Goal: Entertainment & Leisure: Browse casually

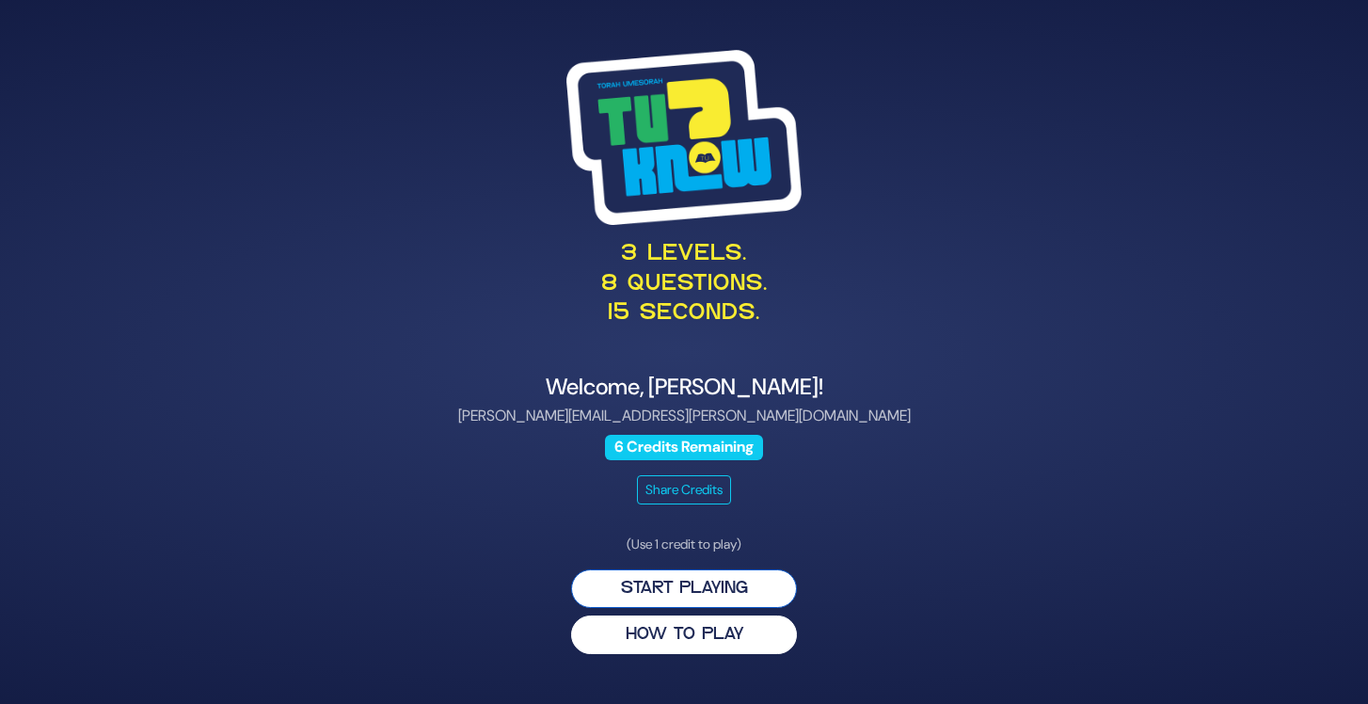
click at [720, 582] on button "Start Playing" at bounding box center [684, 588] width 226 height 39
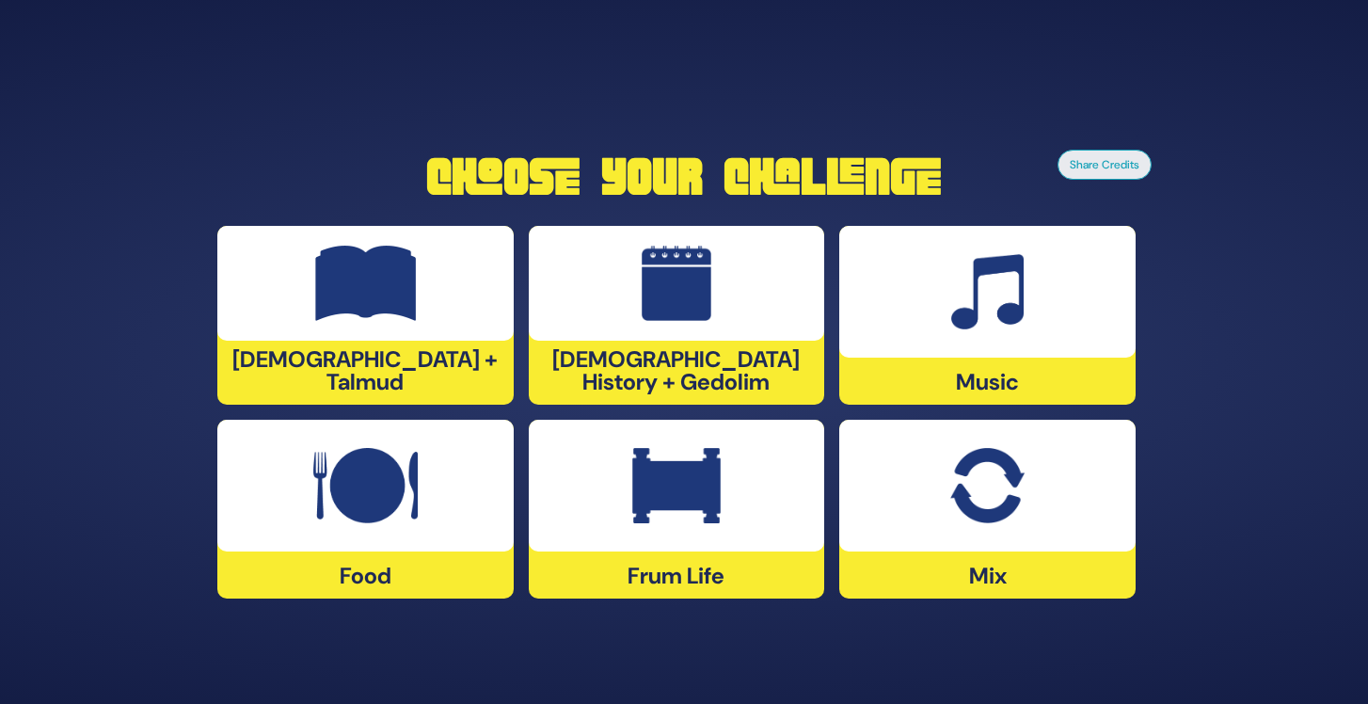
click at [388, 341] on div at bounding box center [365, 283] width 296 height 115
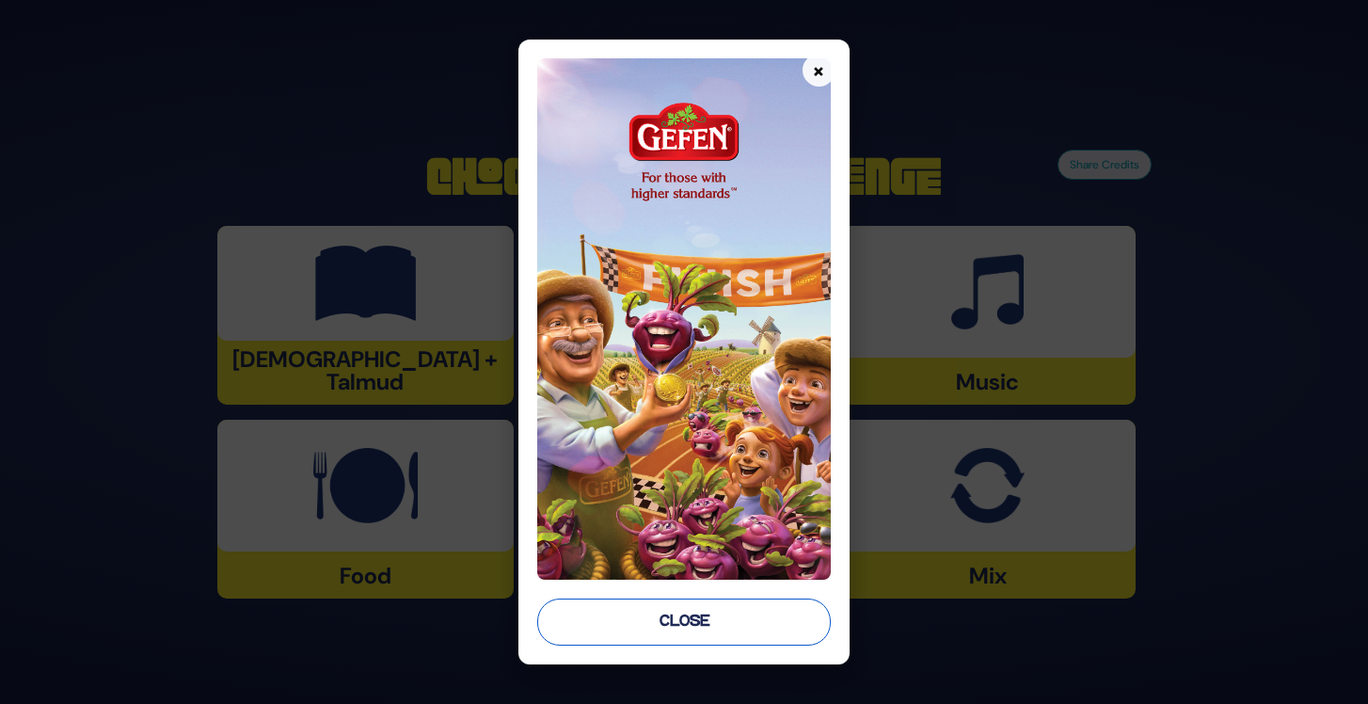
click at [710, 614] on button "Close" at bounding box center [683, 621] width 293 height 47
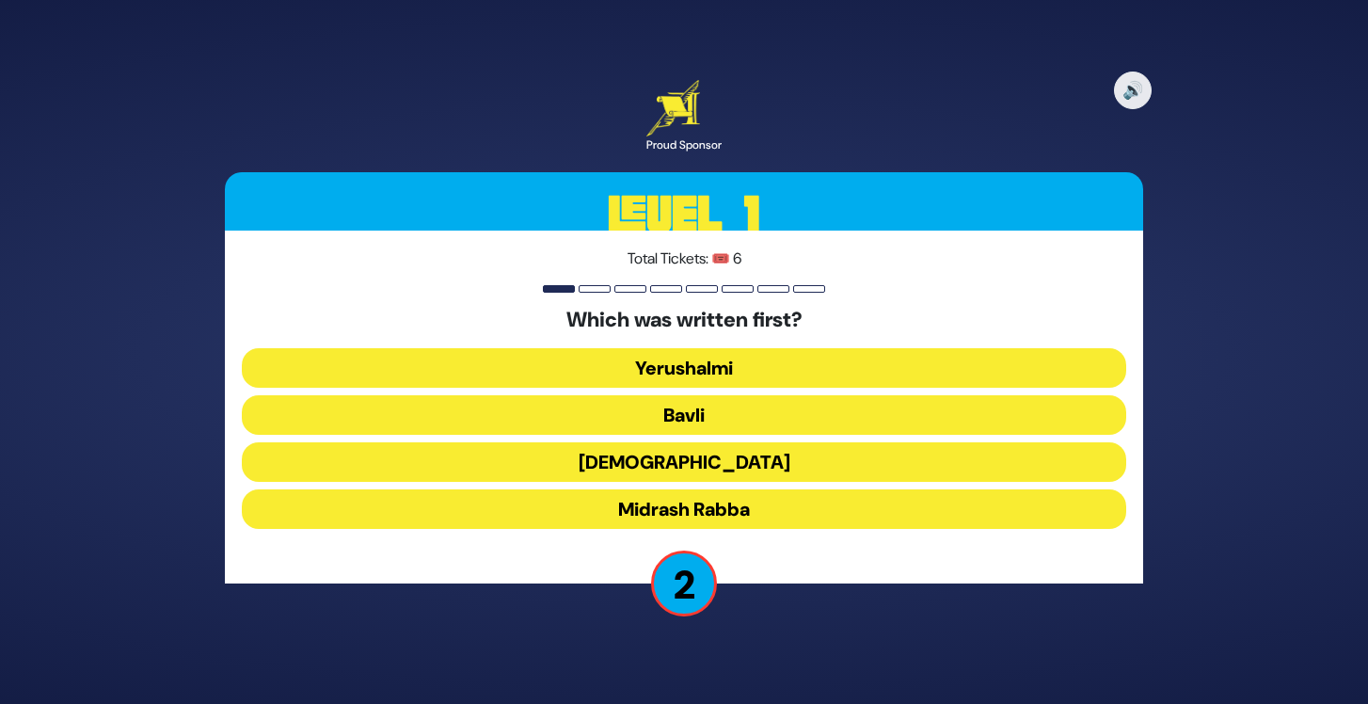
click at [742, 409] on button "Bavli" at bounding box center [684, 415] width 884 height 40
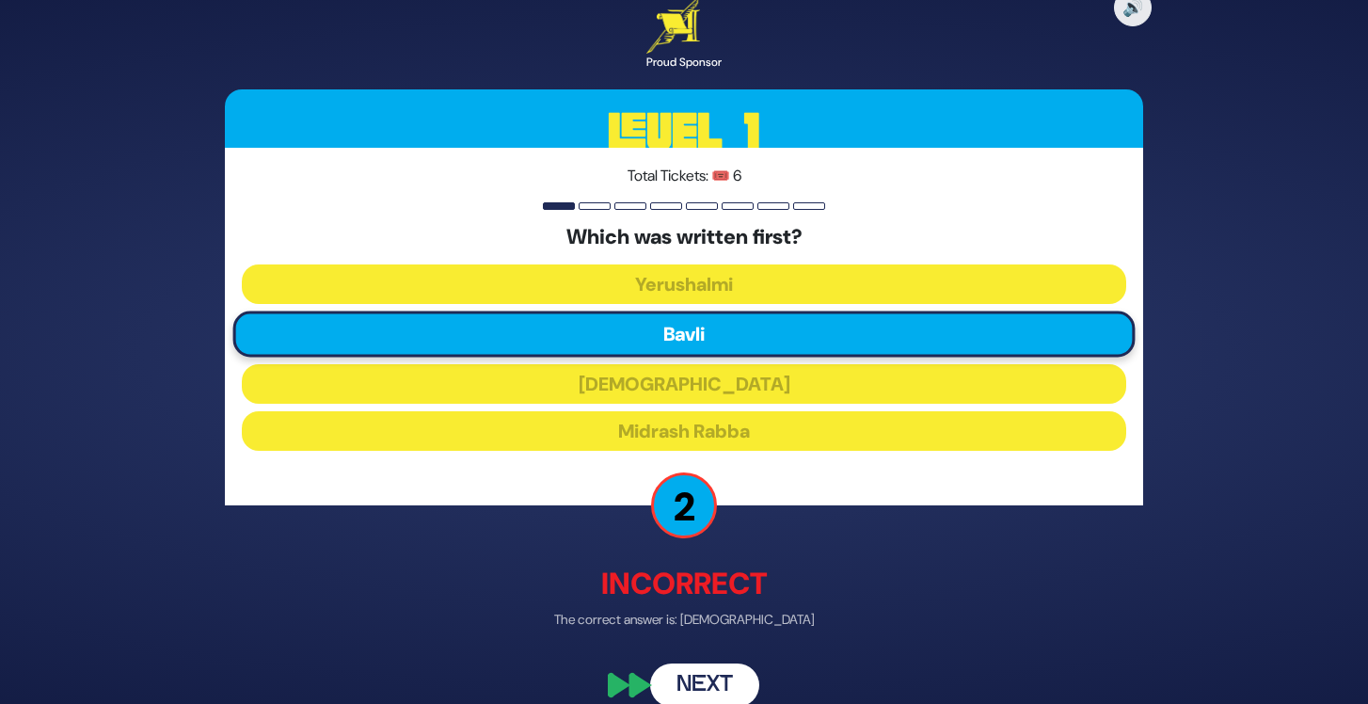
click at [737, 674] on button "Next" at bounding box center [704, 684] width 109 height 43
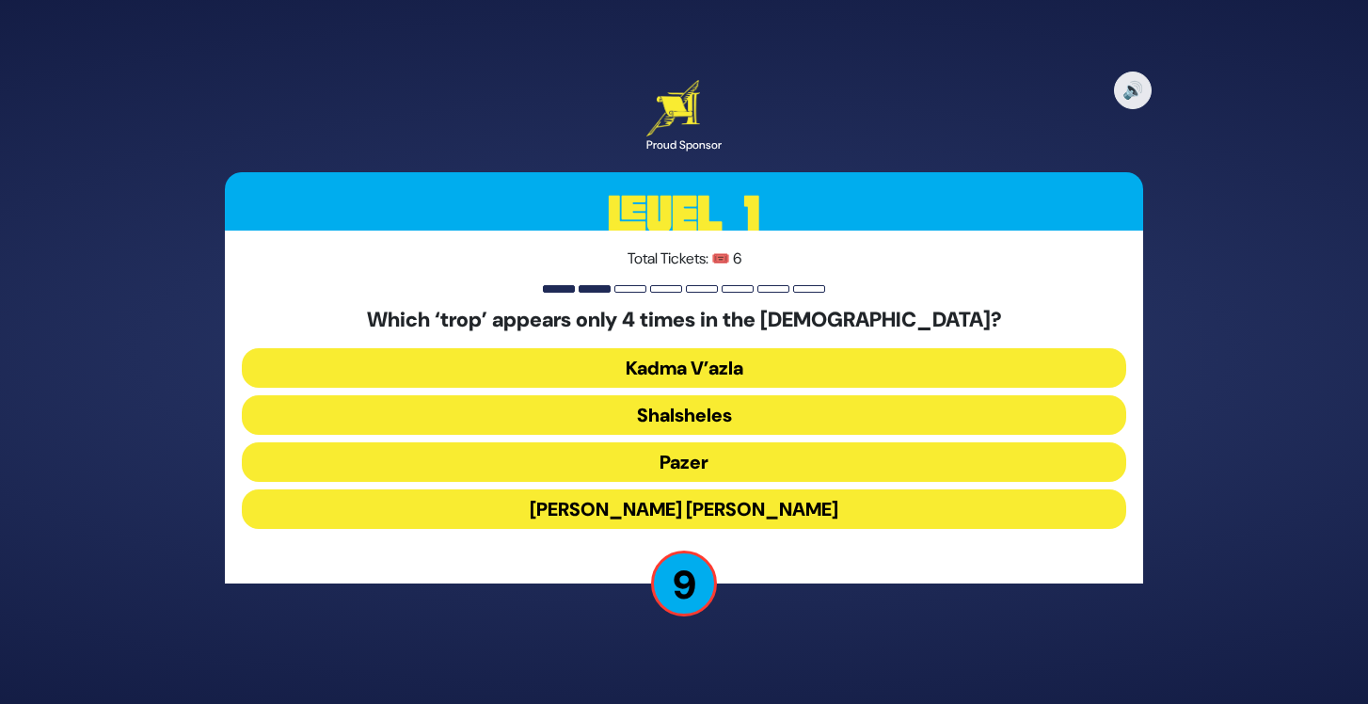
click at [715, 420] on button "Shalsheles" at bounding box center [684, 415] width 884 height 40
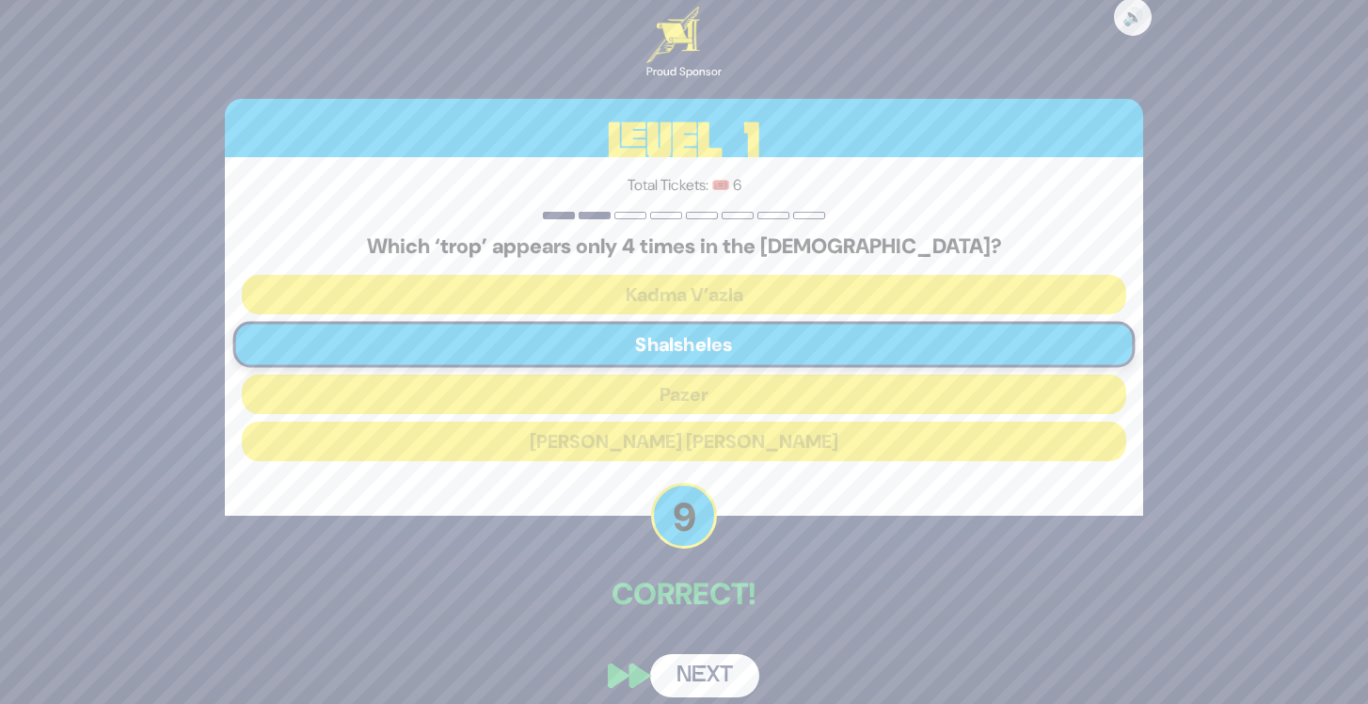
click at [732, 675] on button "Next" at bounding box center [704, 675] width 109 height 43
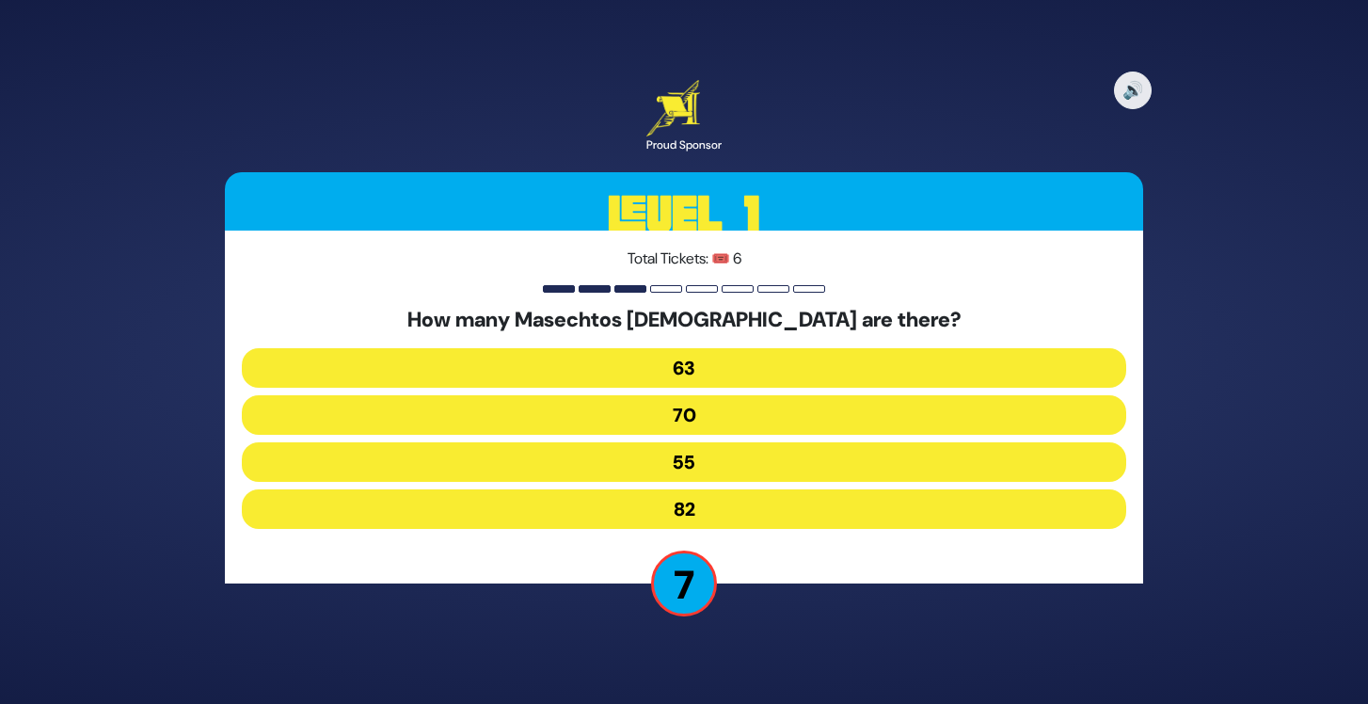
click at [734, 369] on button "63" at bounding box center [684, 368] width 884 height 40
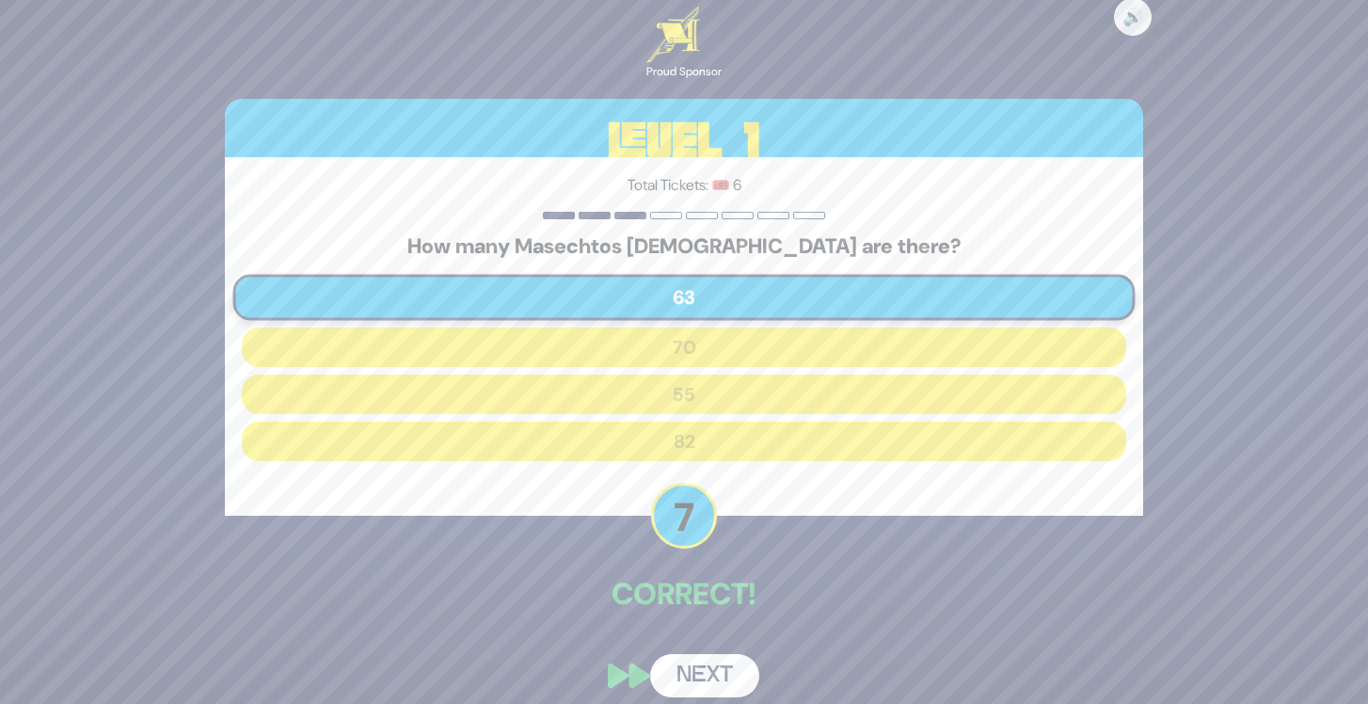
click at [736, 670] on button "Next" at bounding box center [704, 675] width 109 height 43
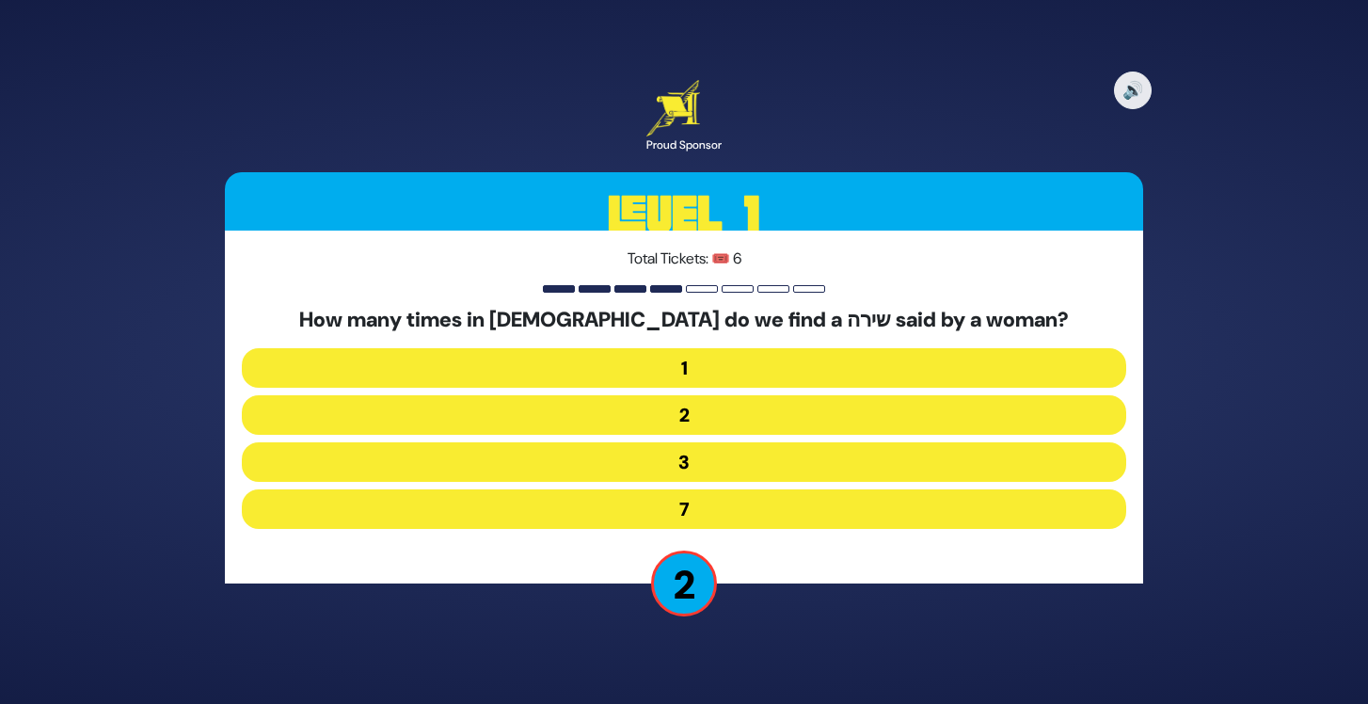
click at [728, 419] on button "2" at bounding box center [684, 415] width 884 height 40
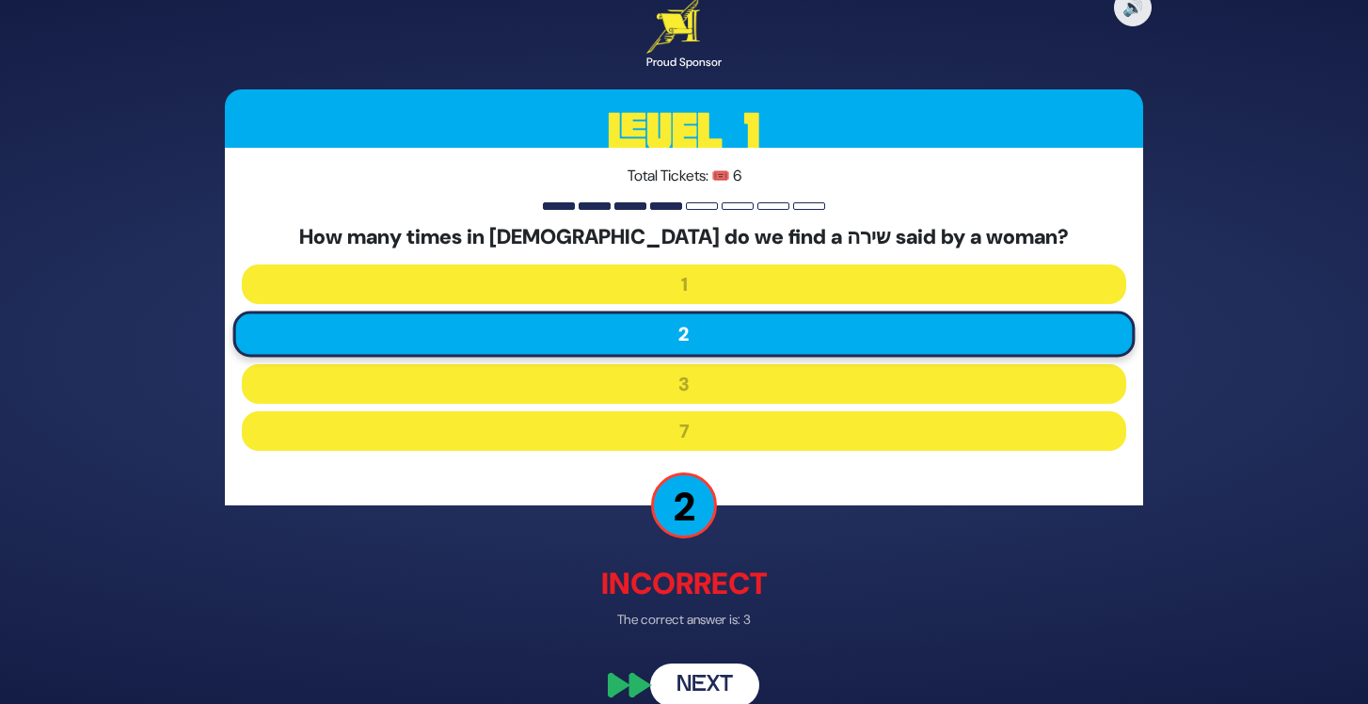
click at [712, 689] on button "Next" at bounding box center [704, 684] width 109 height 43
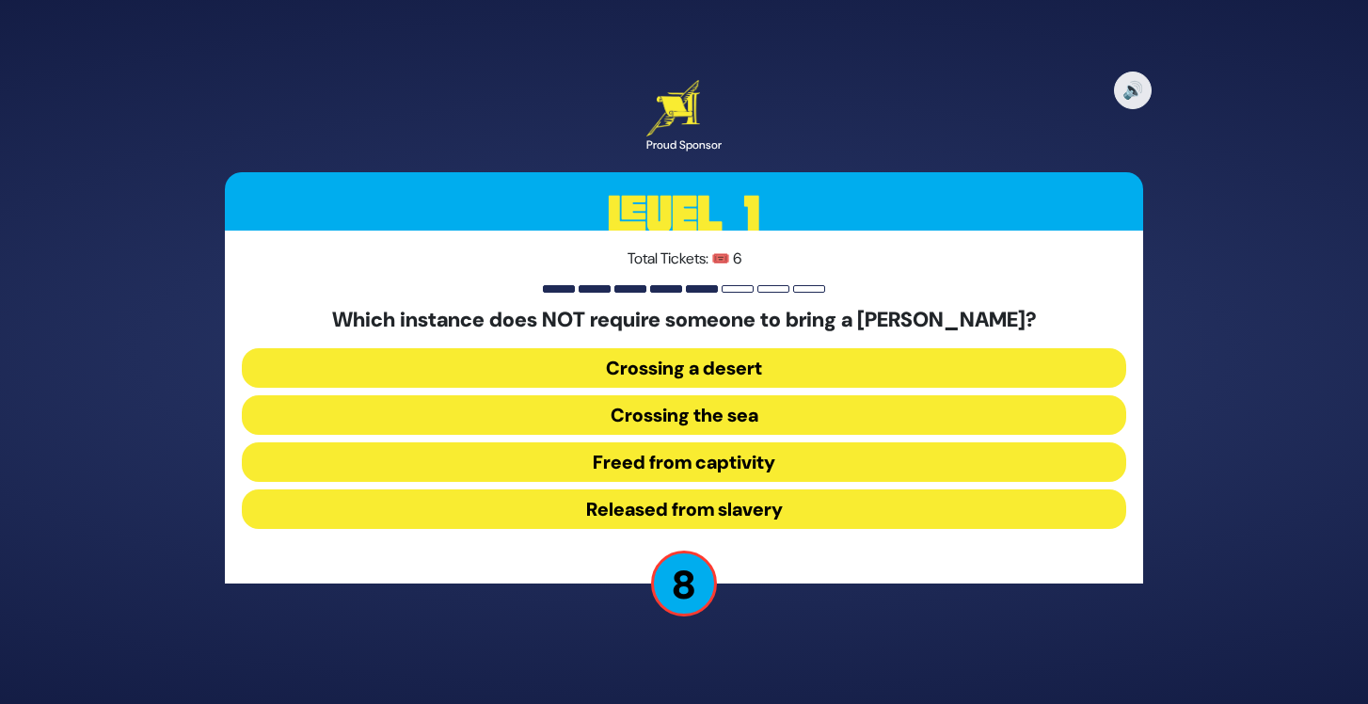
click at [788, 504] on button "Released from slavery" at bounding box center [684, 509] width 884 height 40
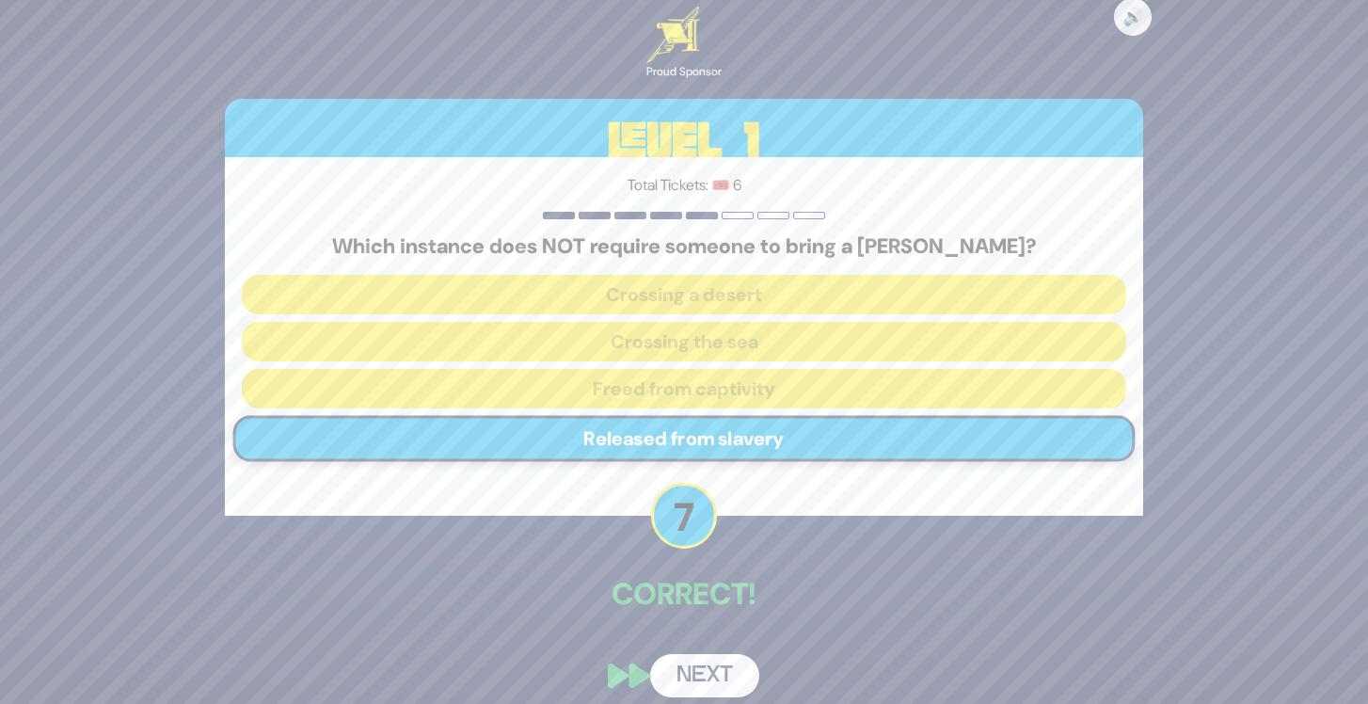
click at [711, 680] on button "Next" at bounding box center [704, 675] width 109 height 43
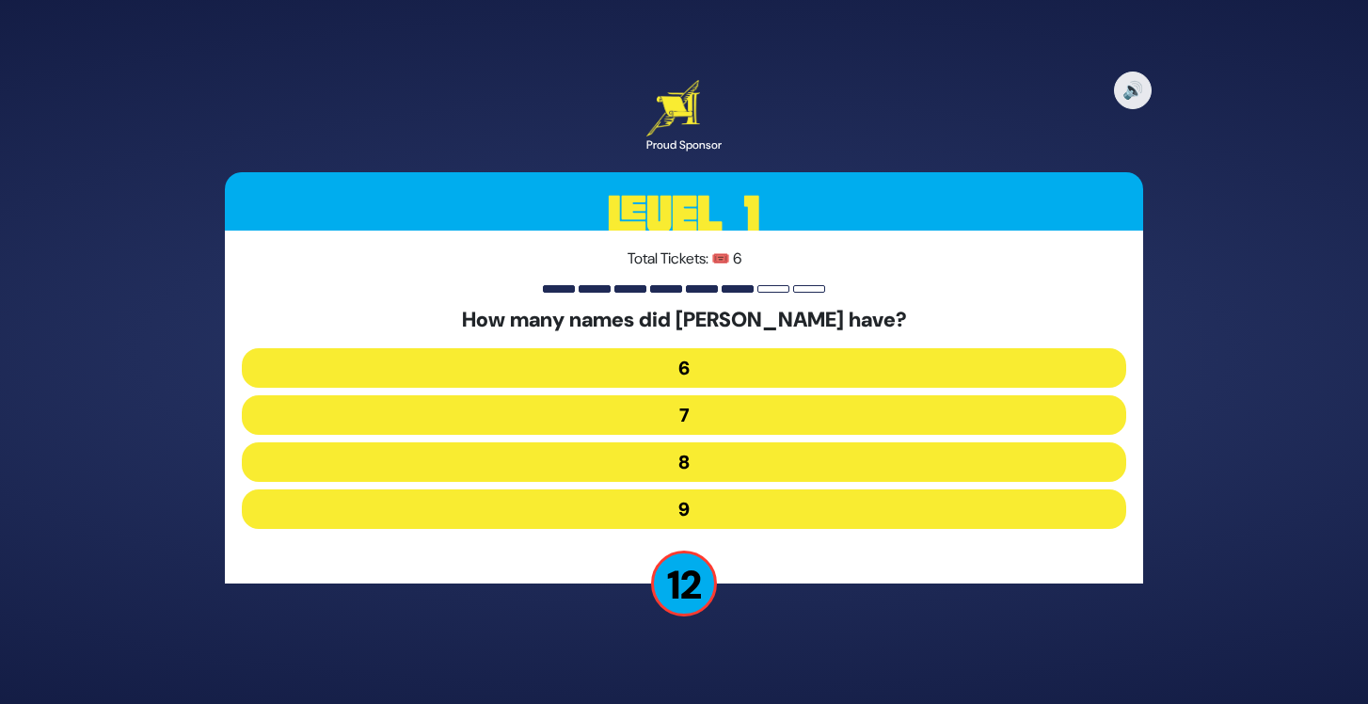
click at [765, 410] on button "7" at bounding box center [684, 415] width 884 height 40
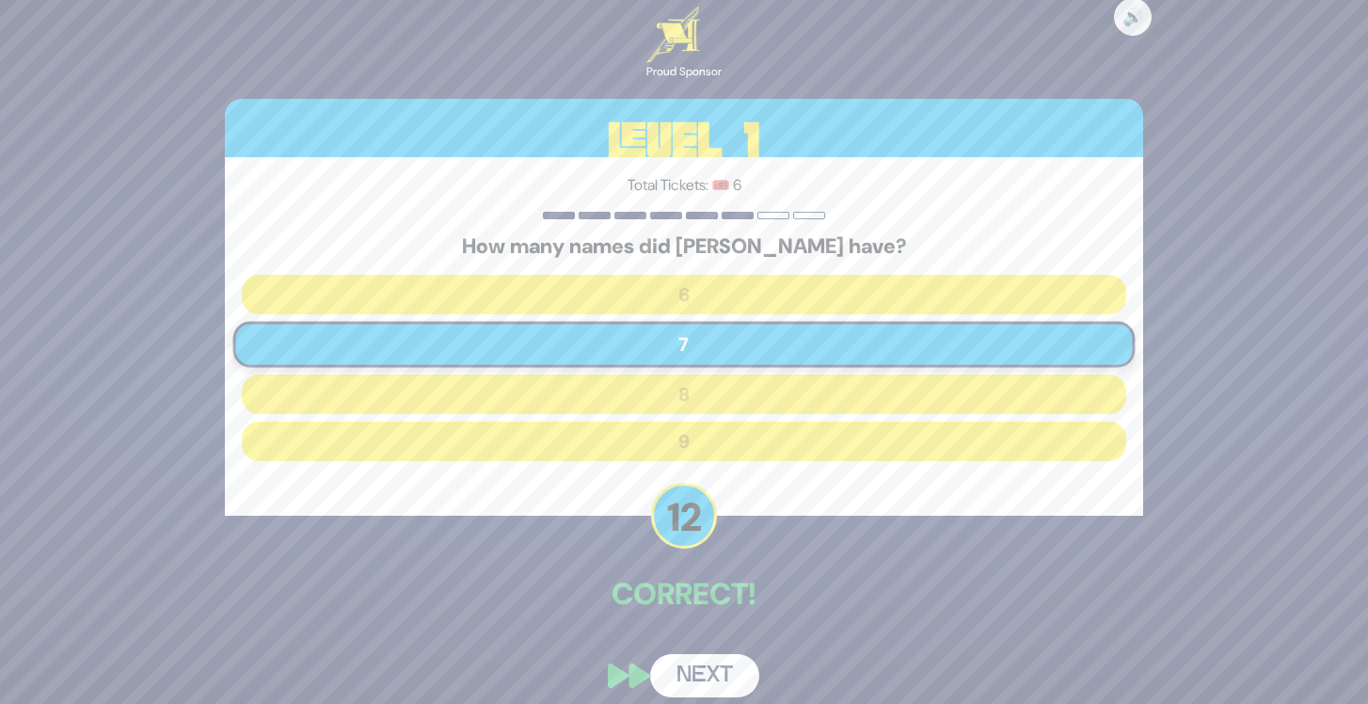
click at [712, 678] on button "Next" at bounding box center [704, 675] width 109 height 43
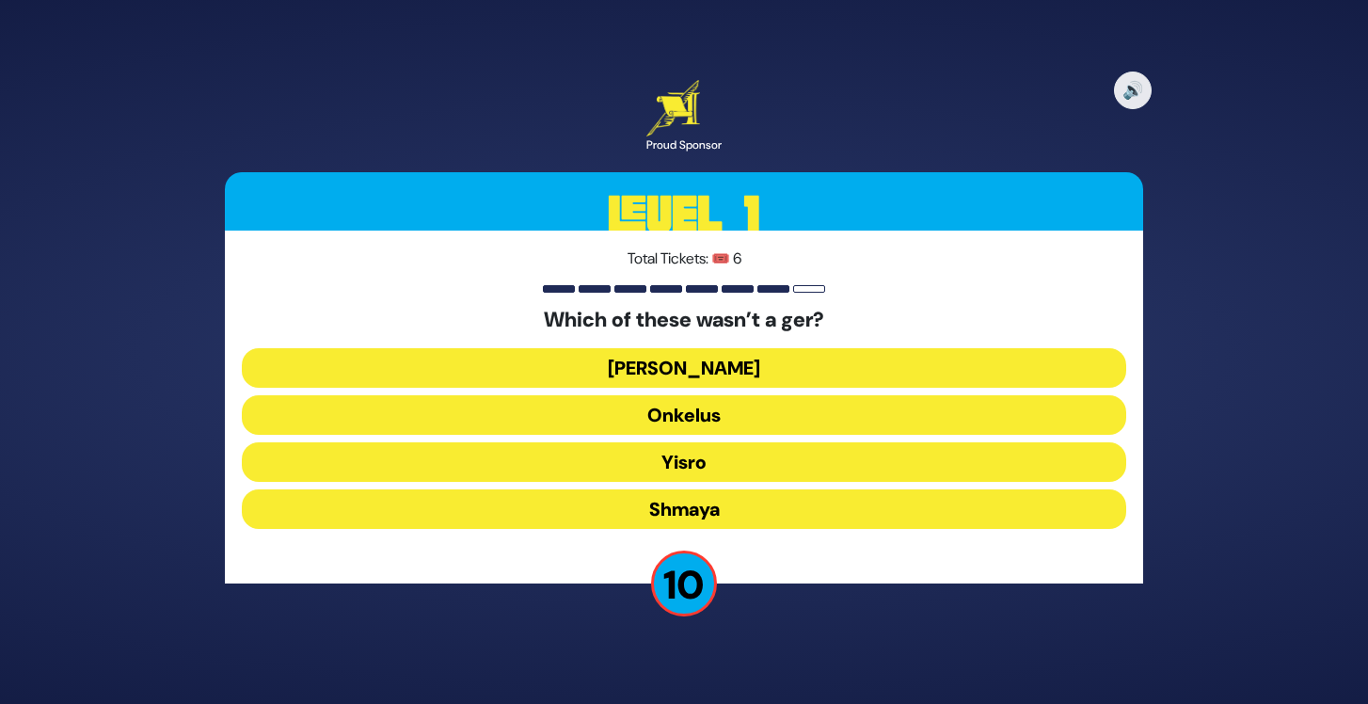
click at [800, 497] on button "Shmaya" at bounding box center [684, 509] width 884 height 40
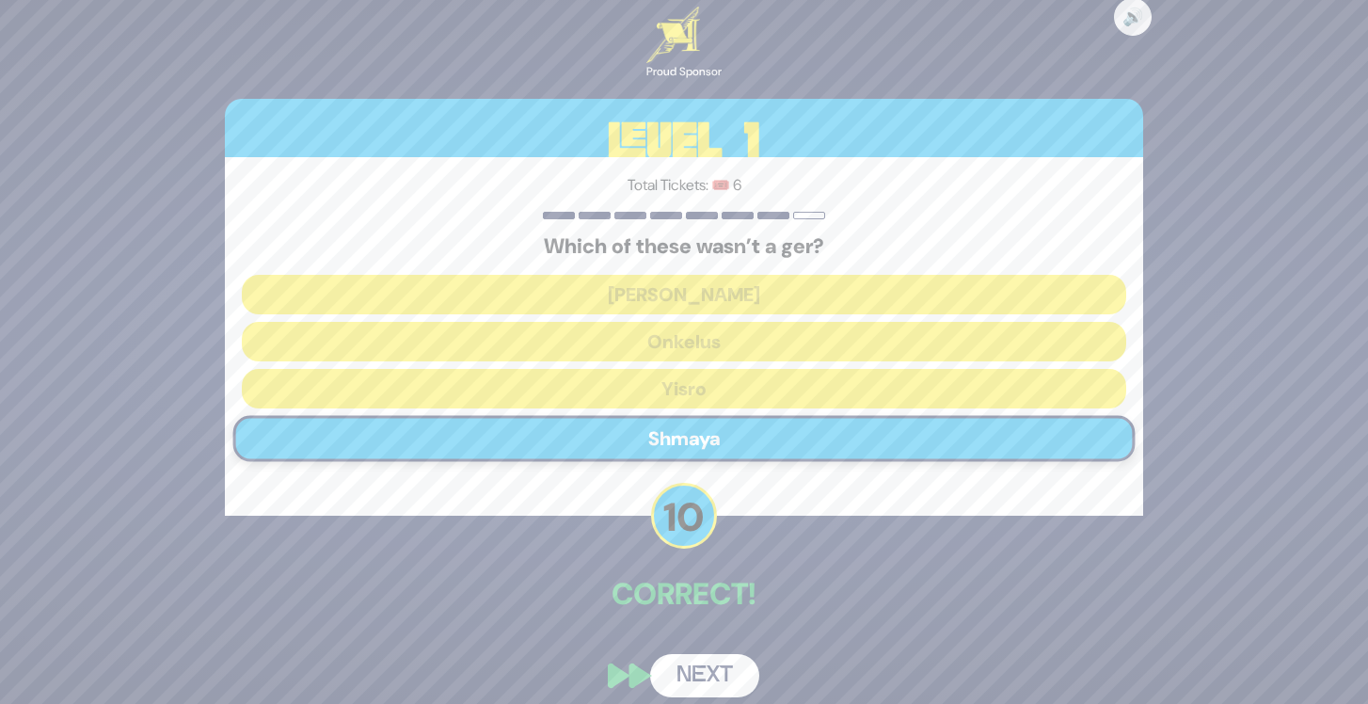
click at [710, 669] on button "Next" at bounding box center [704, 675] width 109 height 43
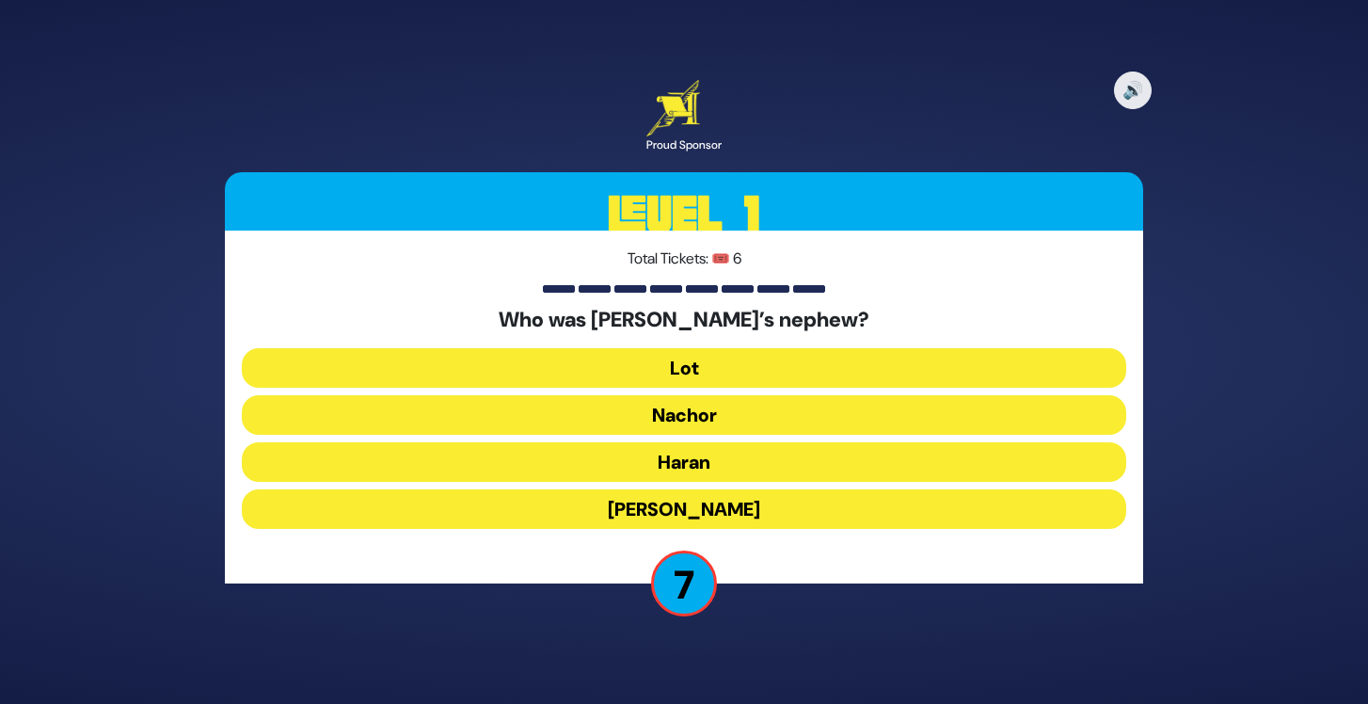
click at [709, 373] on button "Lot" at bounding box center [684, 368] width 884 height 40
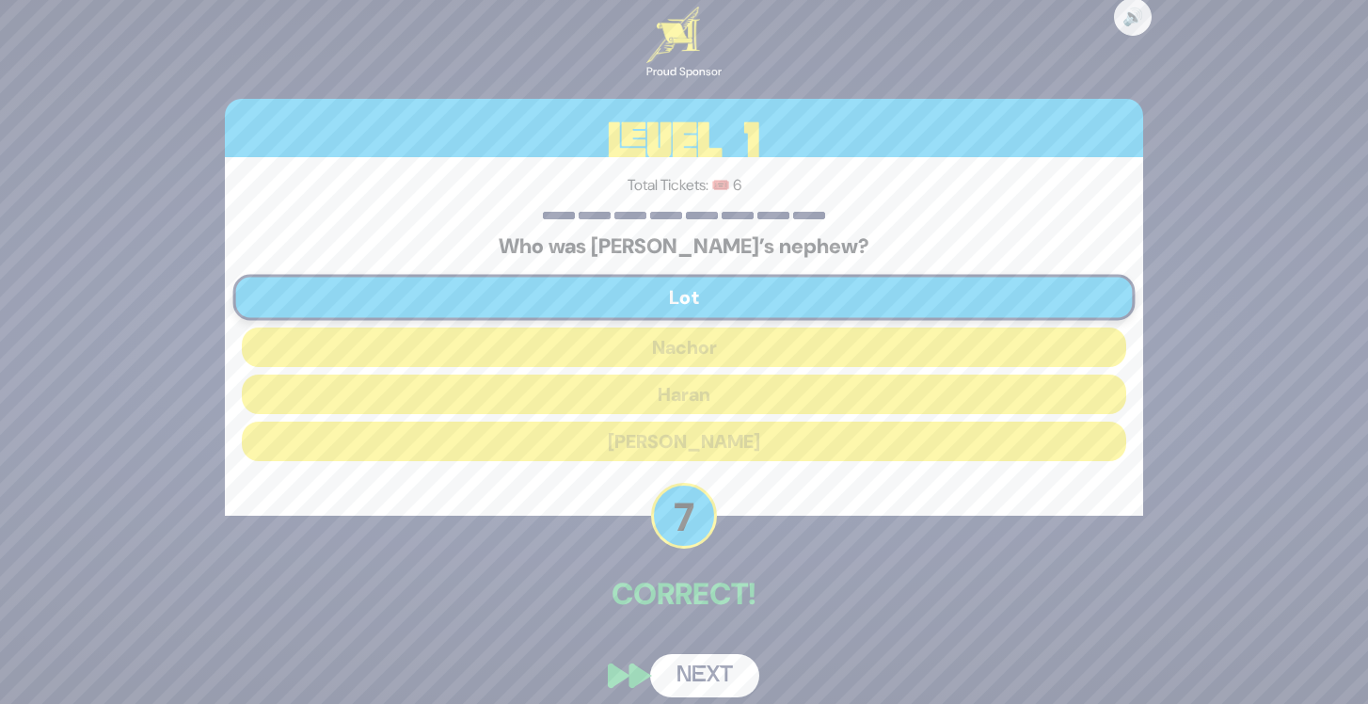
click at [712, 664] on button "Next" at bounding box center [704, 675] width 109 height 43
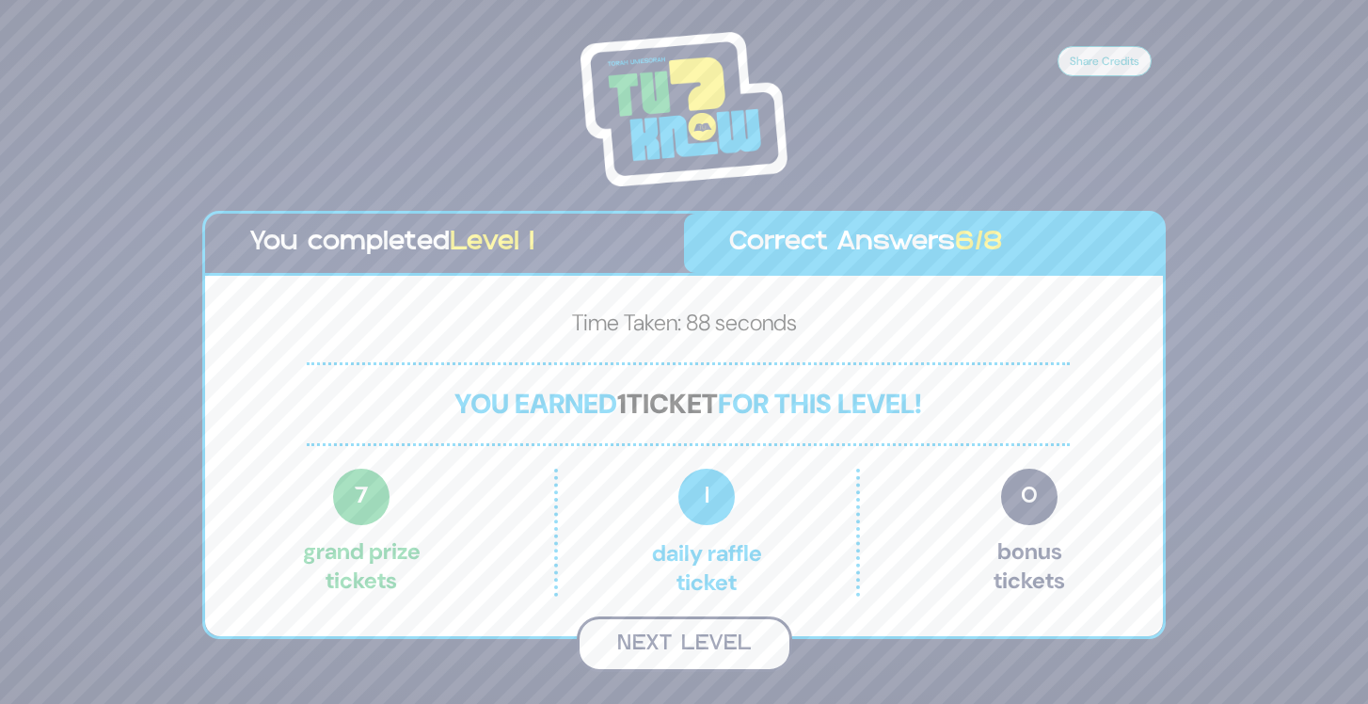
click at [710, 641] on button "Next Level" at bounding box center [684, 644] width 215 height 56
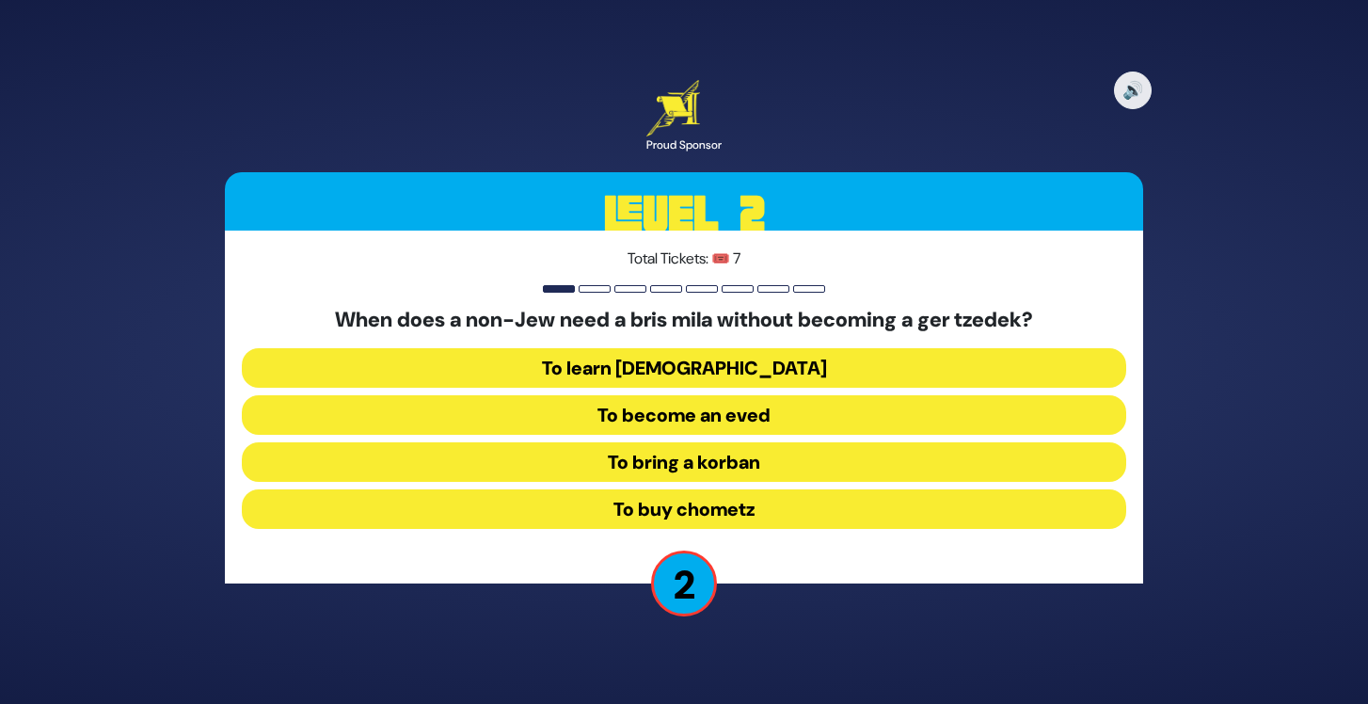
click at [746, 410] on button "To become an eved" at bounding box center [684, 415] width 884 height 40
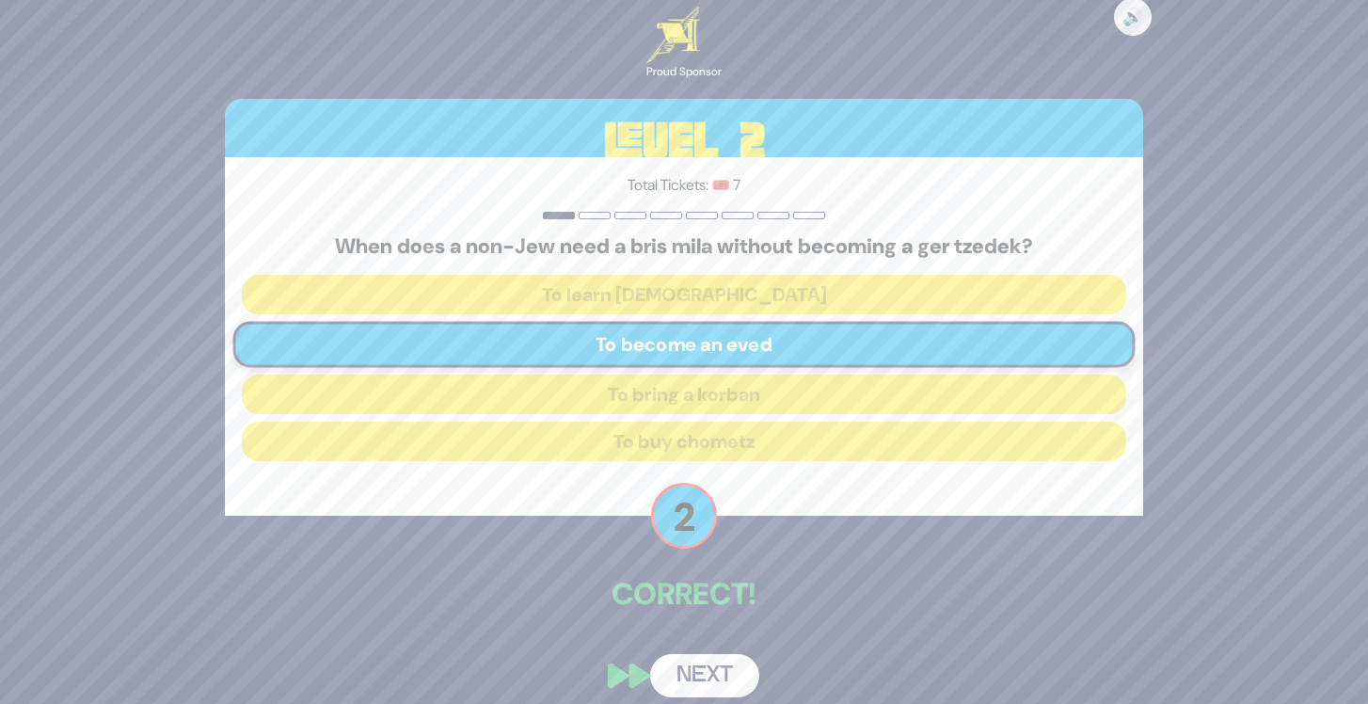
click at [714, 665] on button "Next" at bounding box center [704, 675] width 109 height 43
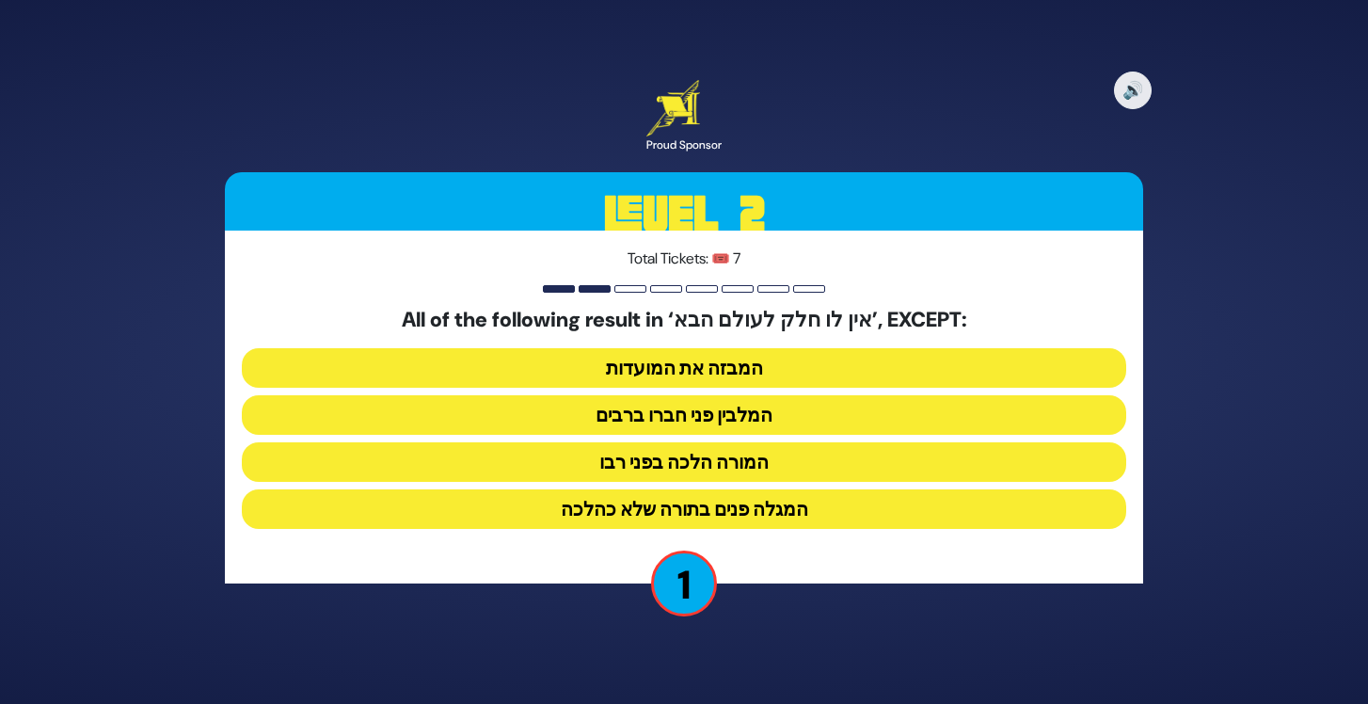
click at [707, 516] on button "המגלה פנים בתורה שלא כהלכה" at bounding box center [684, 509] width 884 height 40
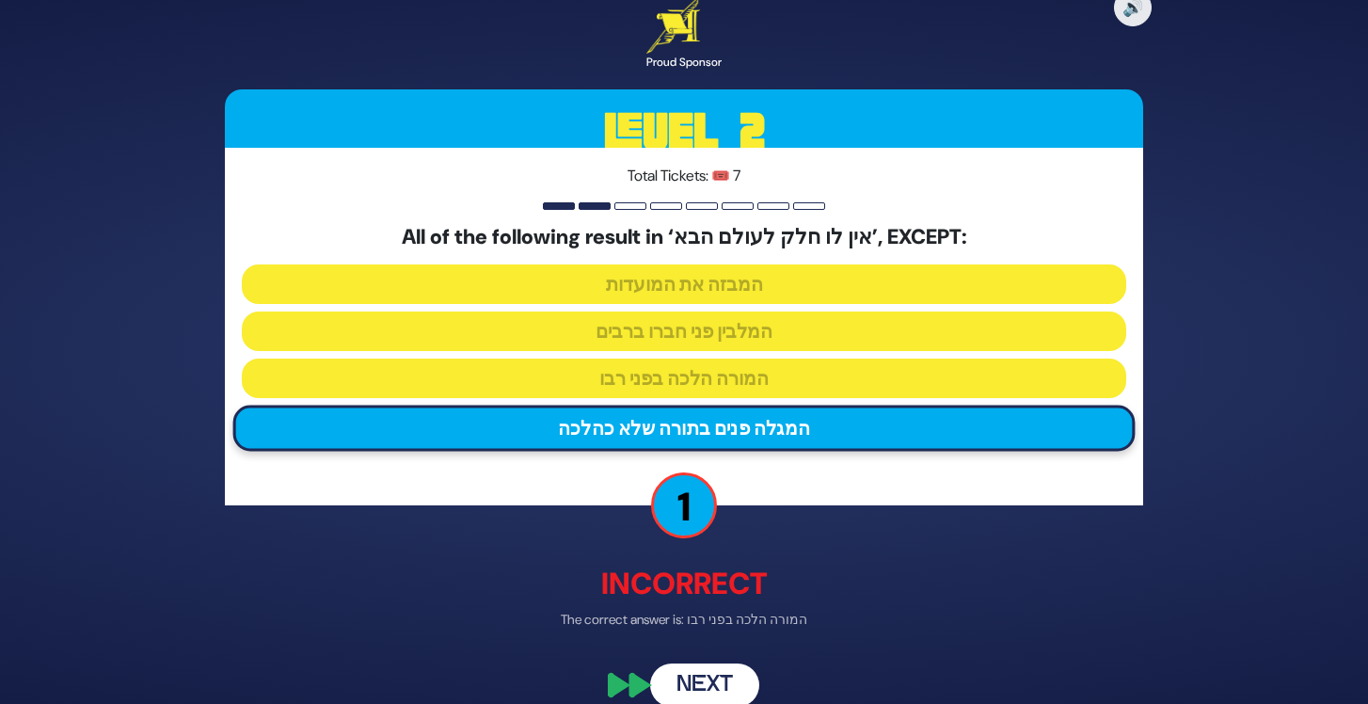
click at [726, 683] on button "Next" at bounding box center [704, 684] width 109 height 43
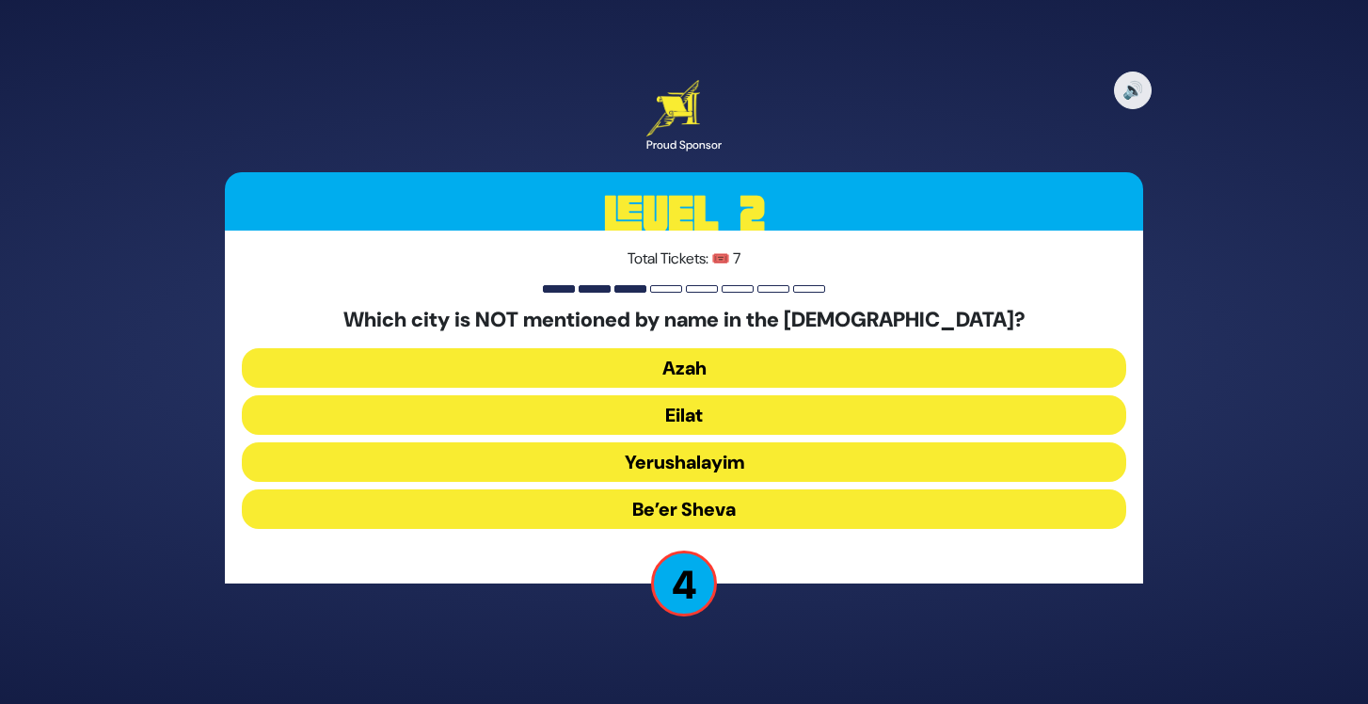
click at [707, 409] on button "Eilat" at bounding box center [684, 415] width 884 height 40
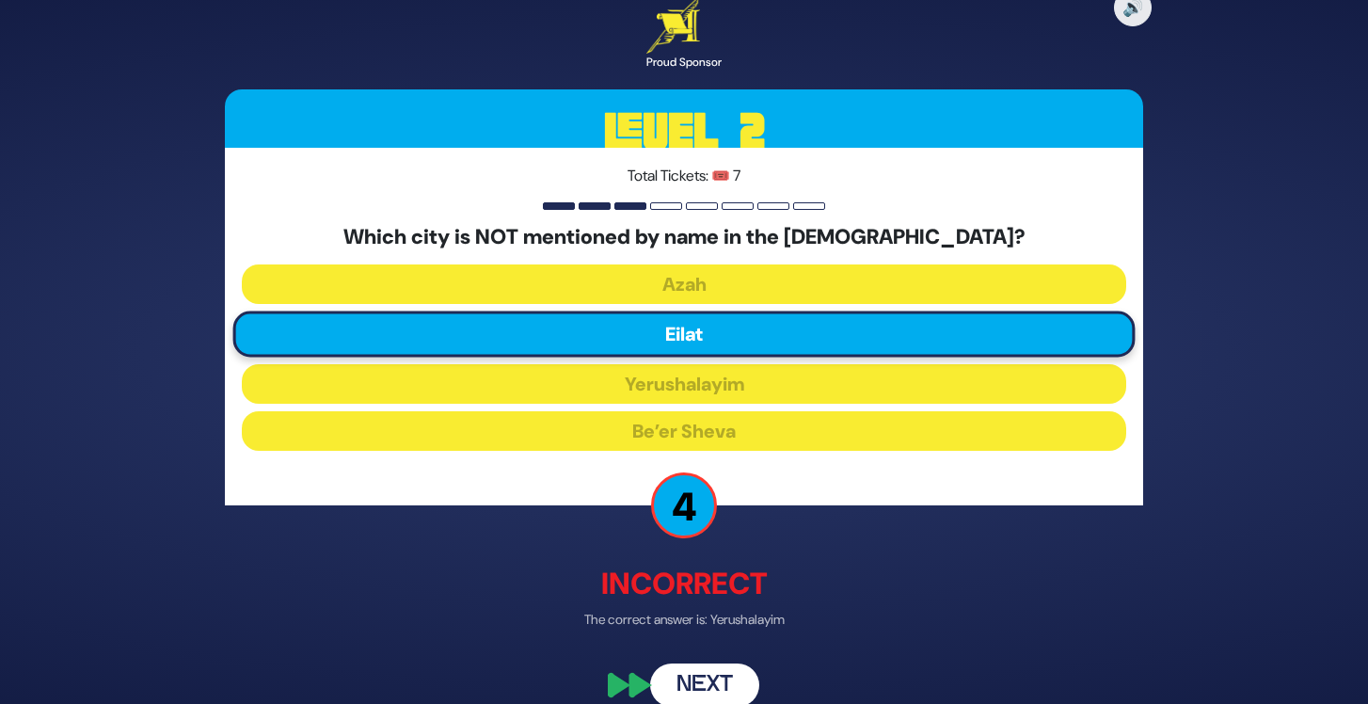
click at [713, 684] on button "Next" at bounding box center [704, 684] width 109 height 43
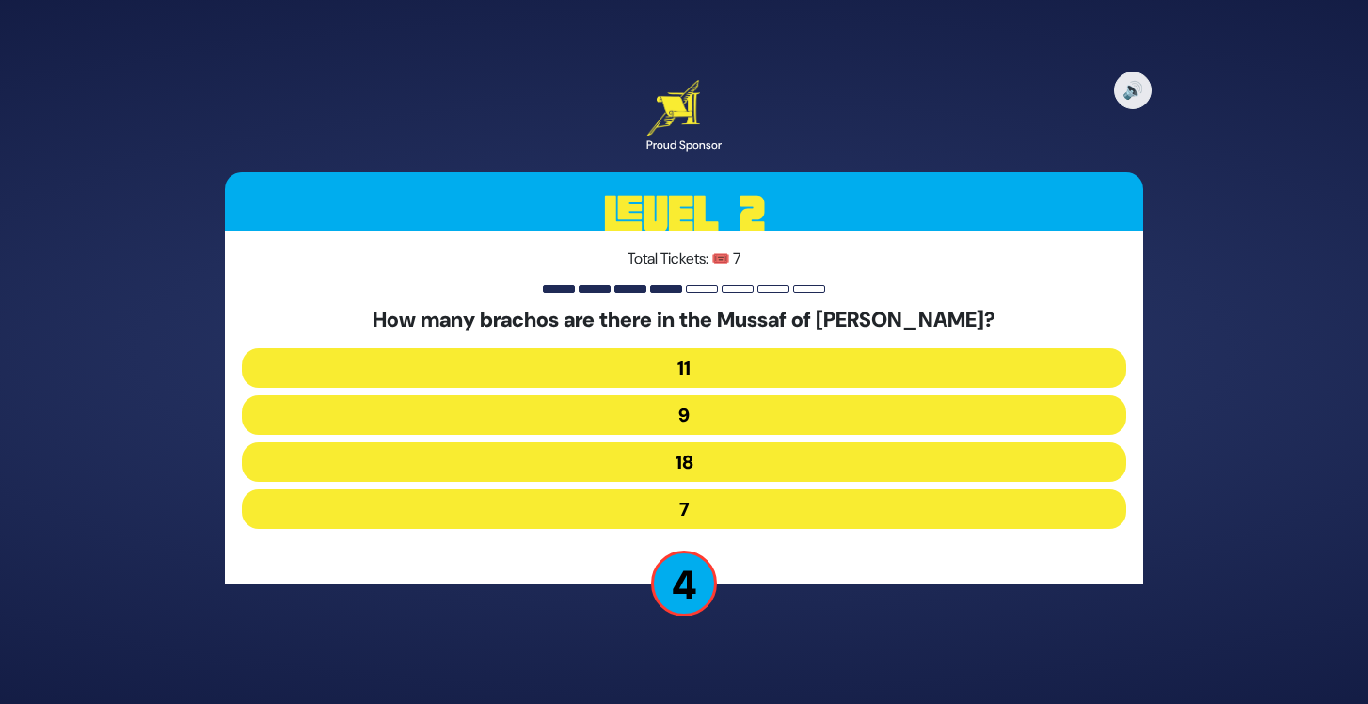
click at [717, 406] on button "9" at bounding box center [684, 415] width 884 height 40
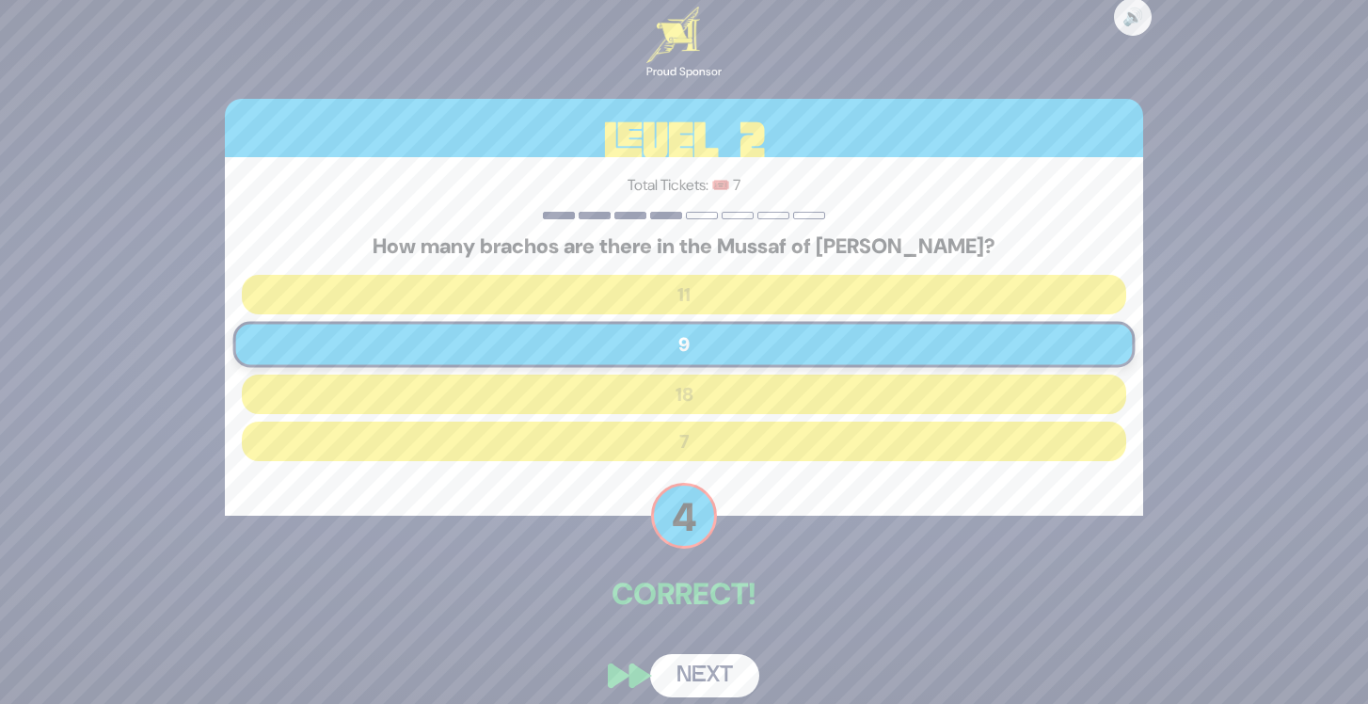
click at [713, 670] on button "Next" at bounding box center [704, 675] width 109 height 43
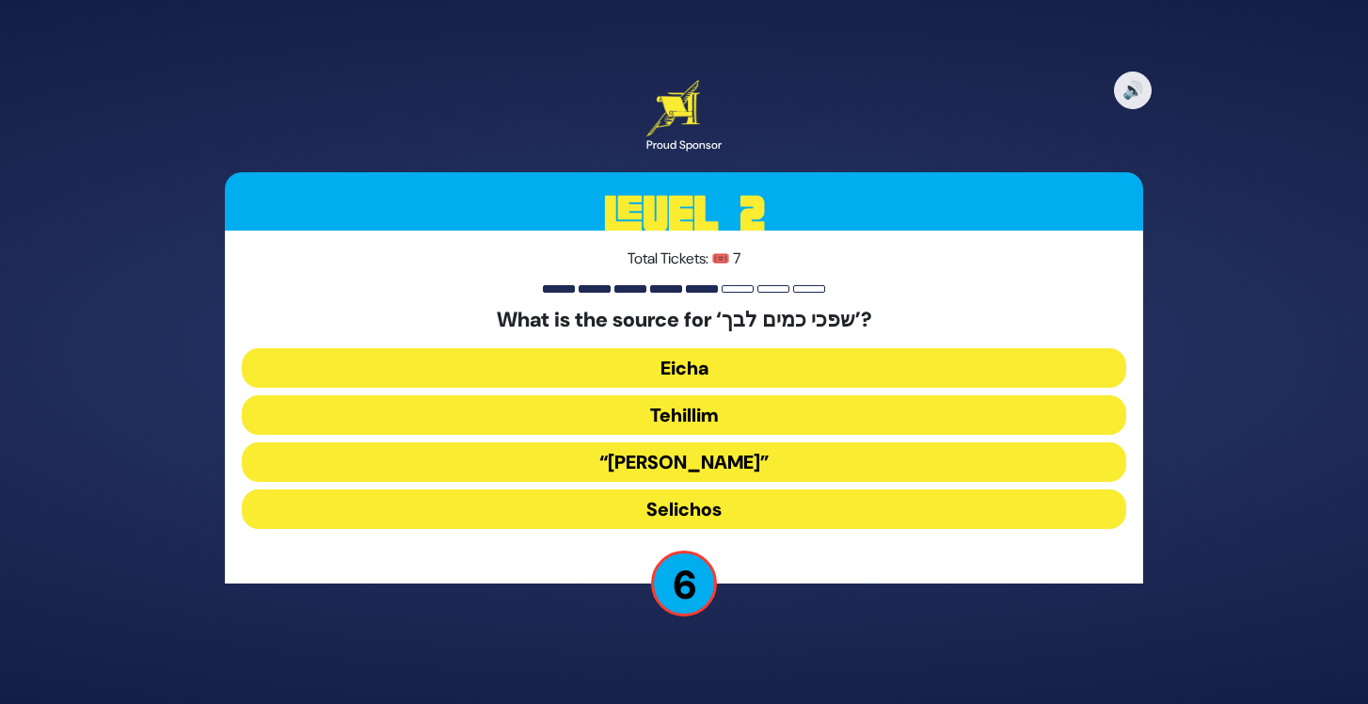
click at [714, 409] on button "Tehillim" at bounding box center [684, 415] width 884 height 40
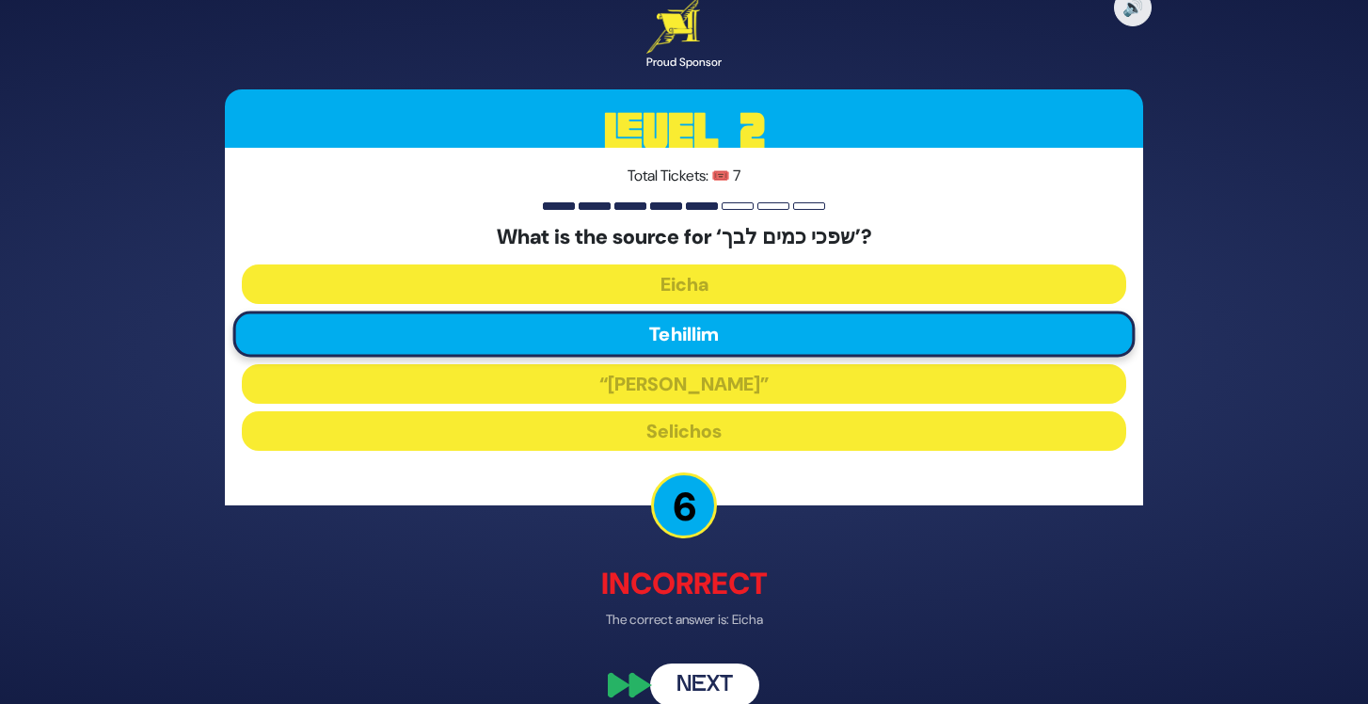
click at [716, 670] on button "Next" at bounding box center [704, 684] width 109 height 43
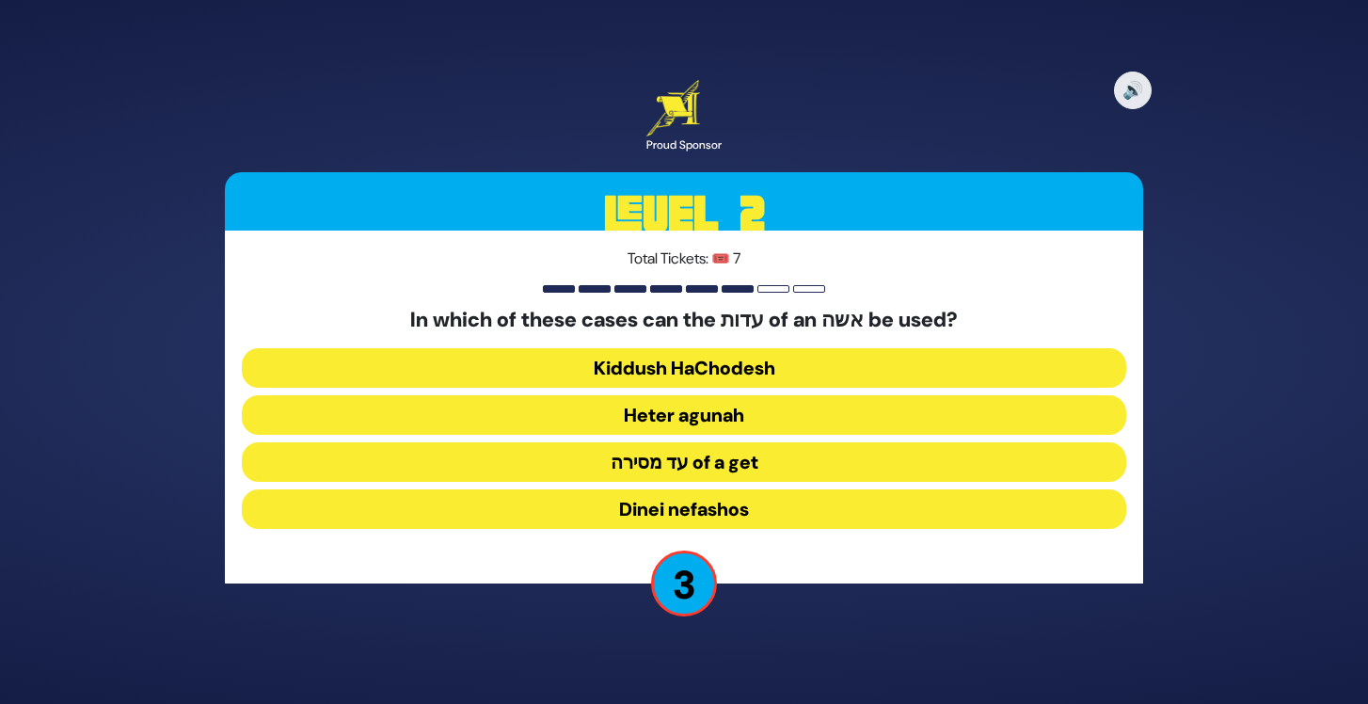
click at [763, 499] on button "Dinei nefashos" at bounding box center [684, 509] width 884 height 40
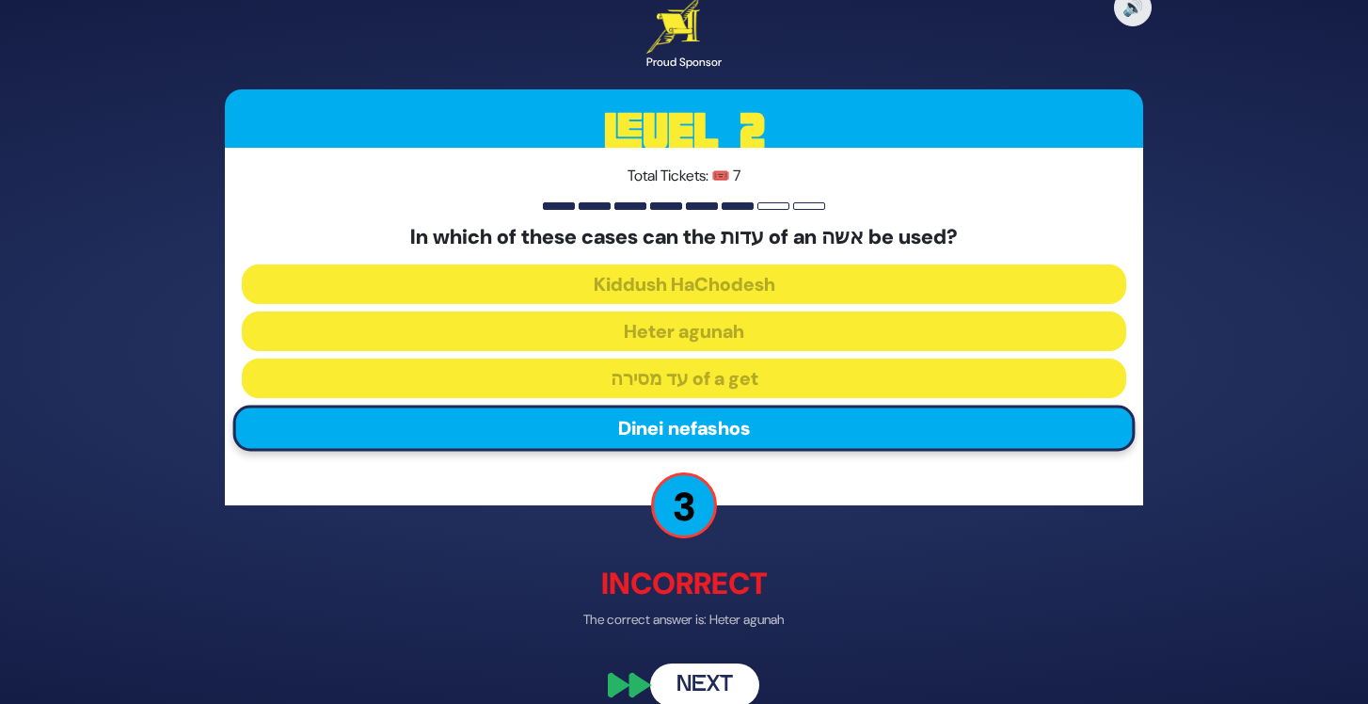
click at [710, 676] on button "Next" at bounding box center [704, 684] width 109 height 43
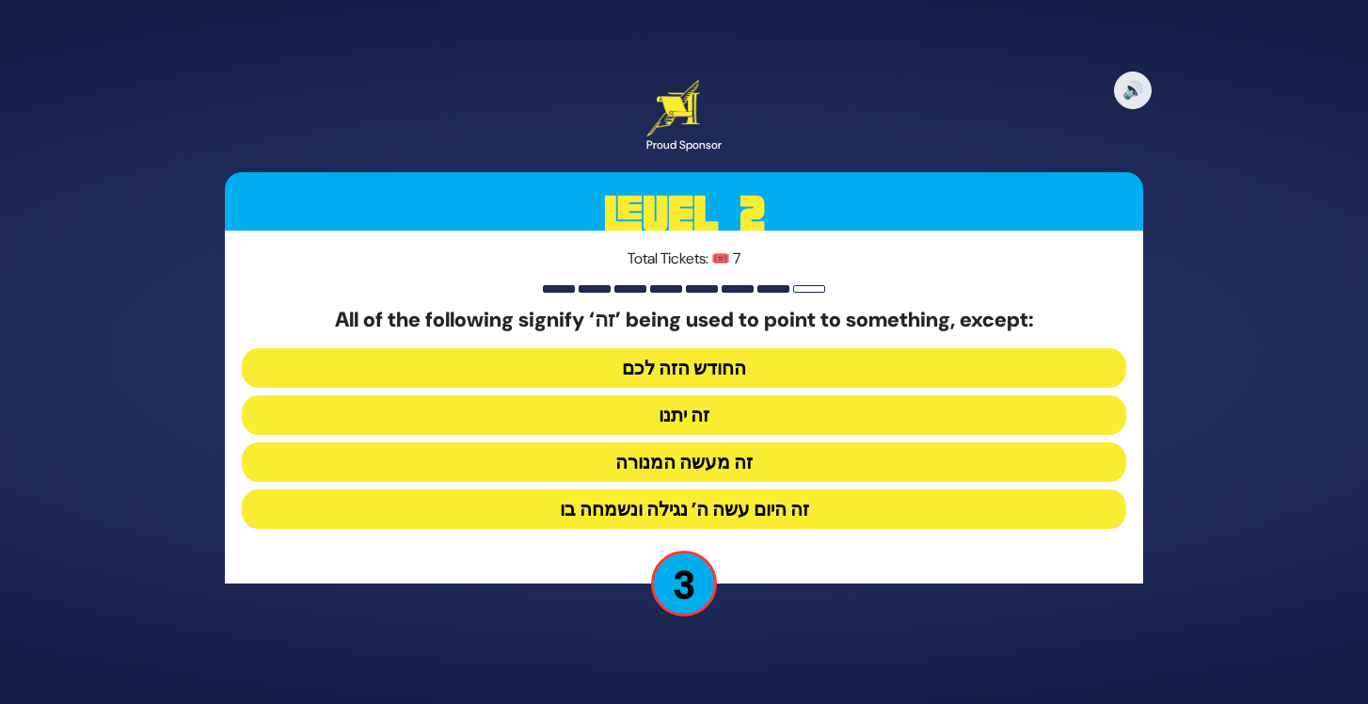
click at [707, 374] on button "החודש הזה לכם" at bounding box center [684, 368] width 884 height 40
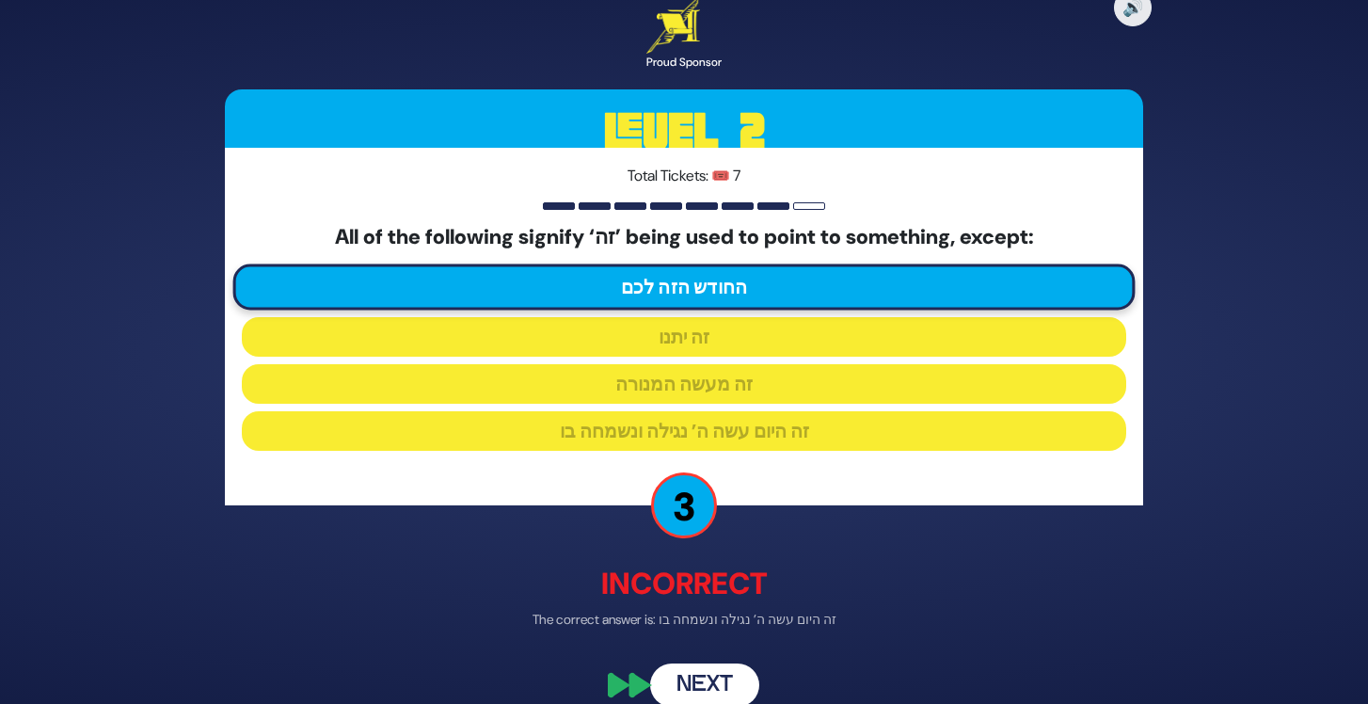
click at [713, 674] on button "Next" at bounding box center [704, 684] width 109 height 43
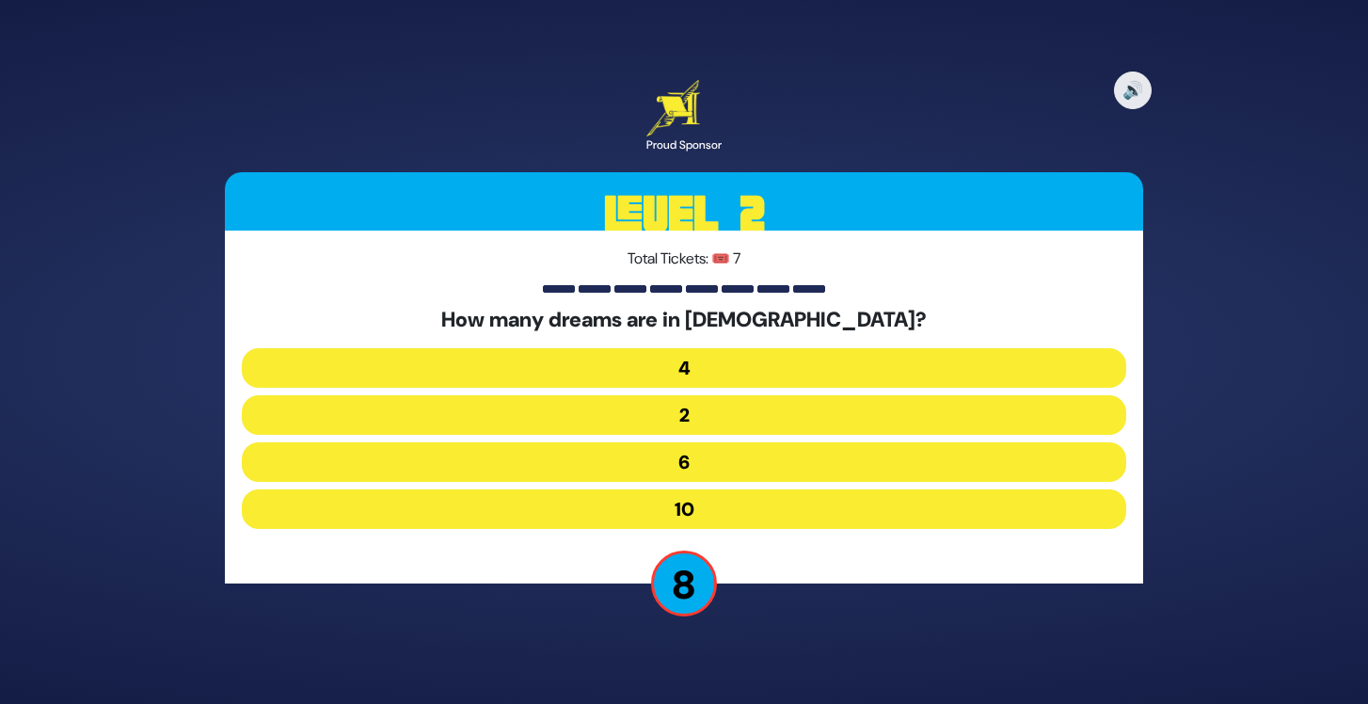
click at [718, 362] on button "4" at bounding box center [684, 368] width 884 height 40
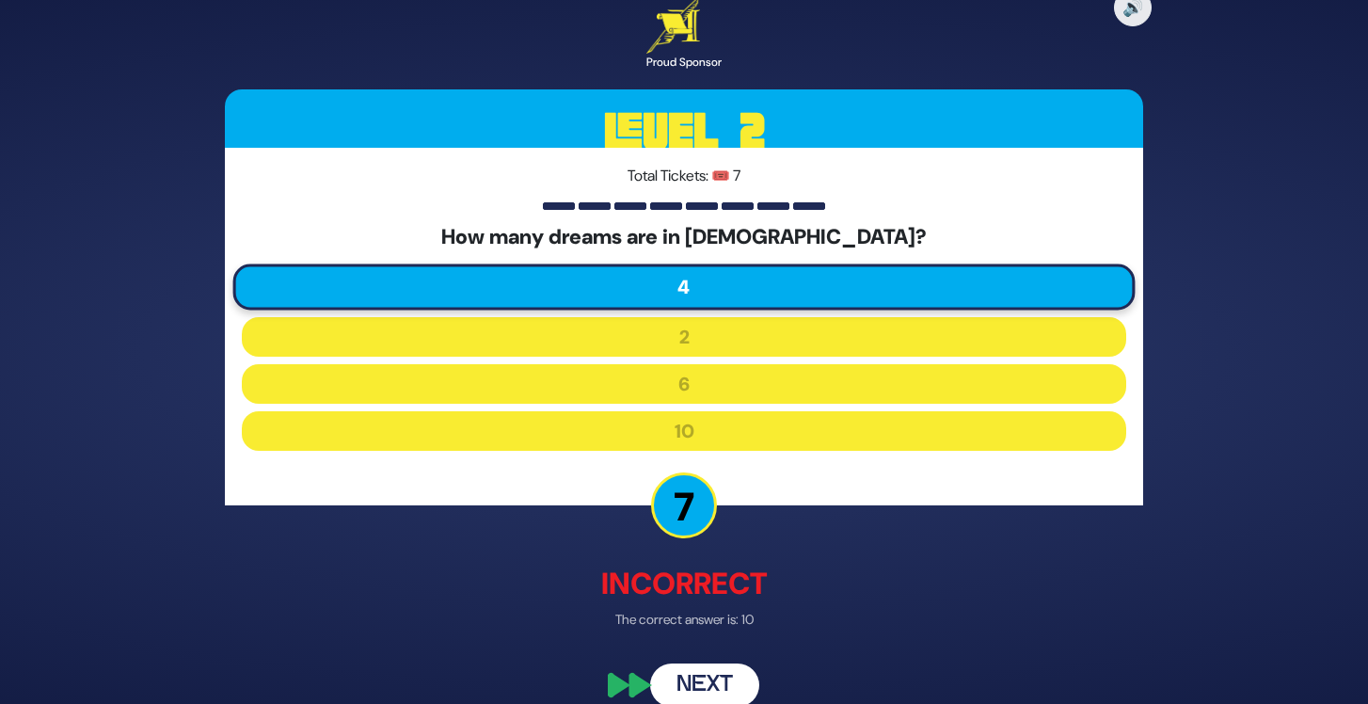
click at [705, 675] on button "Next" at bounding box center [704, 684] width 109 height 43
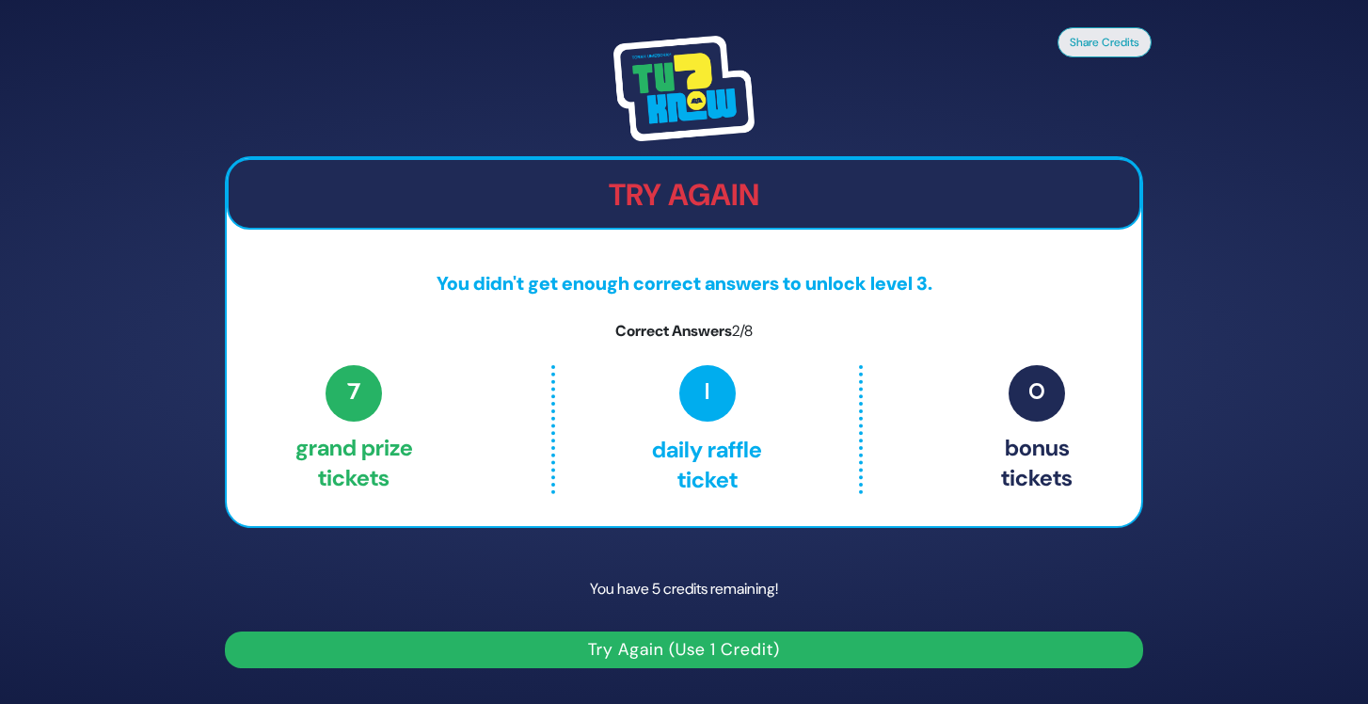
click at [722, 266] on div "Try Again You didn't get enough correct answers to unlock level 3. Correct Answ…" at bounding box center [684, 342] width 918 height 372
click at [780, 653] on button "Try Again (Use 1 Credit)" at bounding box center [684, 649] width 918 height 37
click at [645, 647] on button "Try Again (Use 1 Credit)" at bounding box center [684, 649] width 918 height 37
click at [676, 339] on p "Correct Answers 2/8" at bounding box center [684, 331] width 914 height 23
click at [776, 335] on p "Correct Answers 2/8" at bounding box center [684, 331] width 914 height 23
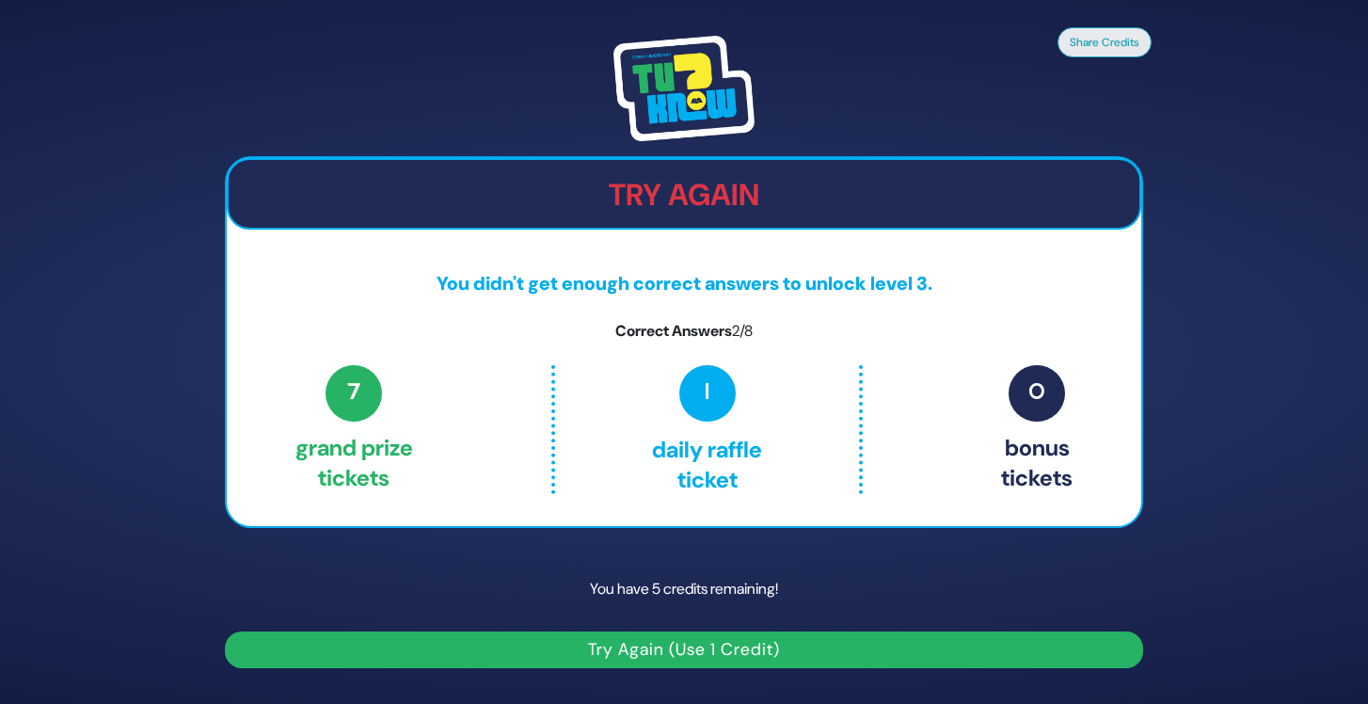
click at [698, 395] on span "1" at bounding box center [707, 393] width 56 height 56
click at [346, 393] on span "7" at bounding box center [353, 393] width 56 height 56
click at [1033, 379] on span "0" at bounding box center [1036, 393] width 56 height 56
click at [675, 204] on h2 "Try Again" at bounding box center [684, 195] width 911 height 36
click at [633, 178] on h2 "Try Again" at bounding box center [684, 195] width 911 height 36
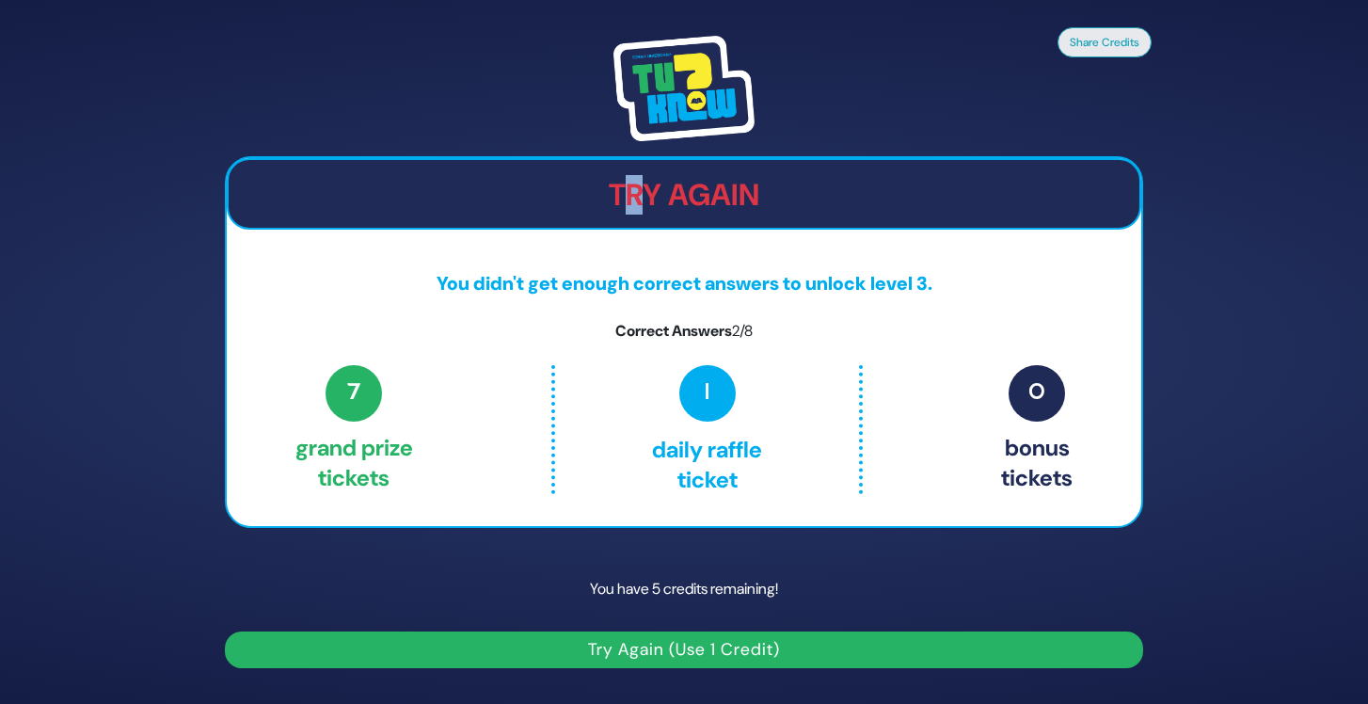
click at [741, 101] on img at bounding box center [683, 88] width 141 height 105
click at [709, 637] on button "Try Again (Use 1 Credit)" at bounding box center [684, 649] width 918 height 37
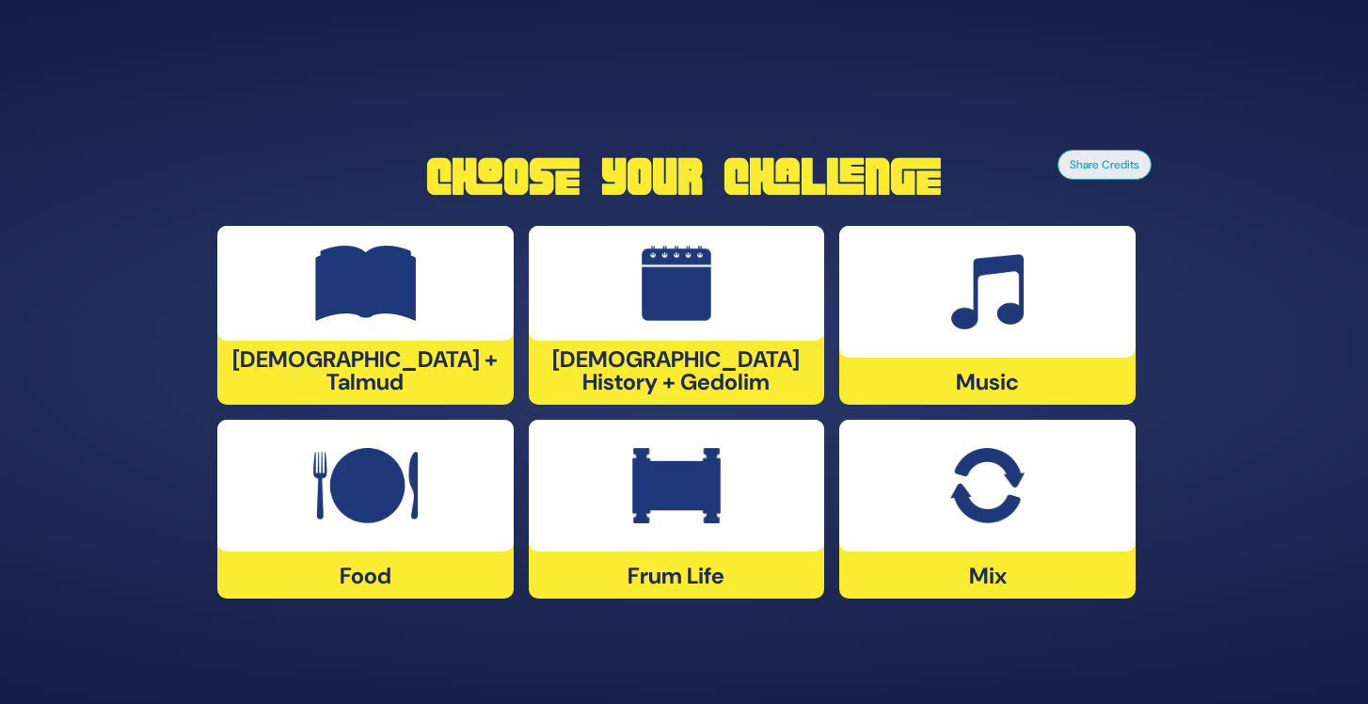
click at [927, 511] on div at bounding box center [987, 486] width 296 height 132
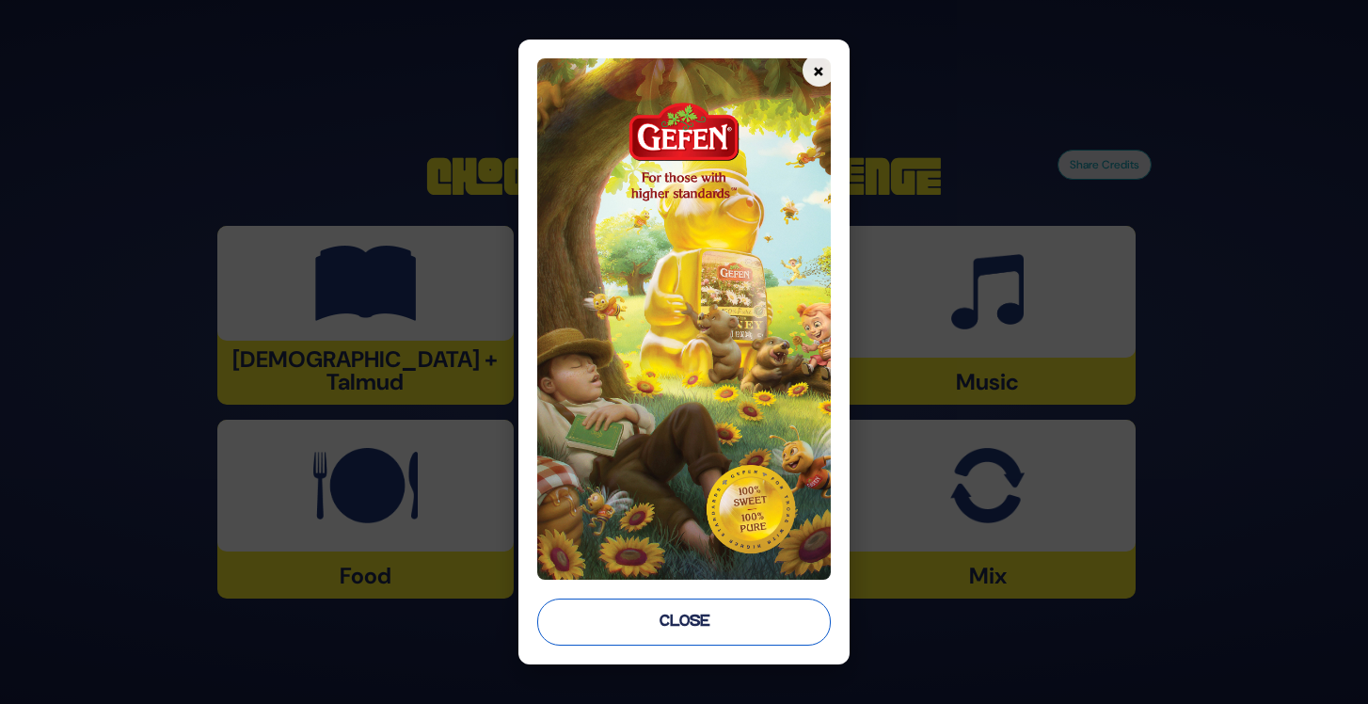
click at [754, 632] on button "Close" at bounding box center [683, 621] width 293 height 47
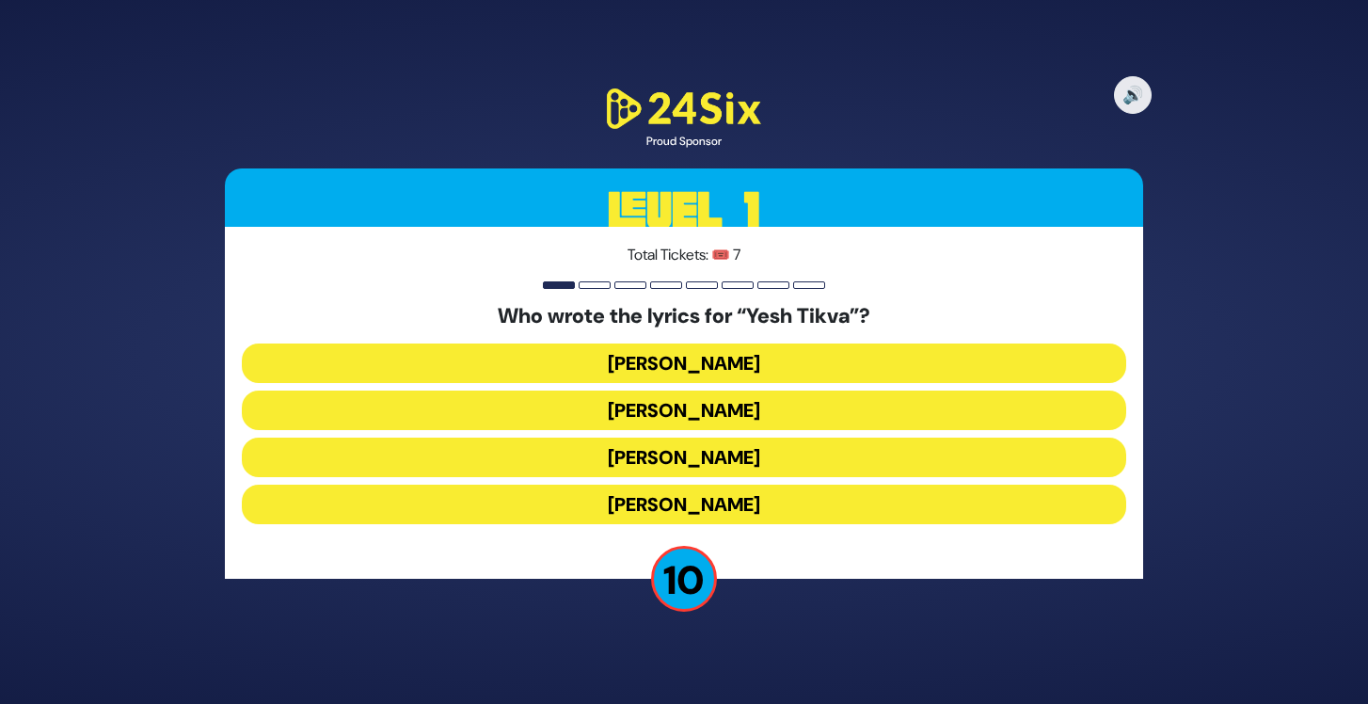
click at [753, 508] on button "[PERSON_NAME]" at bounding box center [684, 504] width 884 height 40
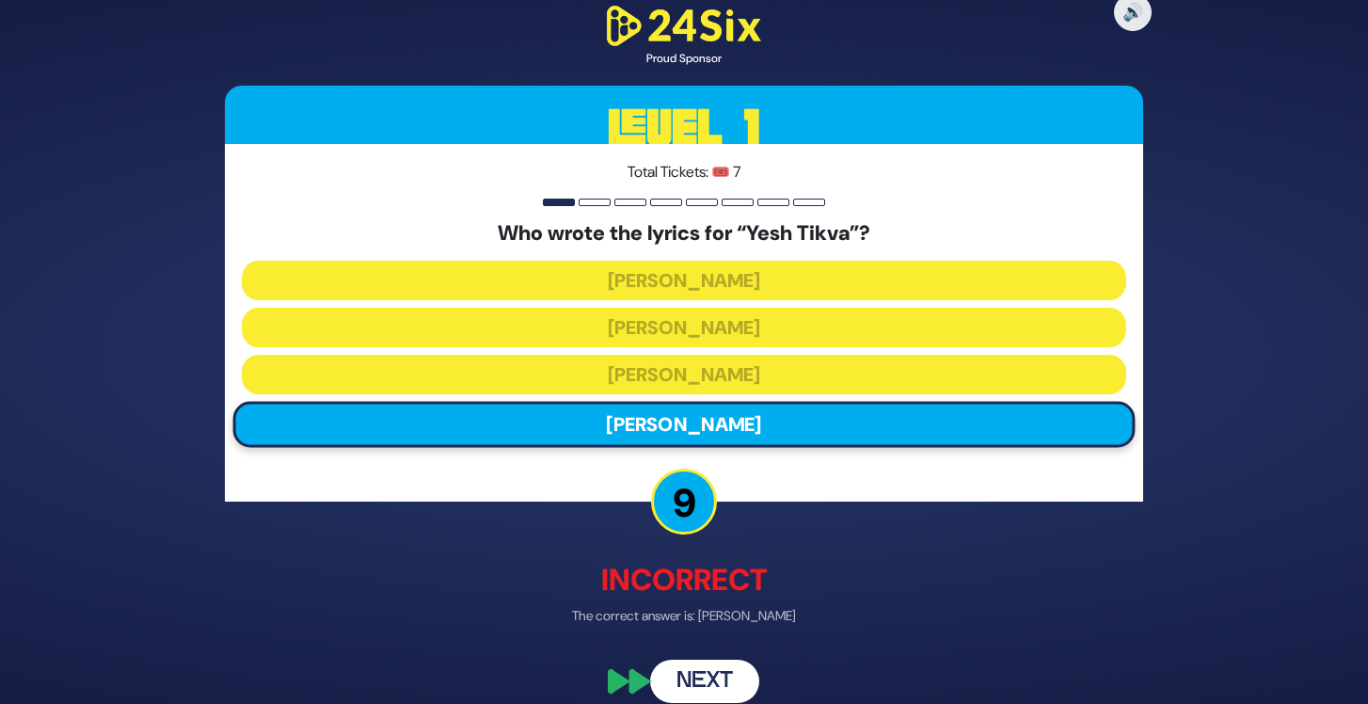
click at [717, 677] on button "Next" at bounding box center [704, 680] width 109 height 43
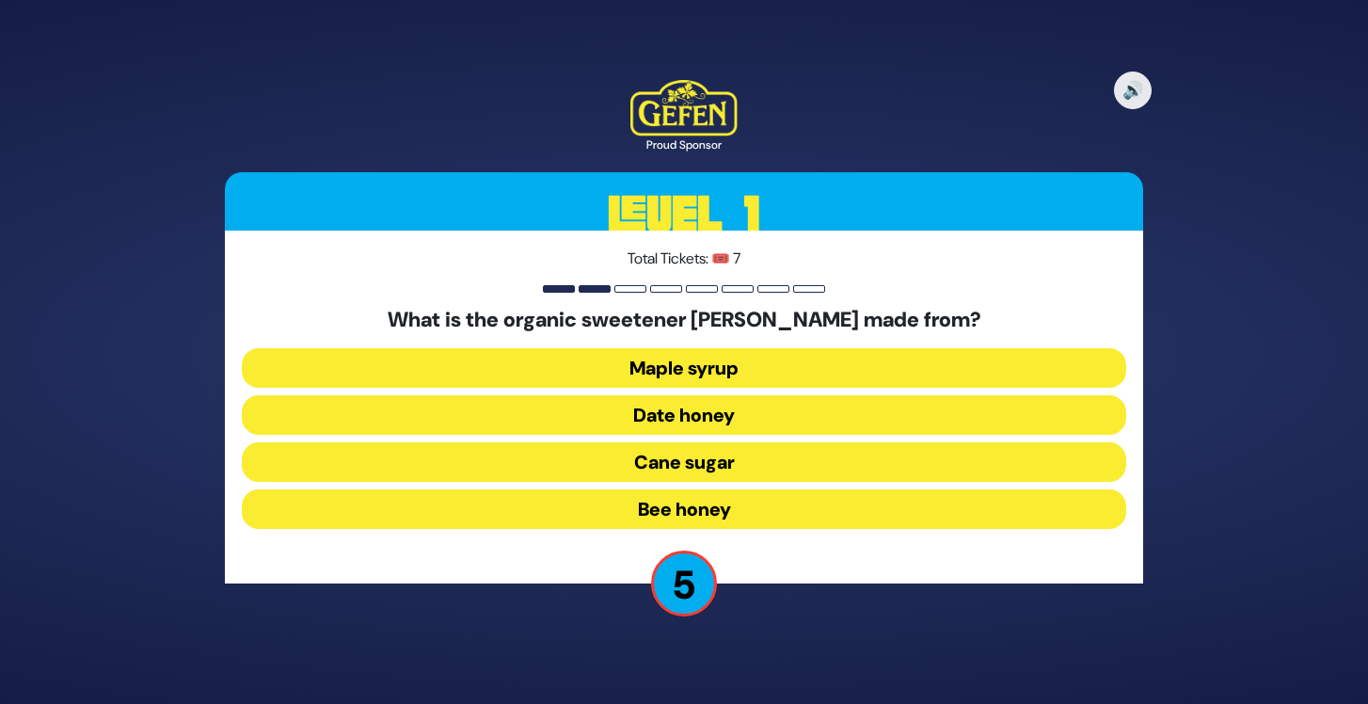
click at [748, 410] on button "Date honey" at bounding box center [684, 415] width 884 height 40
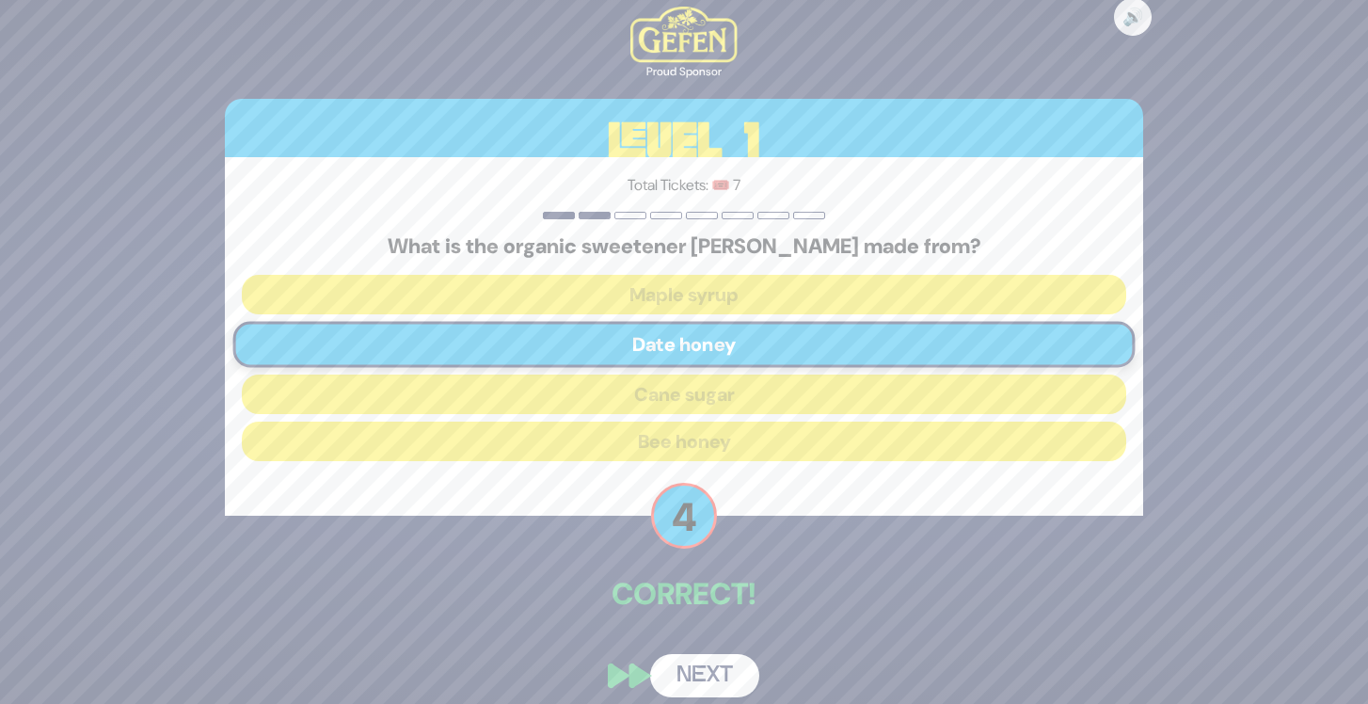
click at [701, 672] on button "Next" at bounding box center [704, 675] width 109 height 43
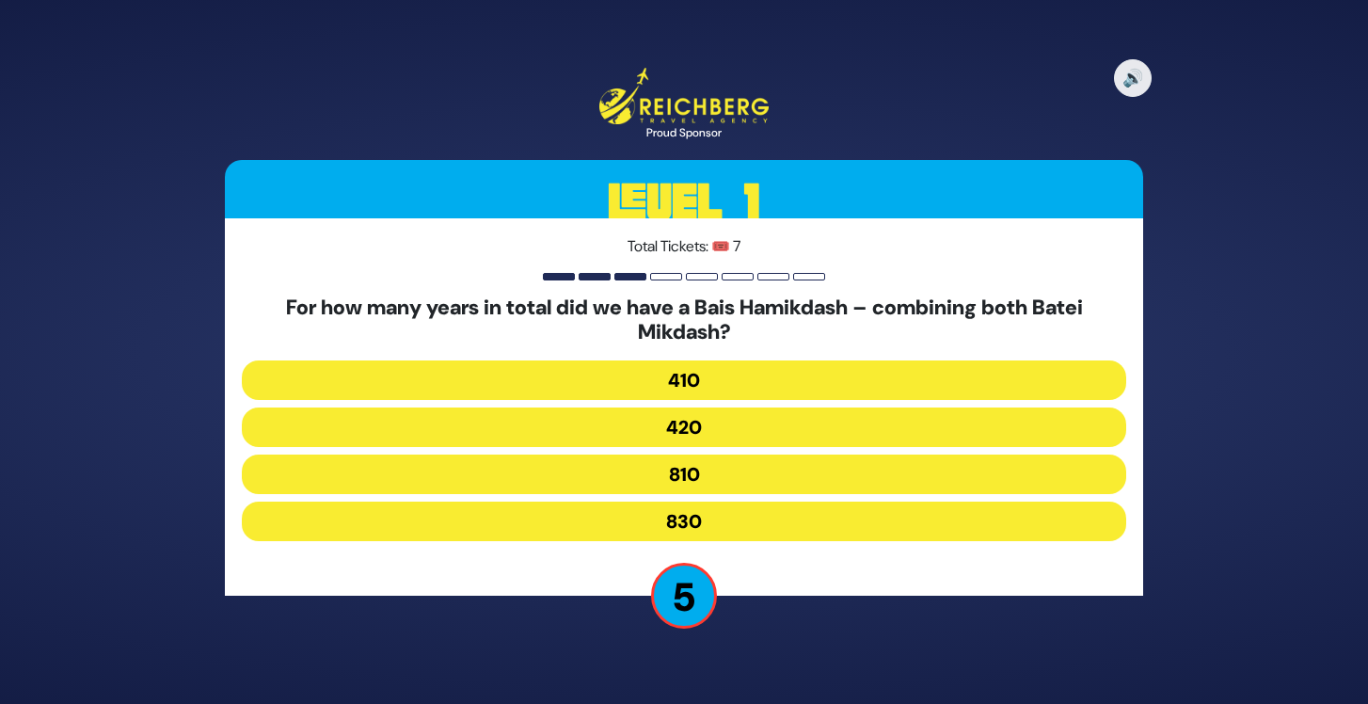
click at [685, 510] on button "830" at bounding box center [684, 521] width 884 height 40
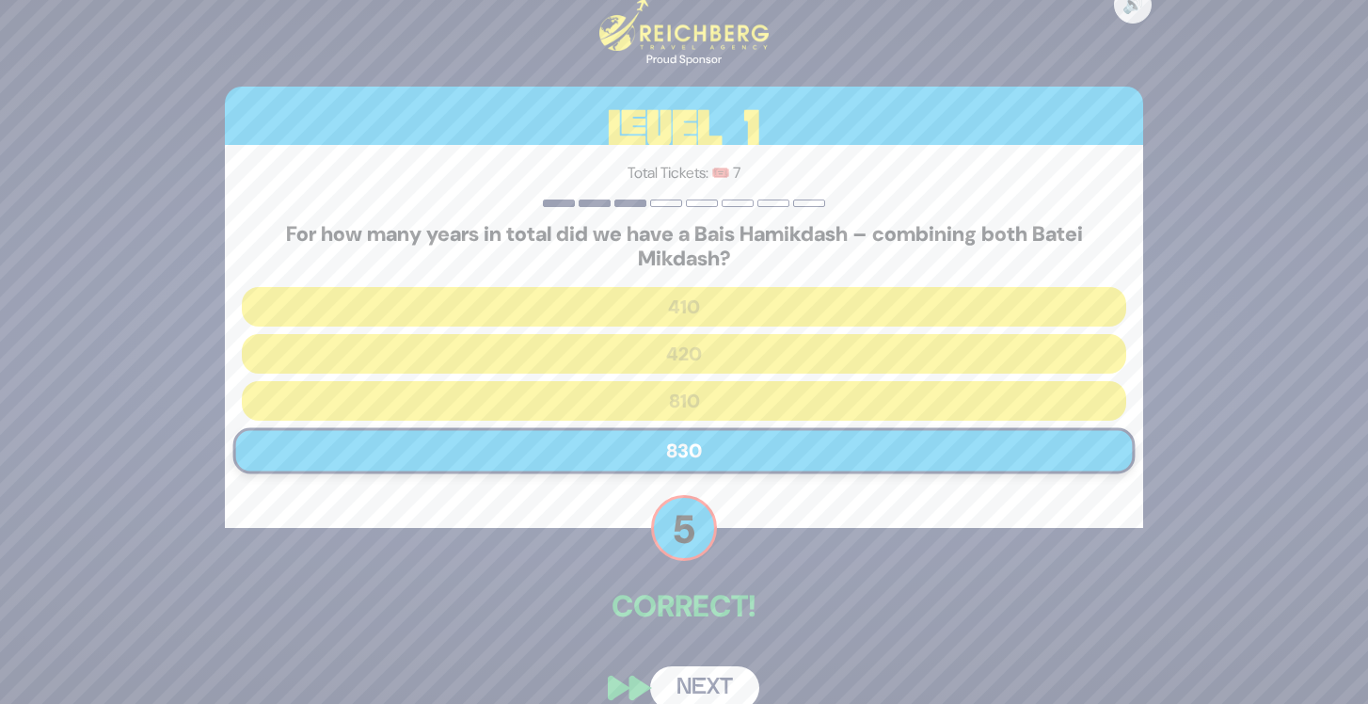
click at [726, 678] on button "Next" at bounding box center [704, 687] width 109 height 43
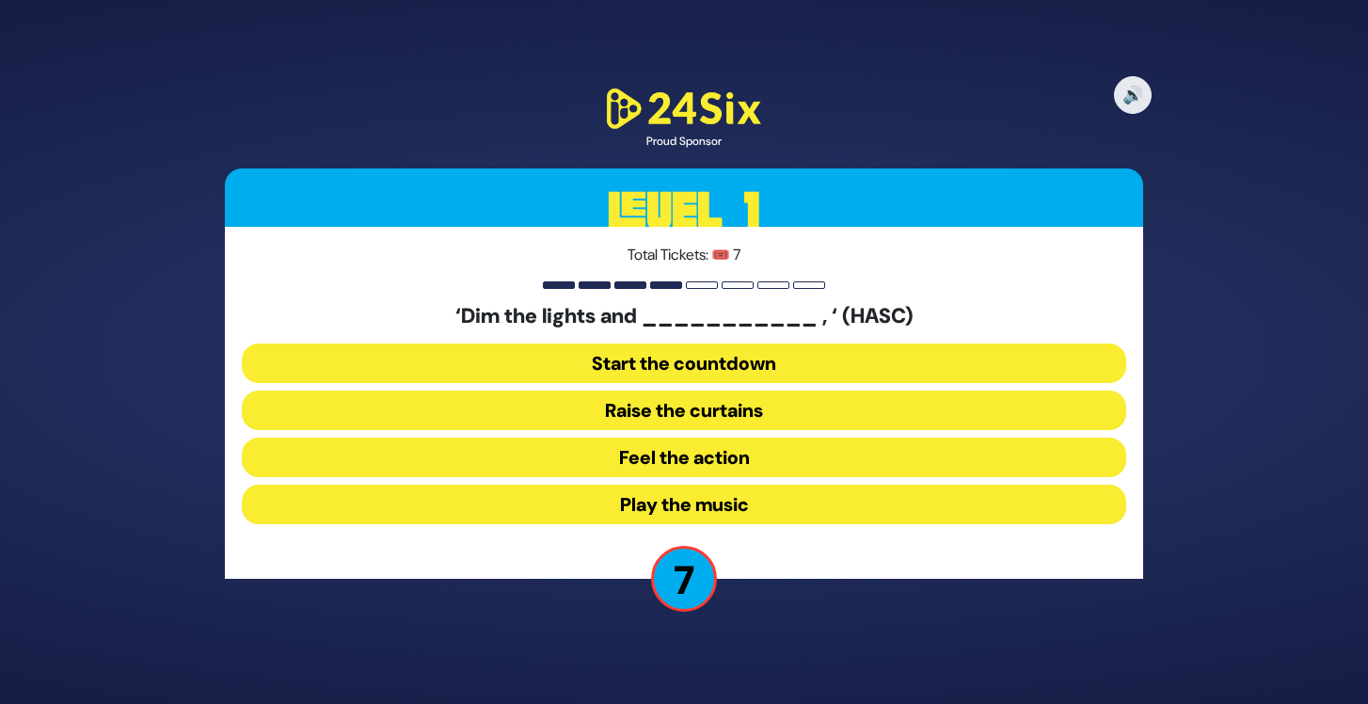
click at [714, 502] on button "Play the music" at bounding box center [684, 504] width 884 height 40
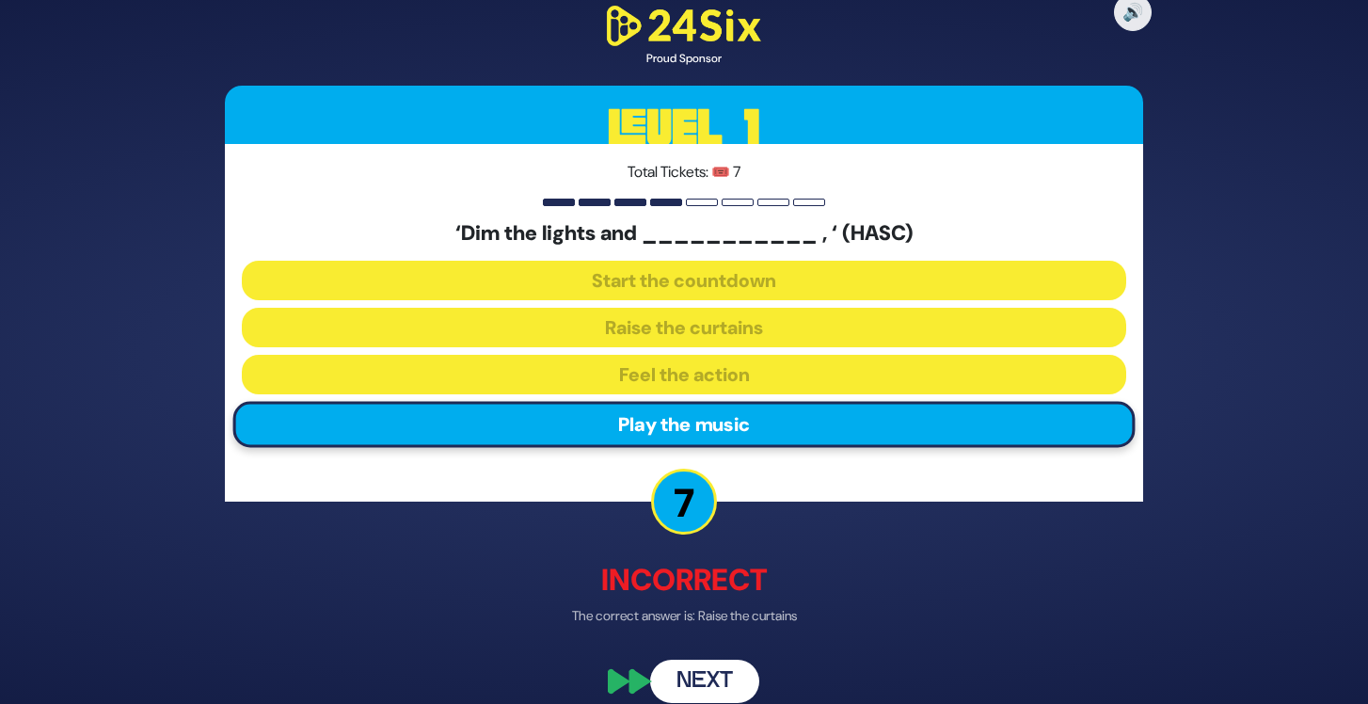
click at [730, 670] on button "Next" at bounding box center [704, 680] width 109 height 43
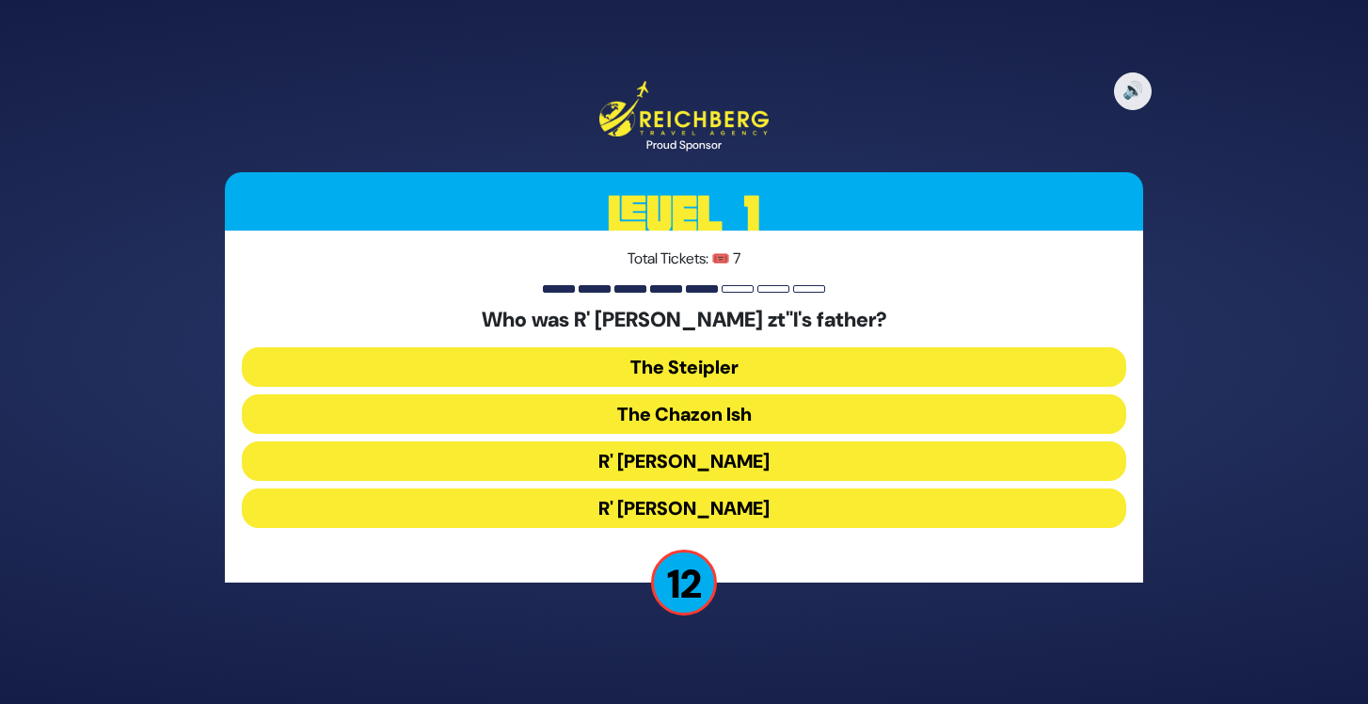
click at [719, 357] on button "The Steipler" at bounding box center [684, 367] width 884 height 40
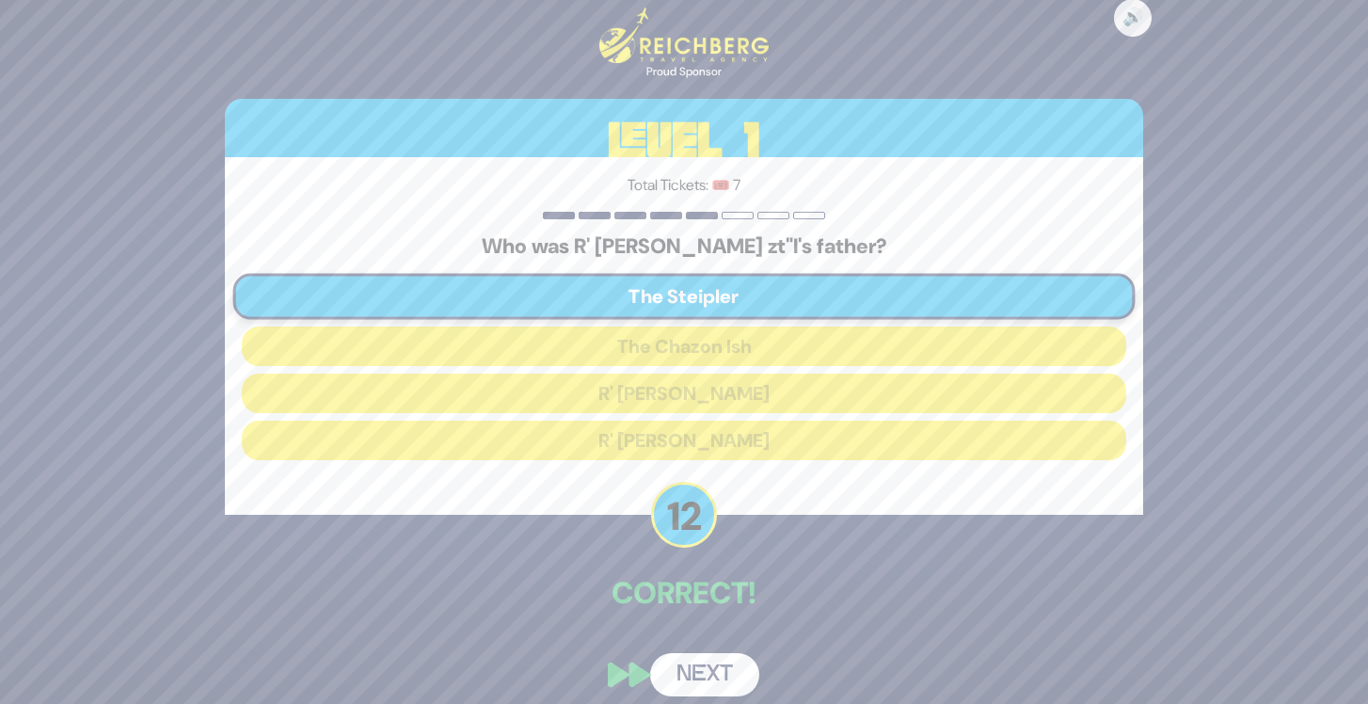
click at [739, 672] on button "Next" at bounding box center [704, 674] width 109 height 43
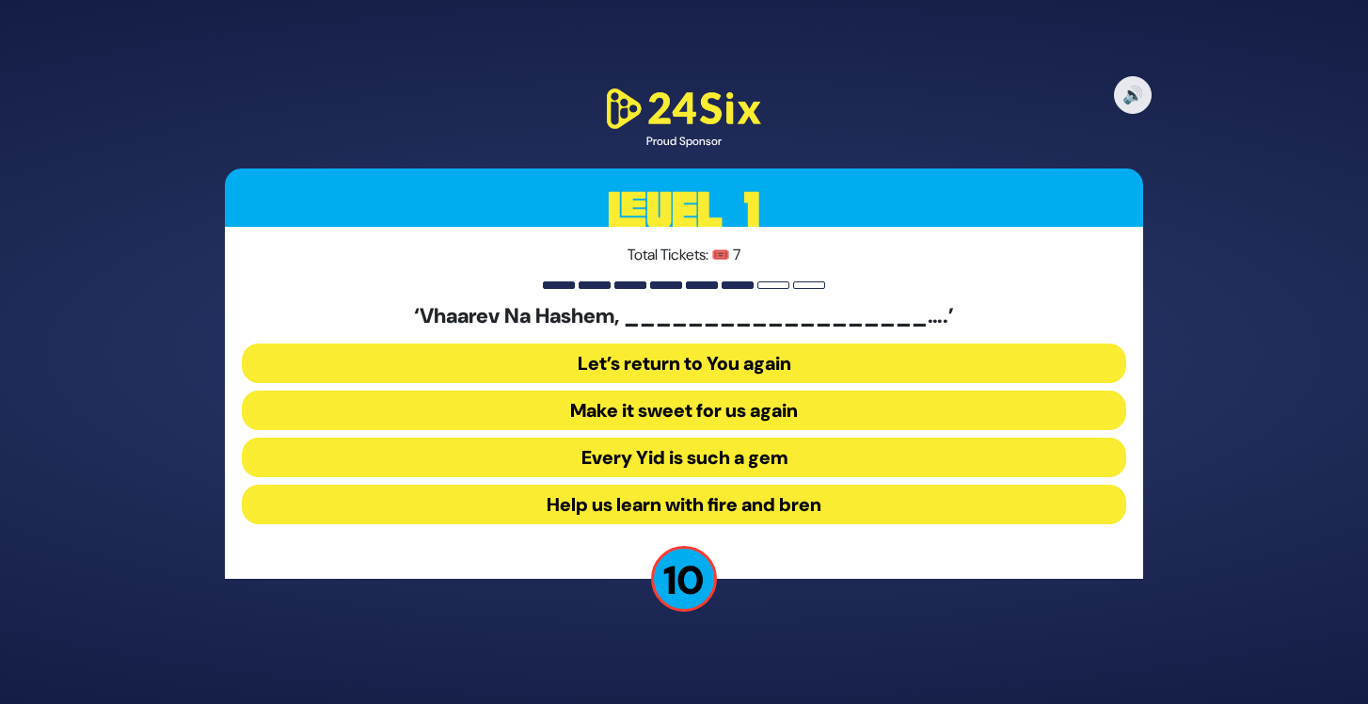
click at [780, 417] on button "Make it sweet for us again" at bounding box center [684, 410] width 884 height 40
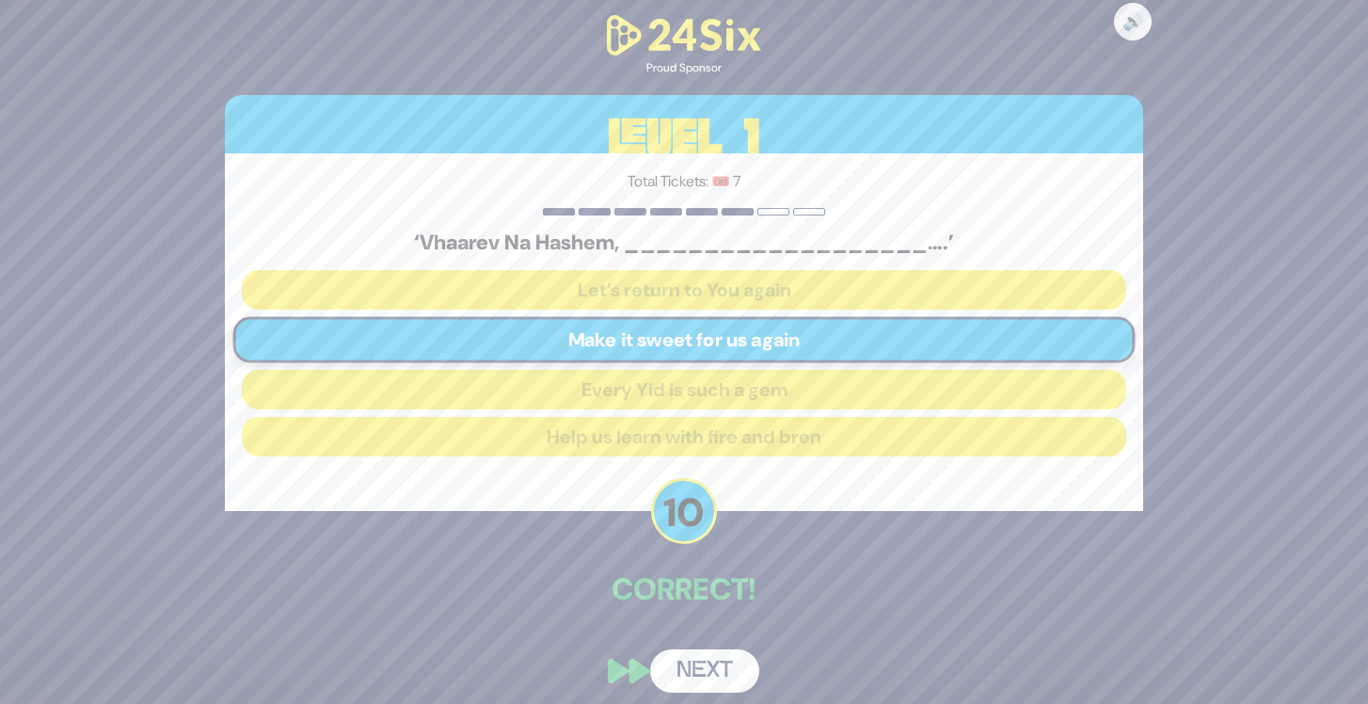
click at [710, 658] on button "Next" at bounding box center [704, 670] width 109 height 43
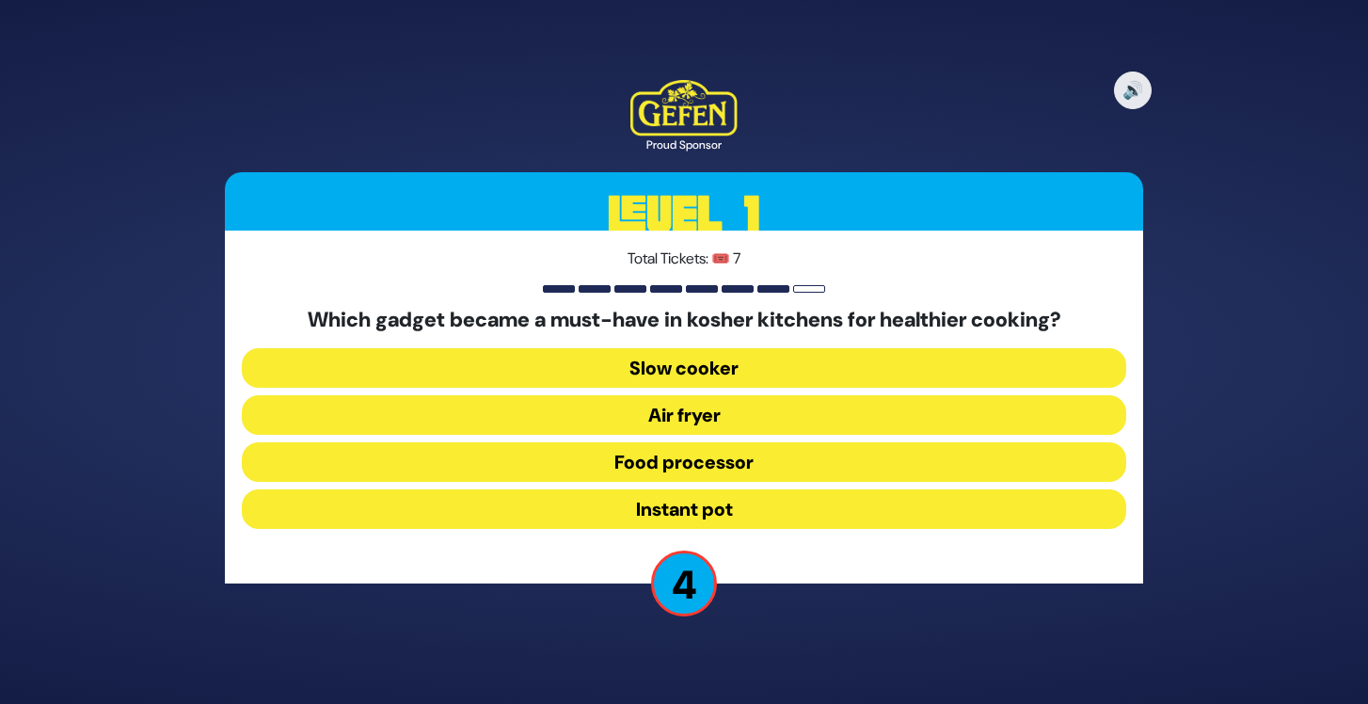
click at [775, 369] on button "Slow cooker" at bounding box center [684, 368] width 884 height 40
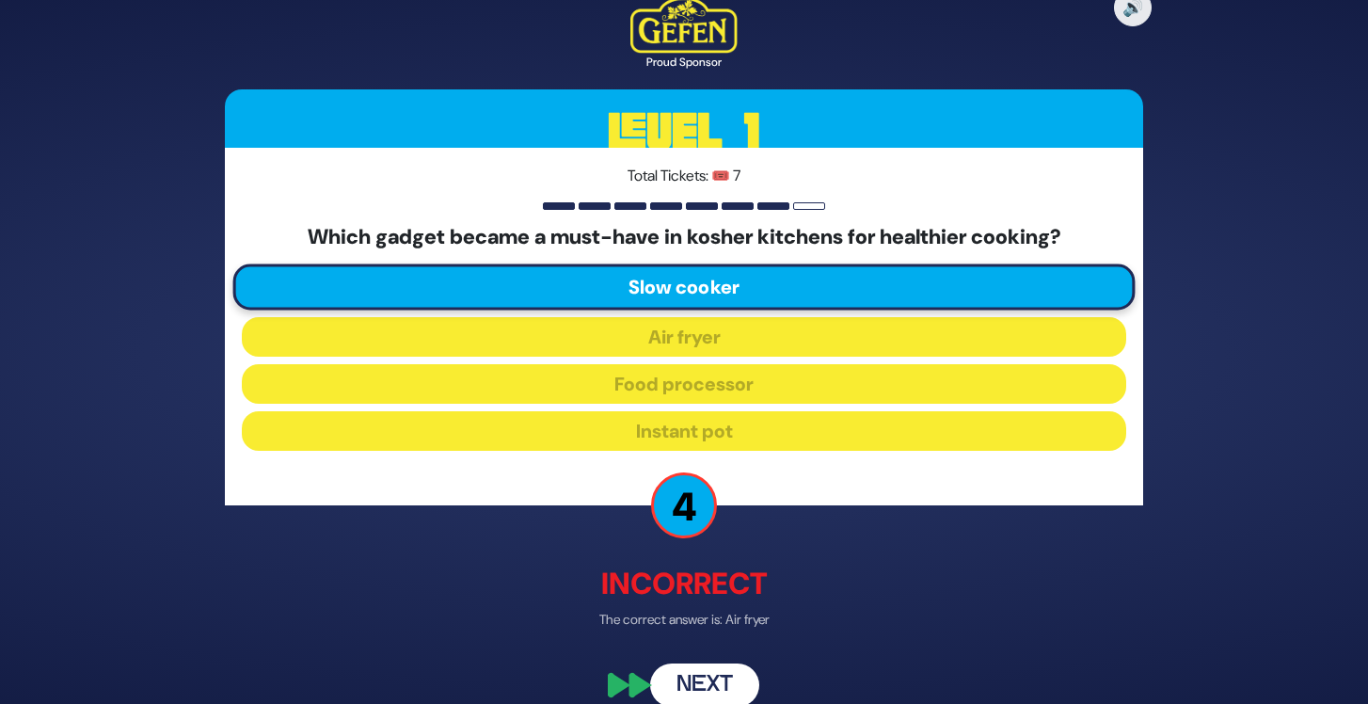
click at [737, 679] on button "Next" at bounding box center [704, 684] width 109 height 43
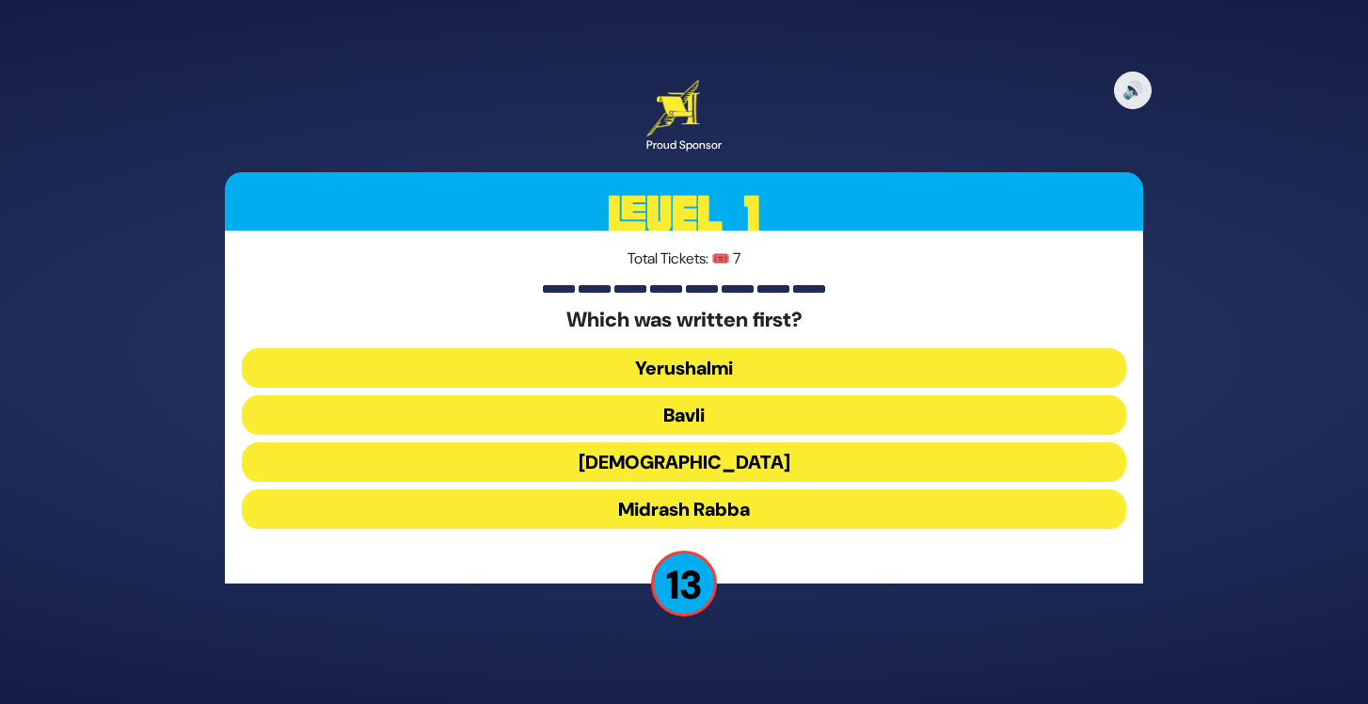
click at [727, 453] on button "Mishnah" at bounding box center [684, 462] width 884 height 40
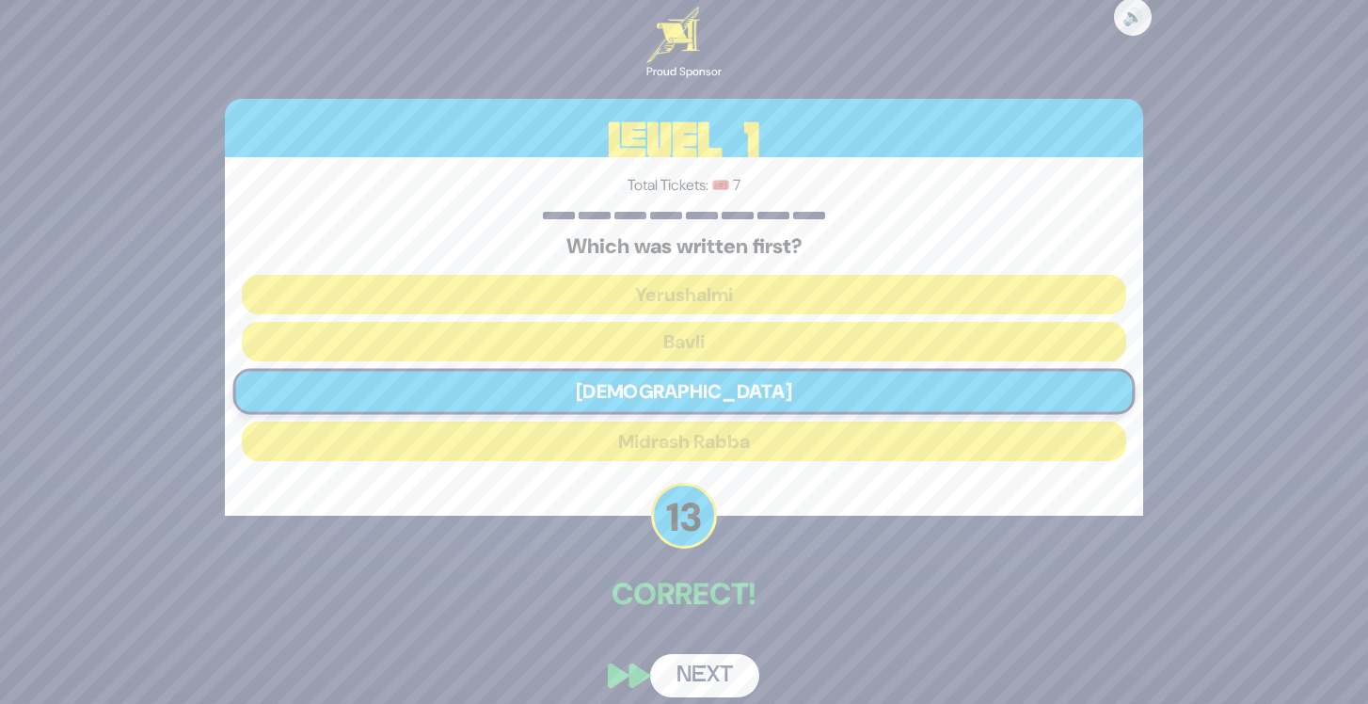
click at [712, 661] on button "Next" at bounding box center [704, 675] width 109 height 43
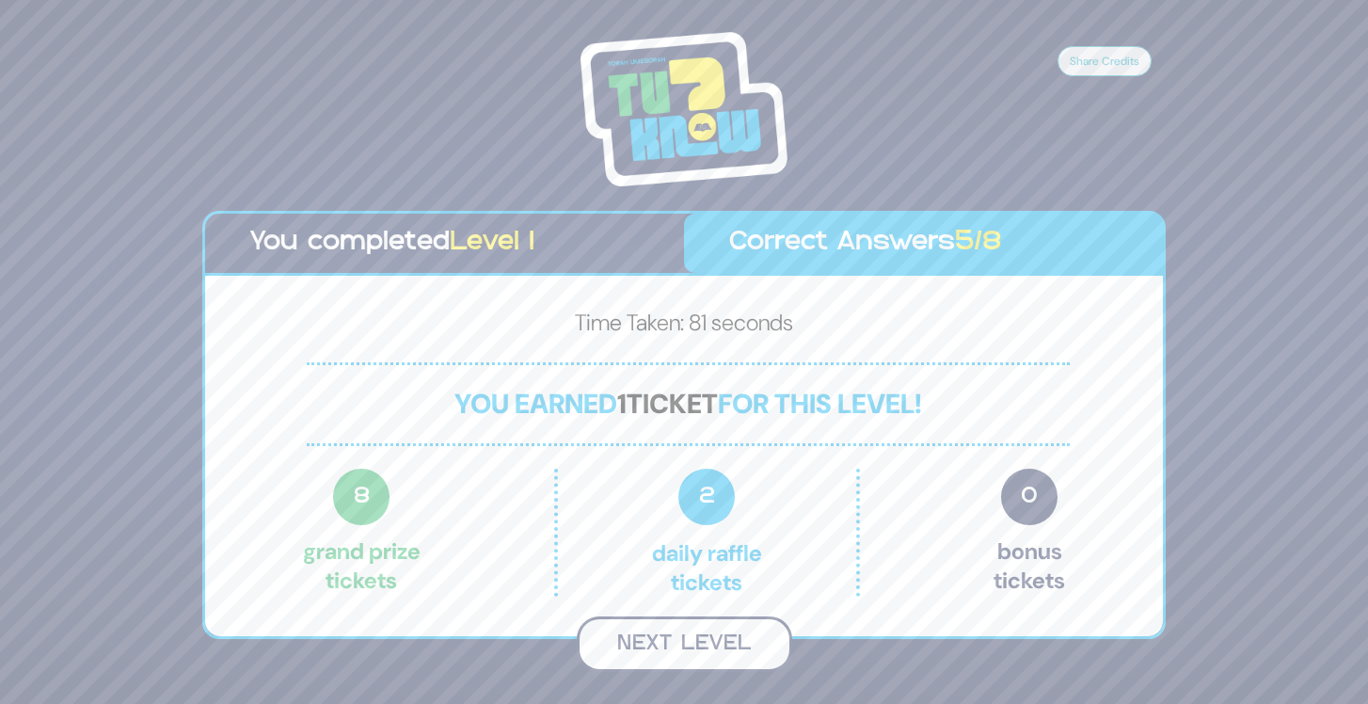
click at [721, 636] on button "Next Level" at bounding box center [684, 644] width 215 height 56
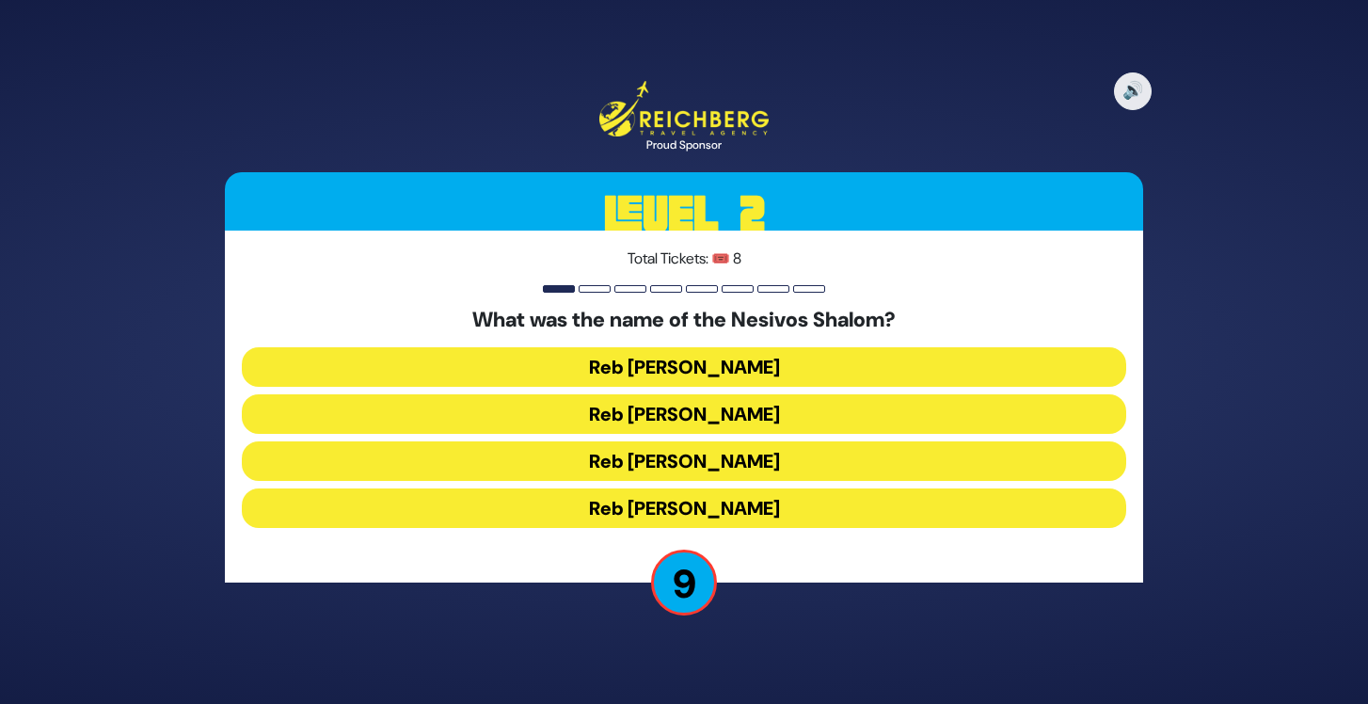
click at [729, 415] on button "Reb Nosson Shulem" at bounding box center [684, 414] width 884 height 40
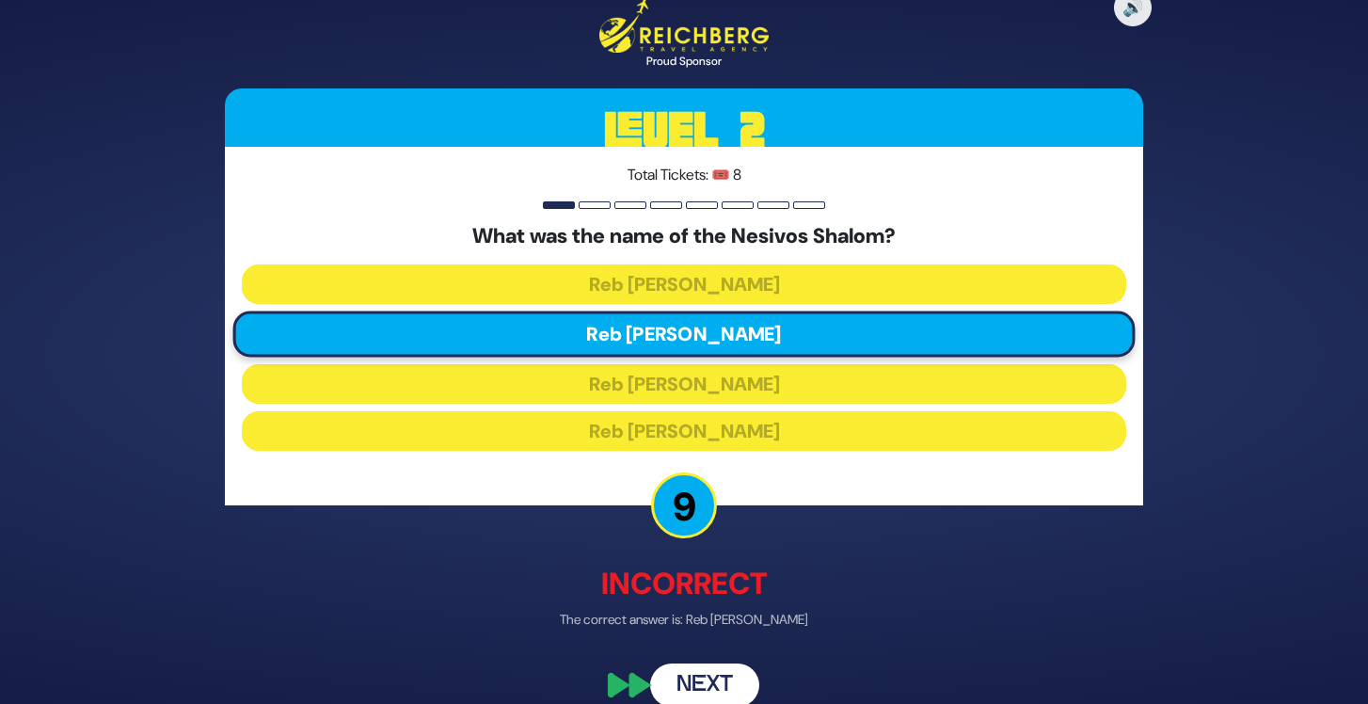
click at [722, 679] on button "Next" at bounding box center [704, 684] width 109 height 43
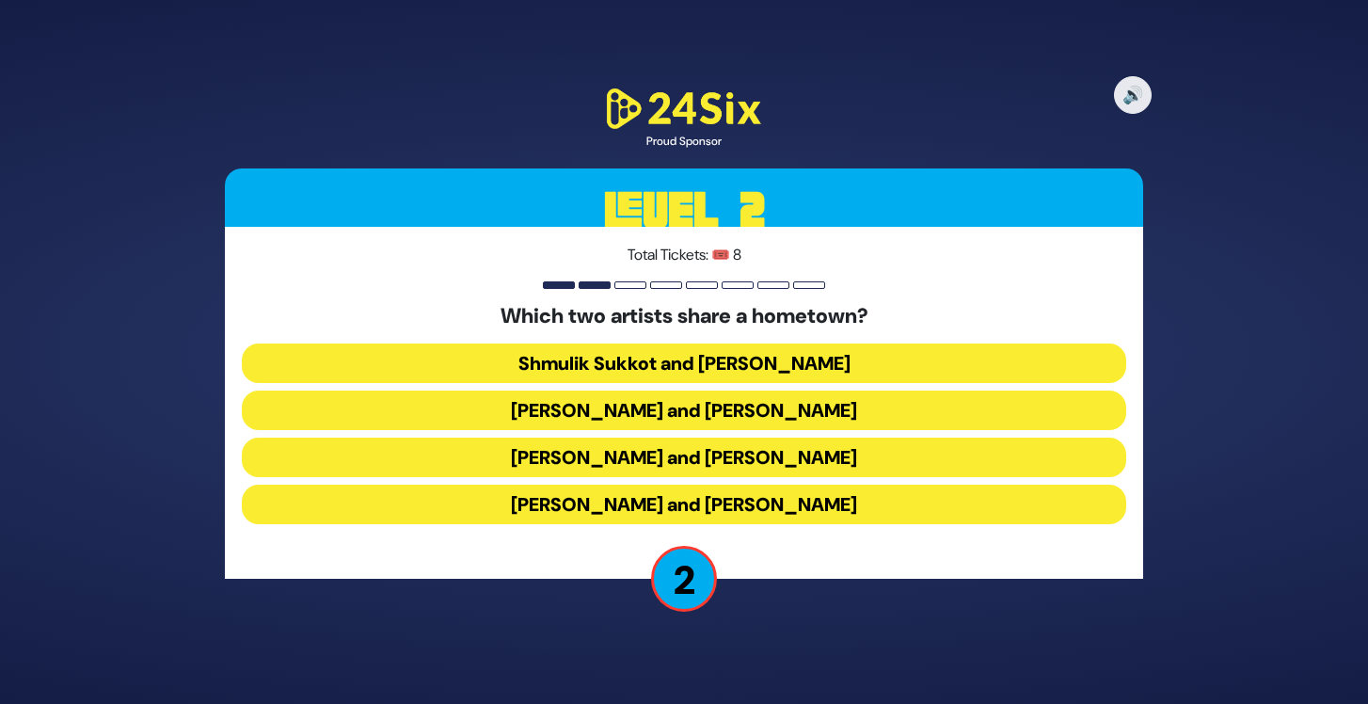
click at [712, 468] on button "Yaakov Shwekey and Chaim Israel" at bounding box center [684, 457] width 884 height 40
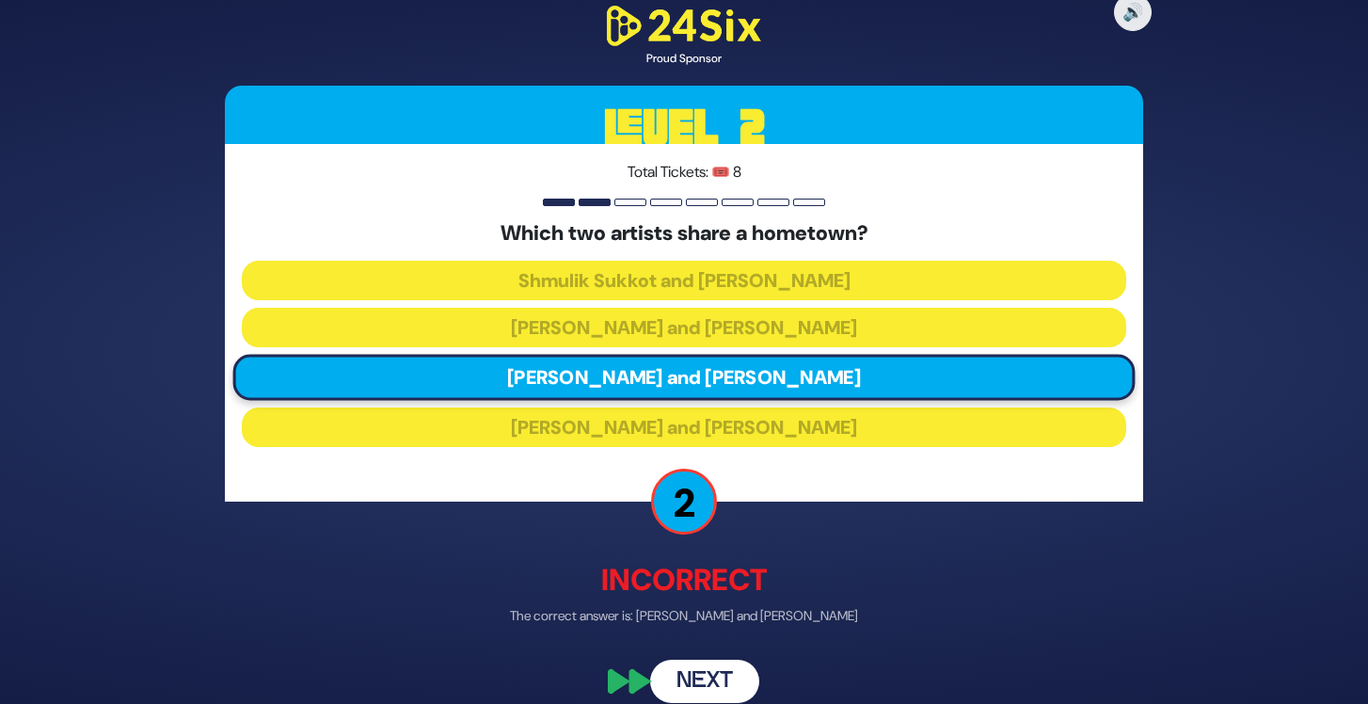
click at [721, 667] on button "Next" at bounding box center [704, 680] width 109 height 43
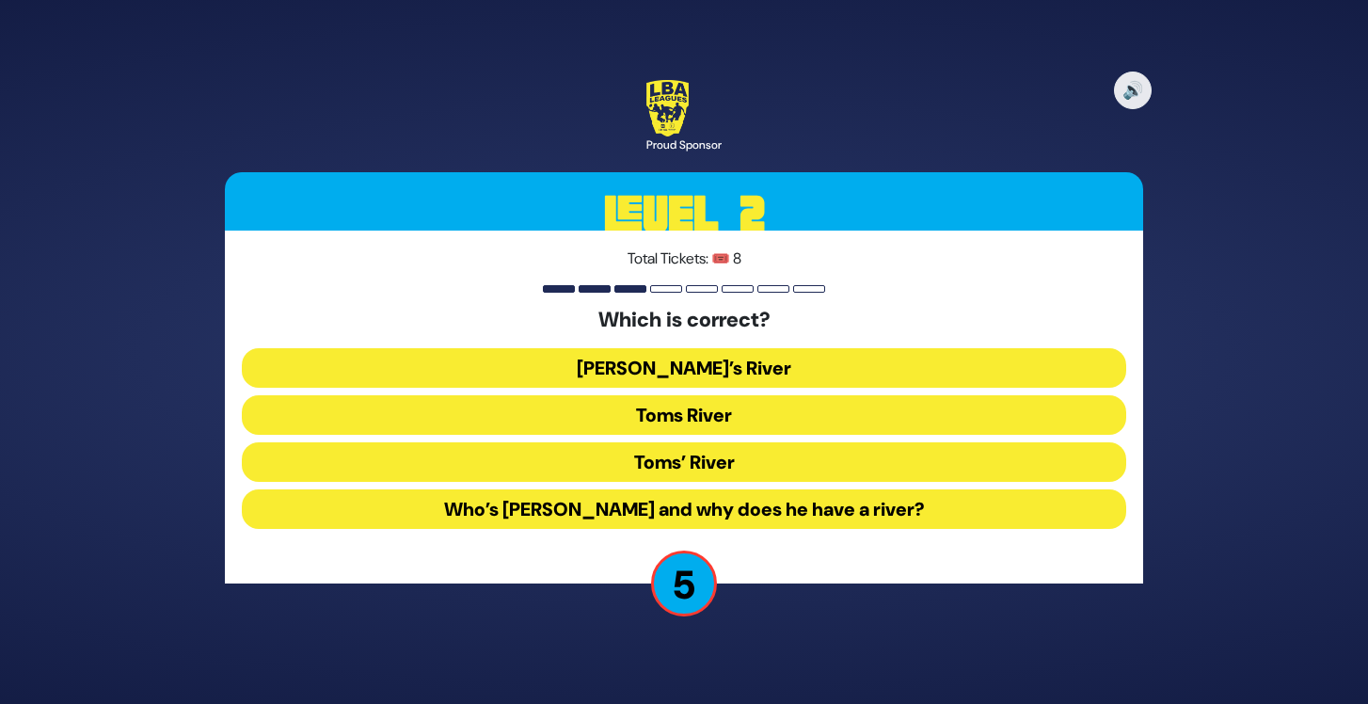
click at [748, 416] on button "Toms River" at bounding box center [684, 415] width 884 height 40
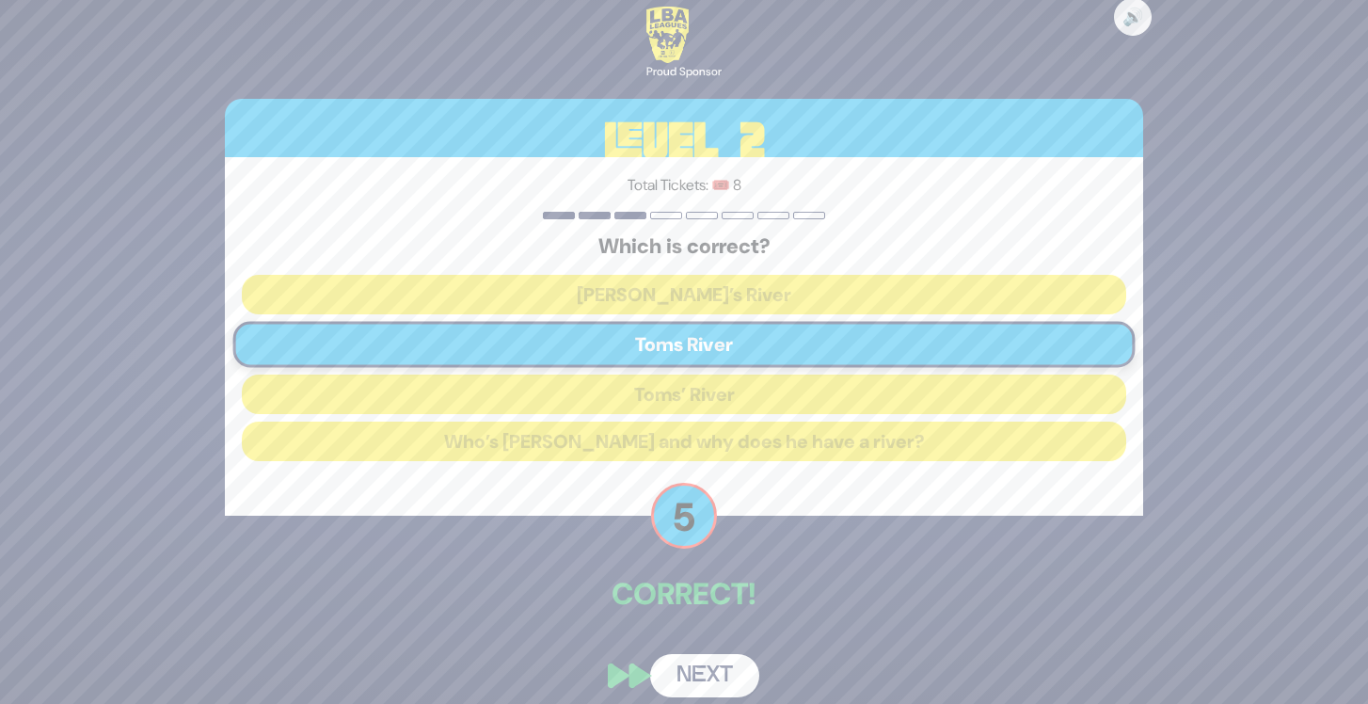
click at [722, 667] on button "Next" at bounding box center [704, 675] width 109 height 43
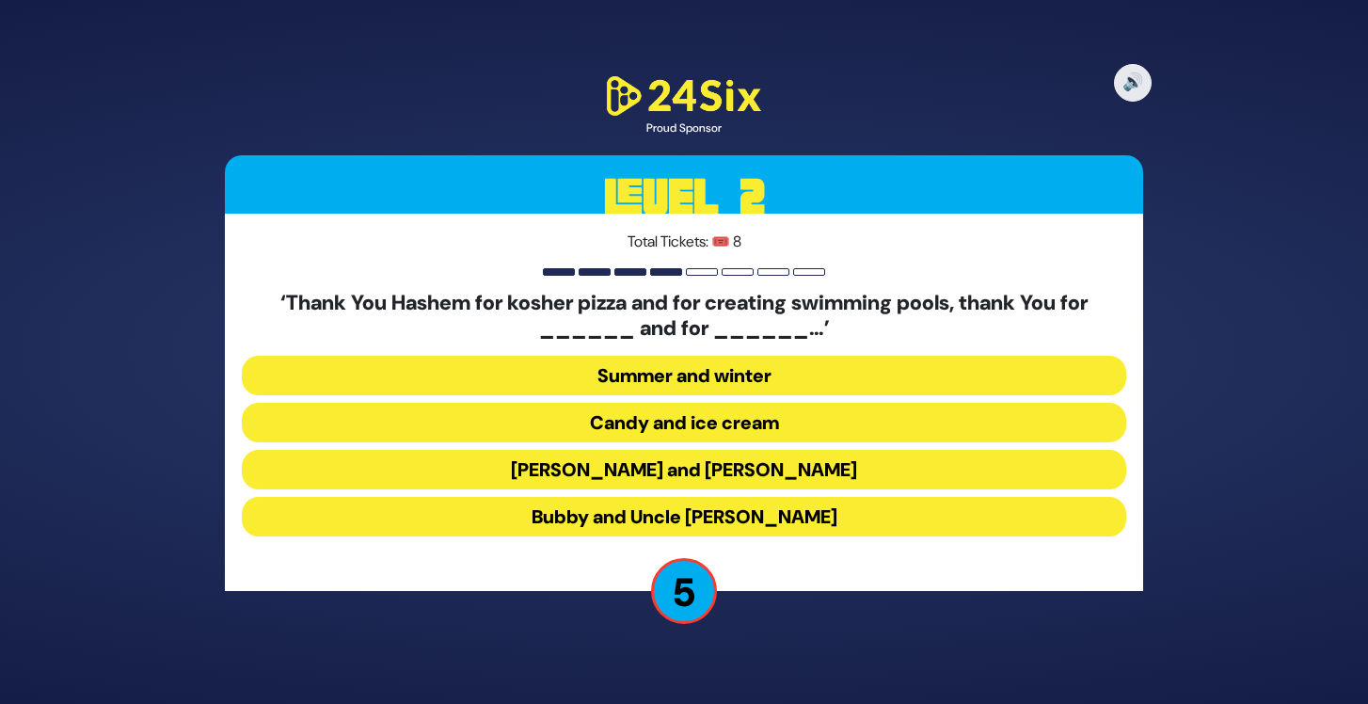
click at [717, 471] on button "Latkes and Paskesz" at bounding box center [684, 470] width 884 height 40
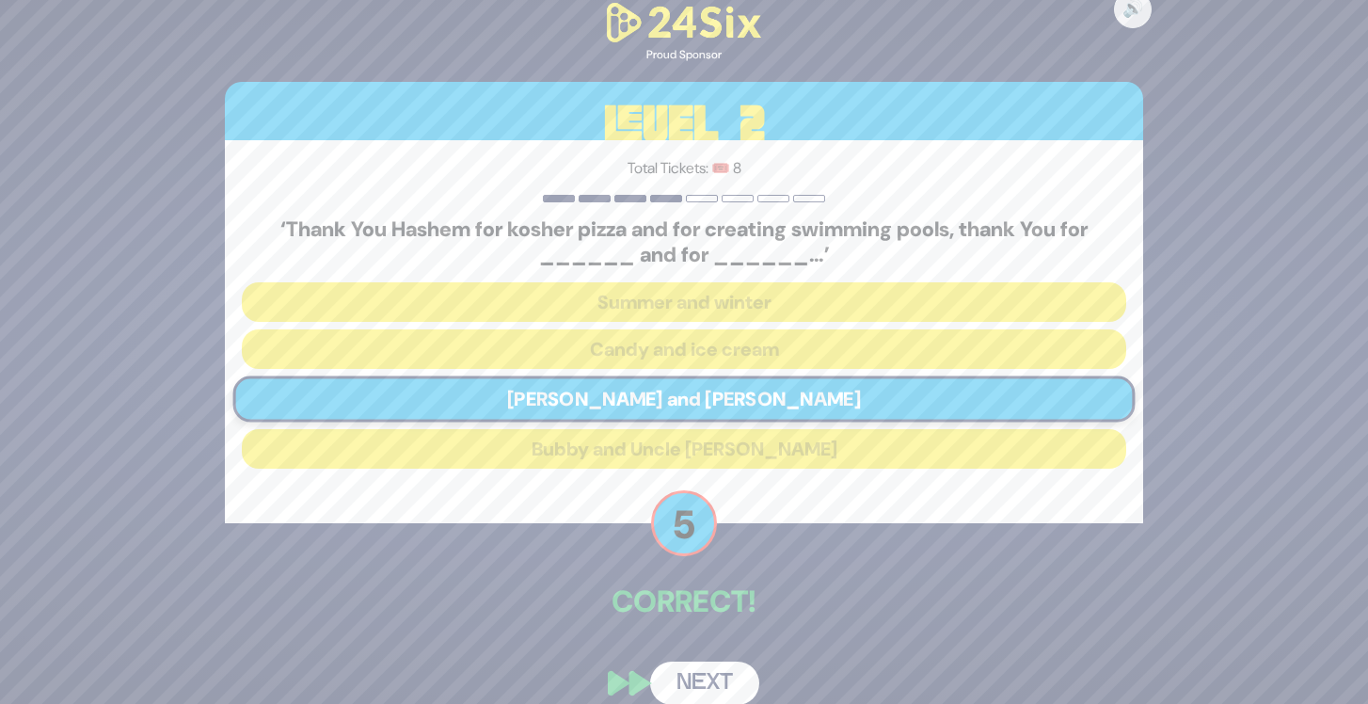
click at [706, 678] on button "Next" at bounding box center [704, 682] width 109 height 43
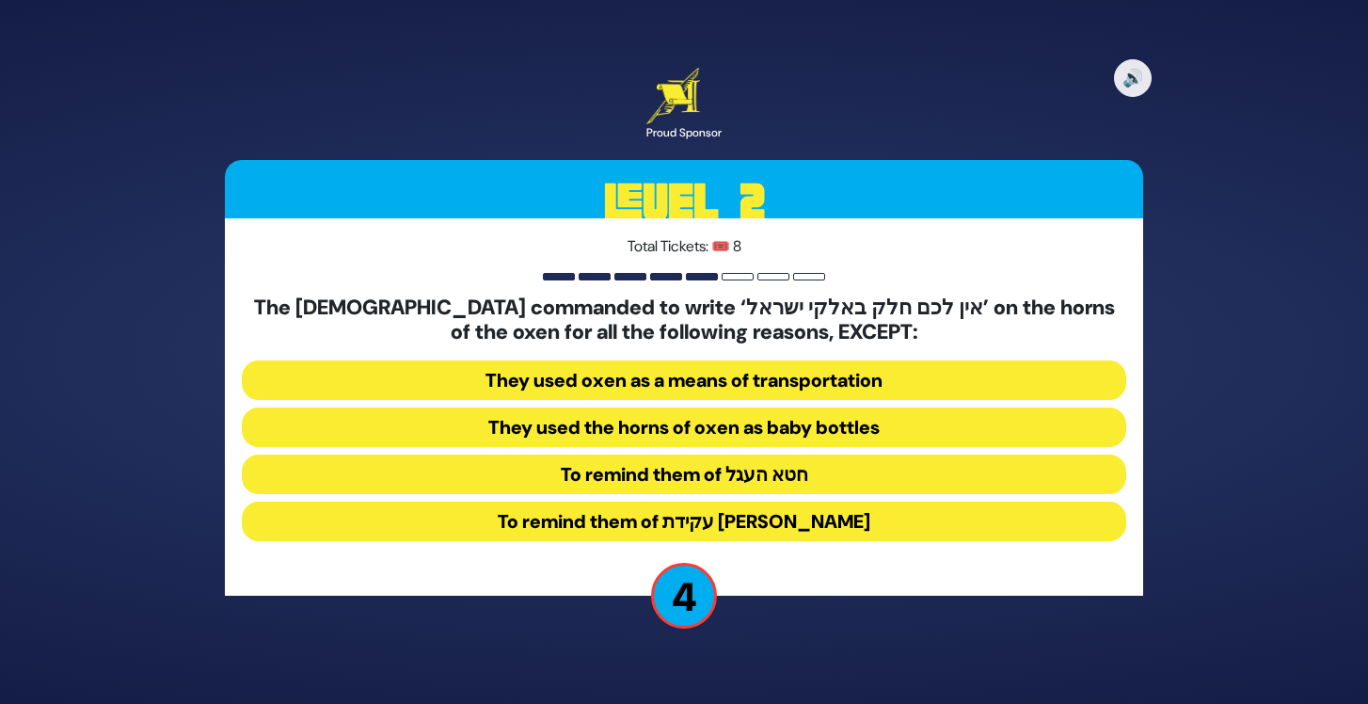
click at [758, 432] on button "They used the horns of oxen as baby bottles" at bounding box center [684, 427] width 884 height 40
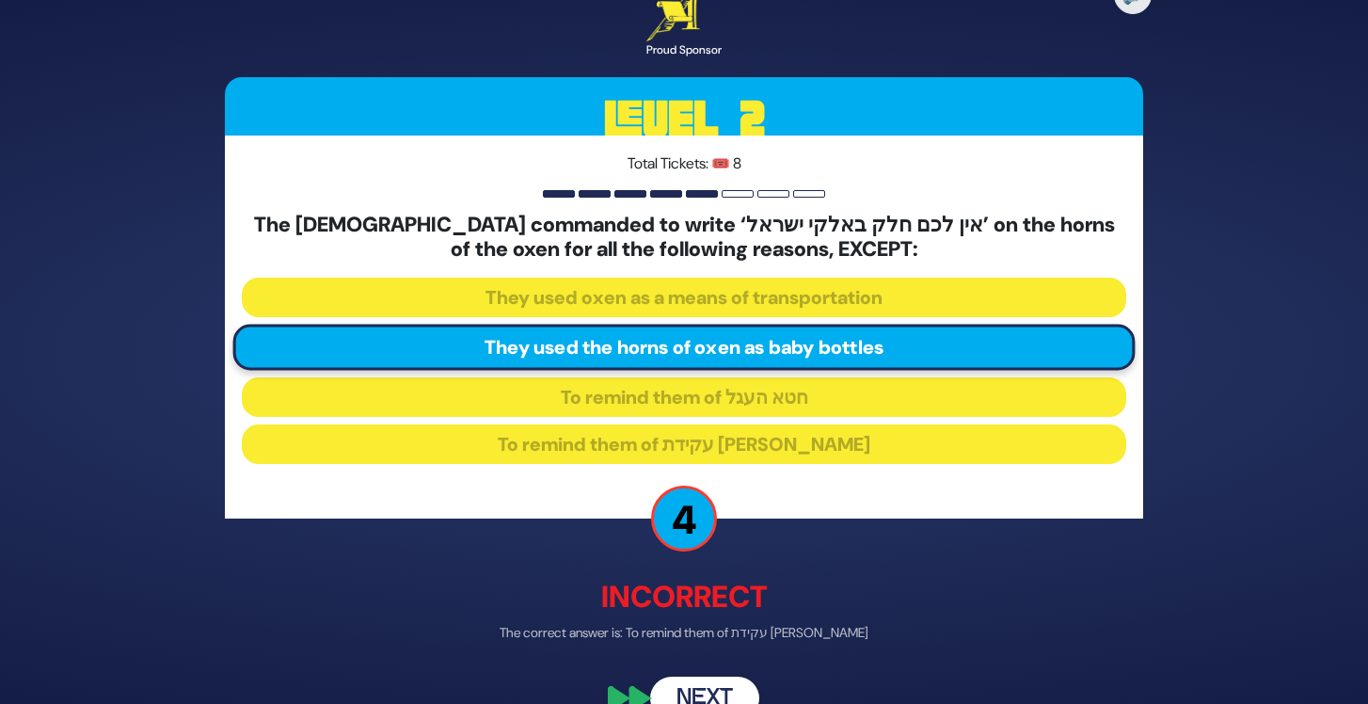
click at [731, 686] on button "Next" at bounding box center [704, 696] width 109 height 43
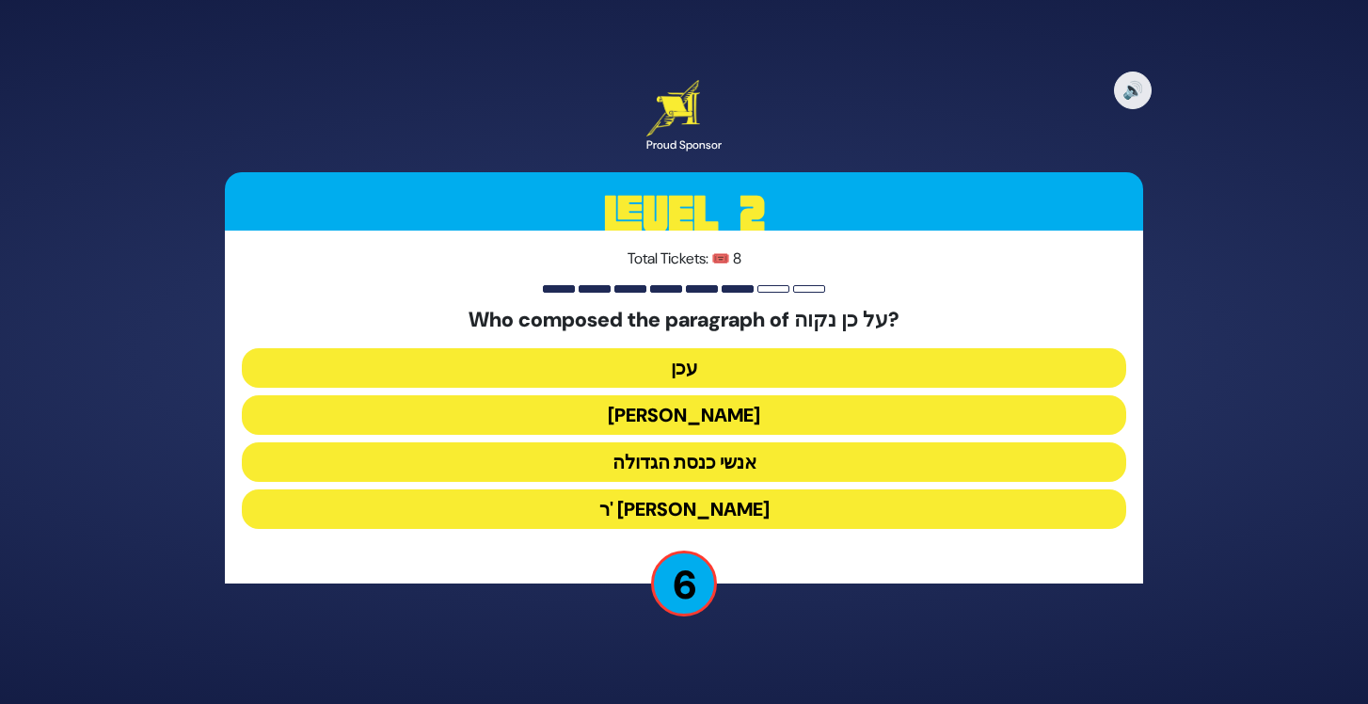
click at [735, 367] on button "עכן" at bounding box center [684, 368] width 884 height 40
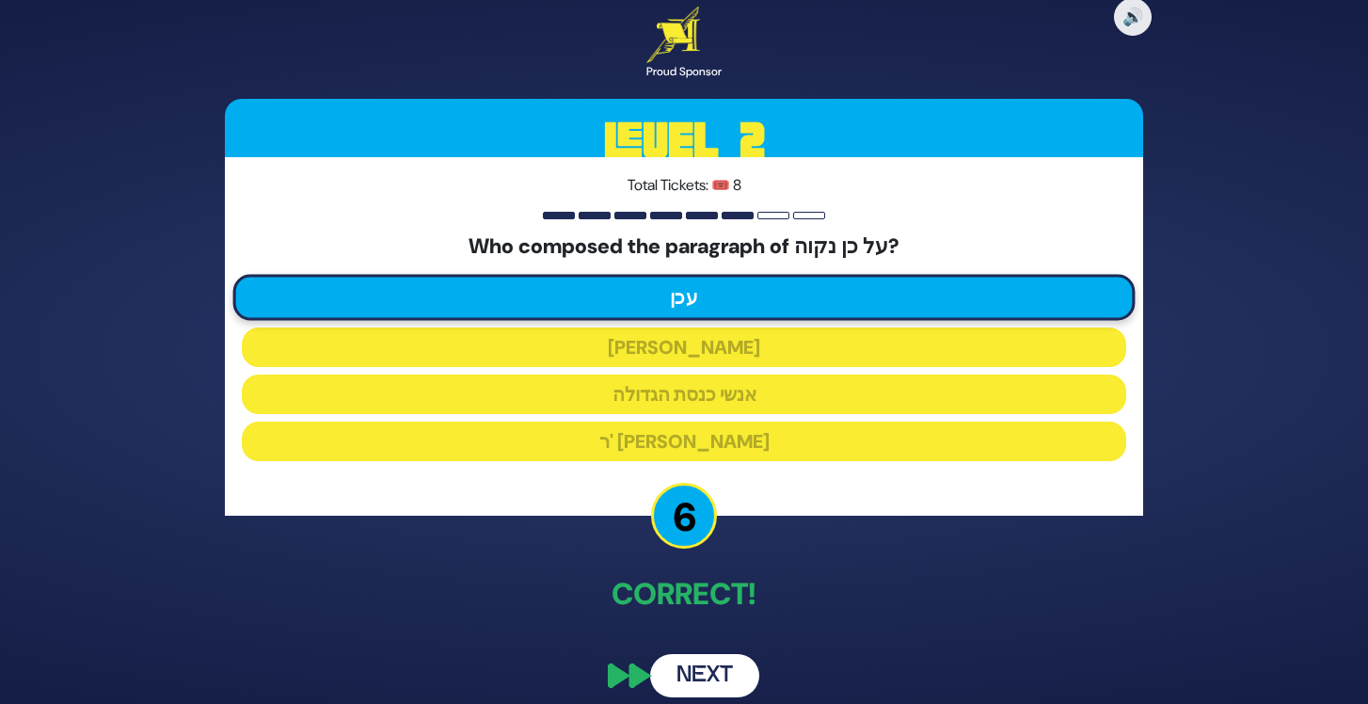
click at [733, 669] on button "Next" at bounding box center [704, 675] width 109 height 43
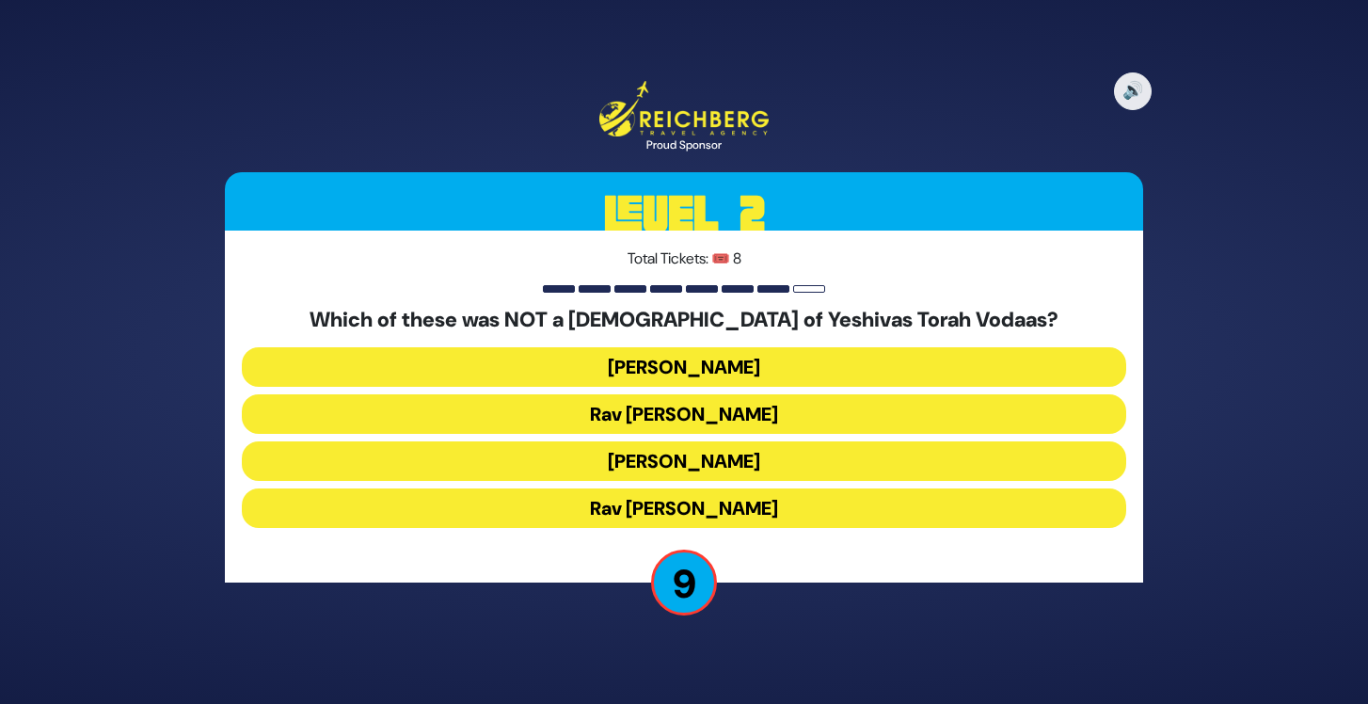
click at [805, 504] on button "Rav Shraga Feivel Mendlowitz" at bounding box center [684, 508] width 884 height 40
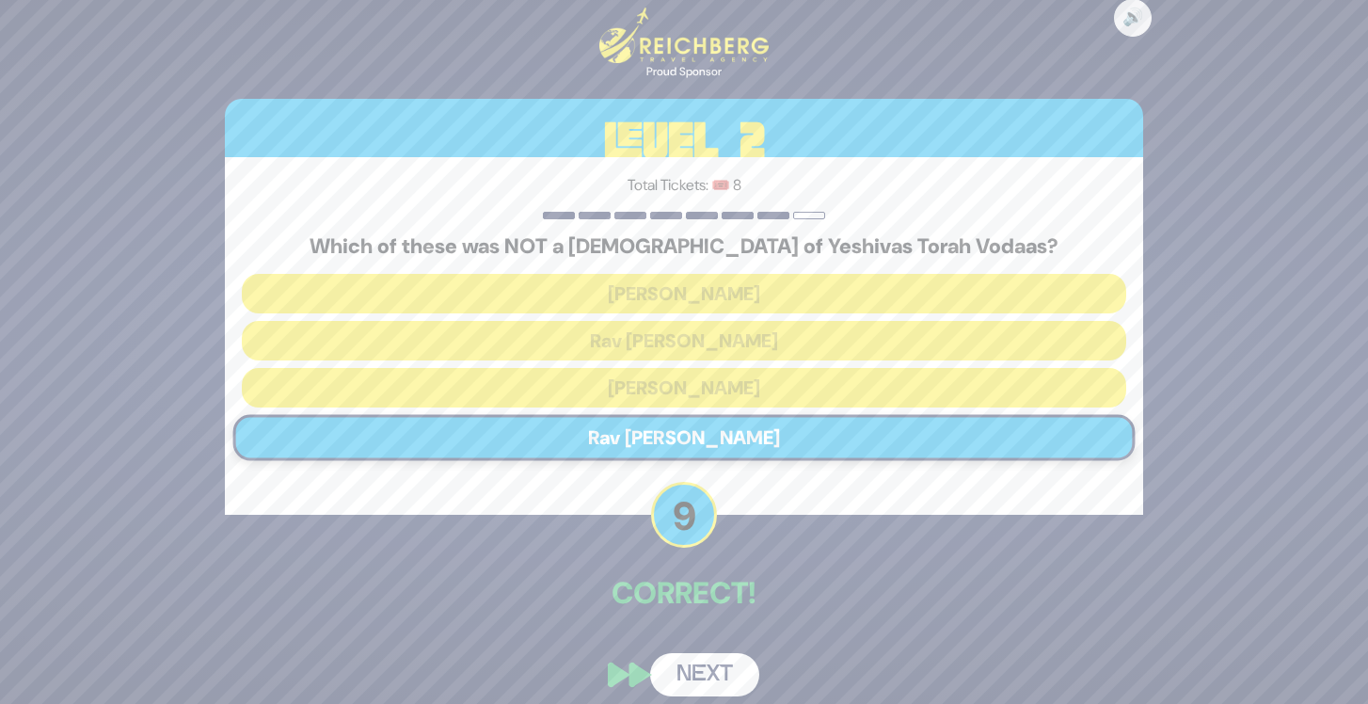
click at [723, 682] on button "Next" at bounding box center [704, 674] width 109 height 43
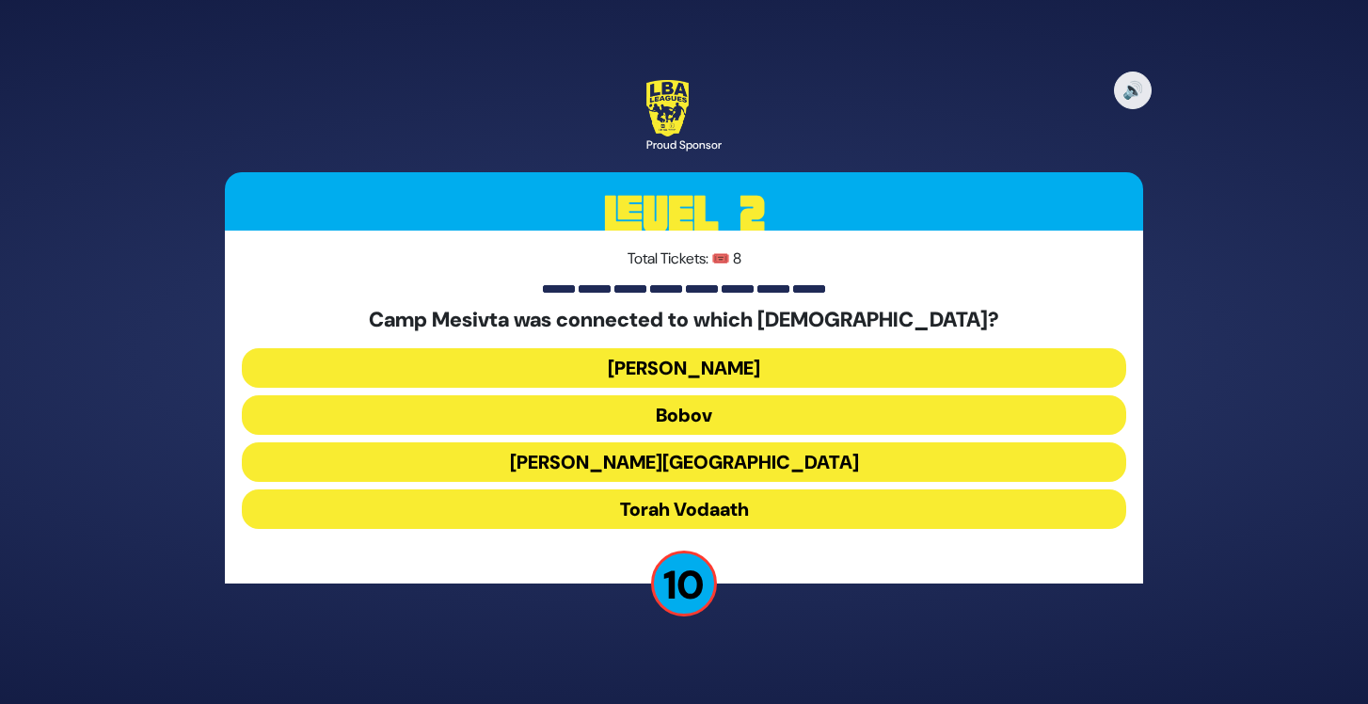
click at [723, 474] on button "Chaim Berlin" at bounding box center [684, 462] width 884 height 40
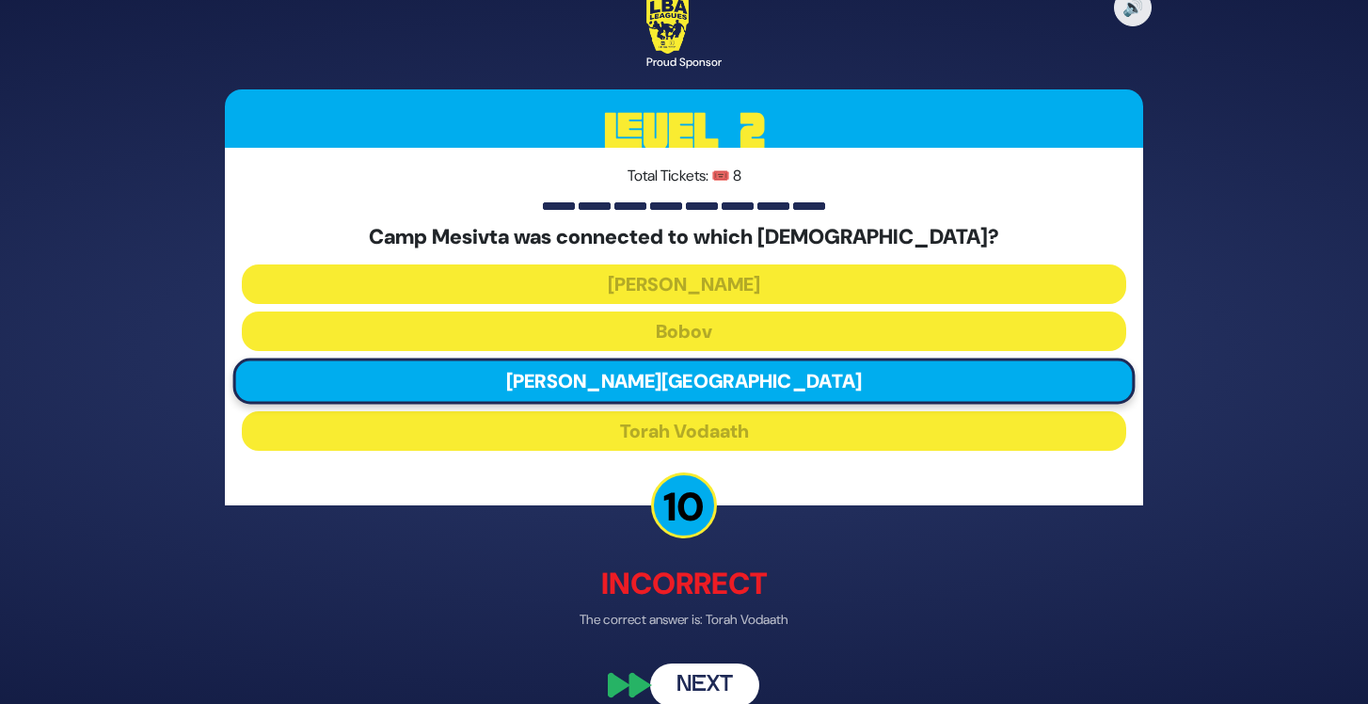
click at [720, 662] on div "🔊 Proud Sponsor Level 2 Total Tickets: 🎟️ 8 Camp Mesivta was connected to which…" at bounding box center [683, 352] width 963 height 754
click at [720, 671] on button "Next" at bounding box center [704, 684] width 109 height 43
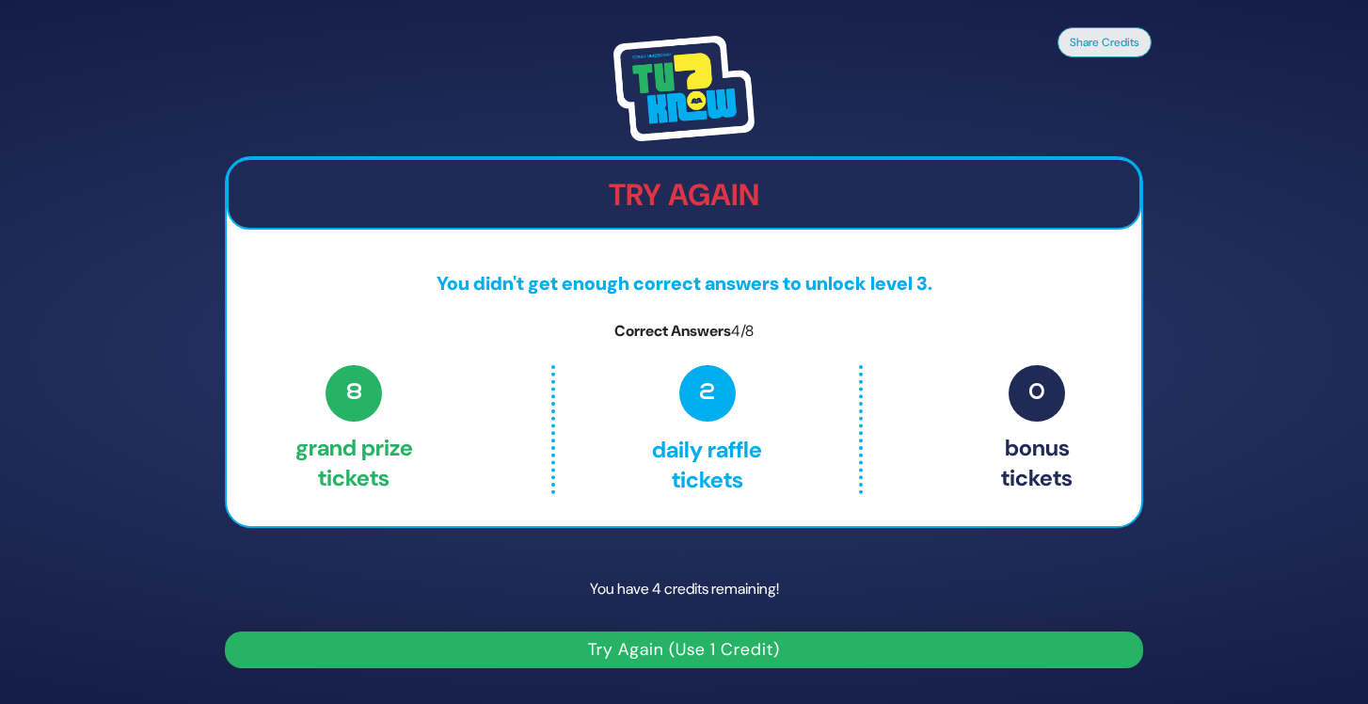
click at [722, 641] on button "Try Again (Use 1 Credit)" at bounding box center [684, 649] width 918 height 37
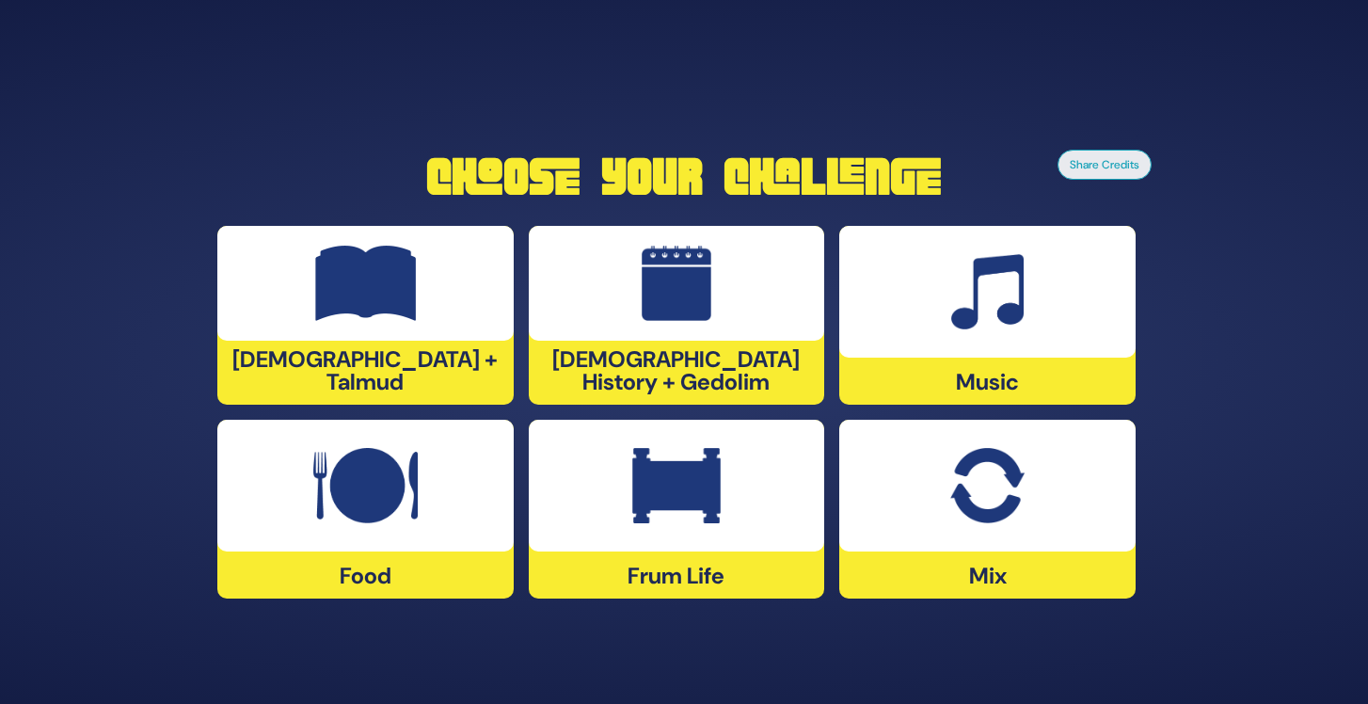
click at [715, 332] on div at bounding box center [677, 283] width 296 height 115
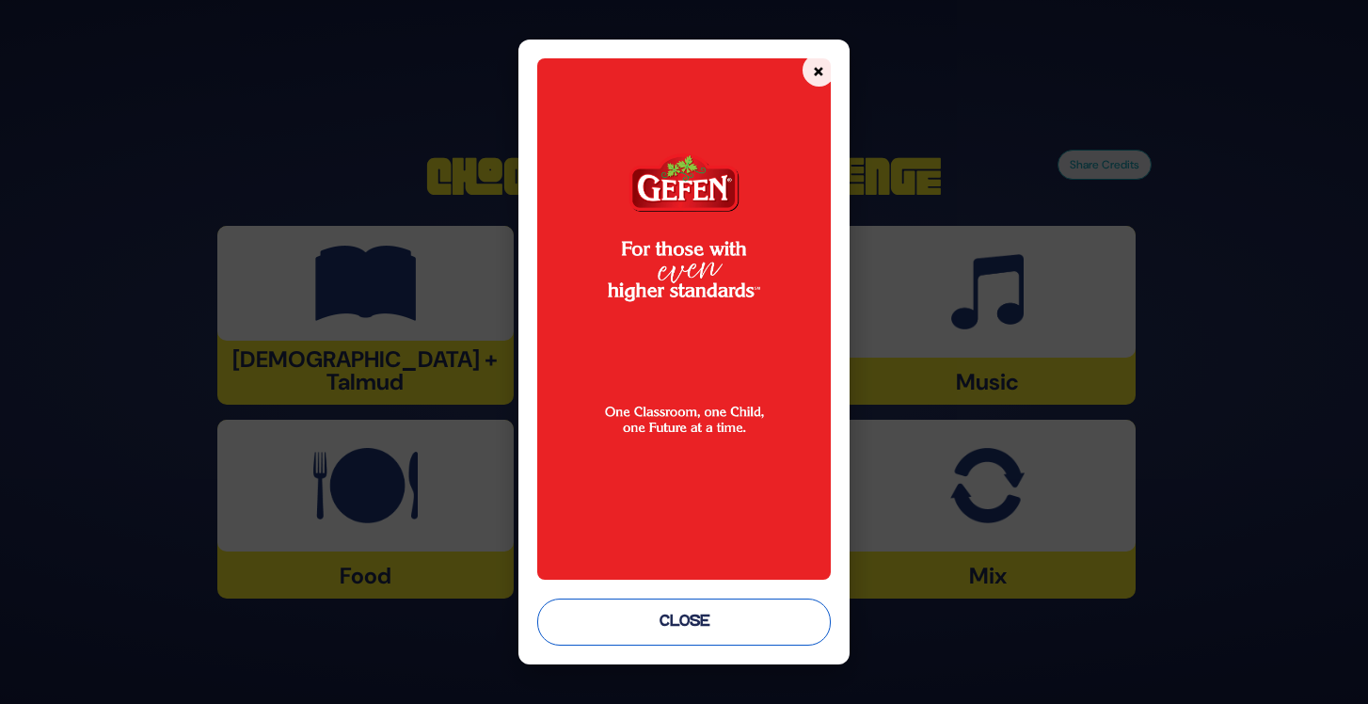
click at [708, 620] on button "Close" at bounding box center [683, 621] width 293 height 47
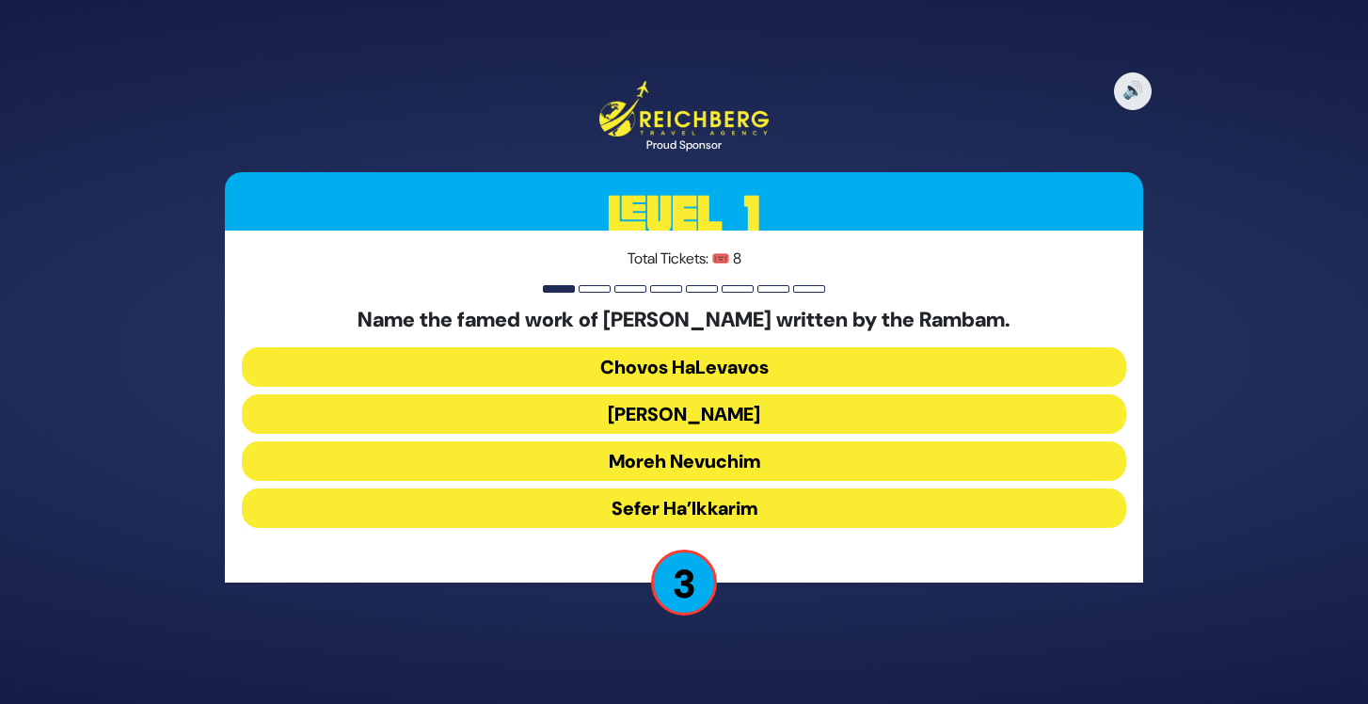
click at [773, 452] on button "Moreh Nevuchim" at bounding box center [684, 461] width 884 height 40
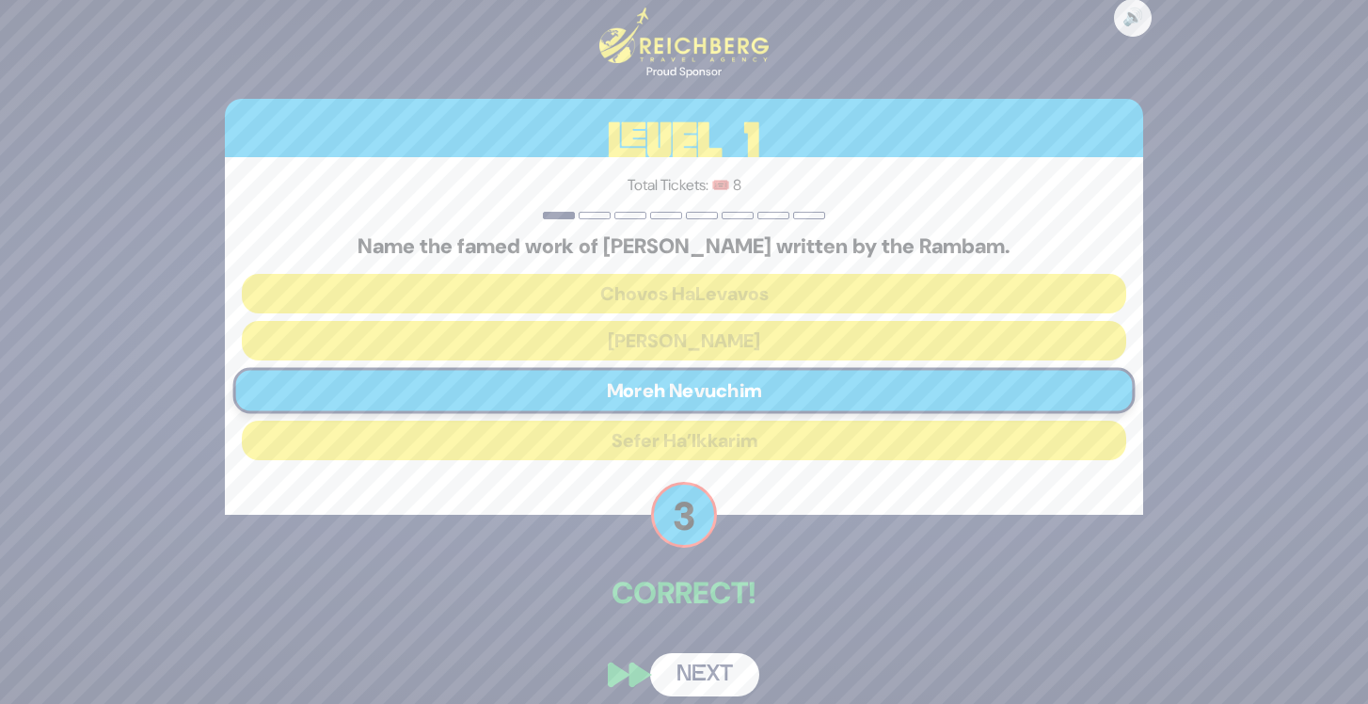
click at [710, 673] on button "Next" at bounding box center [704, 674] width 109 height 43
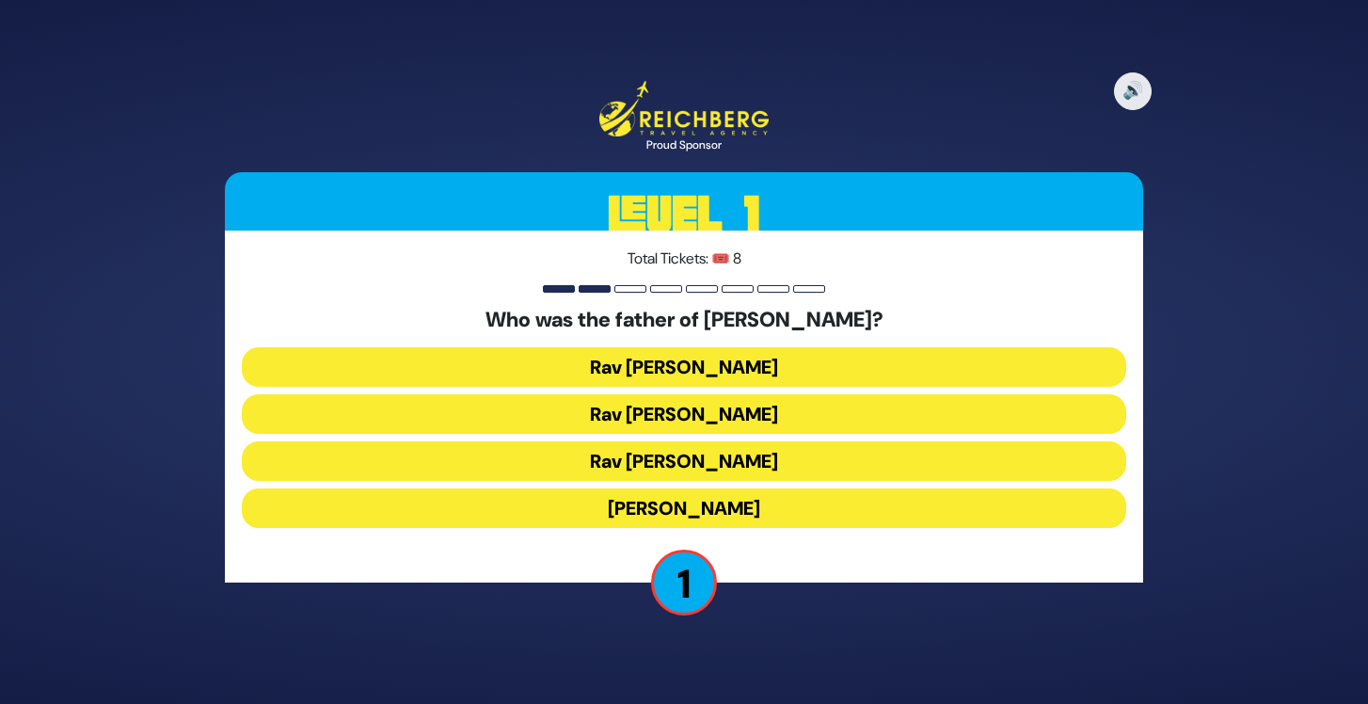
click at [729, 500] on button "Rav Yitzchok Hutner" at bounding box center [684, 508] width 884 height 40
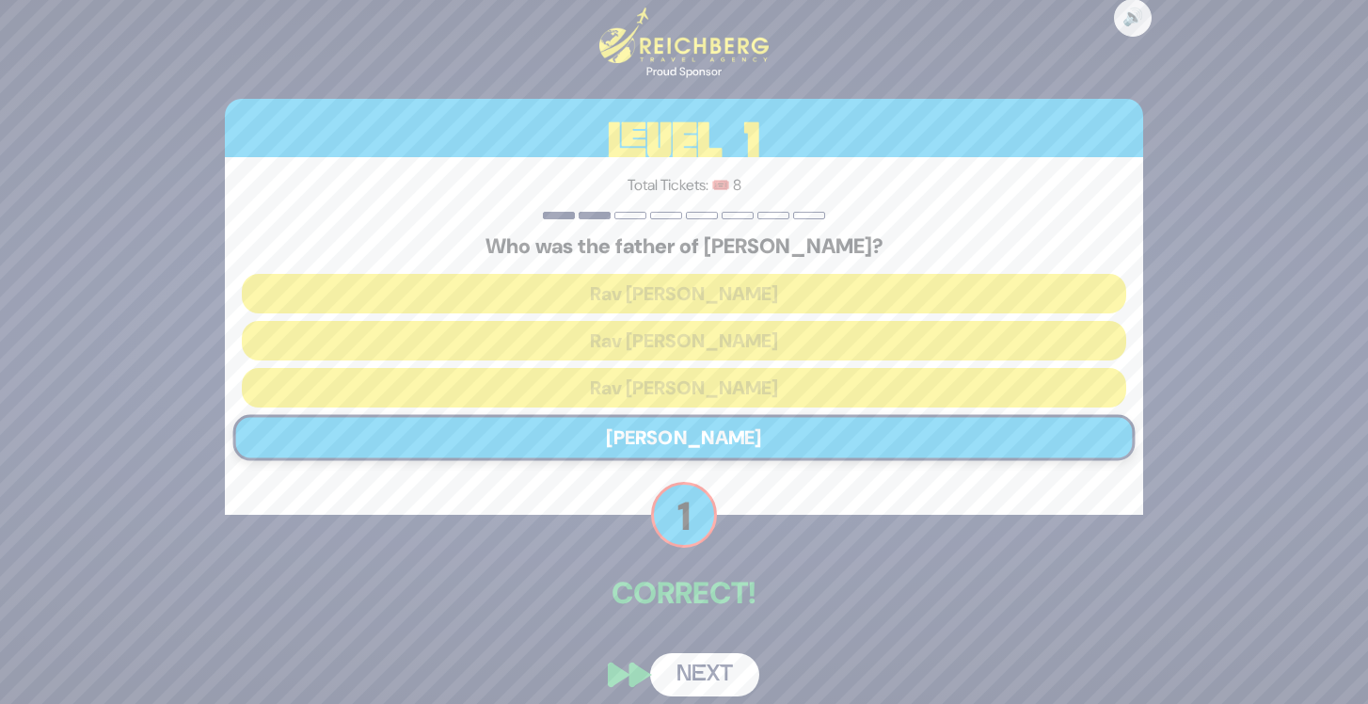
click at [727, 667] on button "Next" at bounding box center [704, 674] width 109 height 43
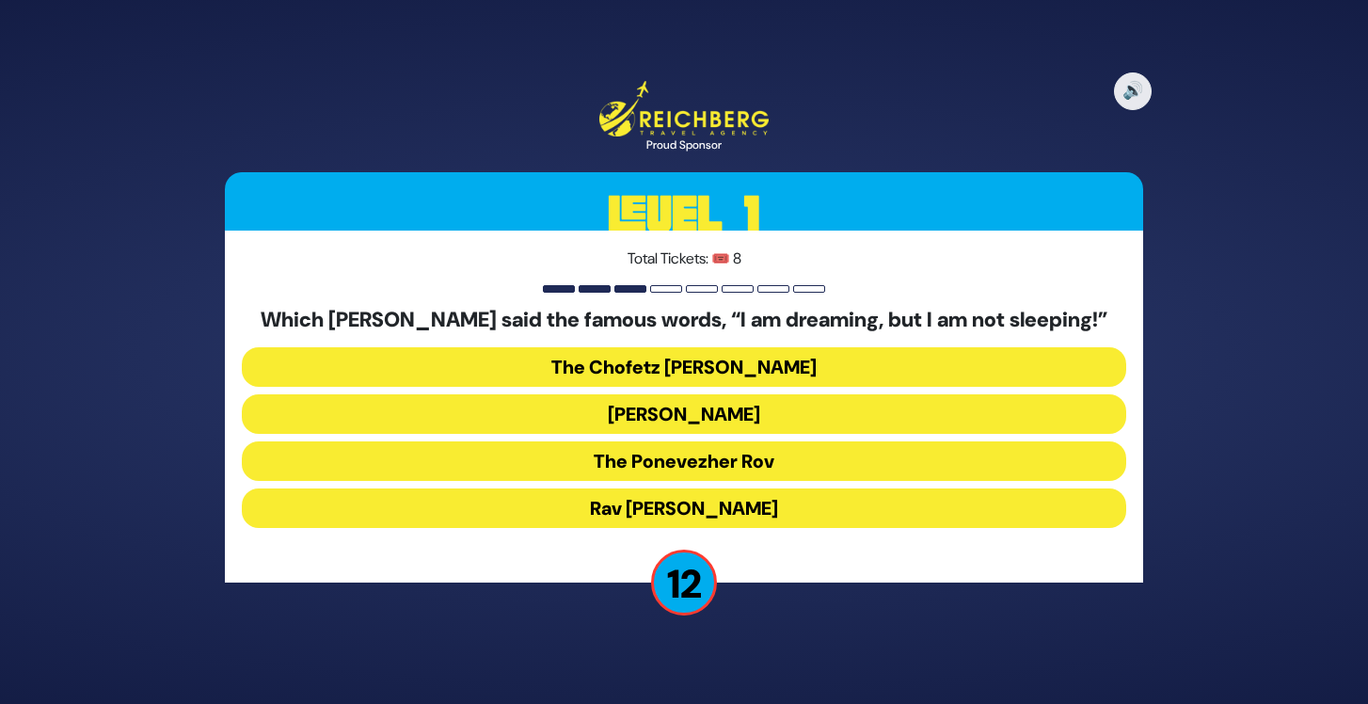
click at [758, 453] on button "The Ponevezher Rov" at bounding box center [684, 461] width 884 height 40
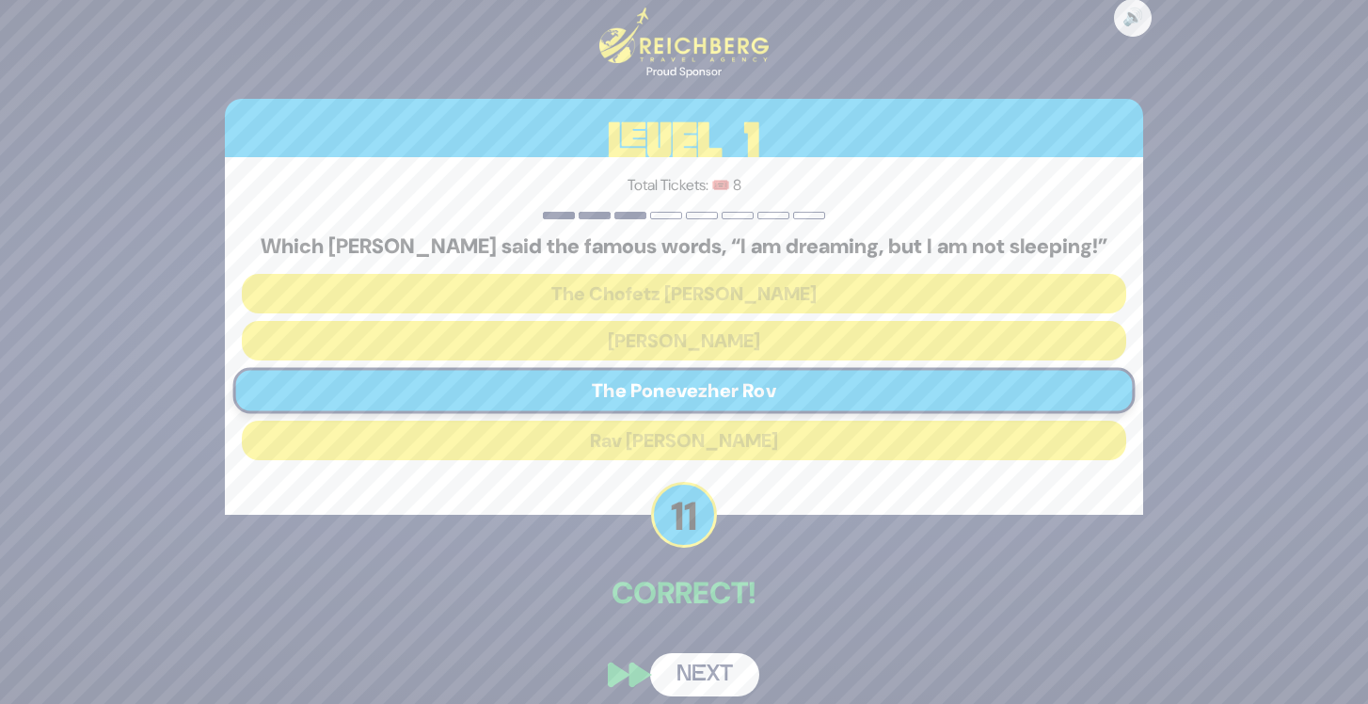
click at [722, 661] on button "Next" at bounding box center [704, 674] width 109 height 43
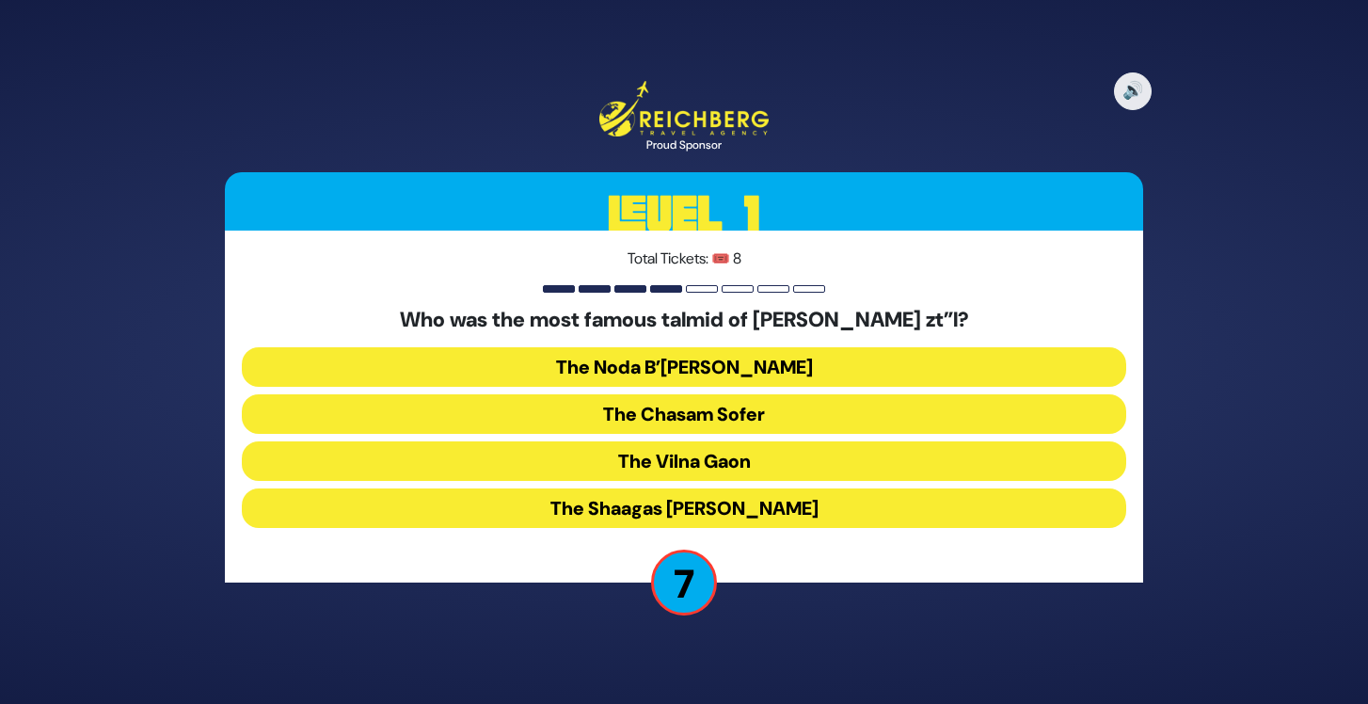
click at [758, 501] on button "The Shaagas Aryeh" at bounding box center [684, 508] width 884 height 40
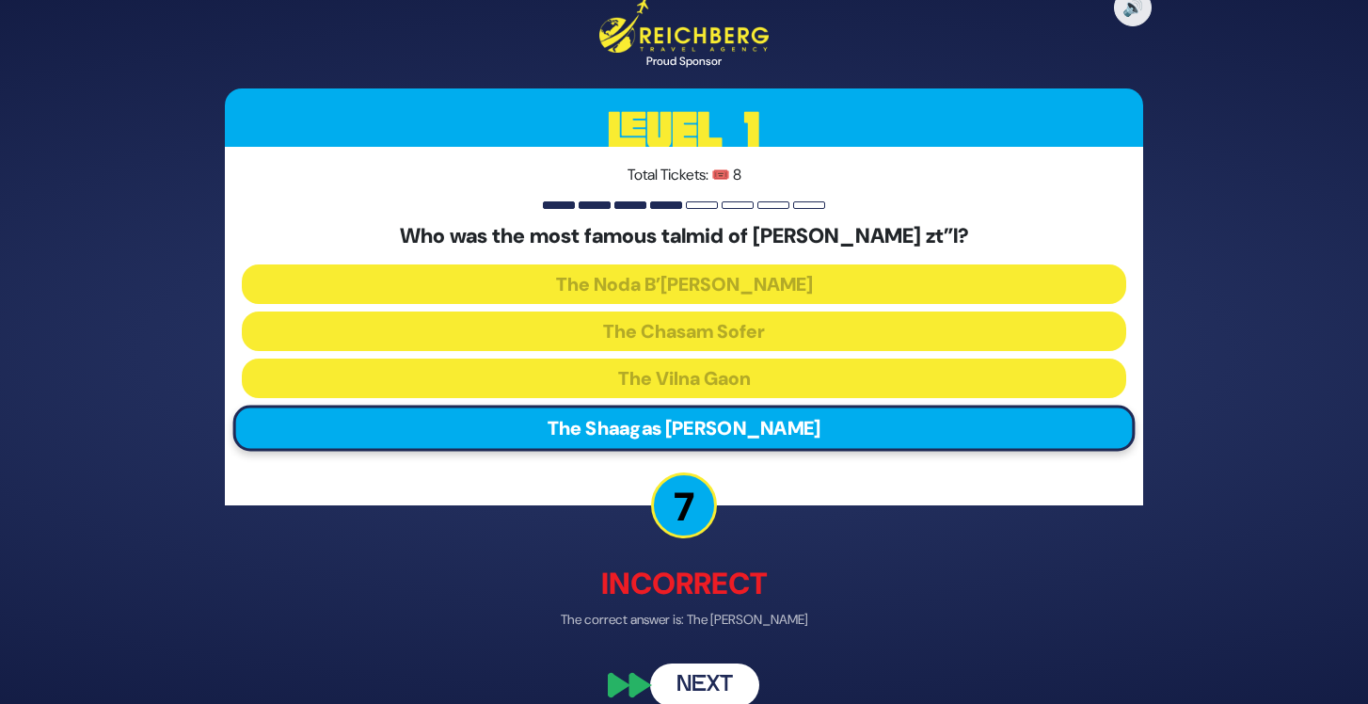
click at [717, 676] on button "Next" at bounding box center [704, 684] width 109 height 43
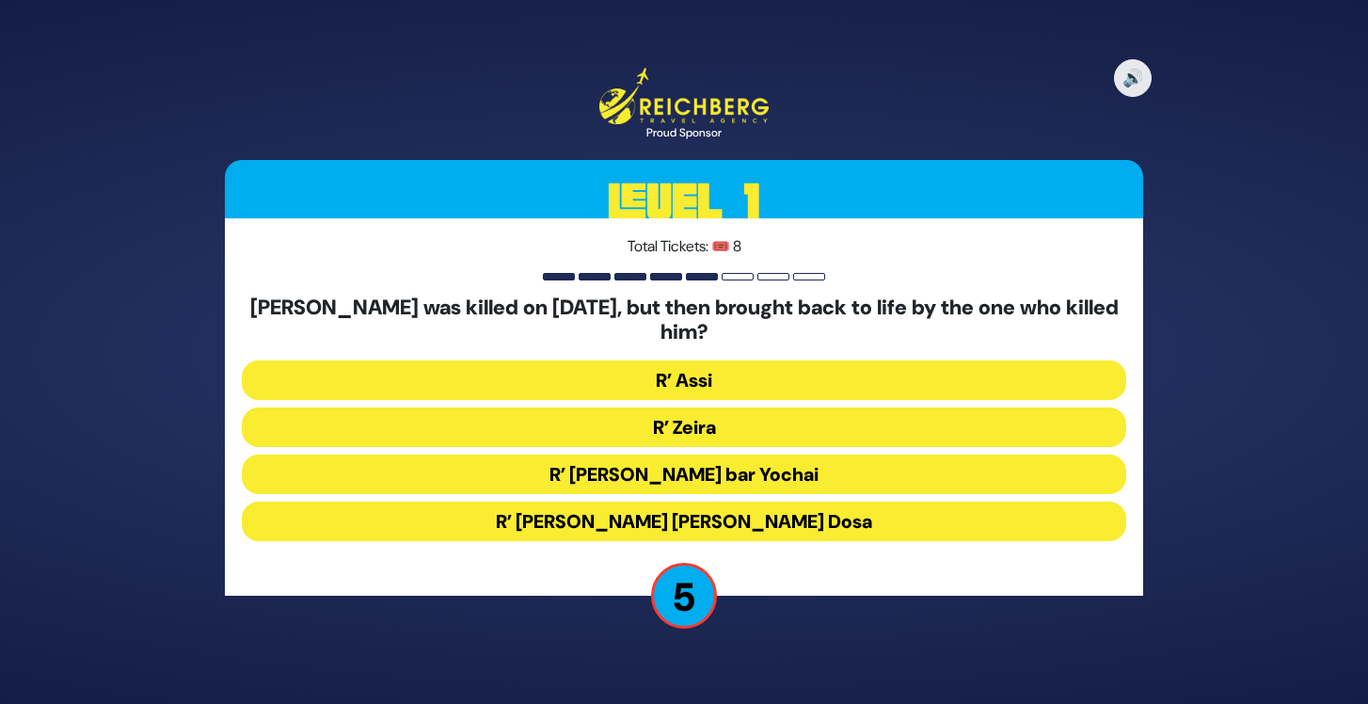
click at [750, 417] on button "R’ Zeira" at bounding box center [684, 427] width 884 height 40
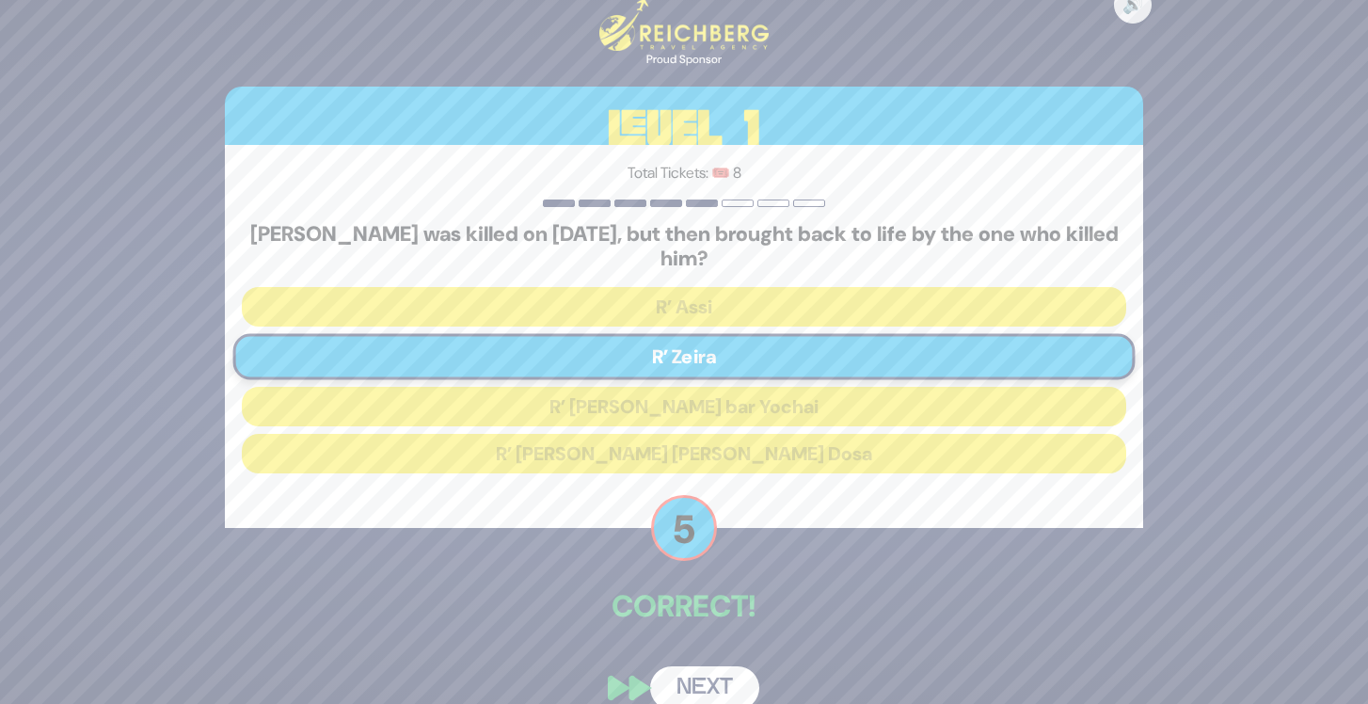
click at [703, 676] on button "Next" at bounding box center [704, 687] width 109 height 43
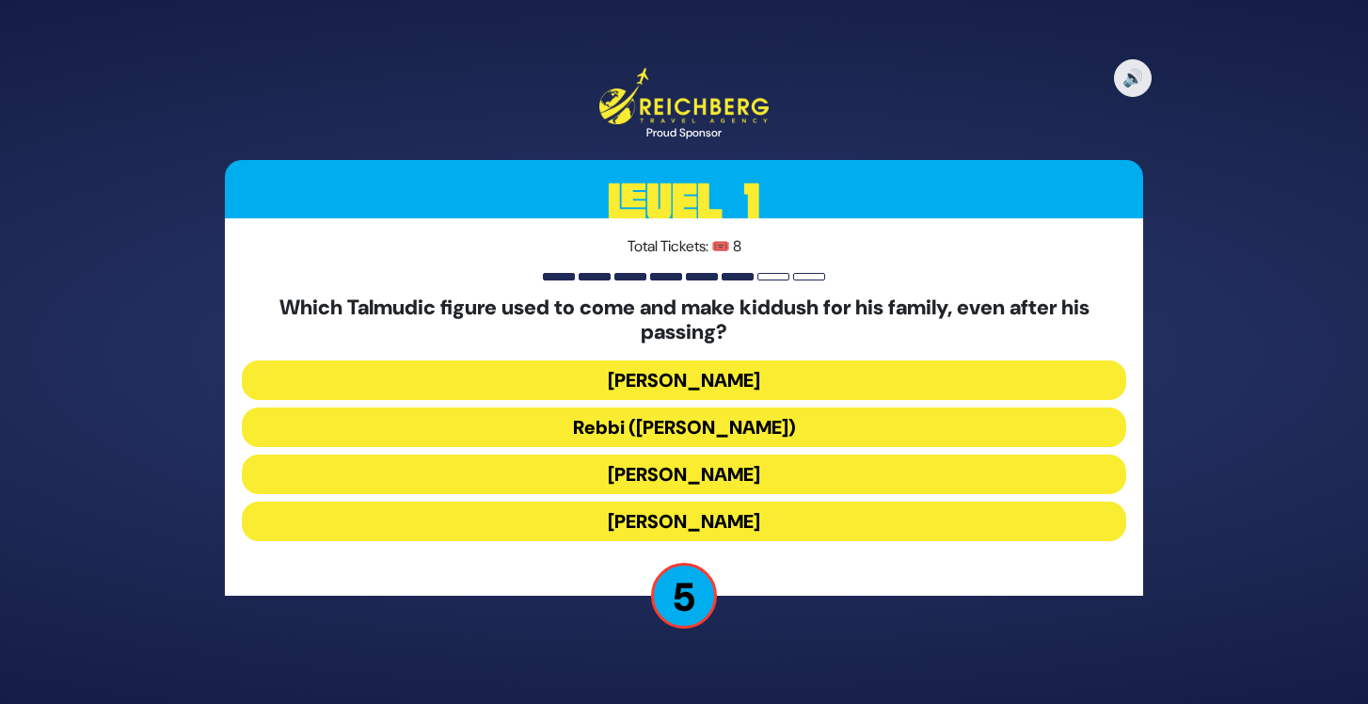
click at [741, 518] on button "Rabbi Yochanan ben Zakkai" at bounding box center [684, 521] width 884 height 40
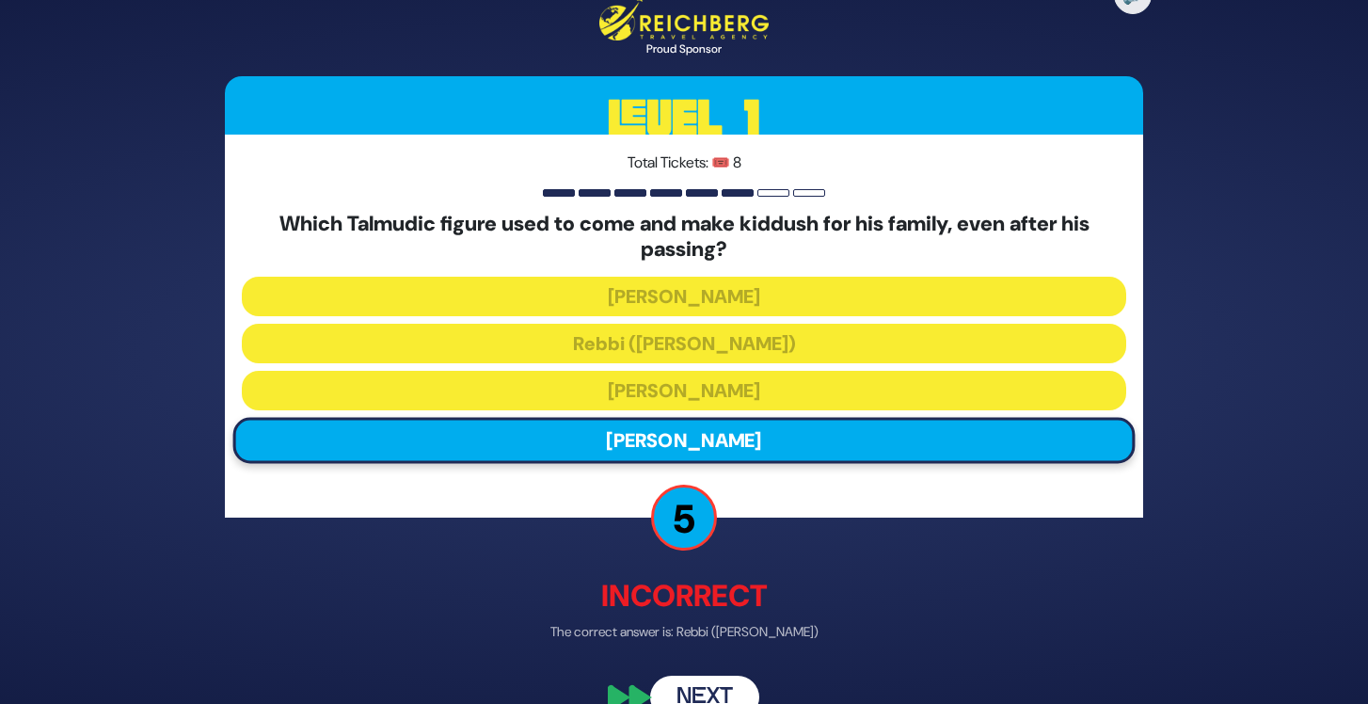
click at [723, 691] on button "Next" at bounding box center [704, 696] width 109 height 43
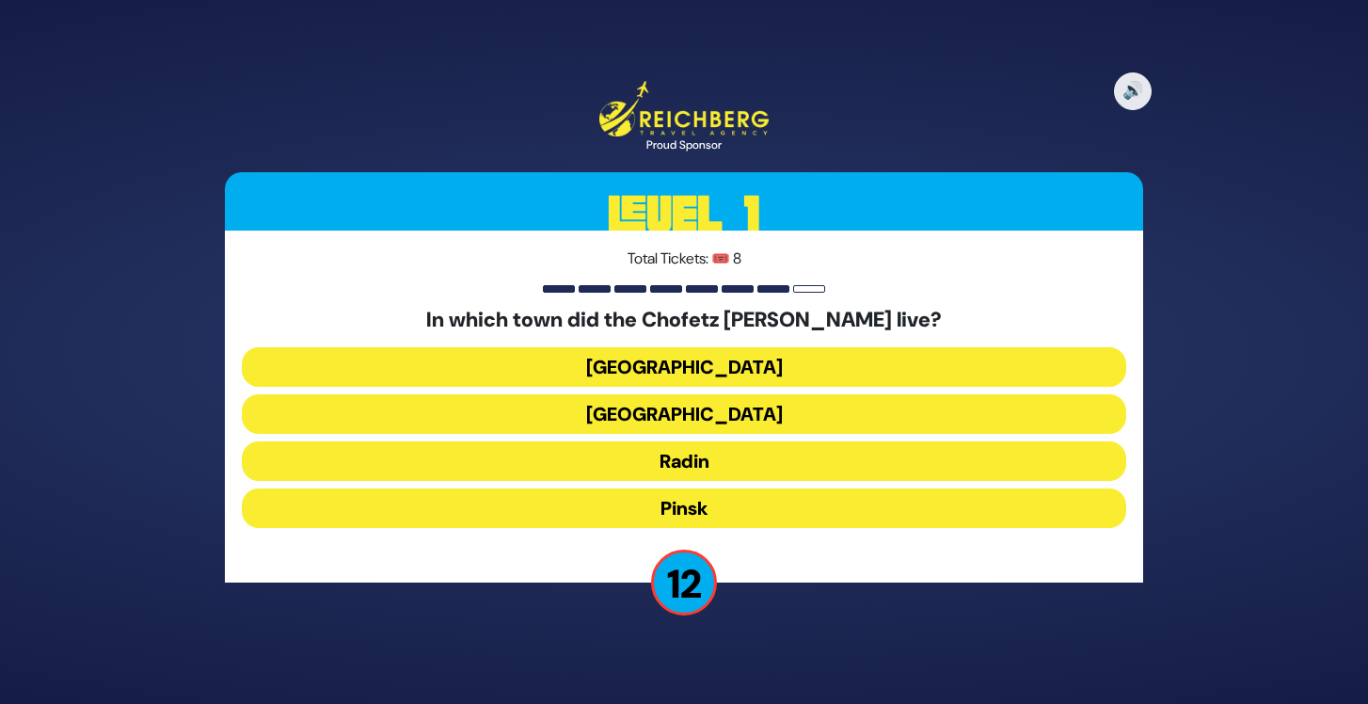
click at [738, 471] on button "Radin" at bounding box center [684, 461] width 884 height 40
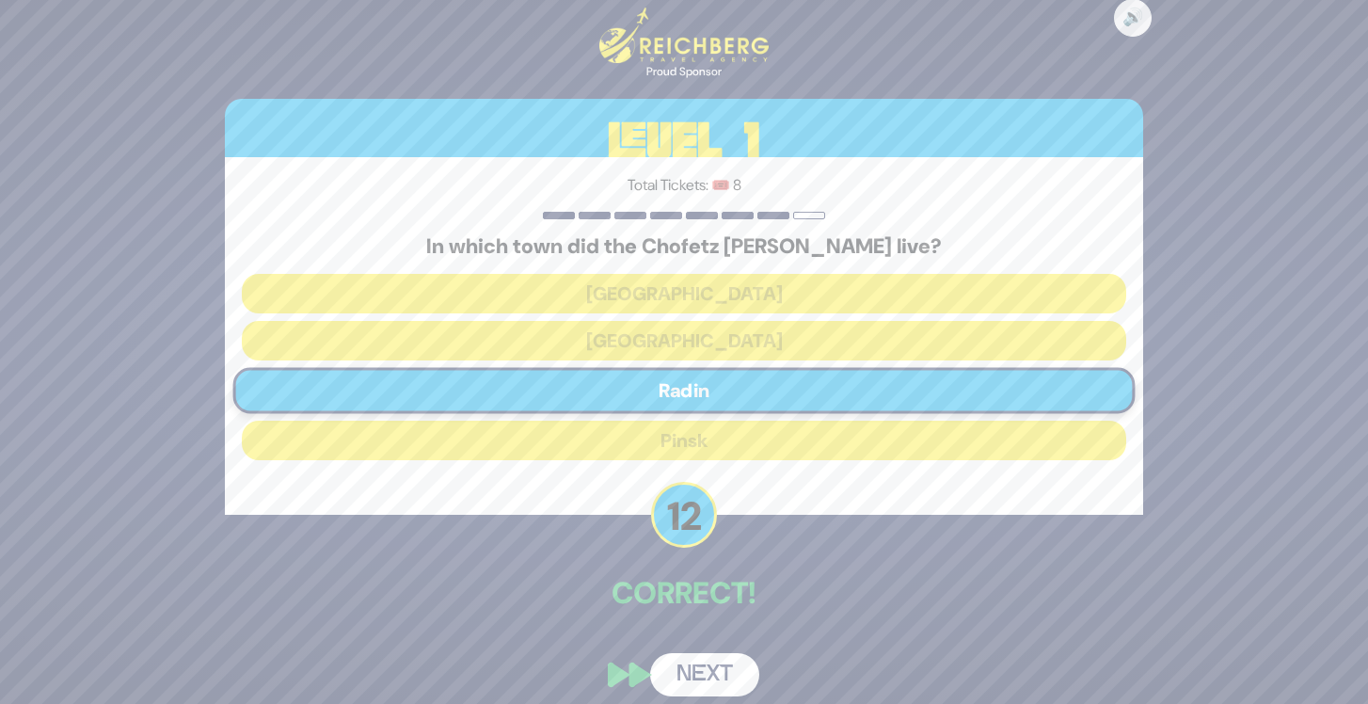
click at [724, 661] on button "Next" at bounding box center [704, 674] width 109 height 43
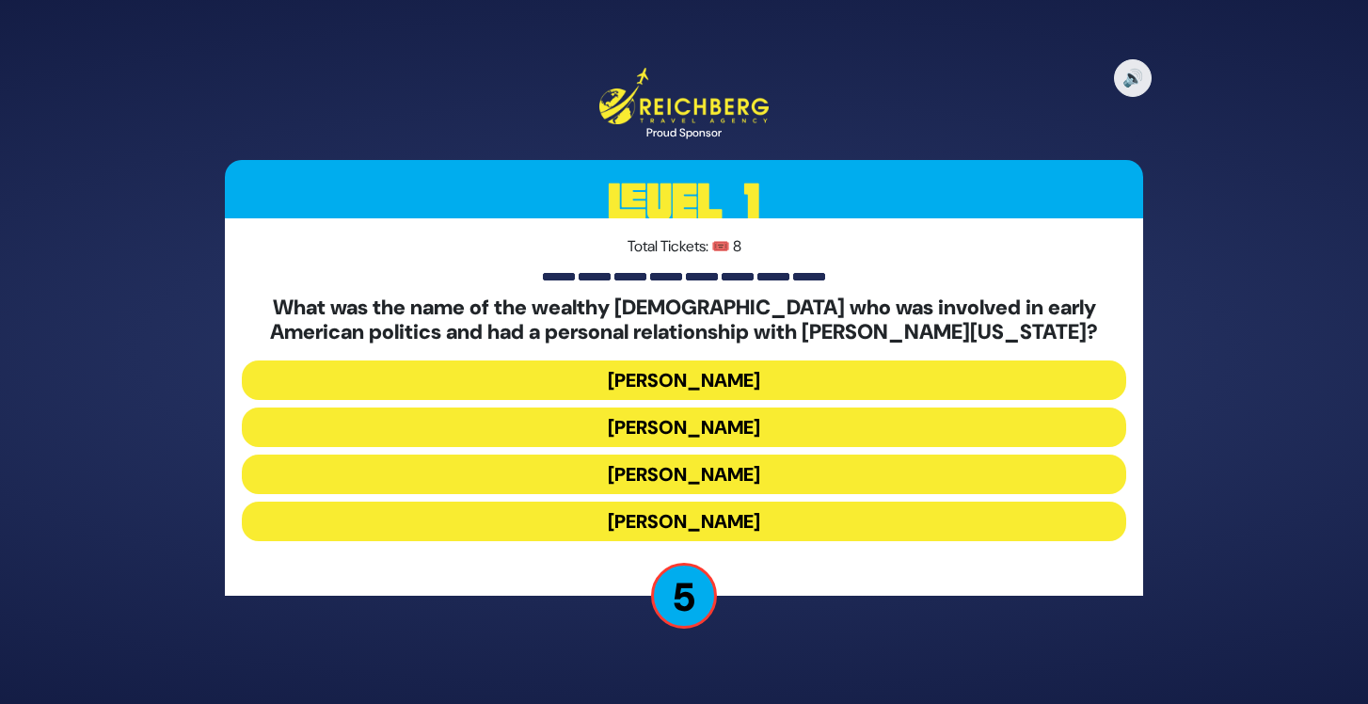
click at [703, 391] on button "Judah Touro" at bounding box center [684, 380] width 884 height 40
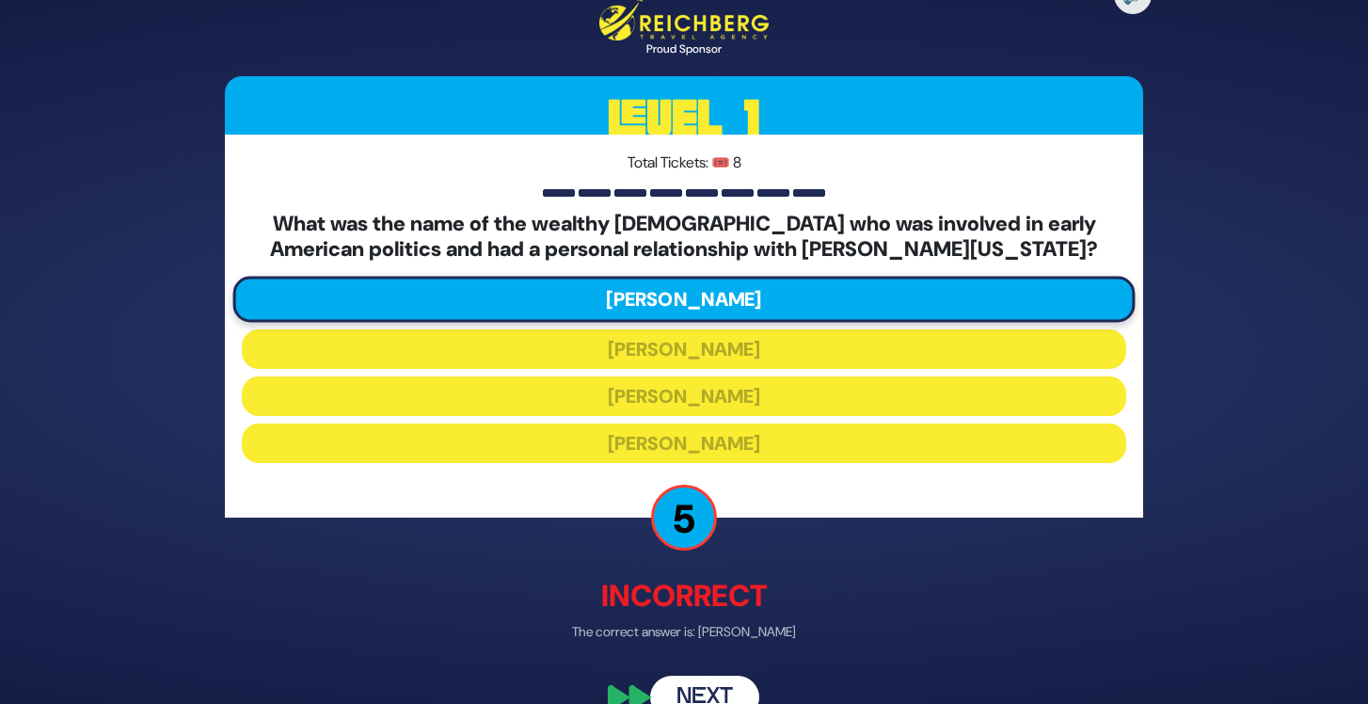
scroll to position [17, 0]
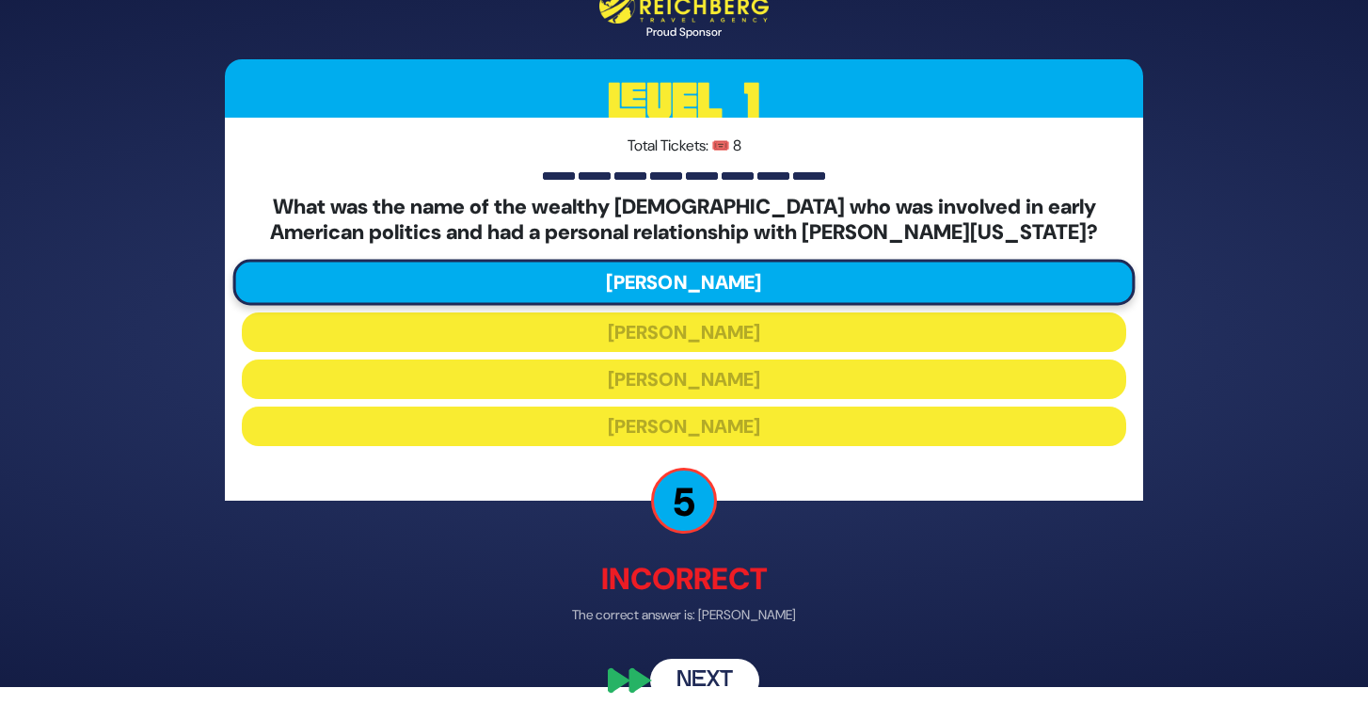
click at [727, 682] on button "Next" at bounding box center [704, 680] width 109 height 43
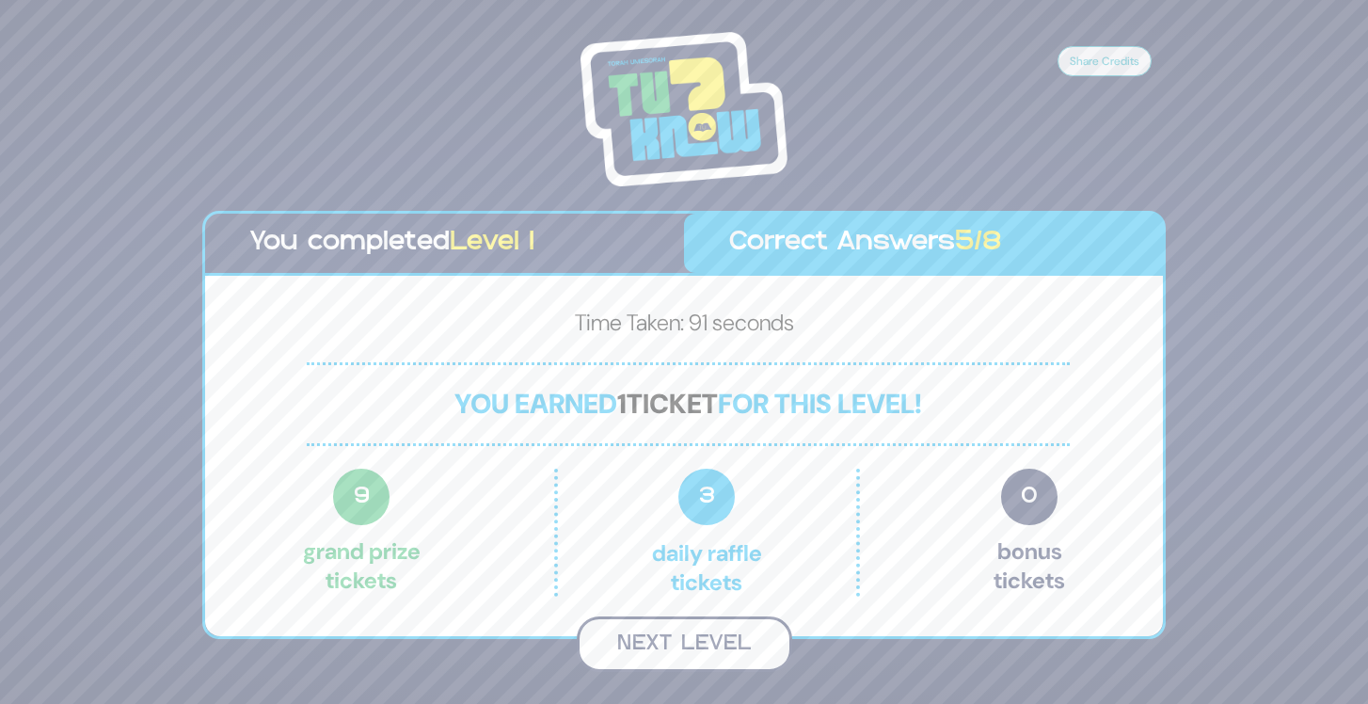
click at [726, 624] on button "Next Level" at bounding box center [684, 644] width 215 height 56
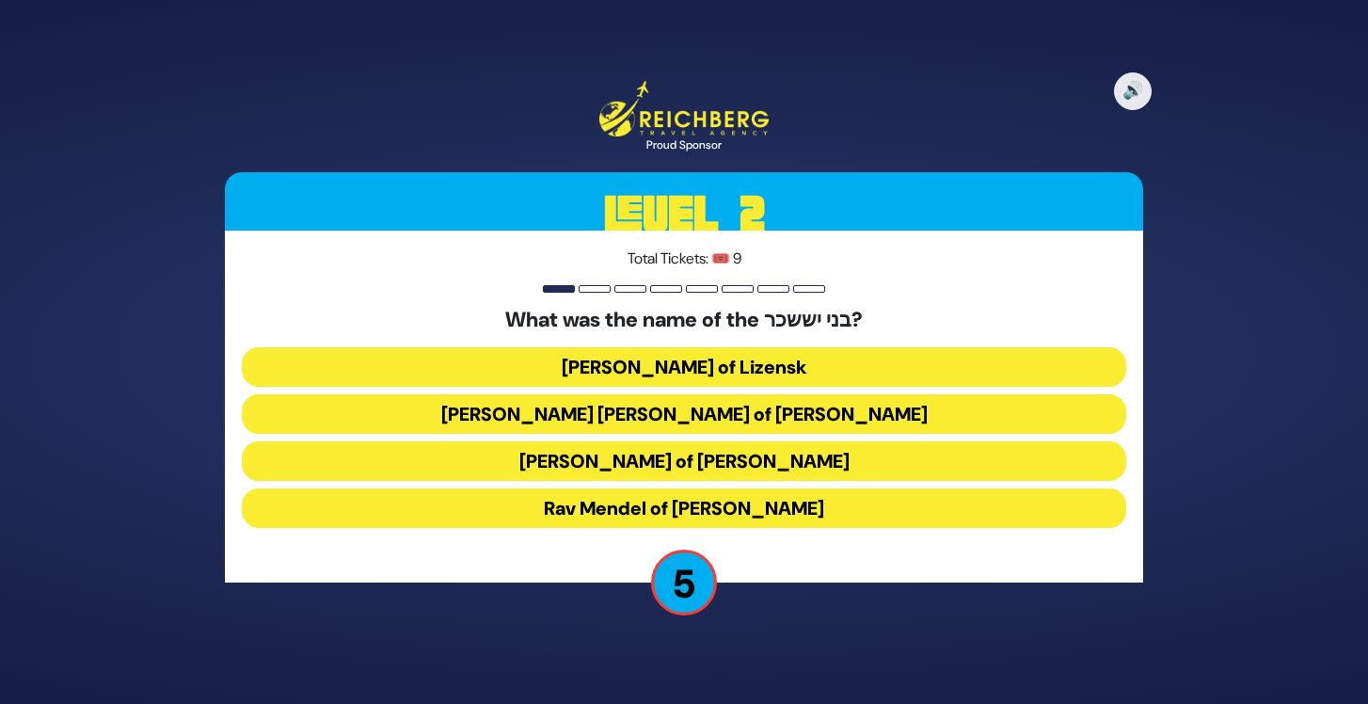
click at [781, 405] on button "Rav Yissochor Dov of Belz" at bounding box center [684, 414] width 884 height 40
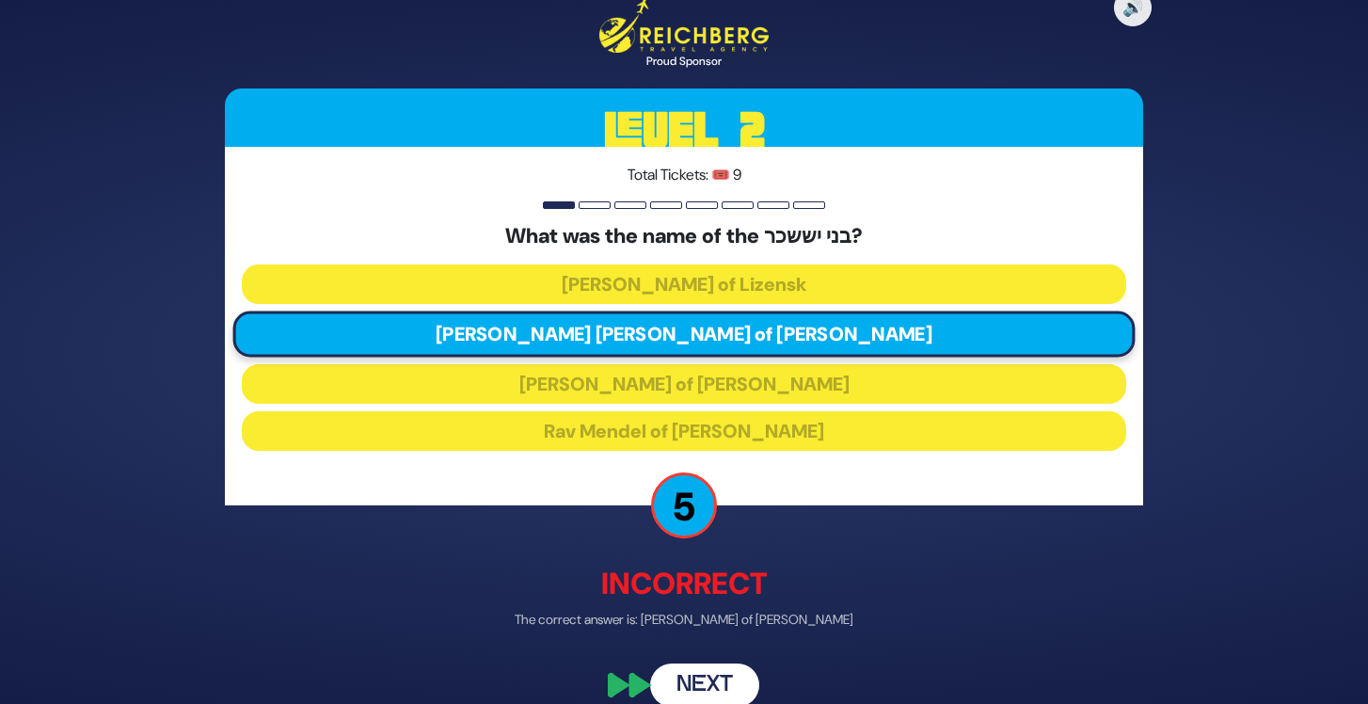
click at [730, 688] on button "Next" at bounding box center [704, 684] width 109 height 43
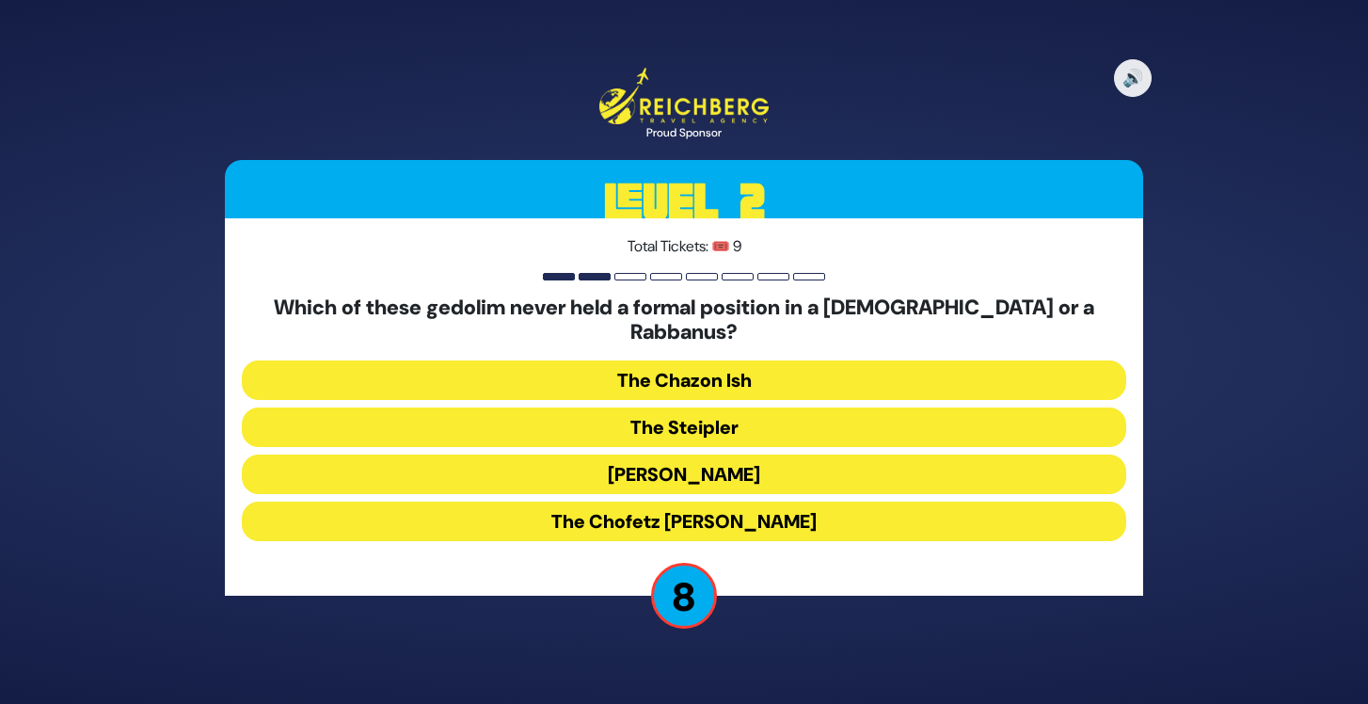
click at [759, 415] on button "The Steipler" at bounding box center [684, 427] width 884 height 40
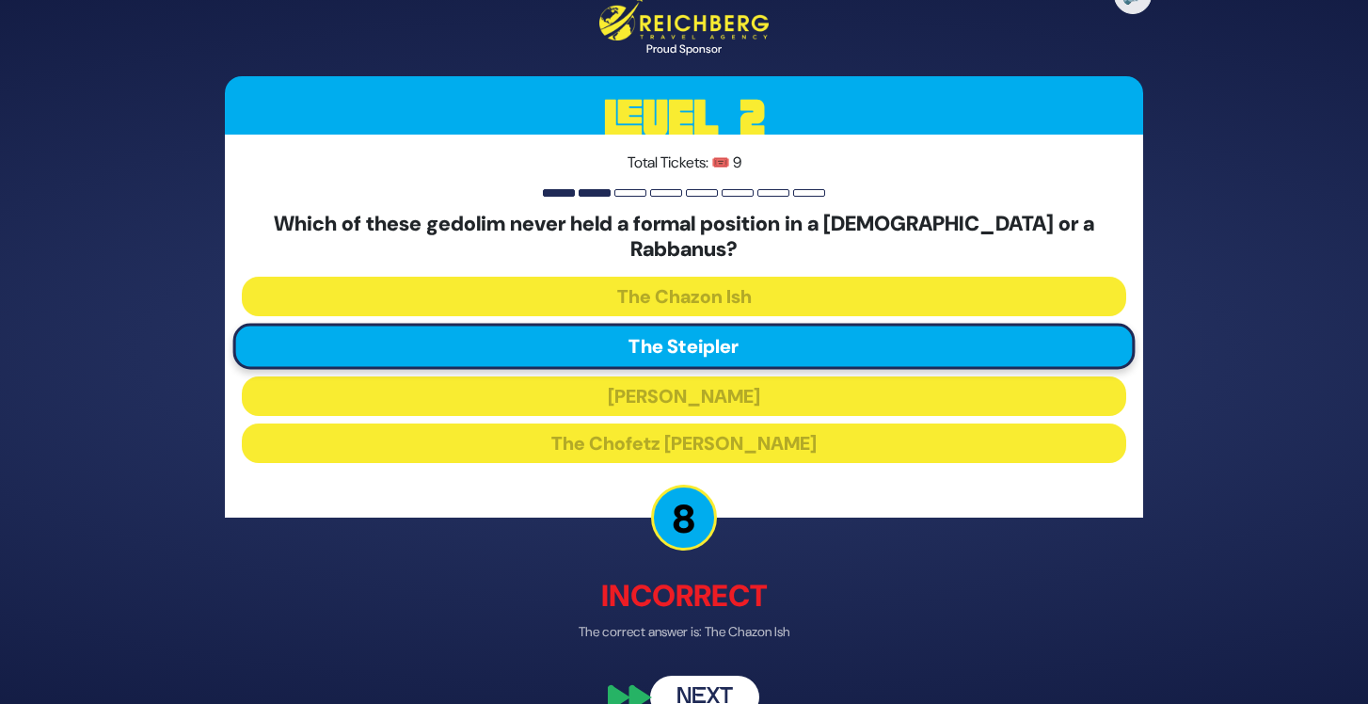
click at [726, 675] on button "Next" at bounding box center [704, 696] width 109 height 43
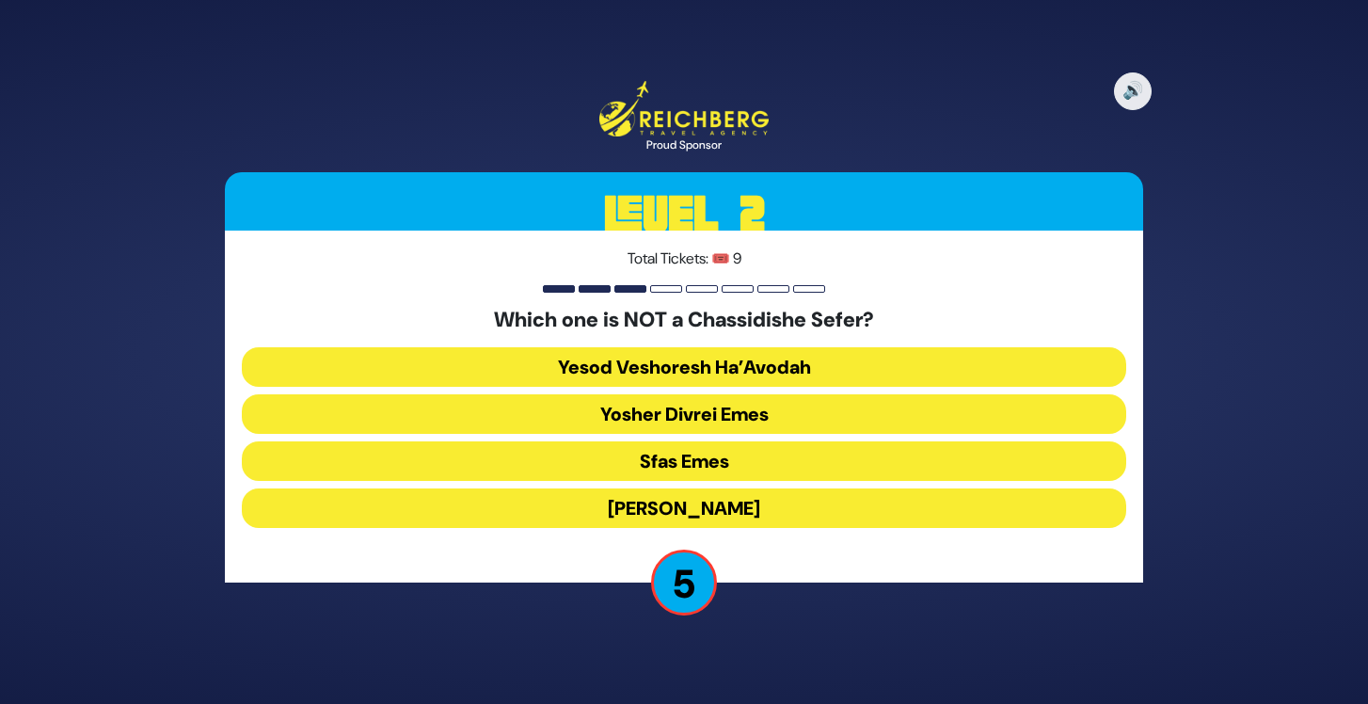
click at [763, 371] on button "Yesod Veshoresh Ha’Avodah" at bounding box center [684, 367] width 884 height 40
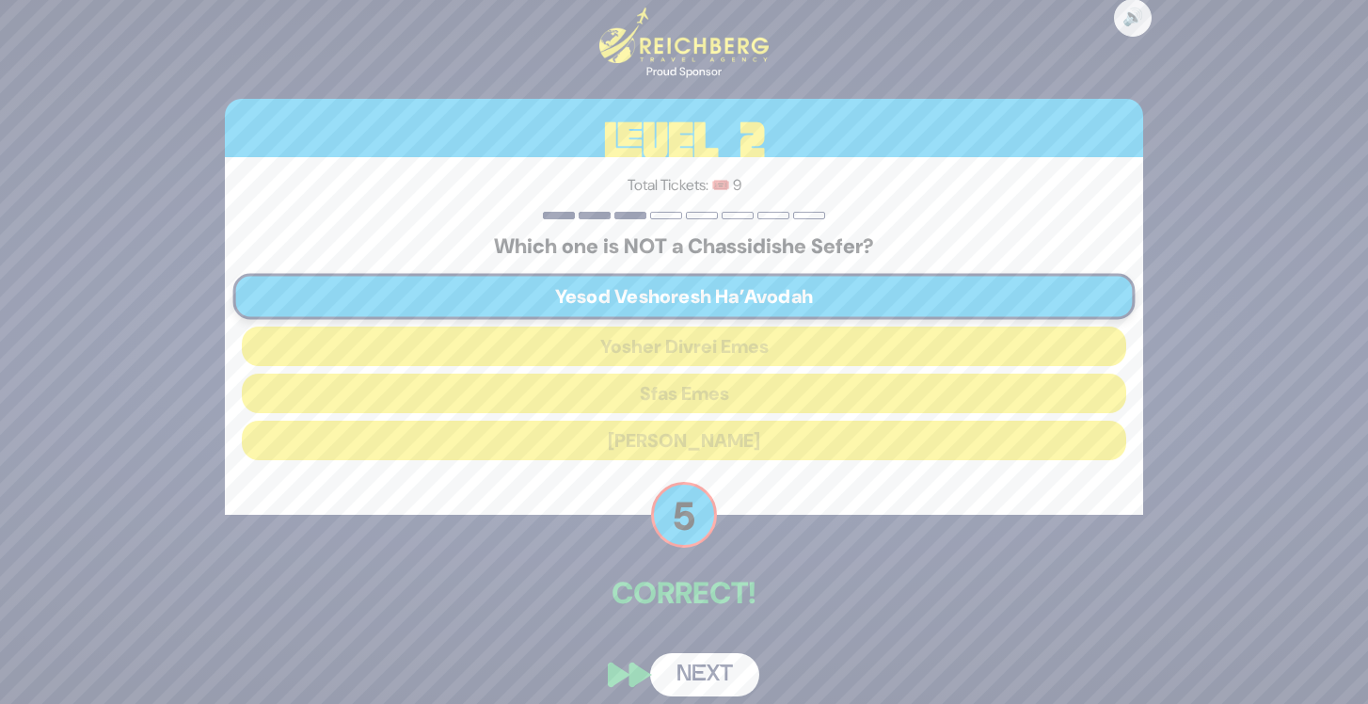
click at [731, 666] on button "Next" at bounding box center [704, 674] width 109 height 43
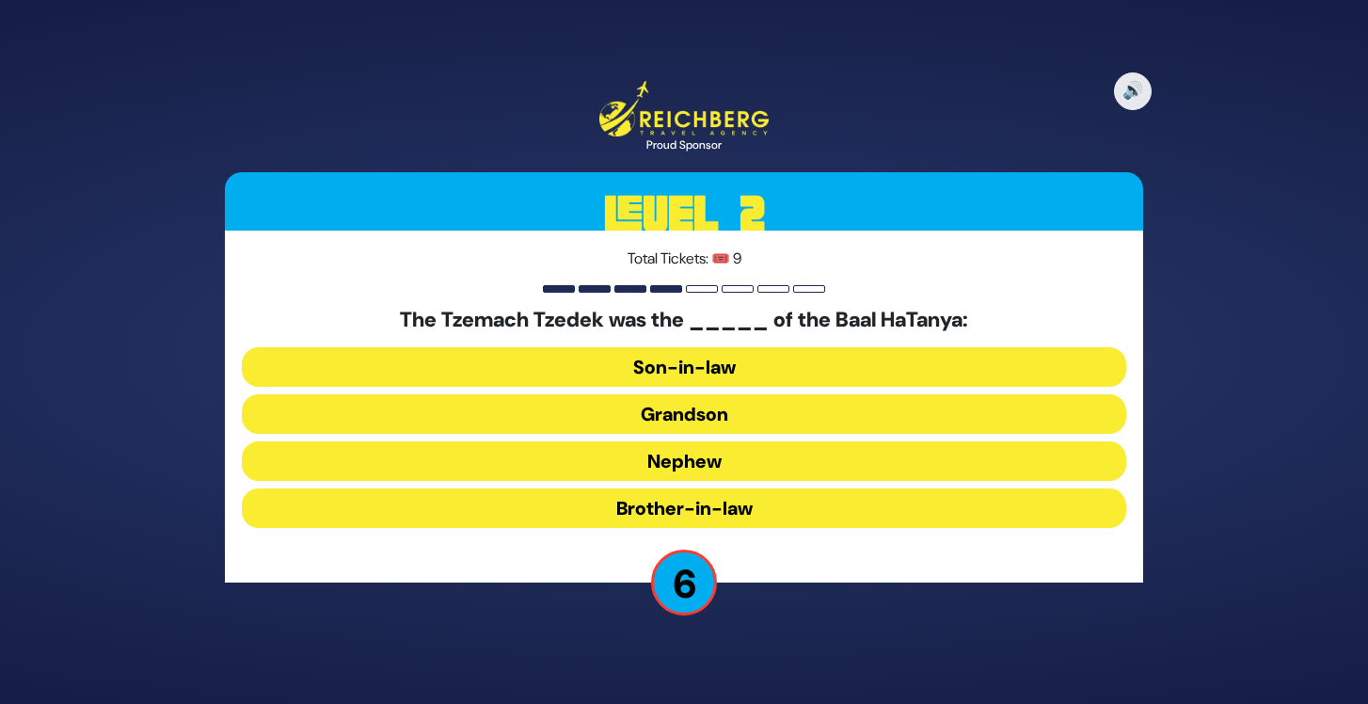
click at [723, 376] on button "Son-in-law" at bounding box center [684, 367] width 884 height 40
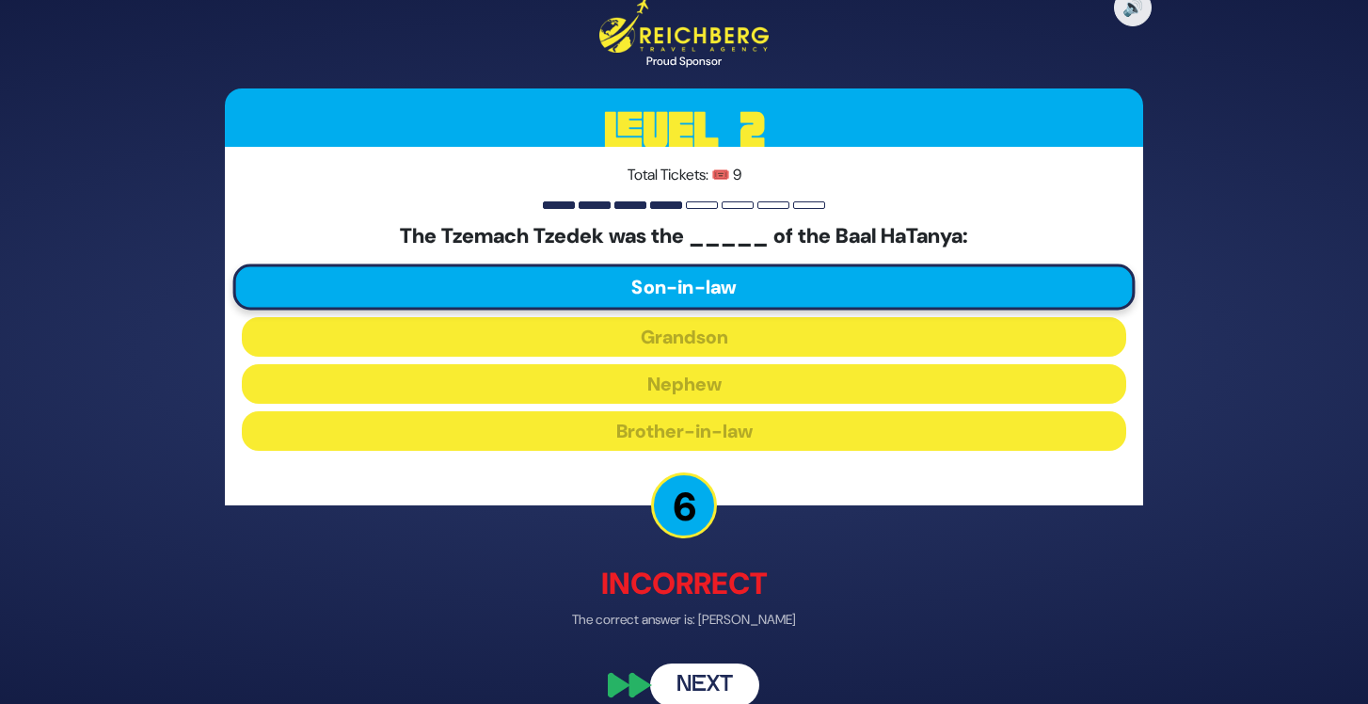
click at [732, 675] on button "Next" at bounding box center [704, 684] width 109 height 43
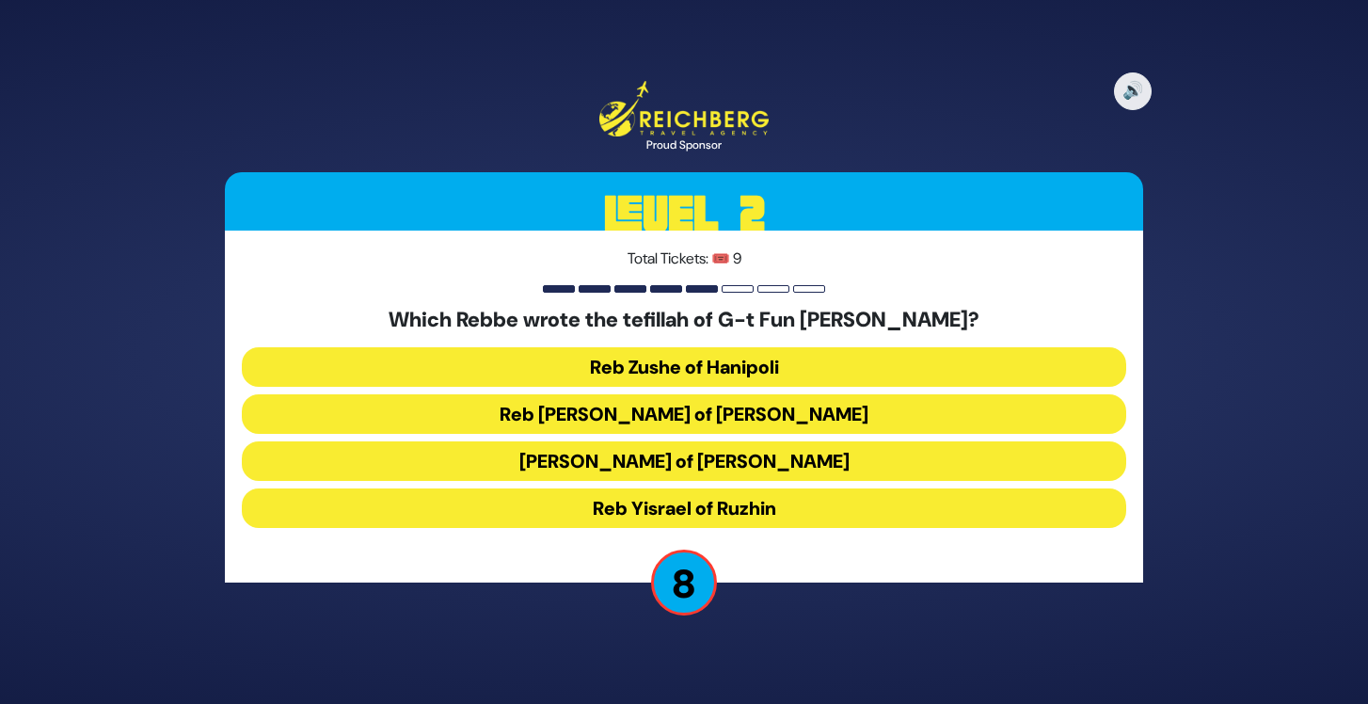
click at [699, 445] on button "Reb Shlomo of Karlin" at bounding box center [684, 461] width 884 height 40
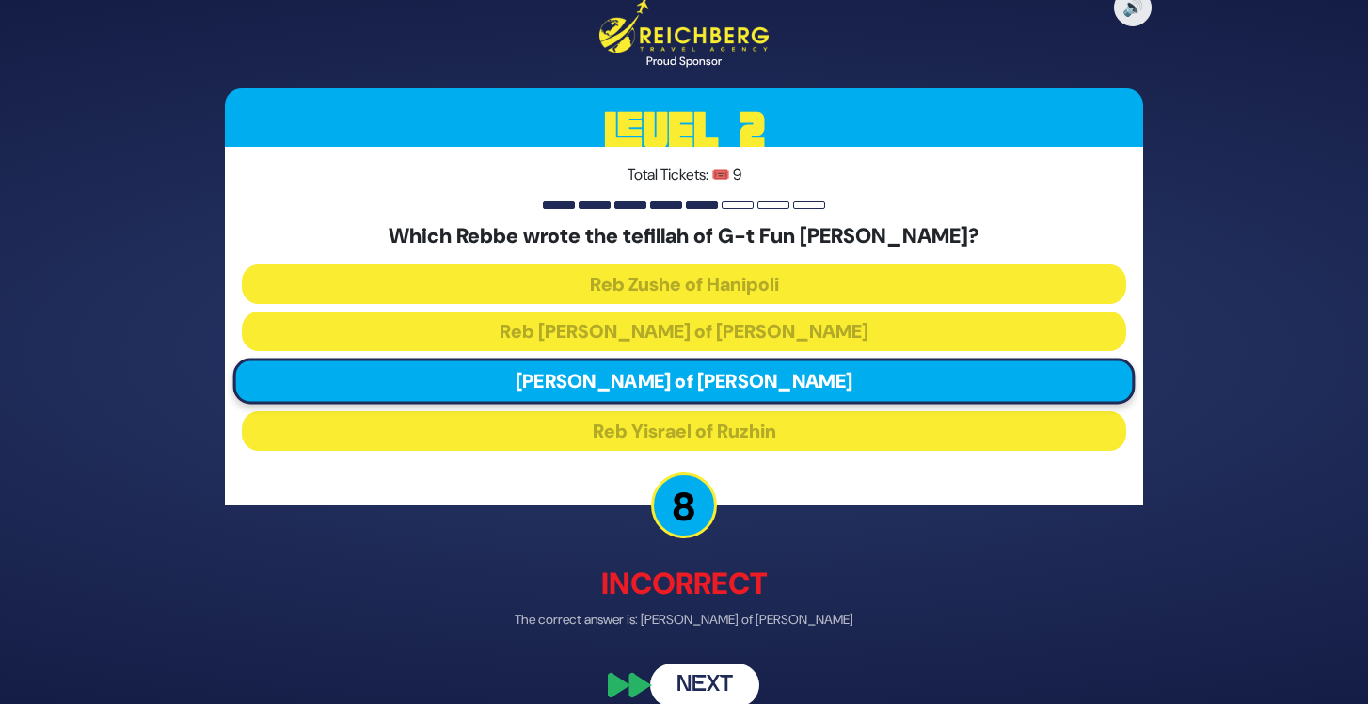
click at [695, 676] on button "Next" at bounding box center [704, 684] width 109 height 43
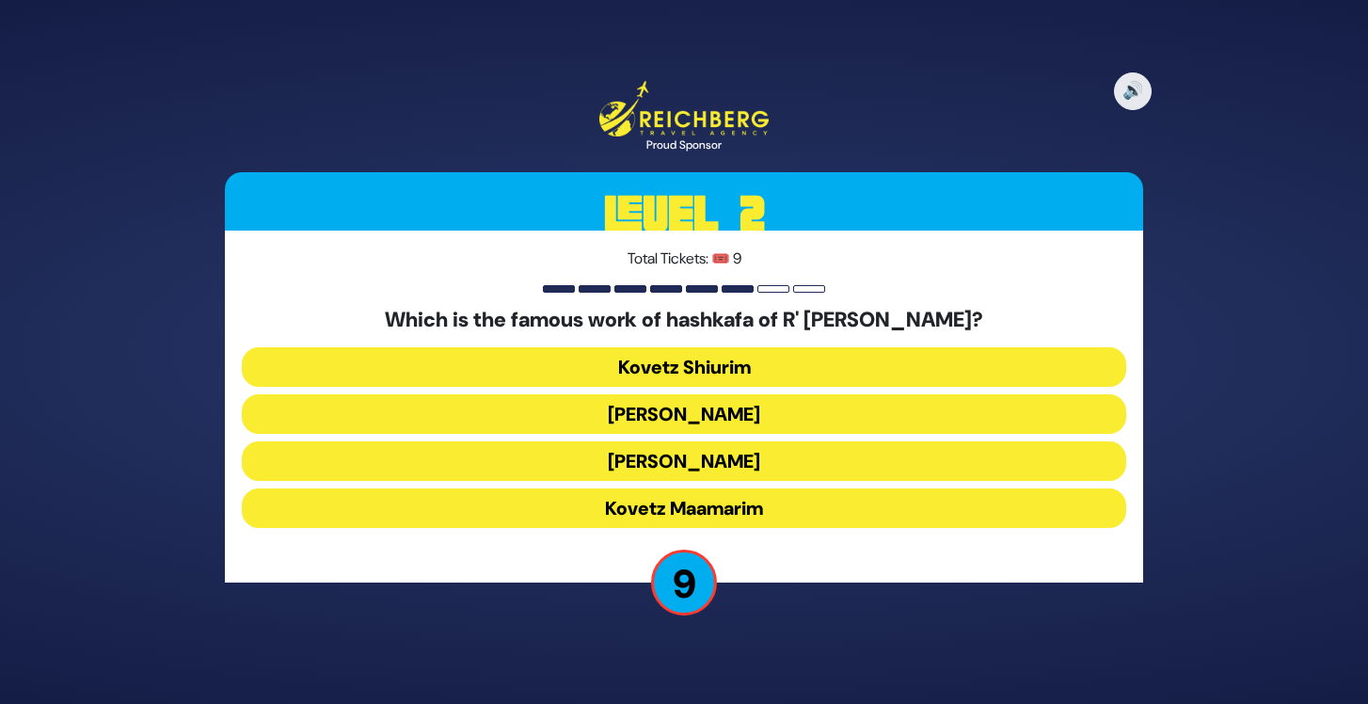
click at [748, 362] on button "Kovetz Shiurim" at bounding box center [684, 367] width 884 height 40
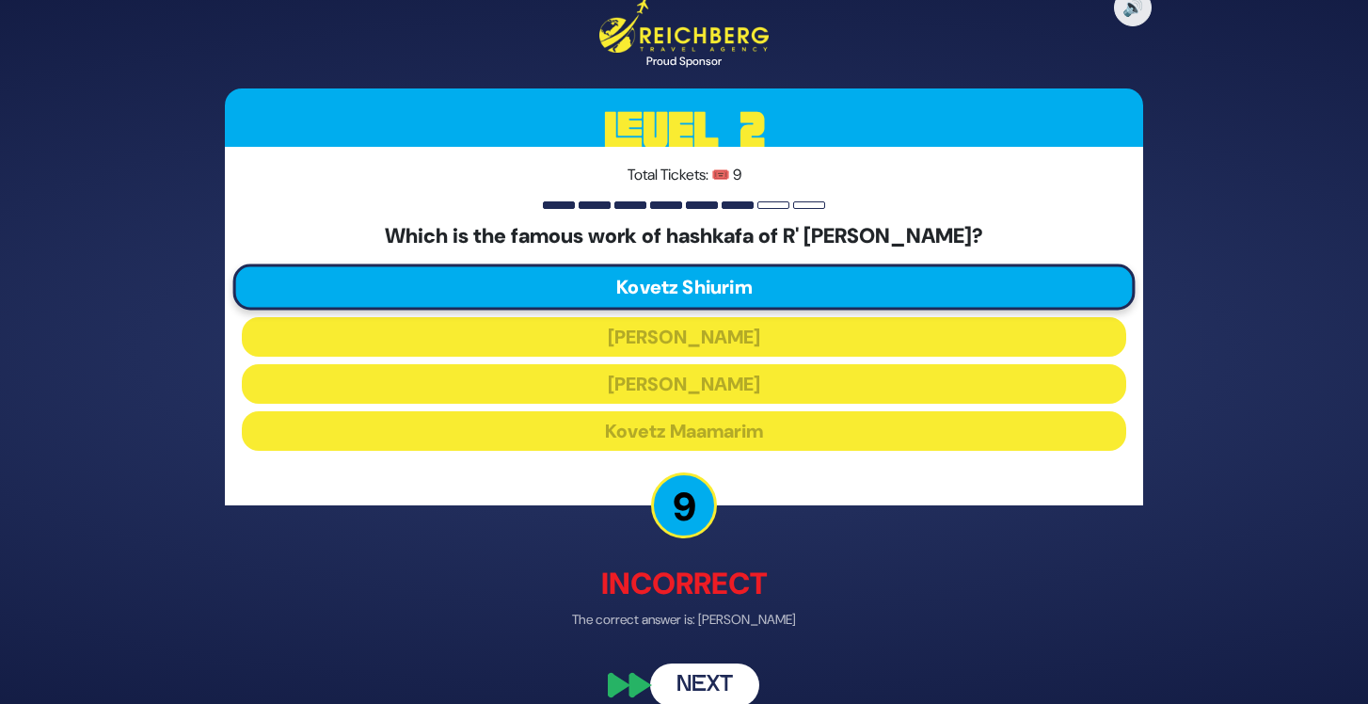
click at [735, 674] on button "Next" at bounding box center [704, 684] width 109 height 43
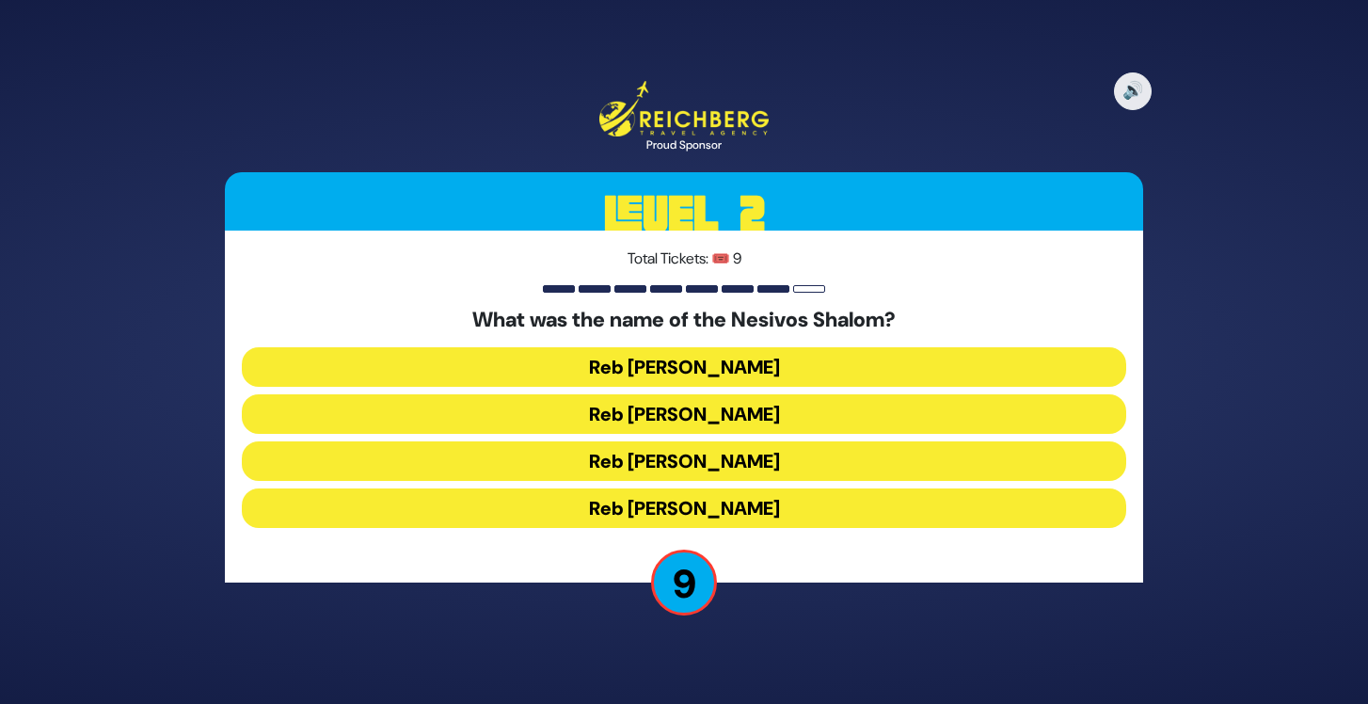
click at [724, 451] on button "Reb Shulem Noach" at bounding box center [684, 461] width 884 height 40
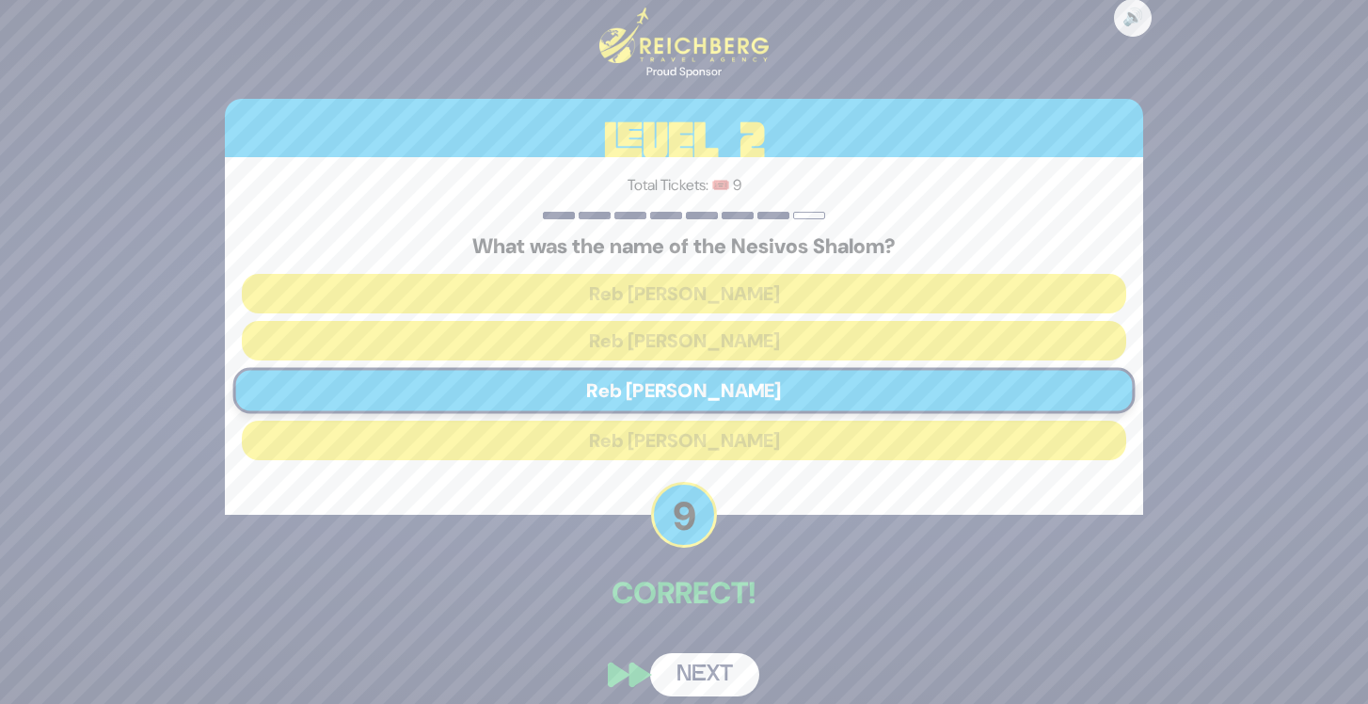
click at [725, 663] on button "Next" at bounding box center [704, 674] width 109 height 43
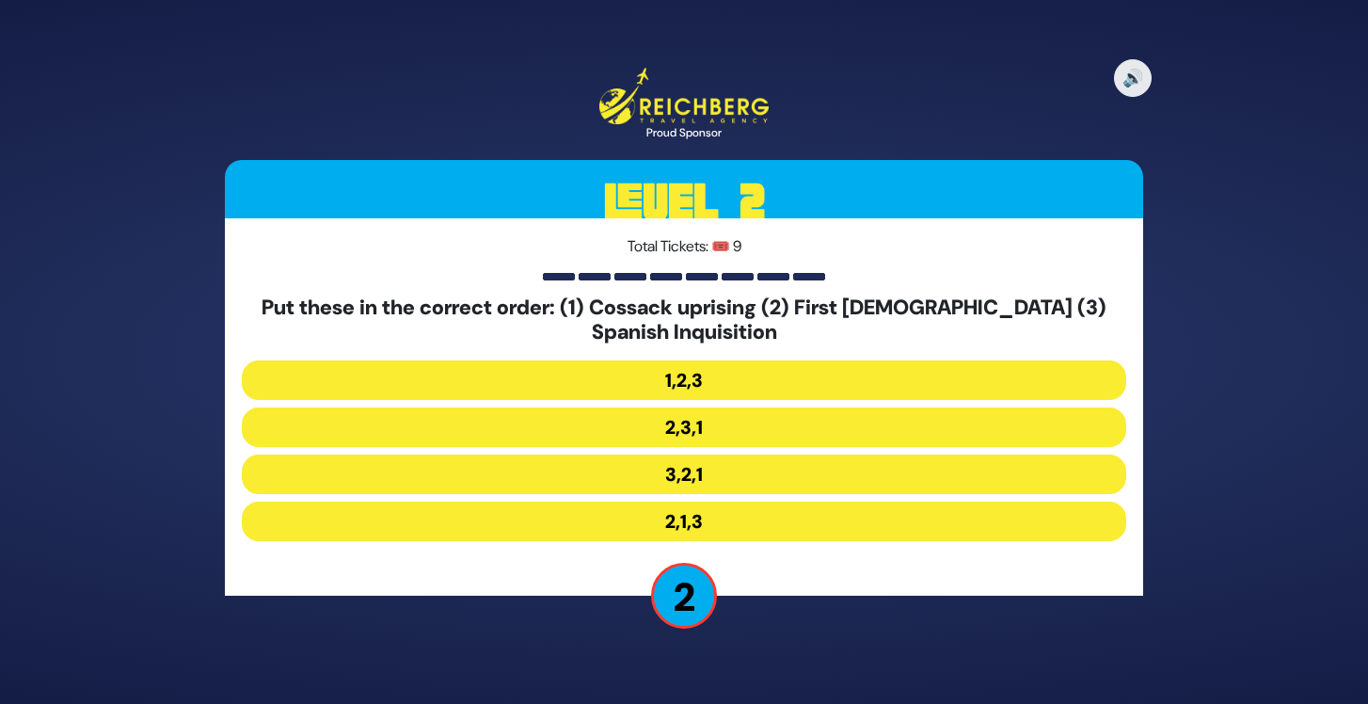
click at [707, 477] on button "3,2,1" at bounding box center [684, 474] width 884 height 40
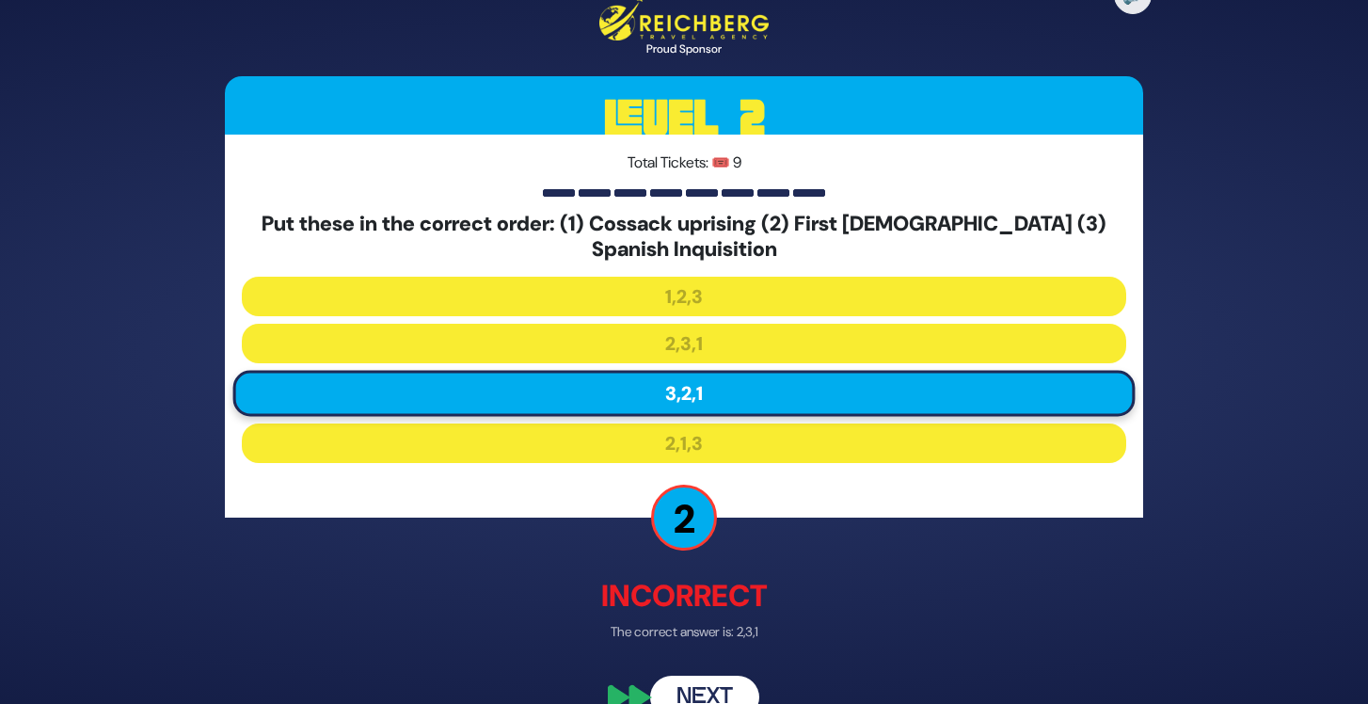
click at [691, 678] on button "Next" at bounding box center [704, 696] width 109 height 43
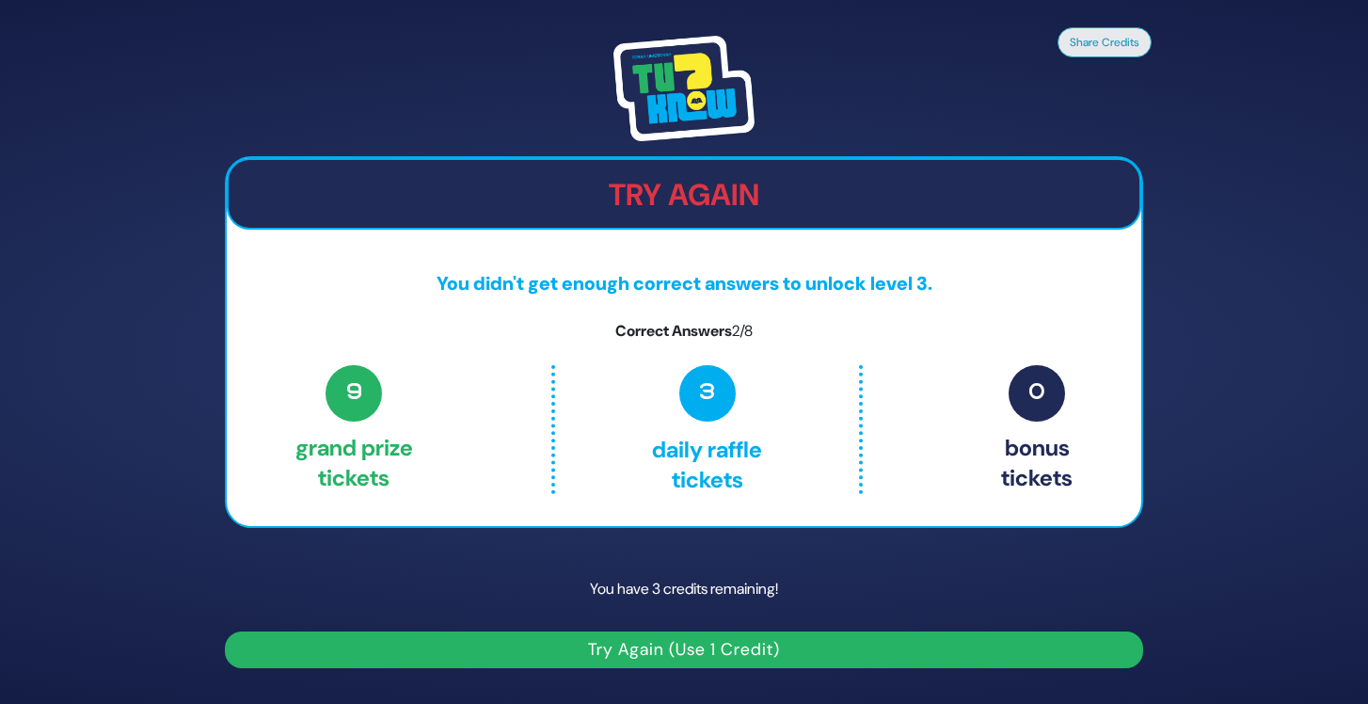
click at [691, 634] on button "Try Again (Use 1 Credit)" at bounding box center [684, 649] width 918 height 37
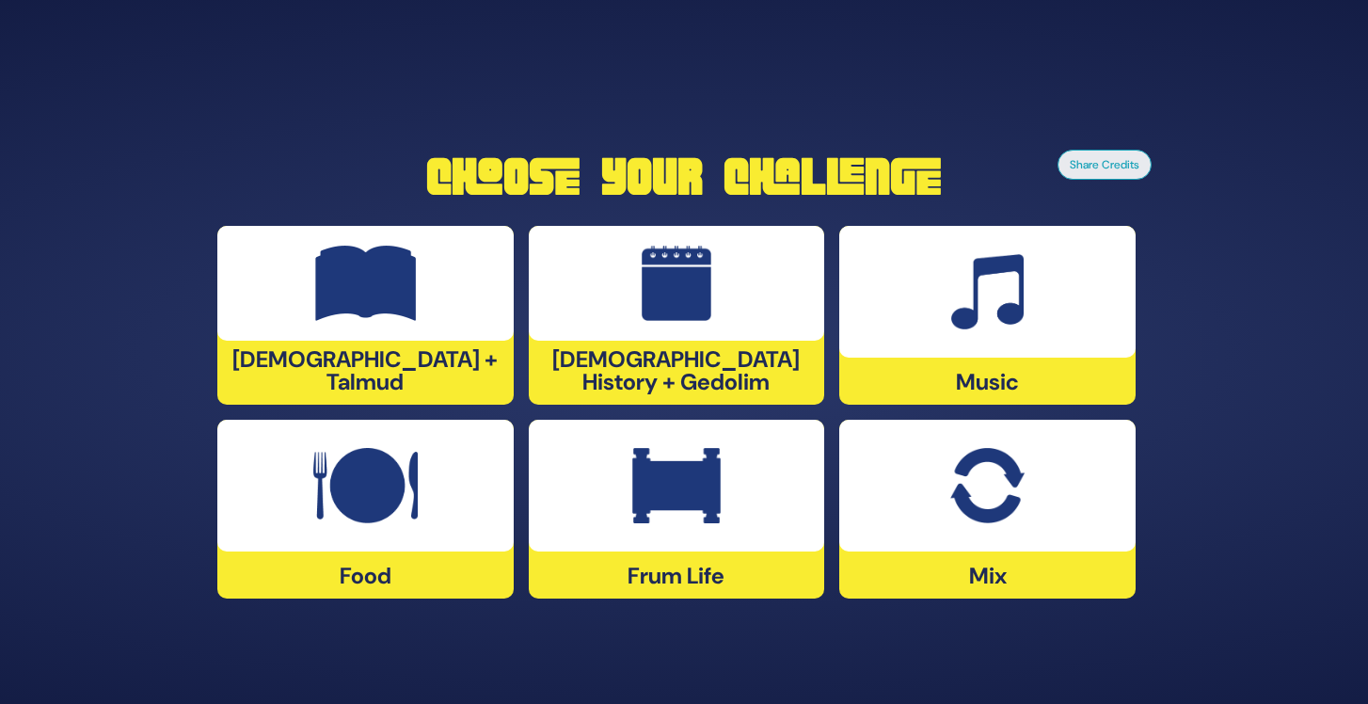
click at [946, 304] on div at bounding box center [987, 292] width 296 height 132
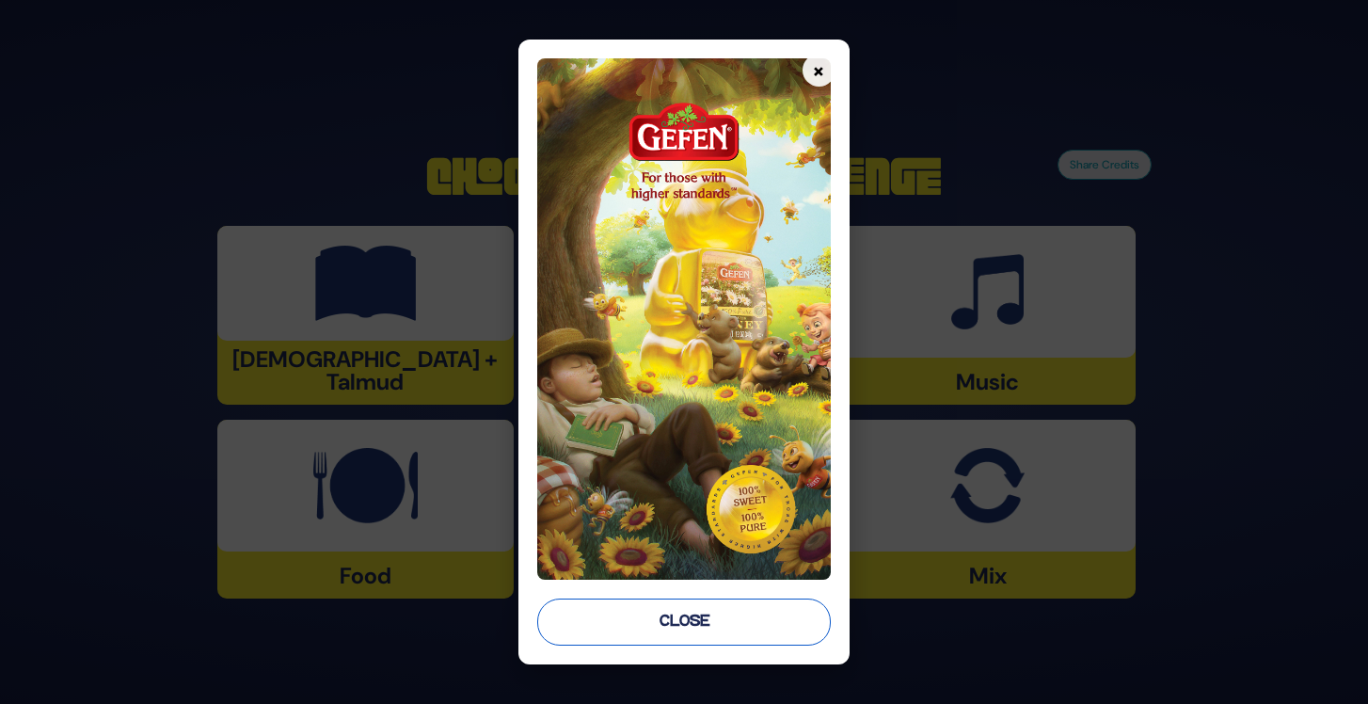
click at [760, 630] on button "Close" at bounding box center [683, 621] width 293 height 47
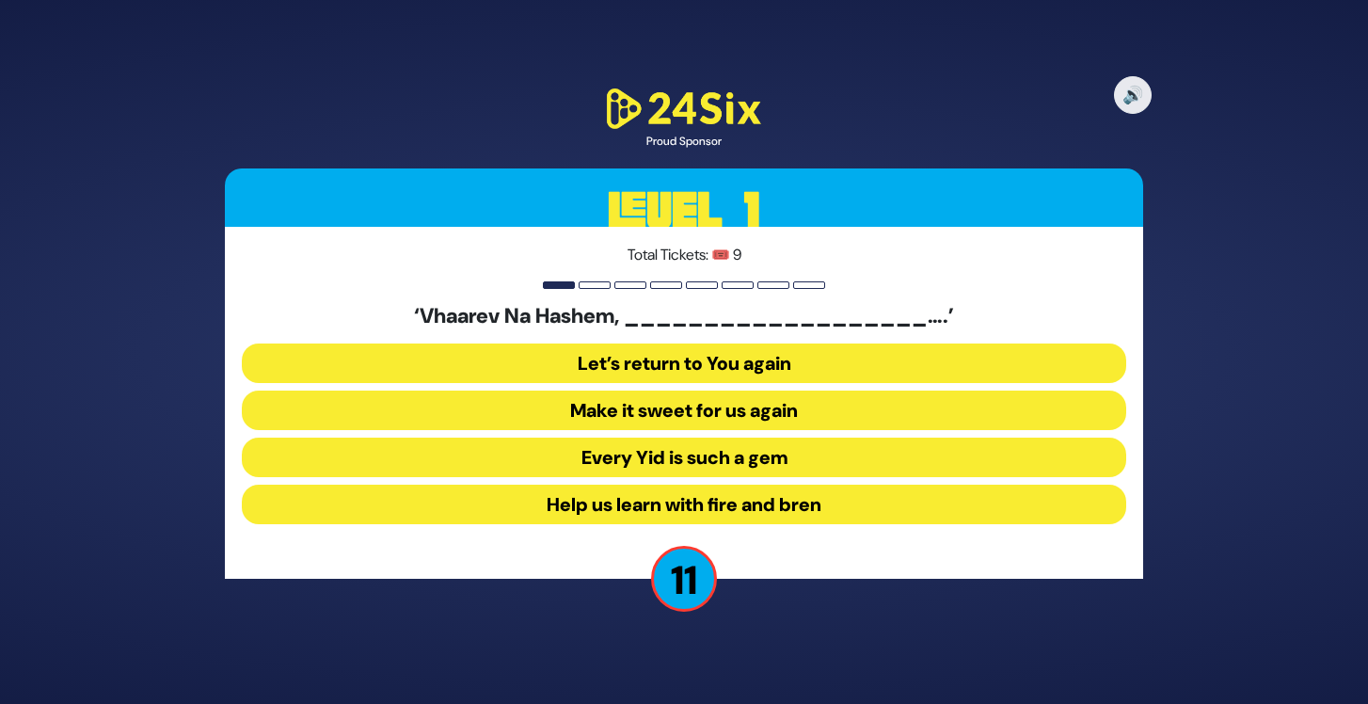
click at [730, 406] on button "Make it sweet for us again" at bounding box center [684, 410] width 884 height 40
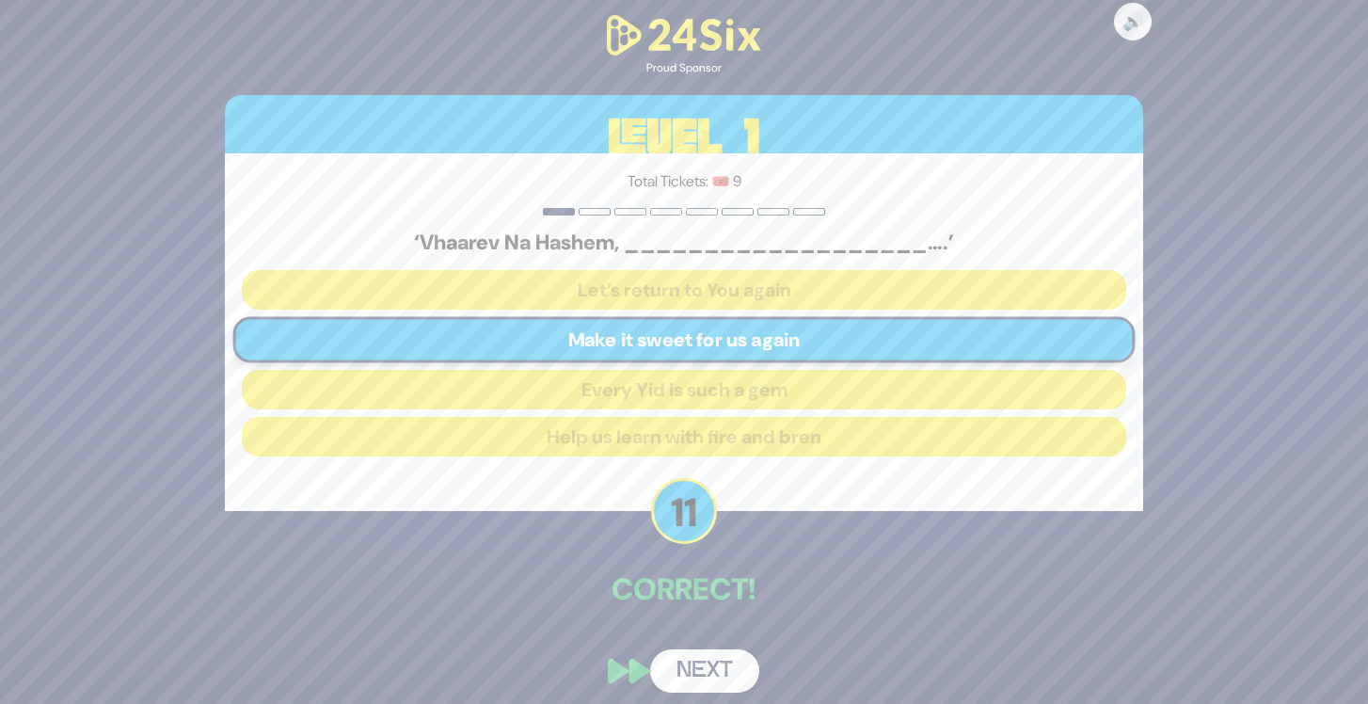
click at [713, 657] on button "Next" at bounding box center [704, 670] width 109 height 43
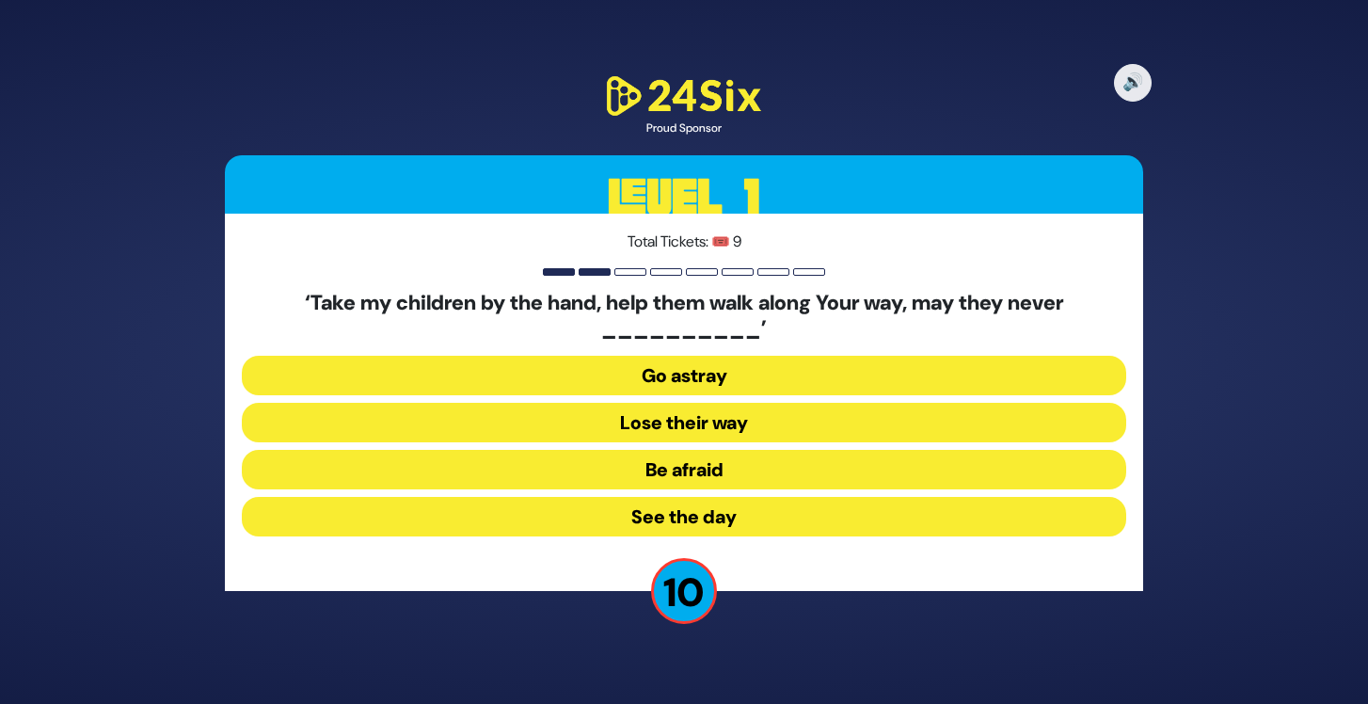
click at [736, 371] on button "Go astray" at bounding box center [684, 376] width 884 height 40
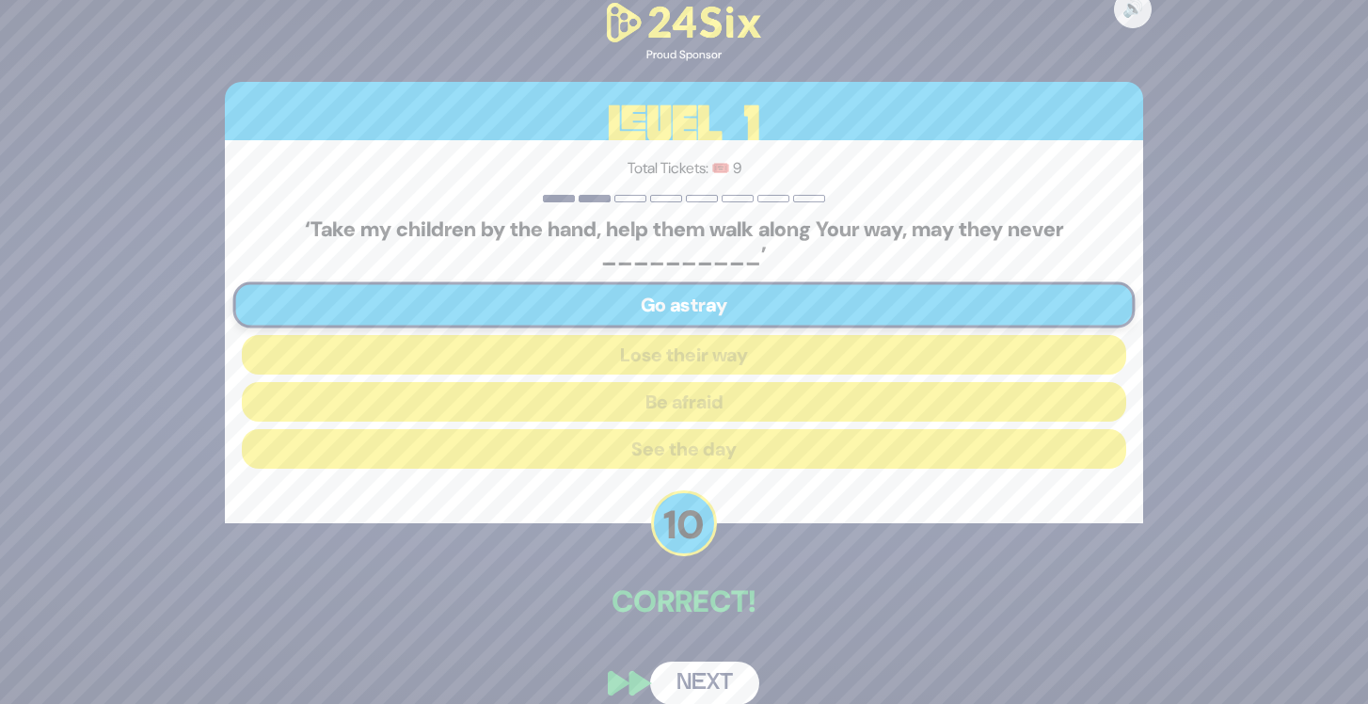
click at [705, 676] on button "Next" at bounding box center [704, 682] width 109 height 43
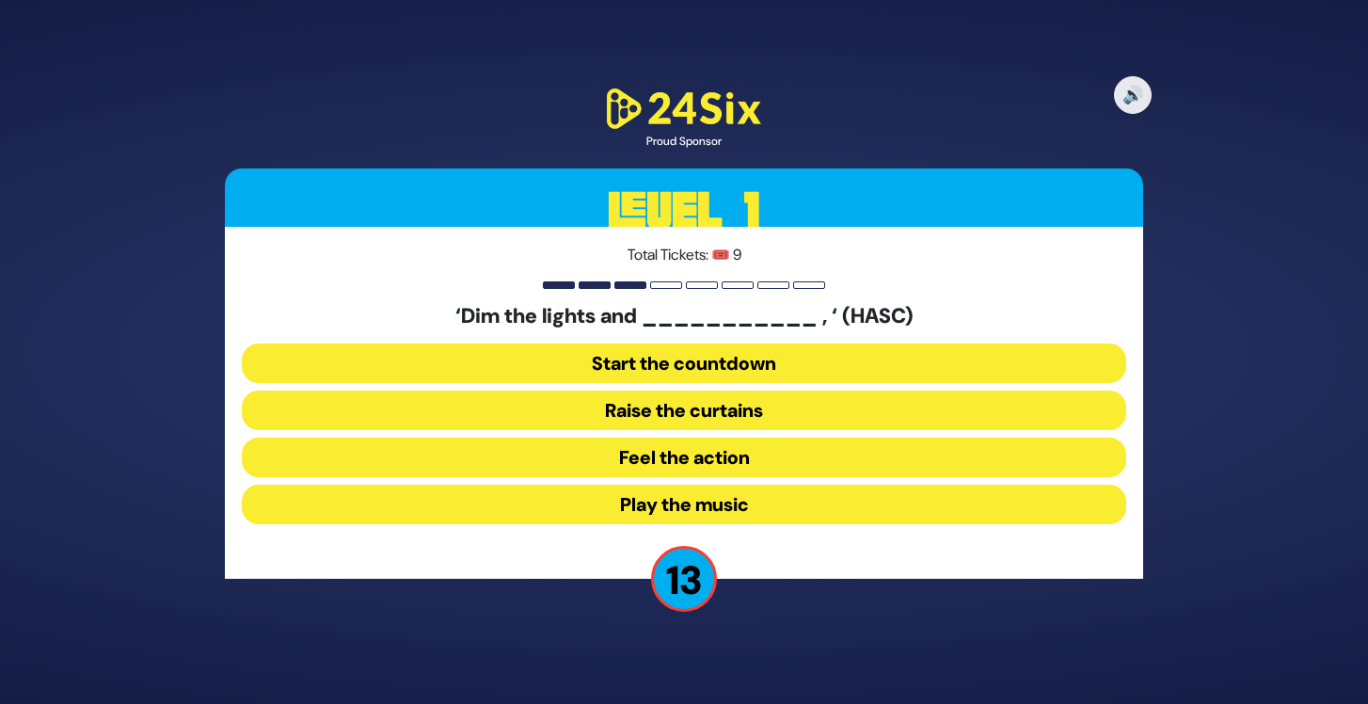
click at [709, 408] on button "Raise the curtains" at bounding box center [684, 410] width 884 height 40
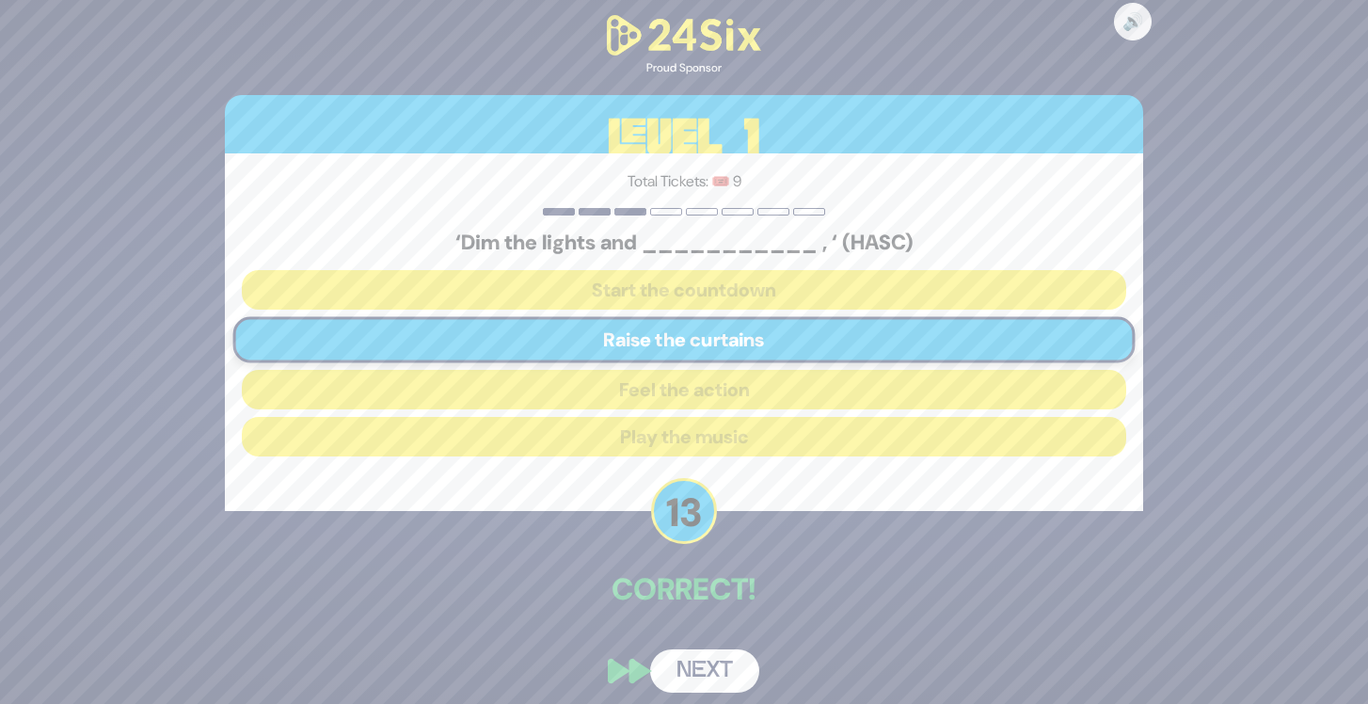
click at [722, 667] on button "Next" at bounding box center [704, 670] width 109 height 43
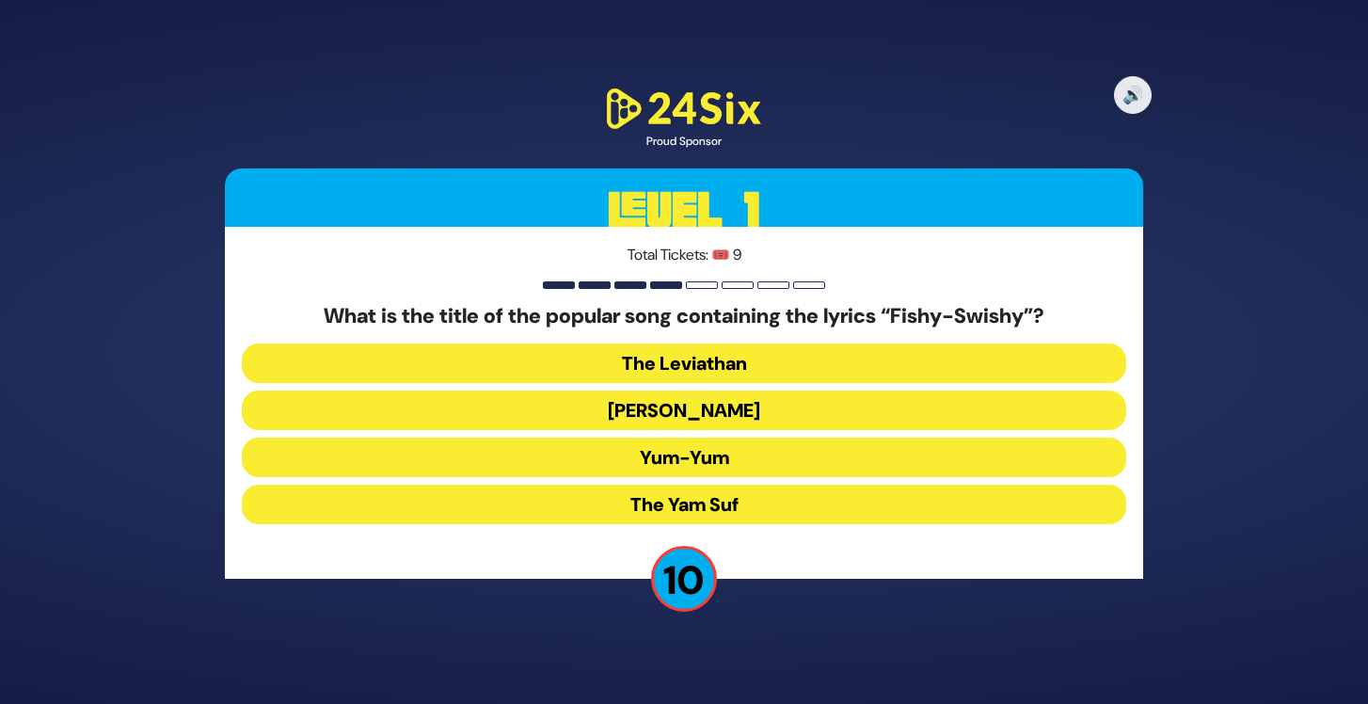
click at [738, 457] on button "Yum-Yum" at bounding box center [684, 457] width 884 height 40
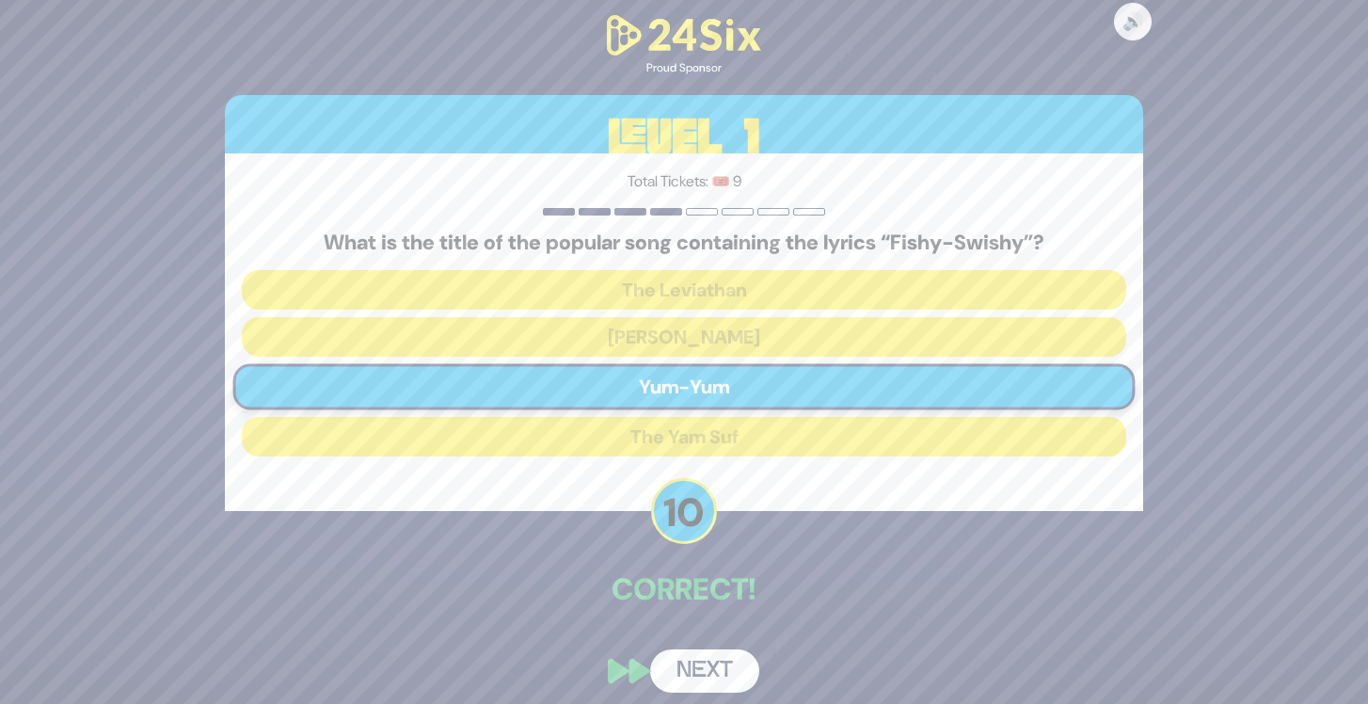
click at [723, 667] on button "Next" at bounding box center [704, 670] width 109 height 43
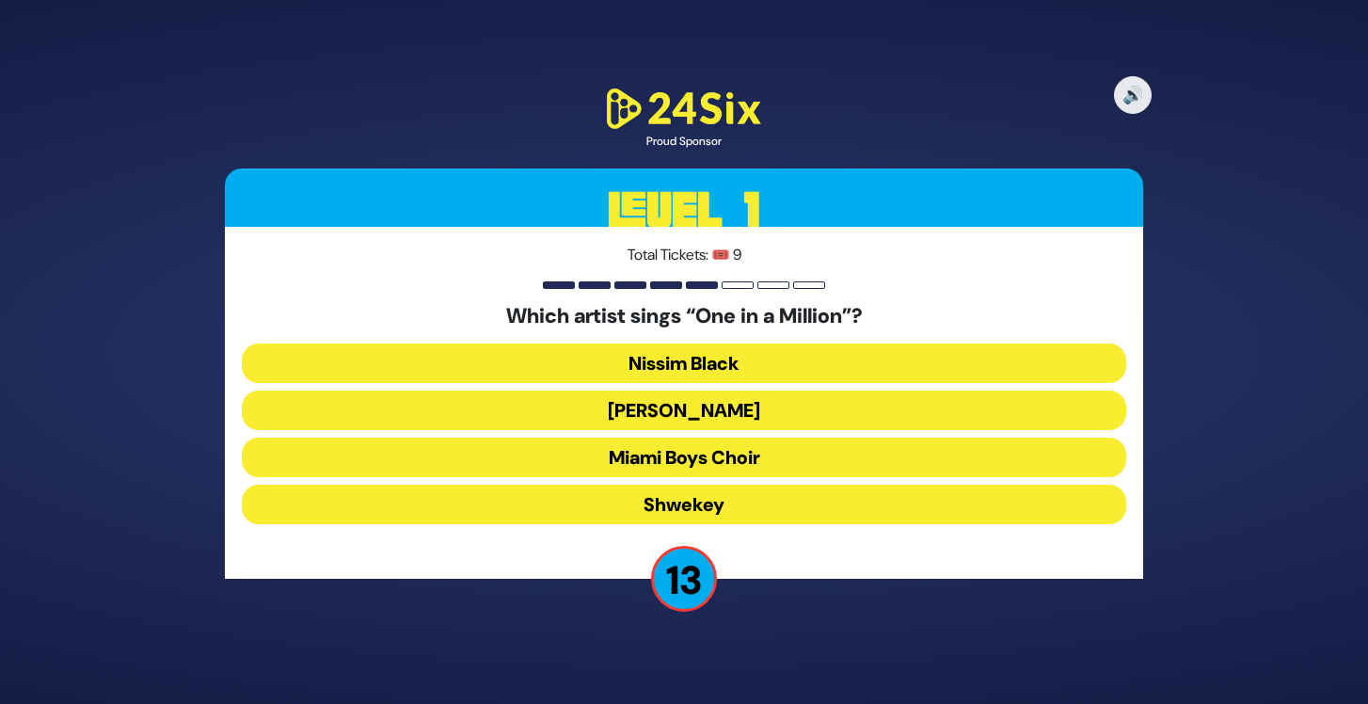
click at [735, 406] on button "Mordechai Shapiro" at bounding box center [684, 410] width 884 height 40
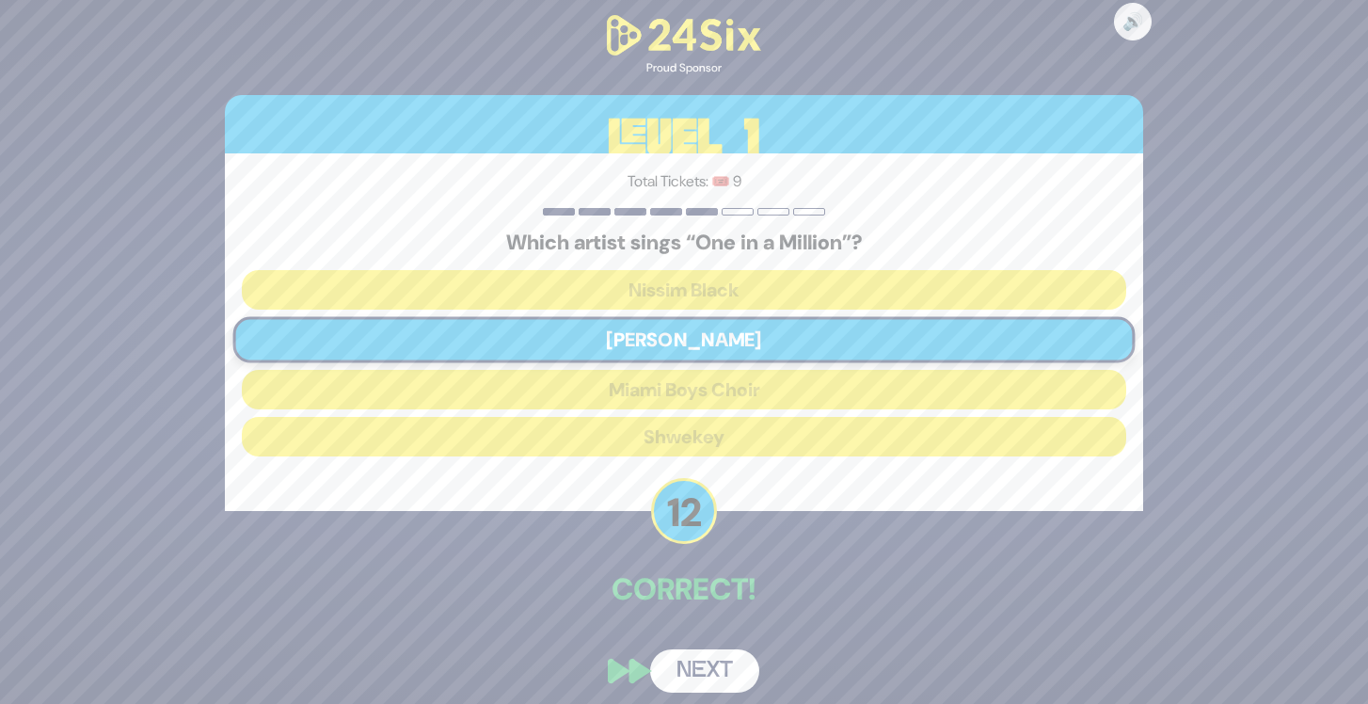
click at [738, 666] on button "Next" at bounding box center [704, 670] width 109 height 43
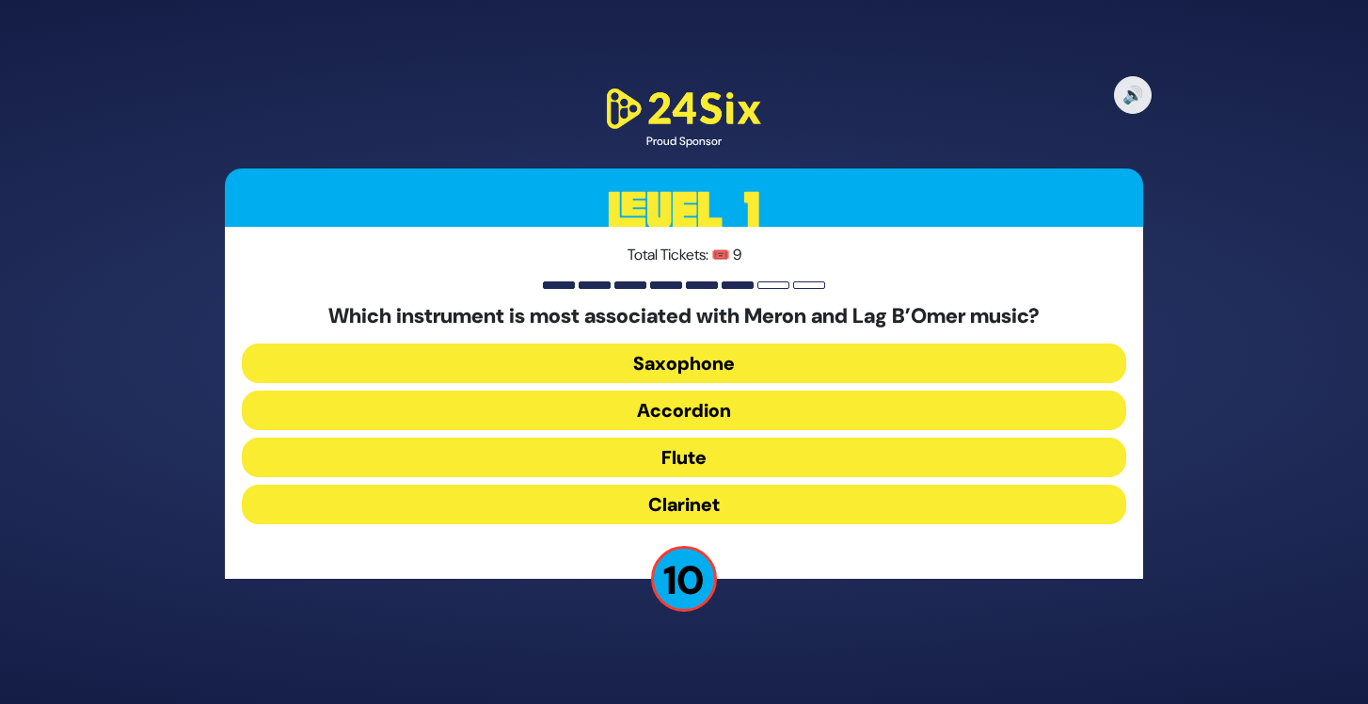
click at [723, 495] on button "Clarinet" at bounding box center [684, 504] width 884 height 40
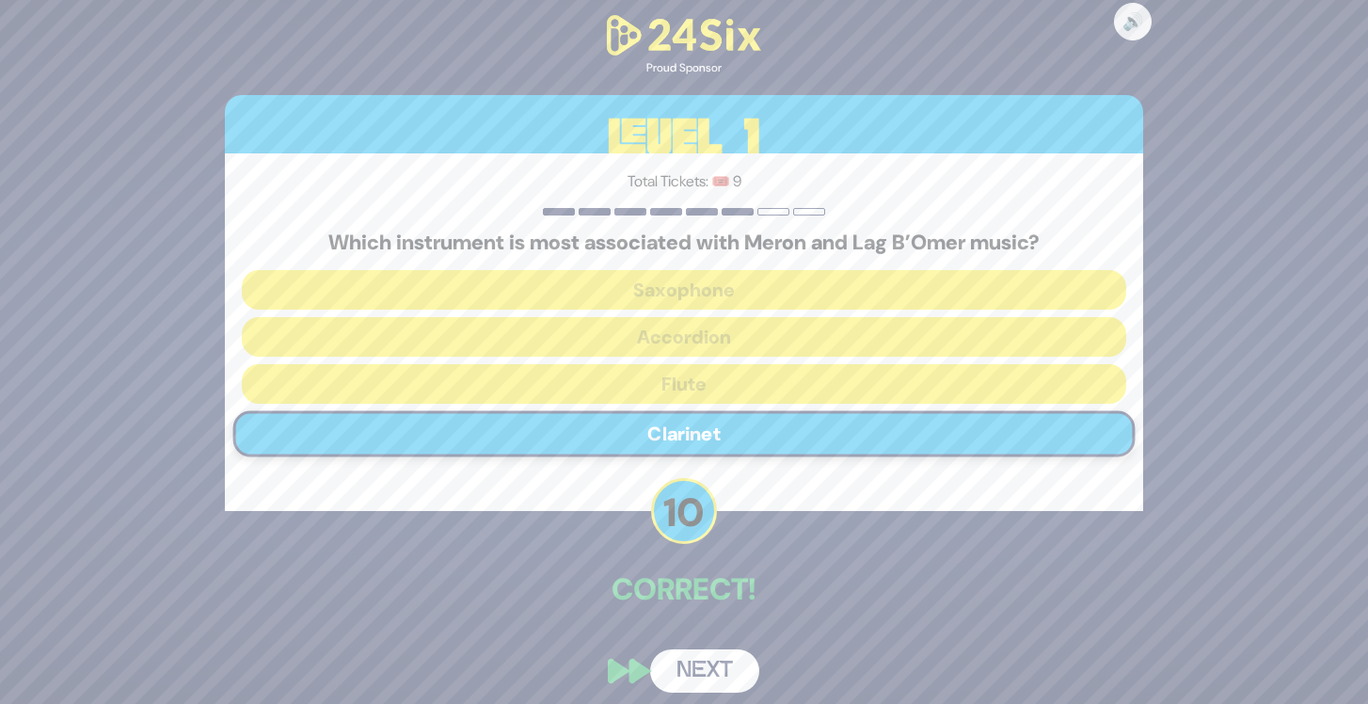
click at [734, 659] on button "Next" at bounding box center [704, 670] width 109 height 43
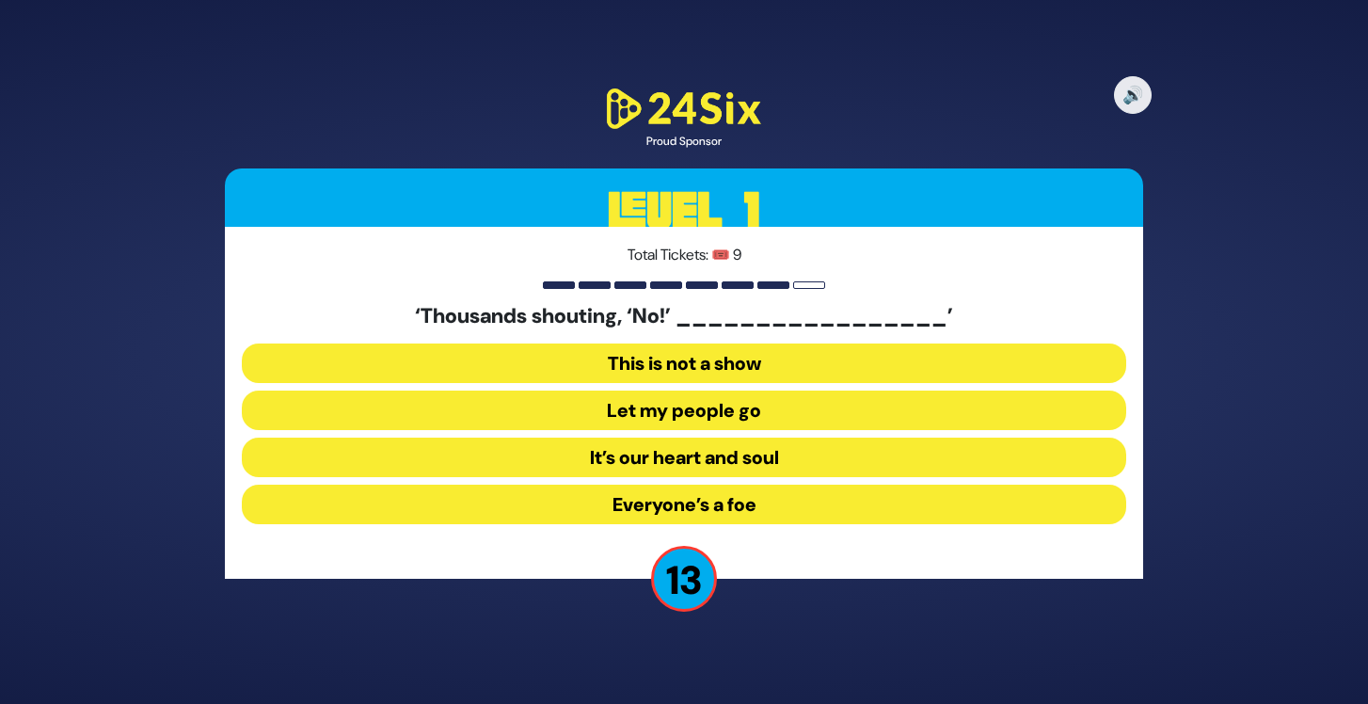
click at [725, 404] on button "Let my people go" at bounding box center [684, 410] width 884 height 40
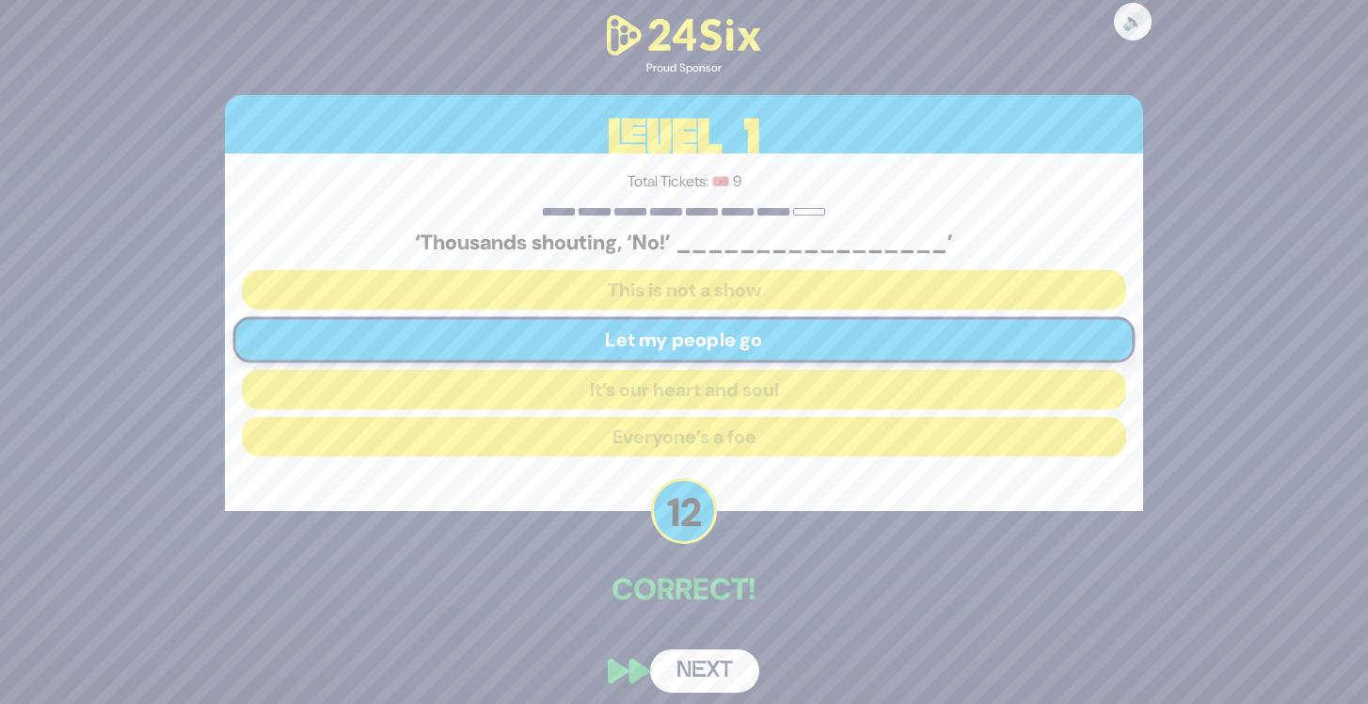
click at [722, 656] on button "Next" at bounding box center [704, 670] width 109 height 43
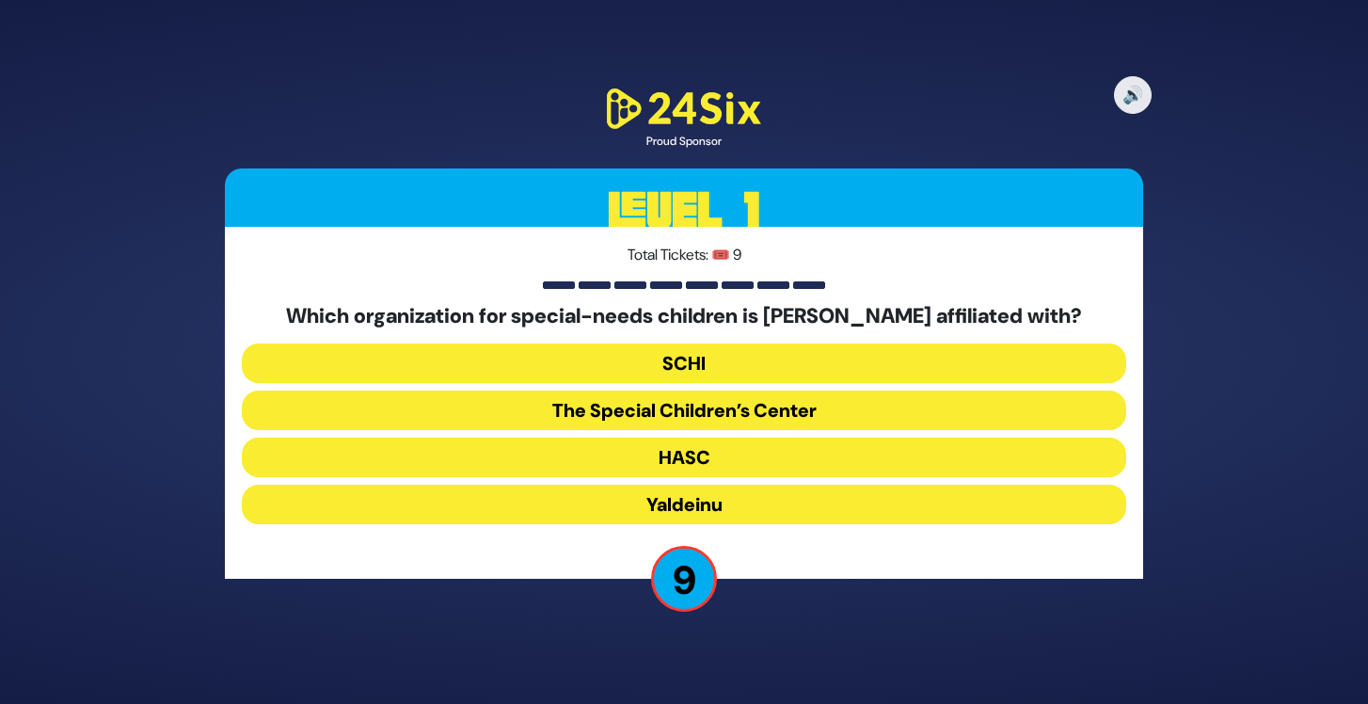
click at [659, 411] on button "The Special Children’s Center" at bounding box center [684, 410] width 884 height 40
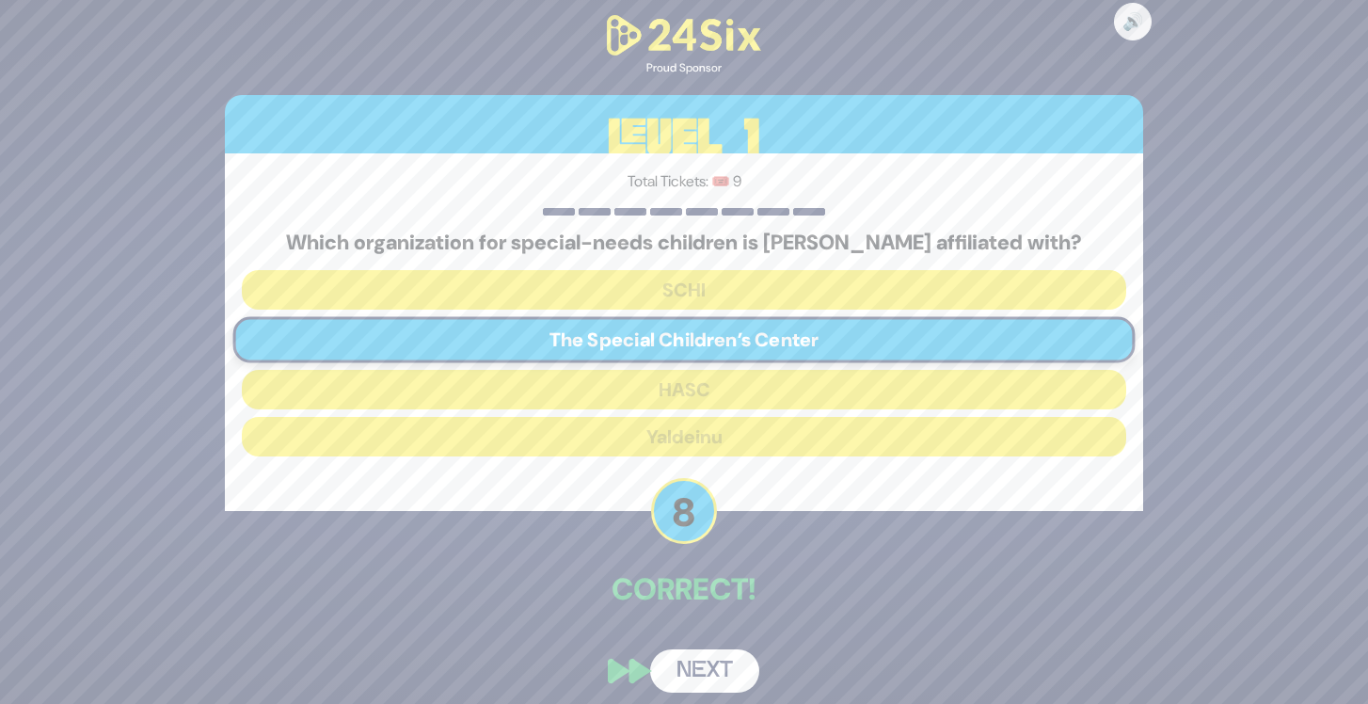
click at [718, 668] on button "Next" at bounding box center [704, 670] width 109 height 43
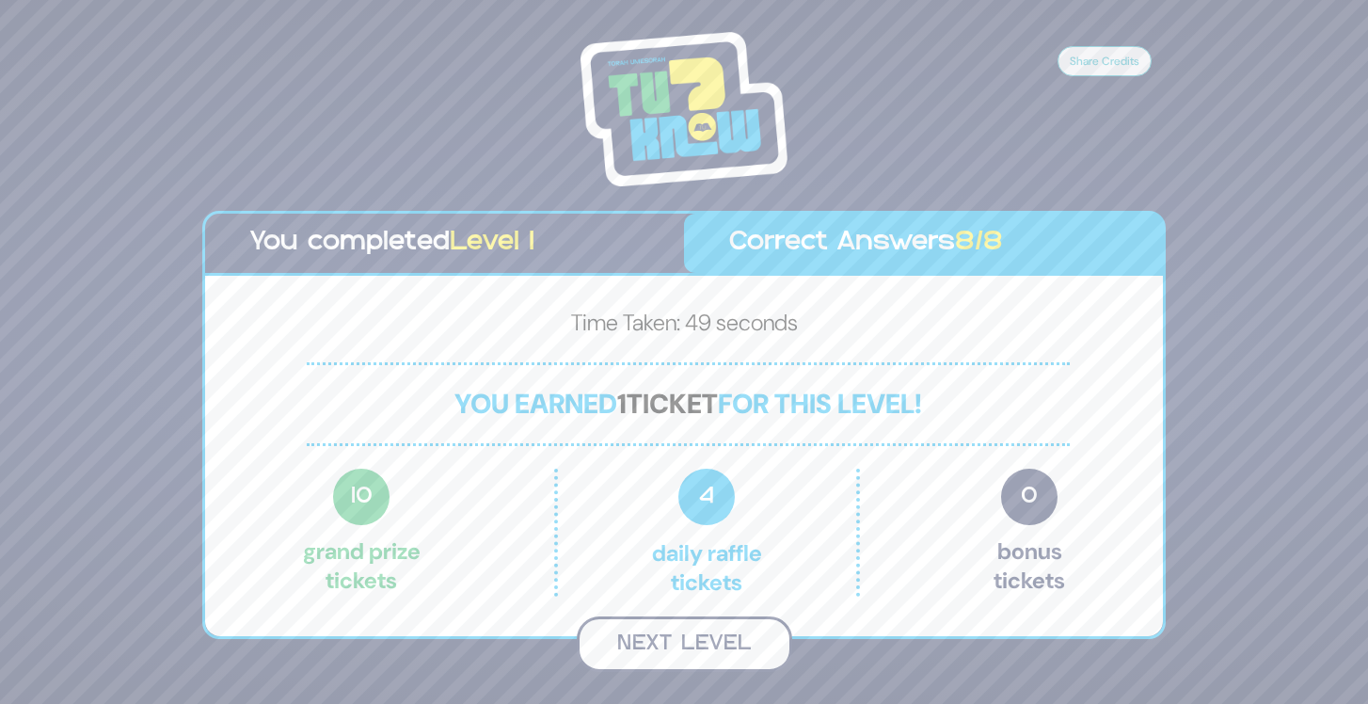
click at [720, 645] on button "Next Level" at bounding box center [684, 644] width 215 height 56
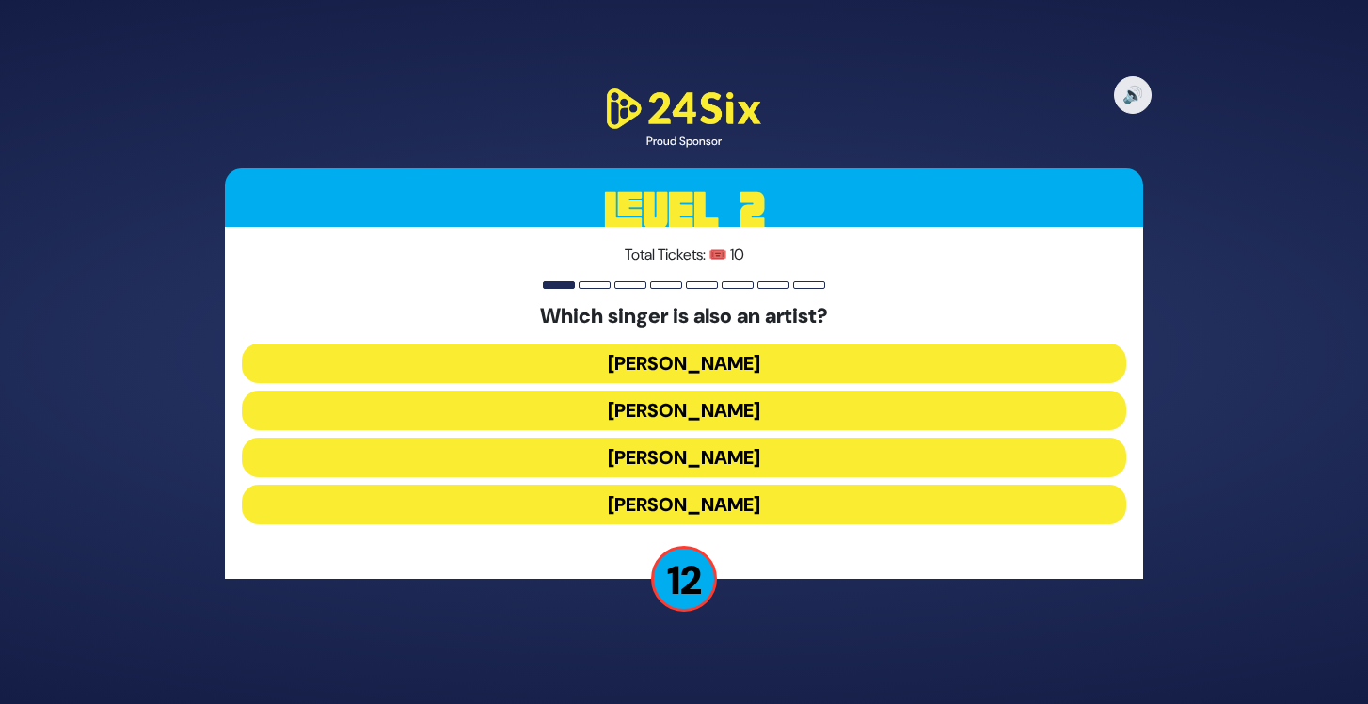
click at [691, 459] on button "Lipa Schmeltzer" at bounding box center [684, 457] width 884 height 40
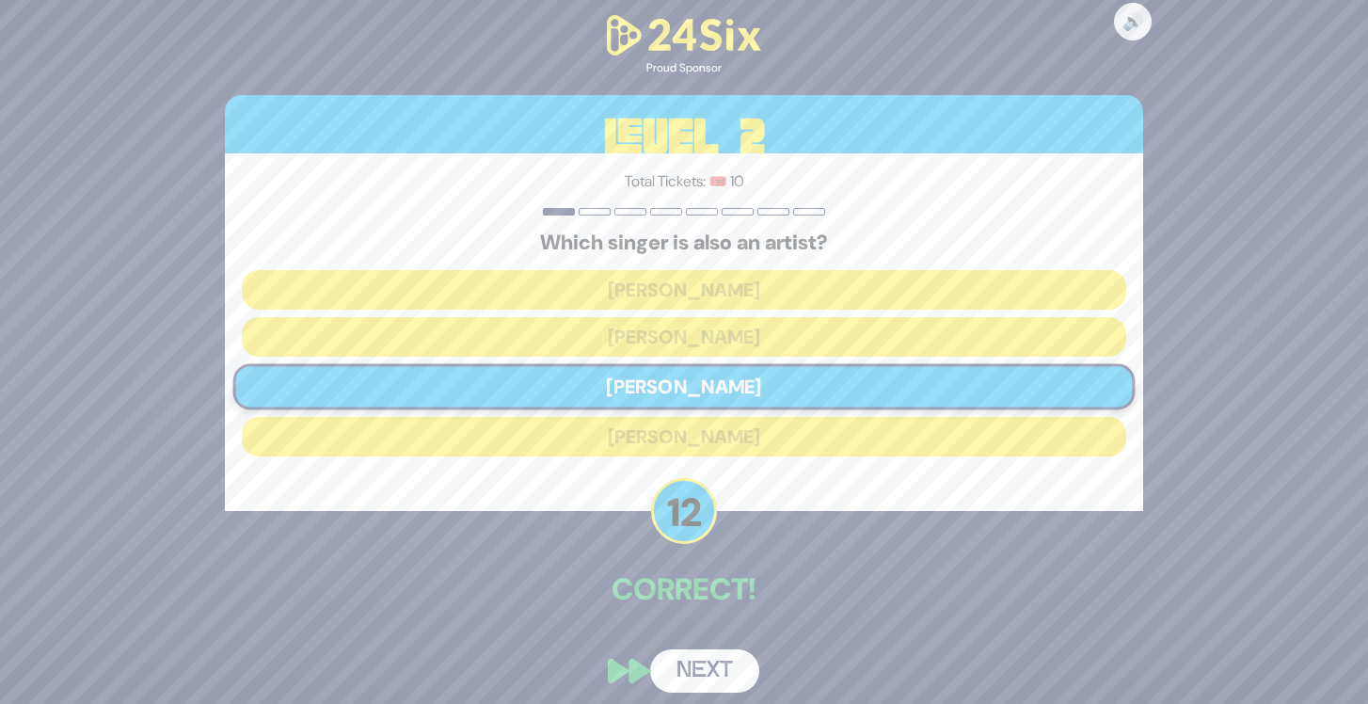
click at [723, 674] on button "Next" at bounding box center [704, 670] width 109 height 43
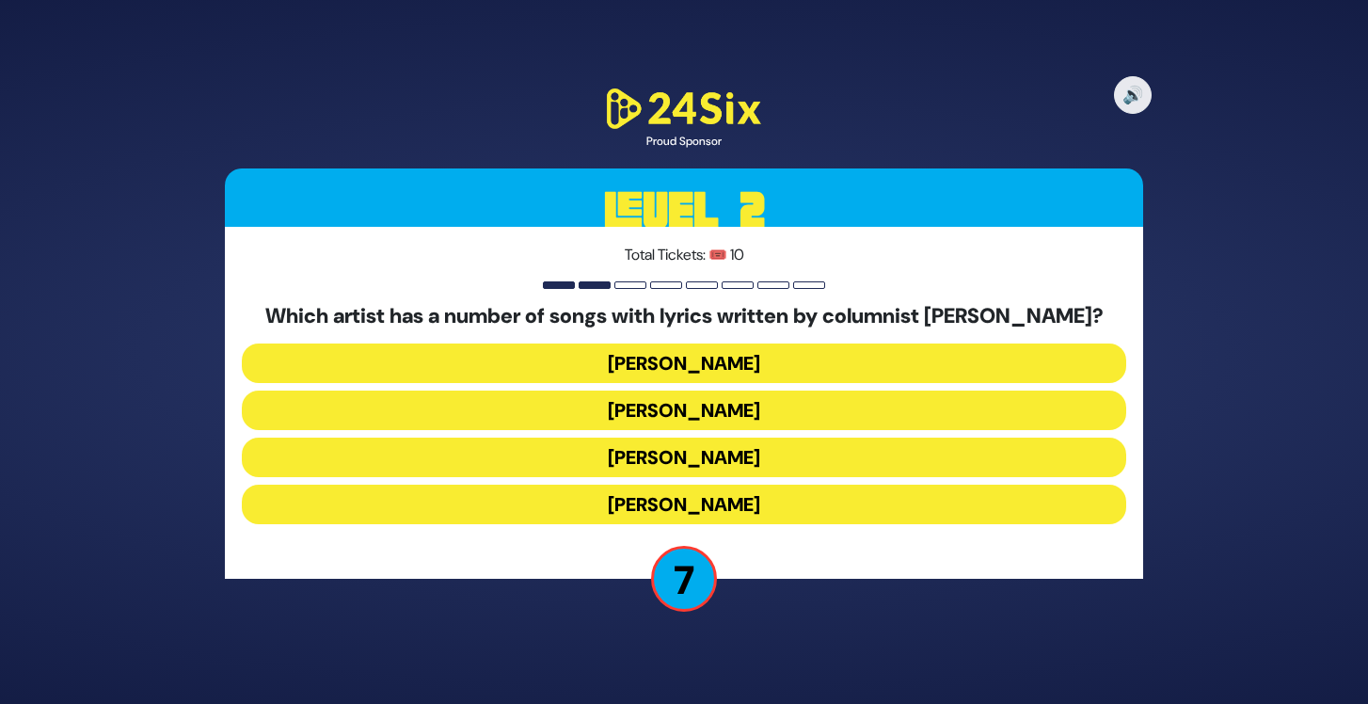
click at [749, 503] on button "Baruch Levine" at bounding box center [684, 504] width 884 height 40
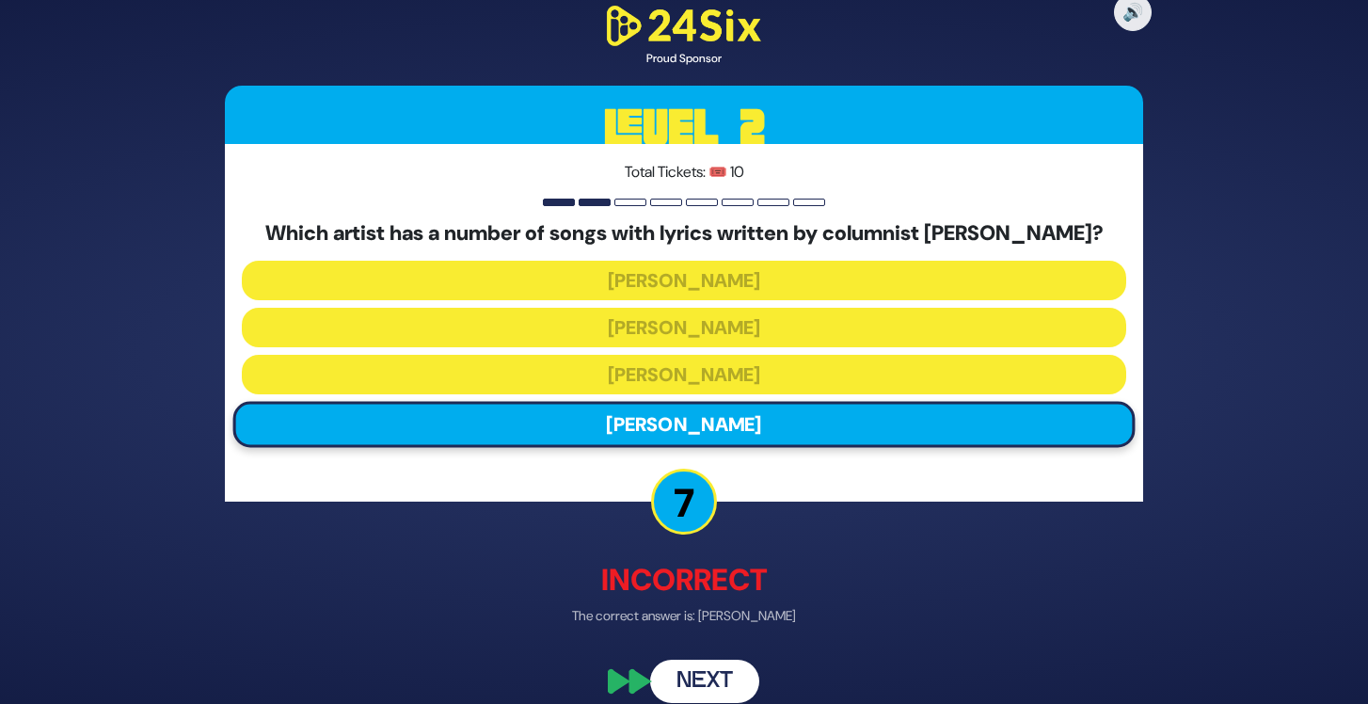
click at [716, 675] on button "Next" at bounding box center [704, 680] width 109 height 43
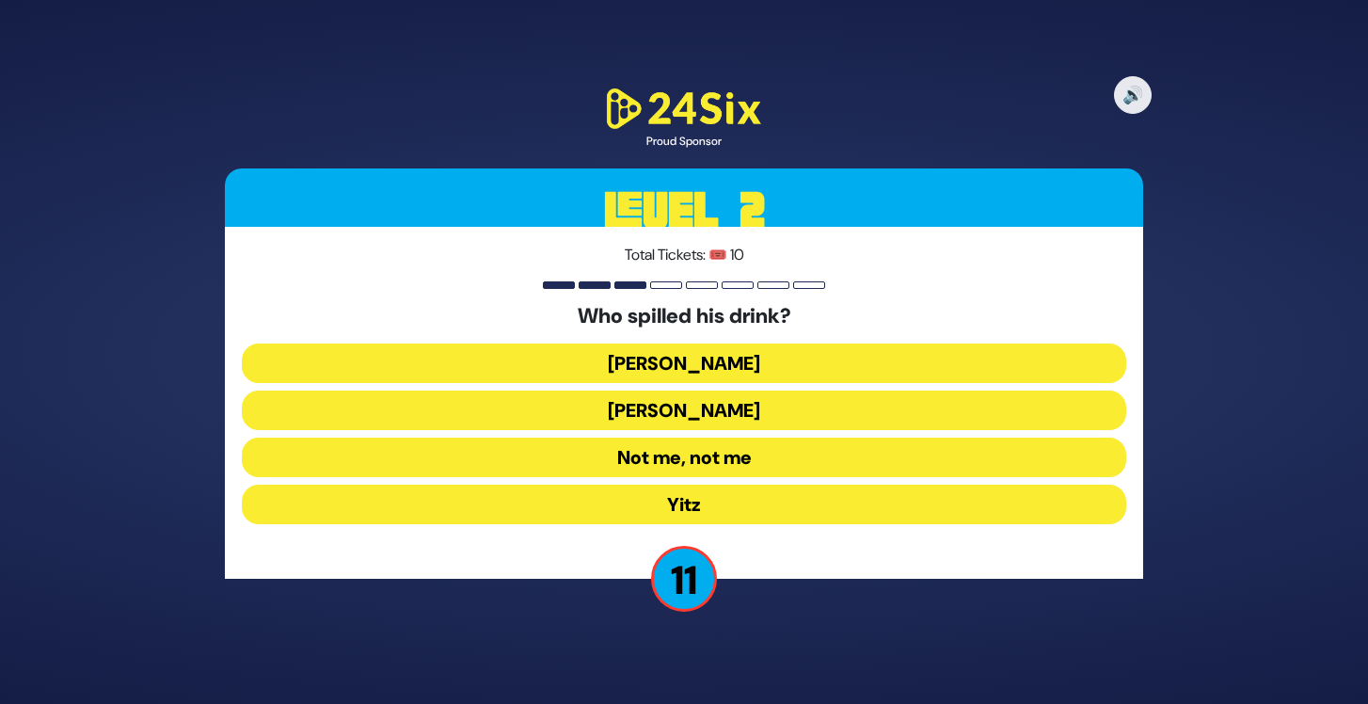
click at [749, 452] on button "Not me, not me" at bounding box center [684, 457] width 884 height 40
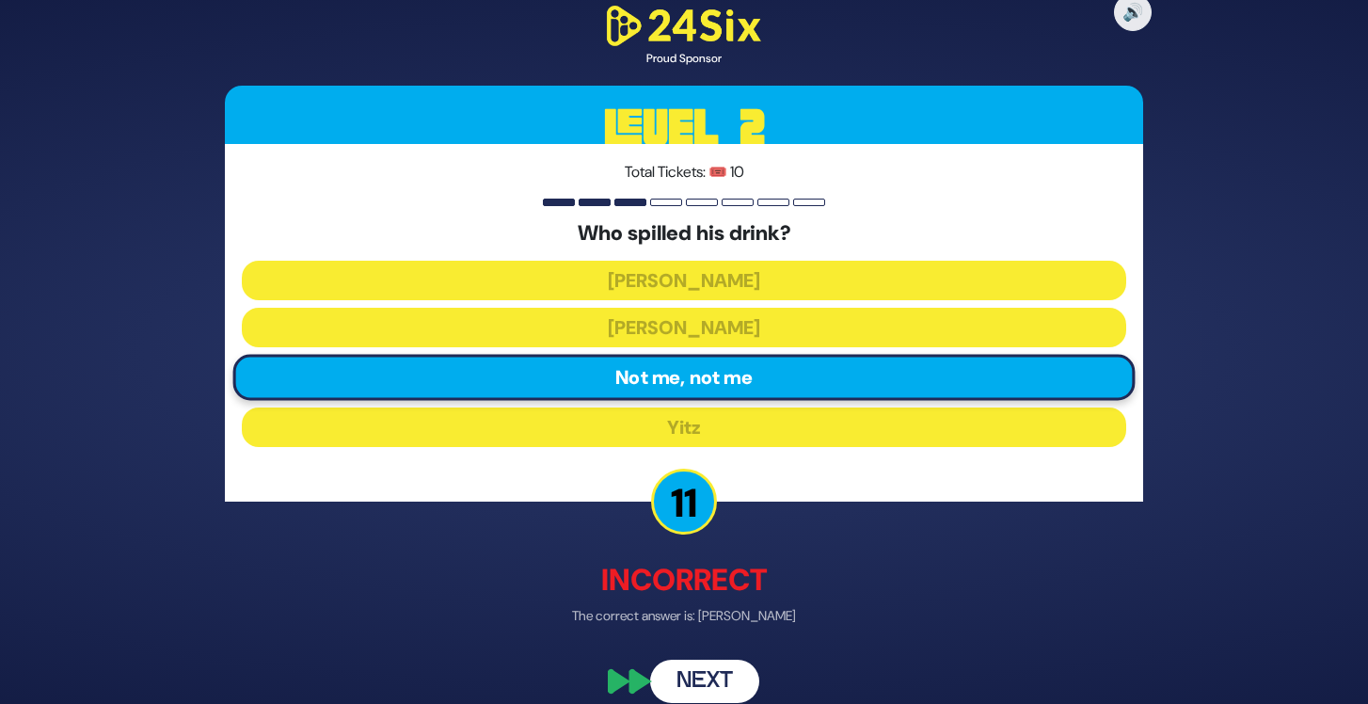
click at [714, 666] on button "Next" at bounding box center [704, 680] width 109 height 43
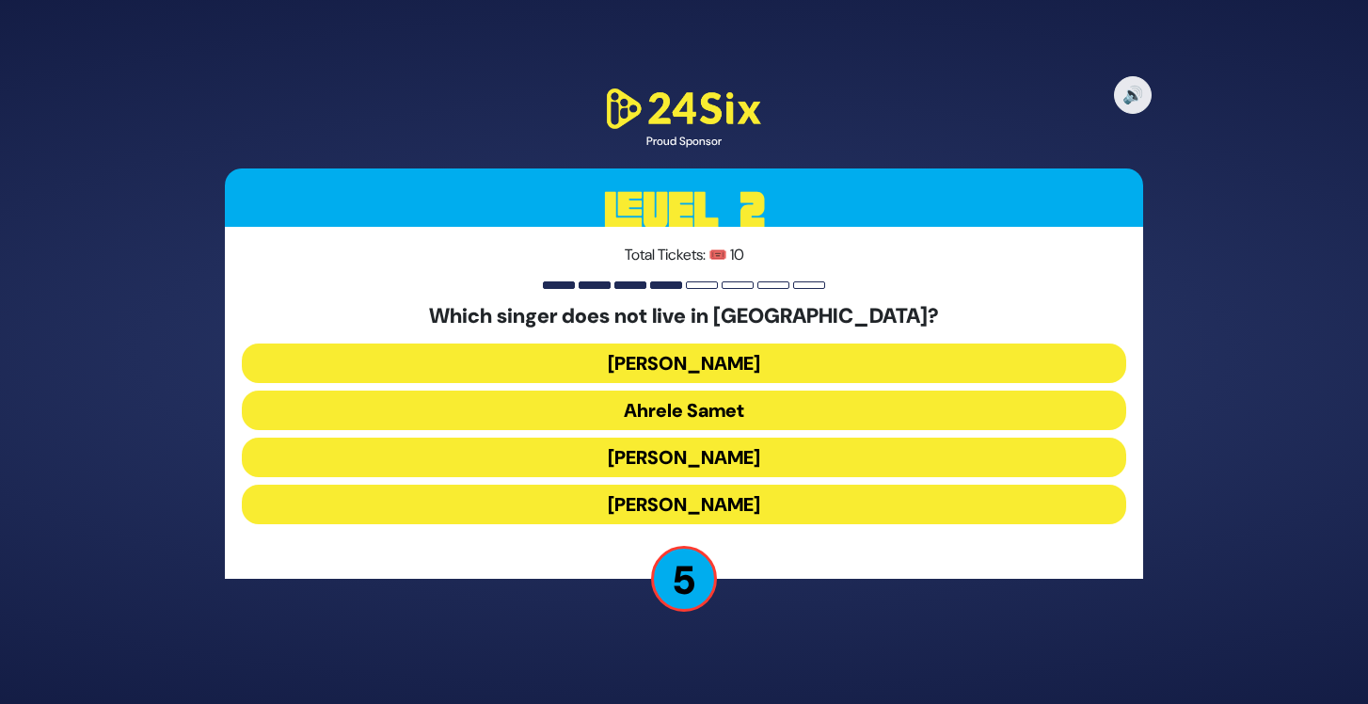
click at [703, 407] on button "Ahrele Samet" at bounding box center [684, 410] width 884 height 40
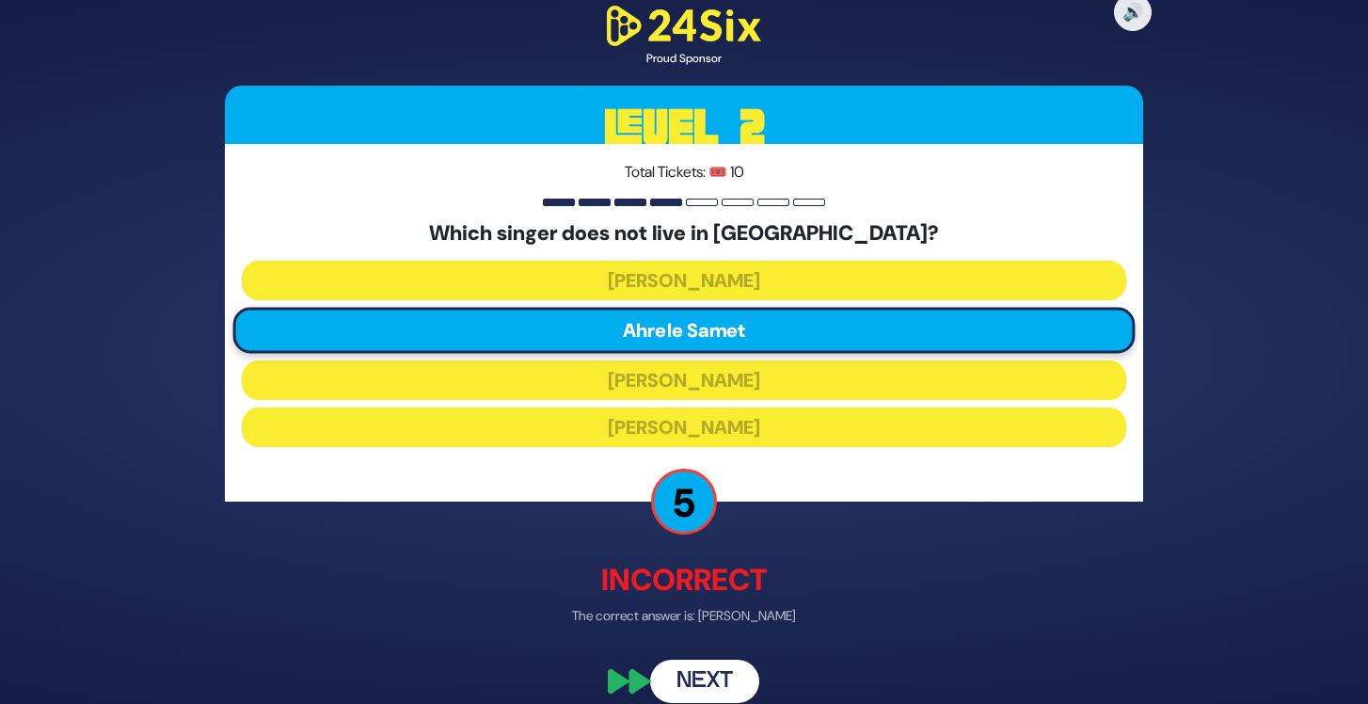
click at [718, 661] on button "Next" at bounding box center [704, 680] width 109 height 43
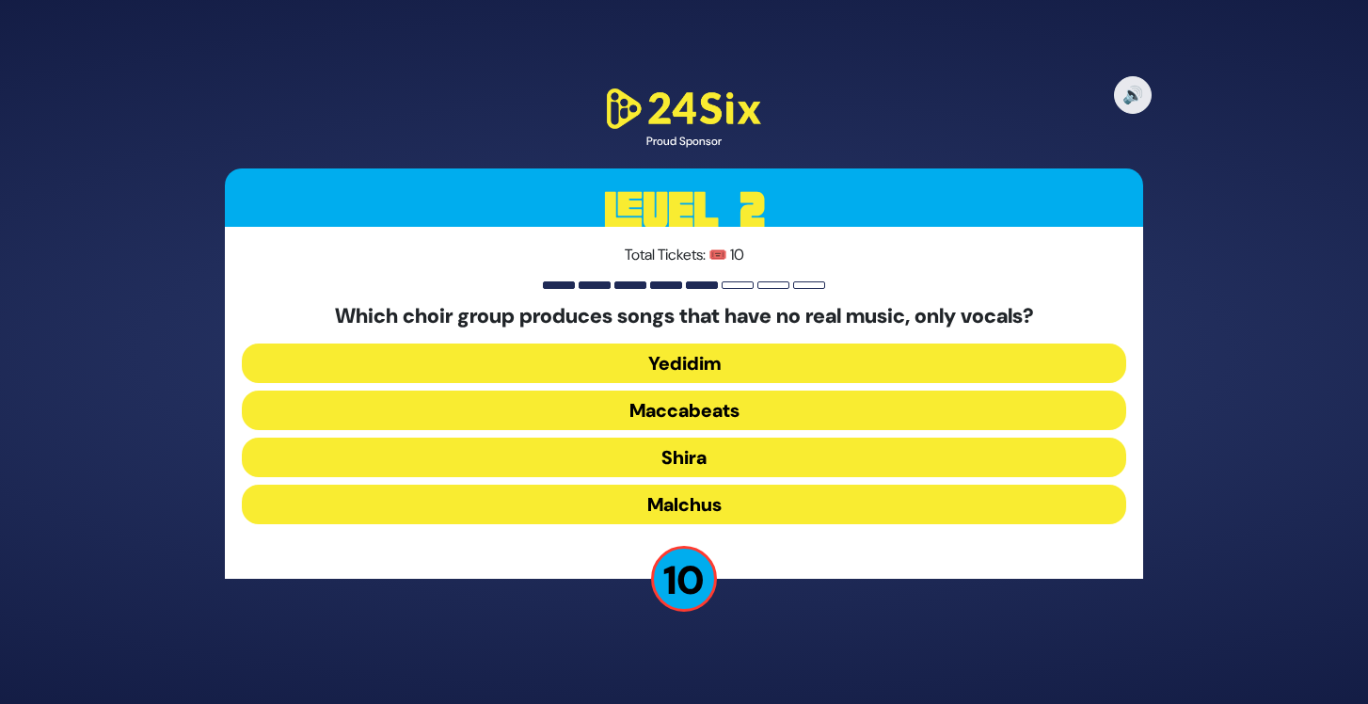
click at [708, 419] on button "Maccabeats" at bounding box center [684, 410] width 884 height 40
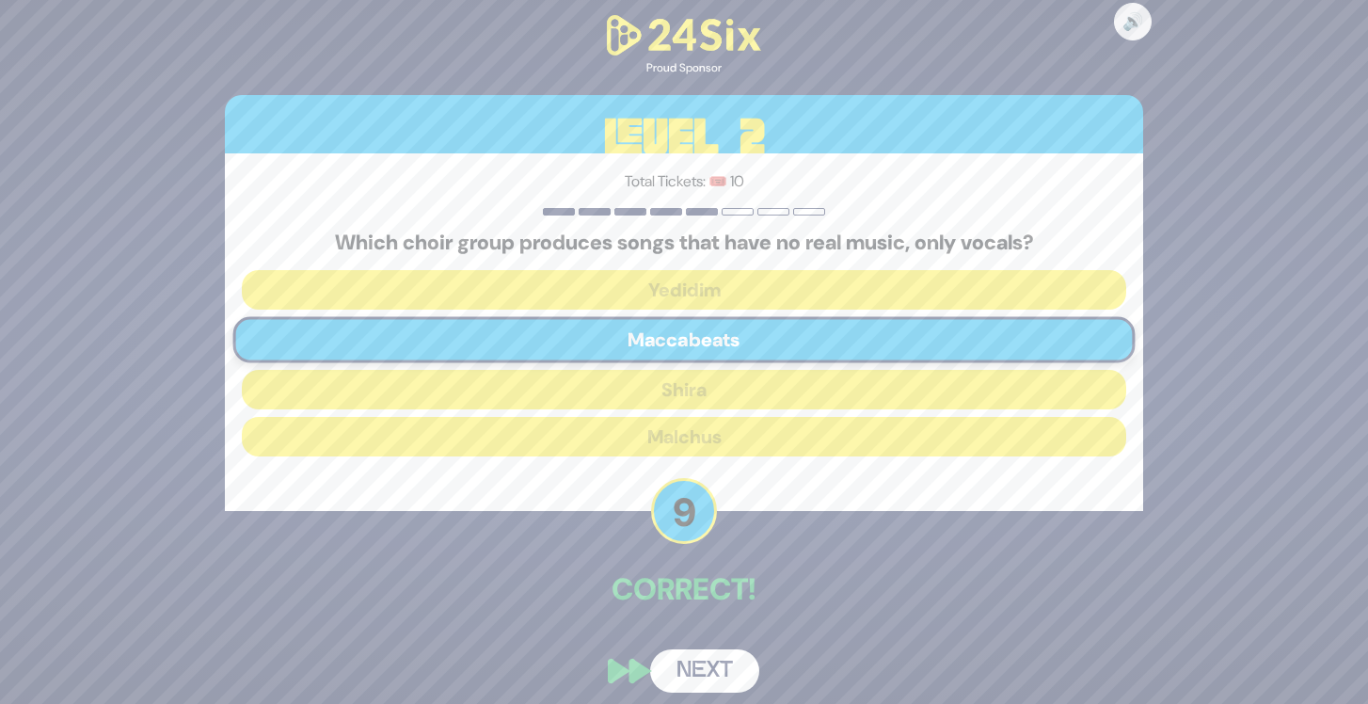
click at [707, 673] on button "Next" at bounding box center [704, 670] width 109 height 43
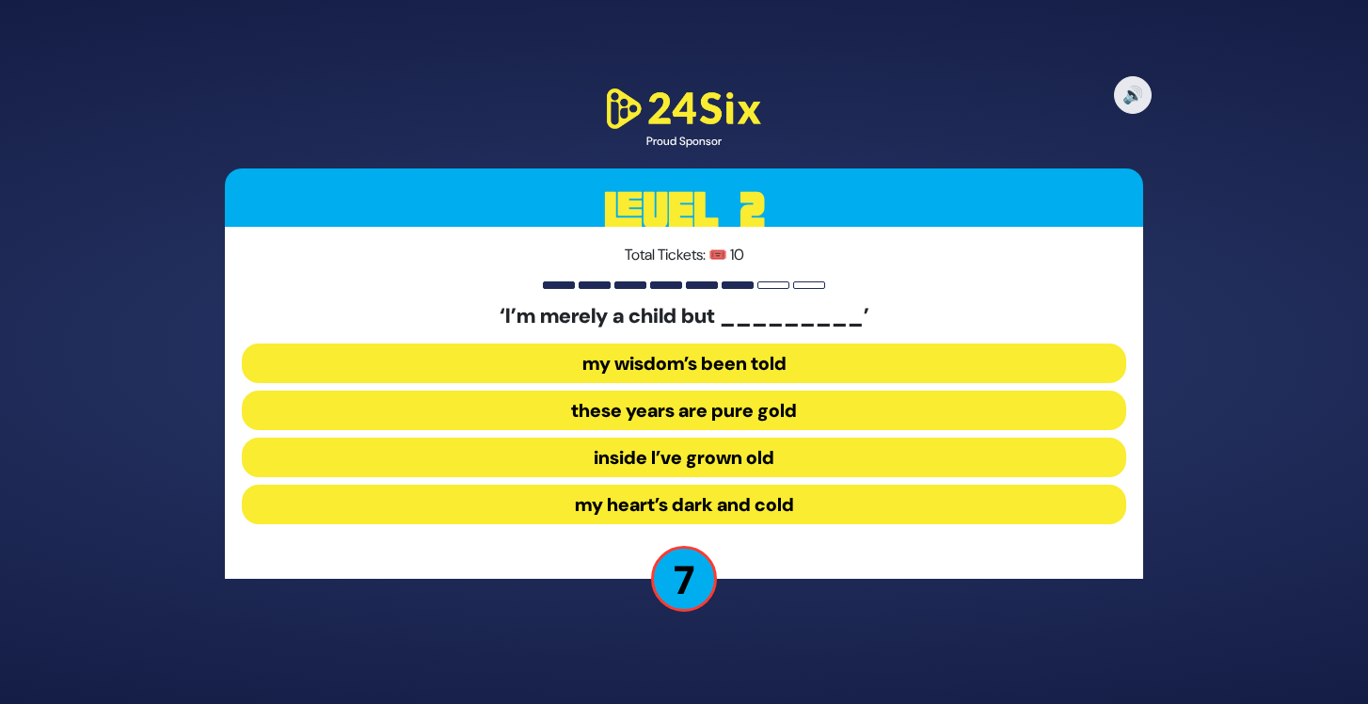
click at [804, 454] on button "inside I’ve grown old" at bounding box center [684, 457] width 884 height 40
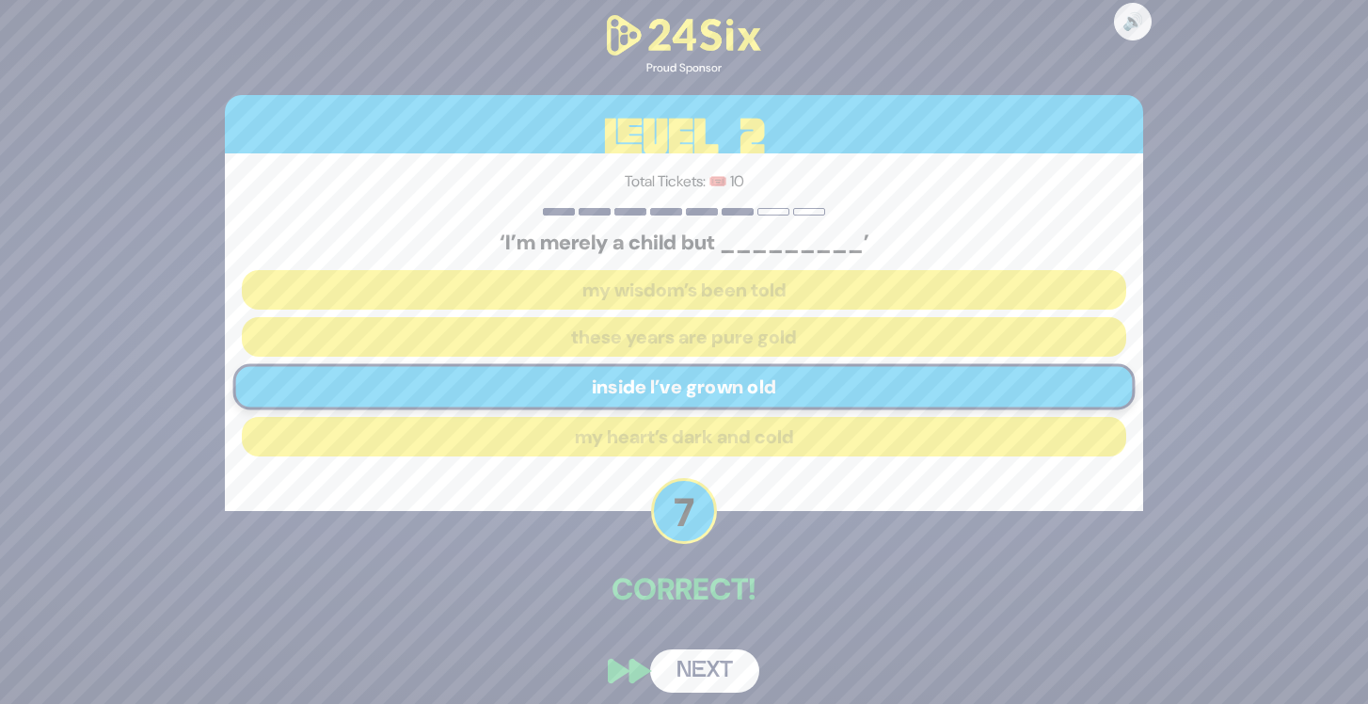
click at [689, 669] on button "Next" at bounding box center [704, 670] width 109 height 43
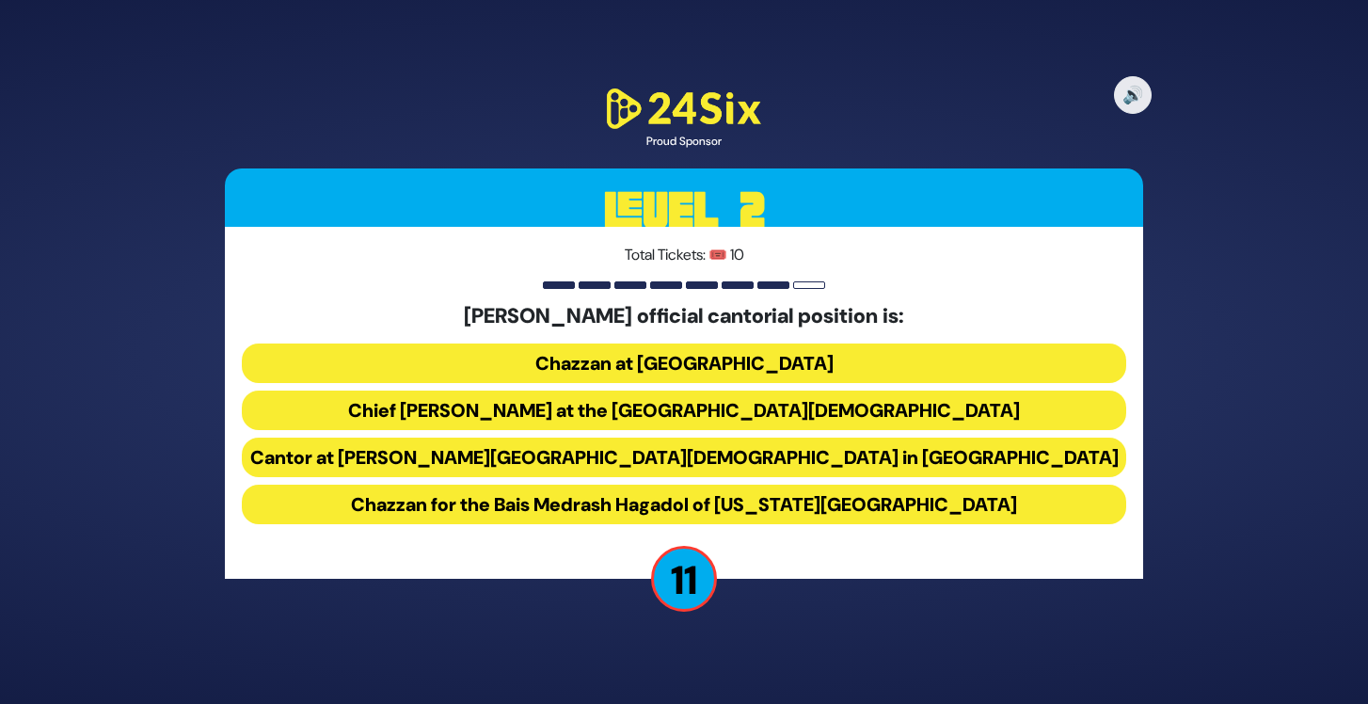
click at [786, 396] on button "Chief Cantor at the Park East Synagogue" at bounding box center [684, 410] width 884 height 40
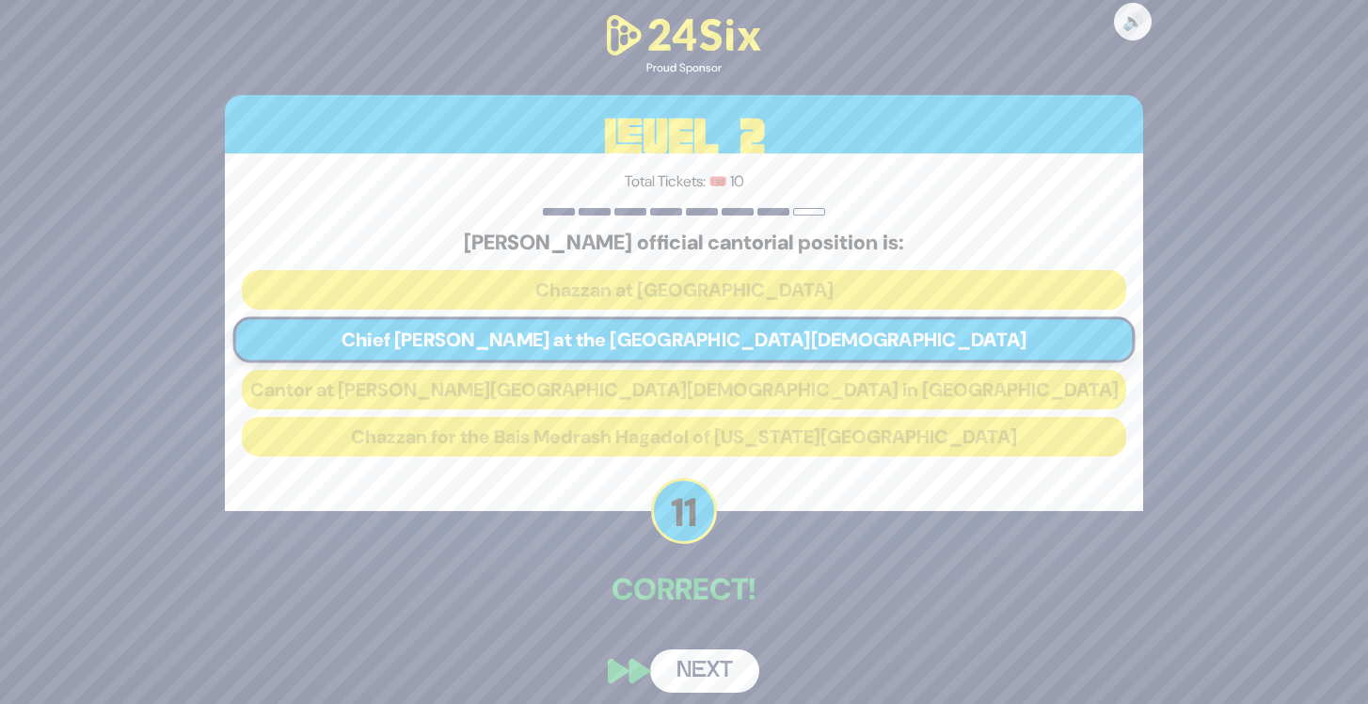
click at [727, 659] on button "Next" at bounding box center [704, 670] width 109 height 43
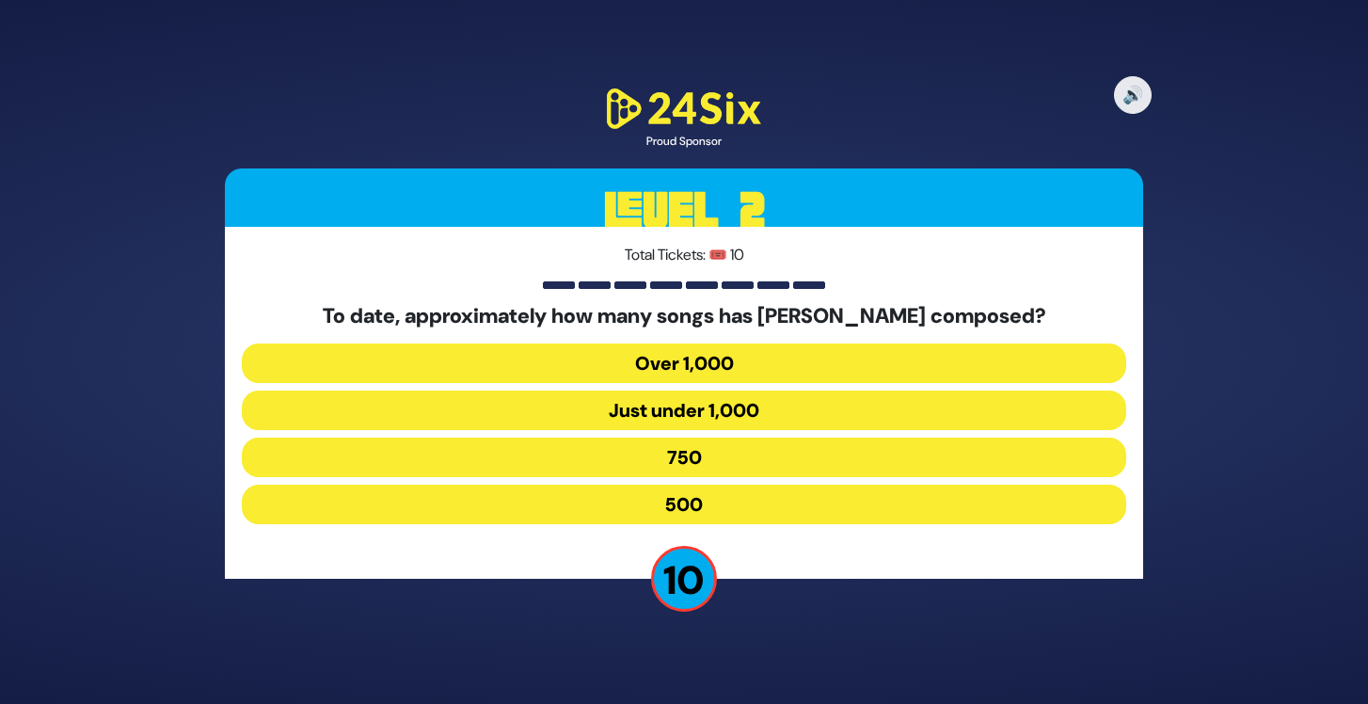
click at [708, 458] on button "750" at bounding box center [684, 457] width 884 height 40
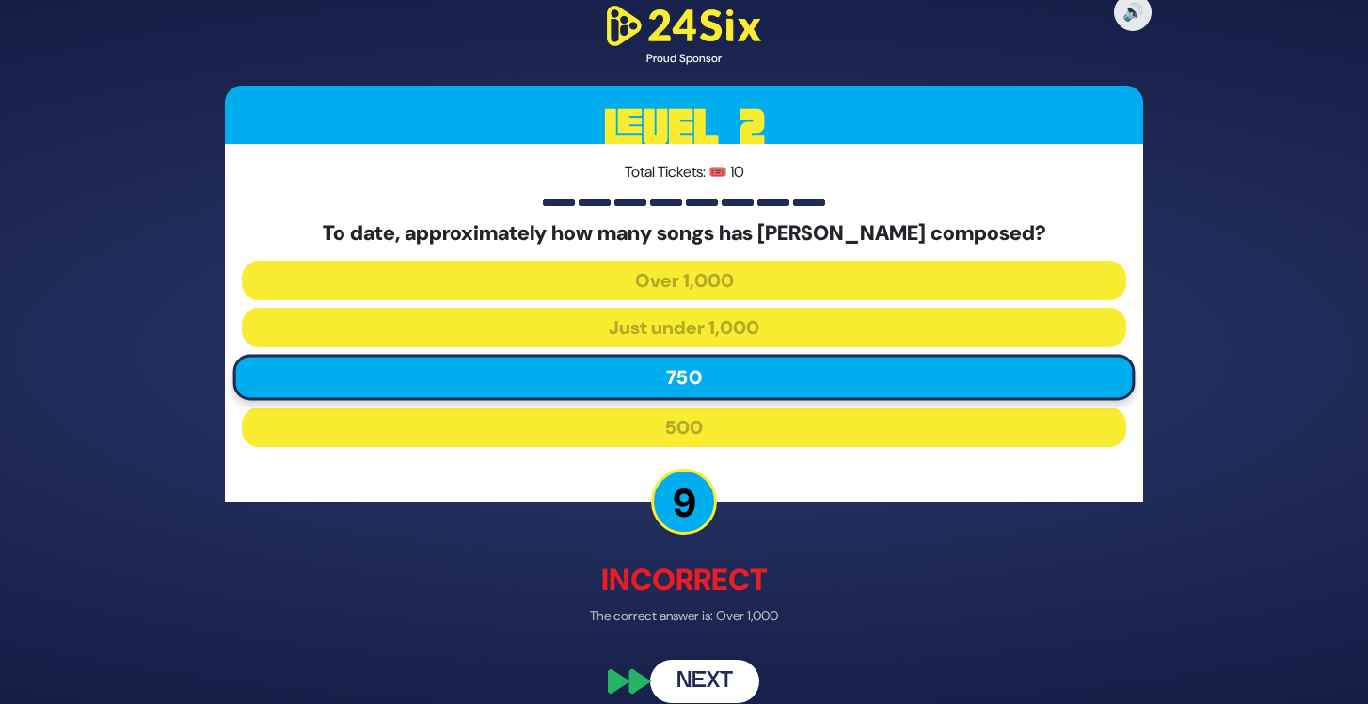
click at [716, 674] on button "Next" at bounding box center [704, 680] width 109 height 43
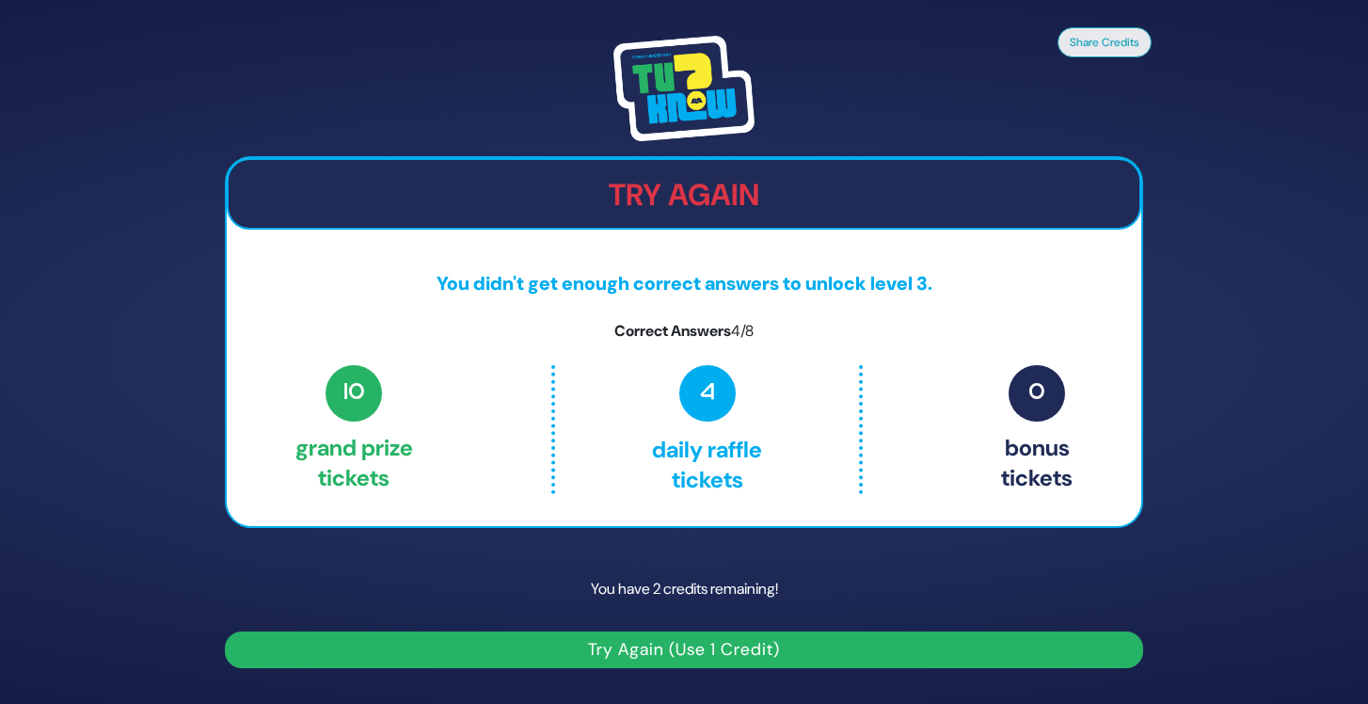
click at [772, 176] on div "Try Again" at bounding box center [684, 193] width 914 height 71
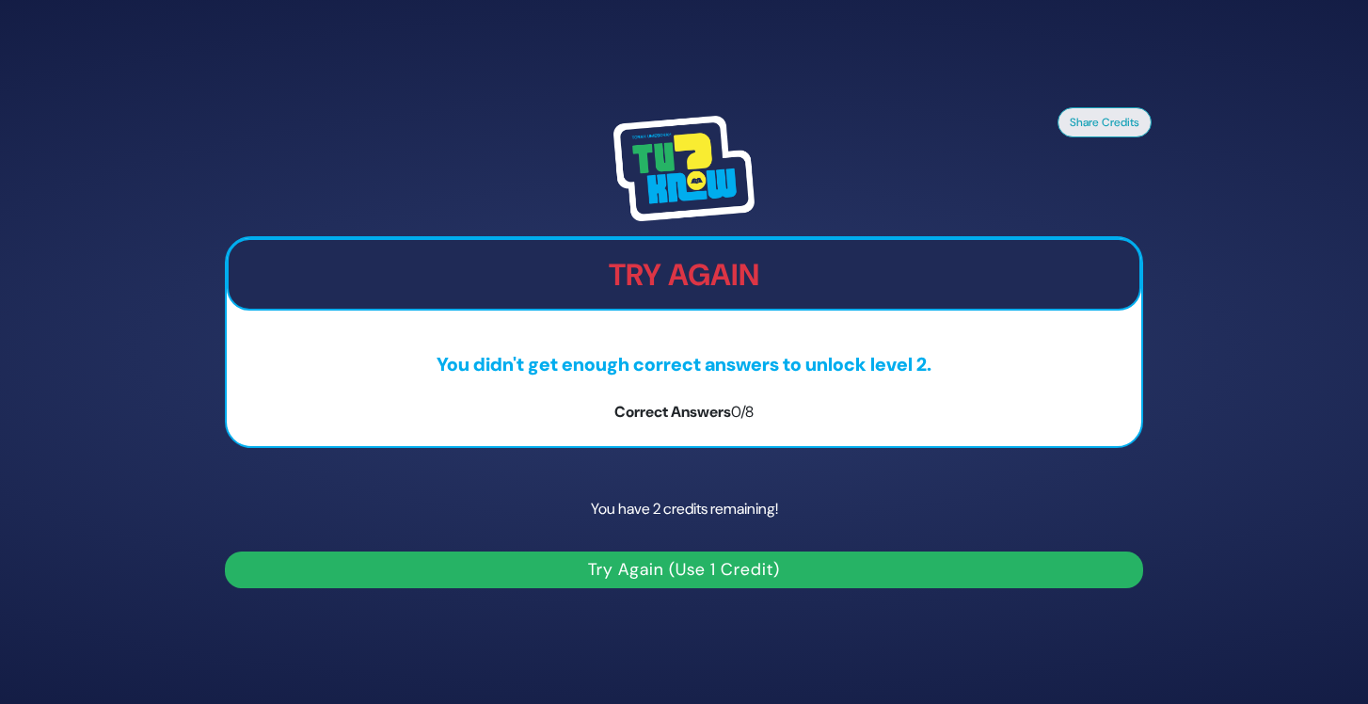
click at [762, 569] on button "Try Again (Use 1 Credit)" at bounding box center [684, 569] width 918 height 37
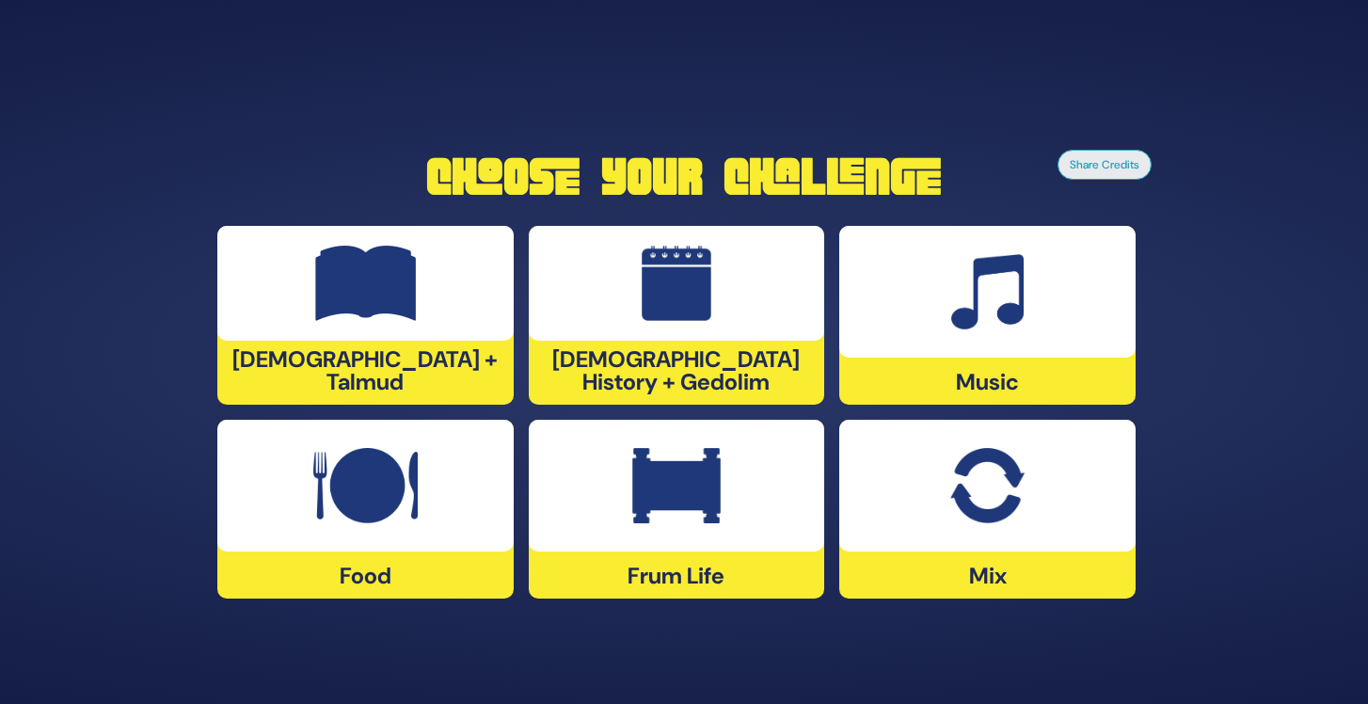
click at [409, 512] on img at bounding box center [365, 485] width 104 height 75
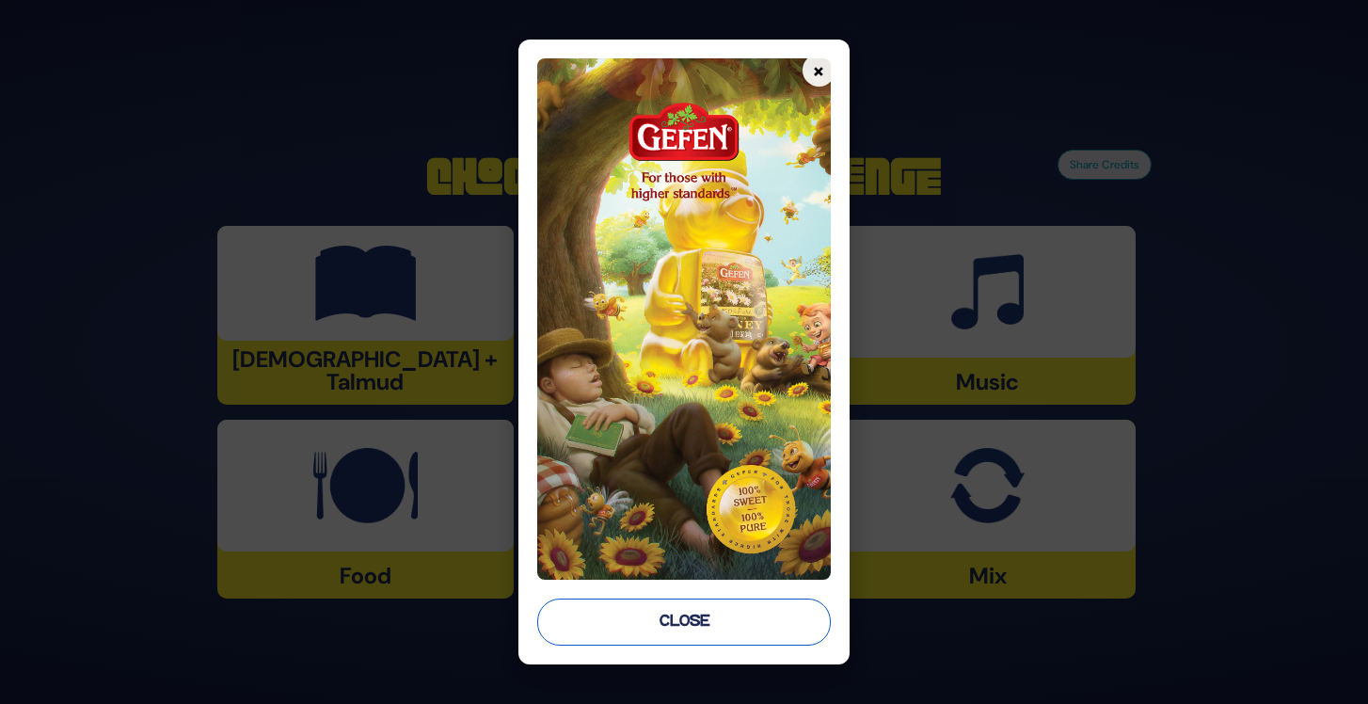
click at [597, 607] on button "Close" at bounding box center [683, 621] width 293 height 47
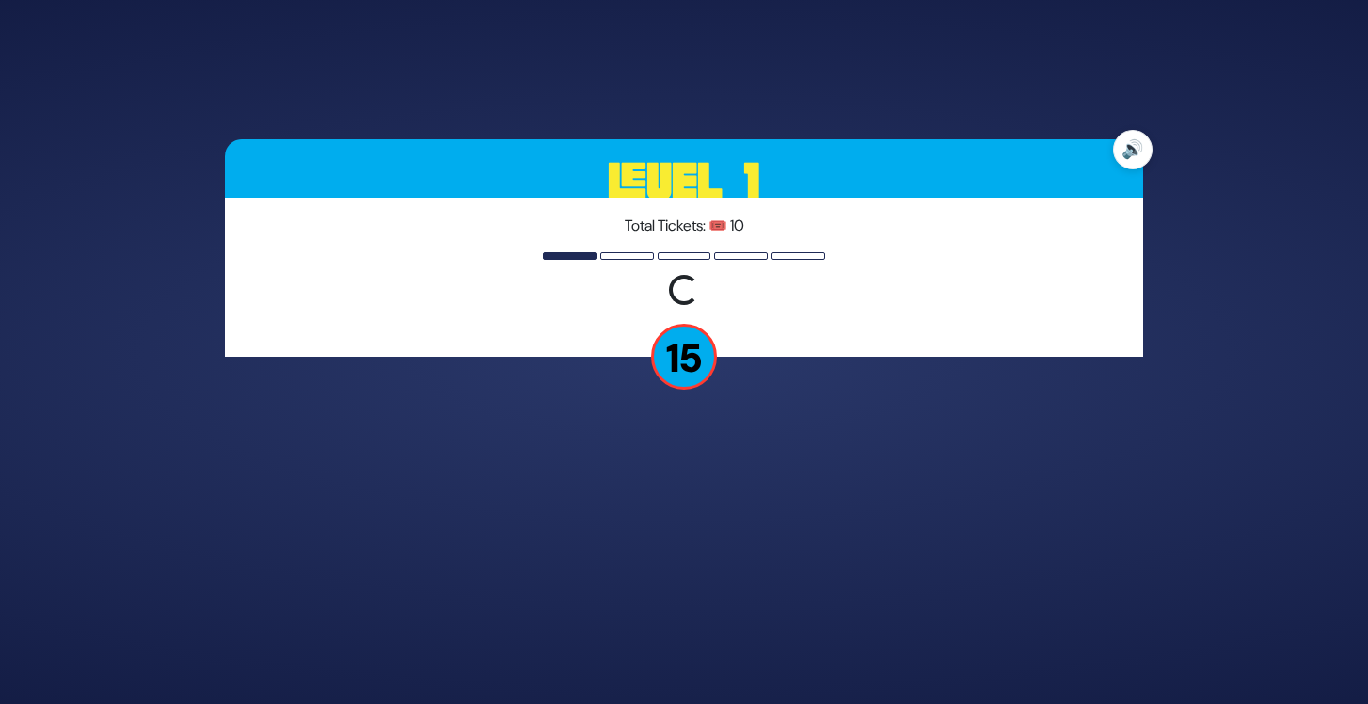
click at [1132, 152] on button "🔊" at bounding box center [1133, 150] width 40 height 40
click at [1132, 152] on button "🔇" at bounding box center [1133, 150] width 40 height 40
click at [753, 129] on div "🔊 Level 1 Total Tickets: 🎟️ 10 Loading question... 15" at bounding box center [683, 352] width 963 height 470
click at [716, 305] on div "Loading question..." at bounding box center [684, 292] width 884 height 35
click at [703, 355] on p "15" at bounding box center [684, 357] width 66 height 66
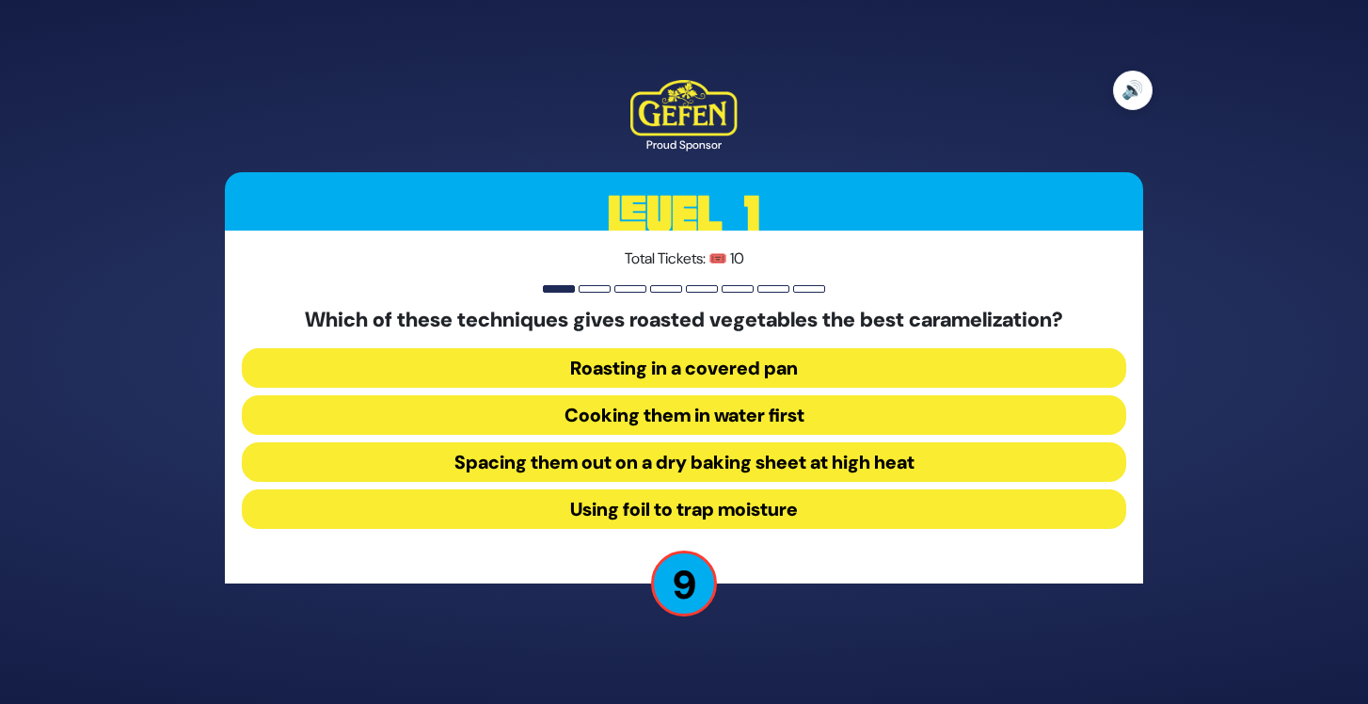
click at [1143, 94] on button "🔊" at bounding box center [1133, 91] width 40 height 40
click at [1143, 94] on button "🔇" at bounding box center [1133, 91] width 40 height 40
click at [701, 357] on button "Roasting in a covered pan" at bounding box center [684, 368] width 884 height 40
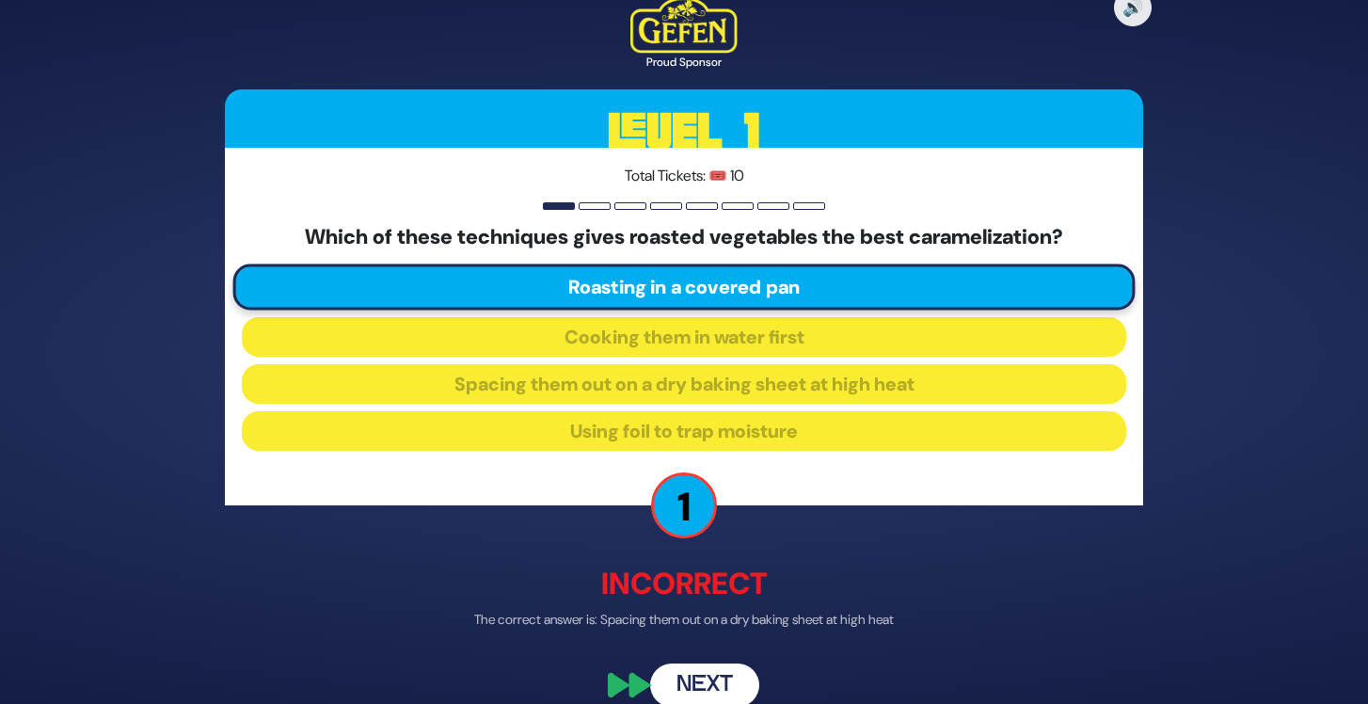
click at [715, 691] on button "Next" at bounding box center [704, 684] width 109 height 43
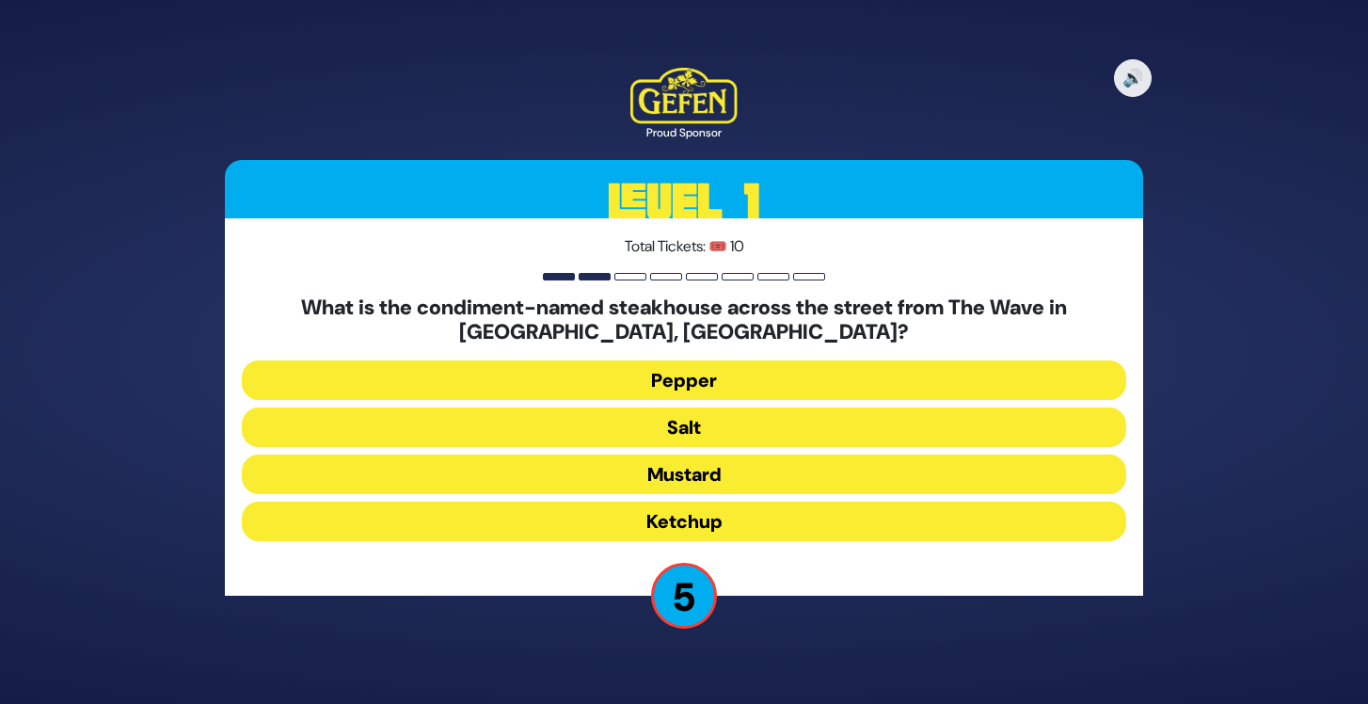
click at [748, 381] on button "Pepper" at bounding box center [684, 380] width 884 height 40
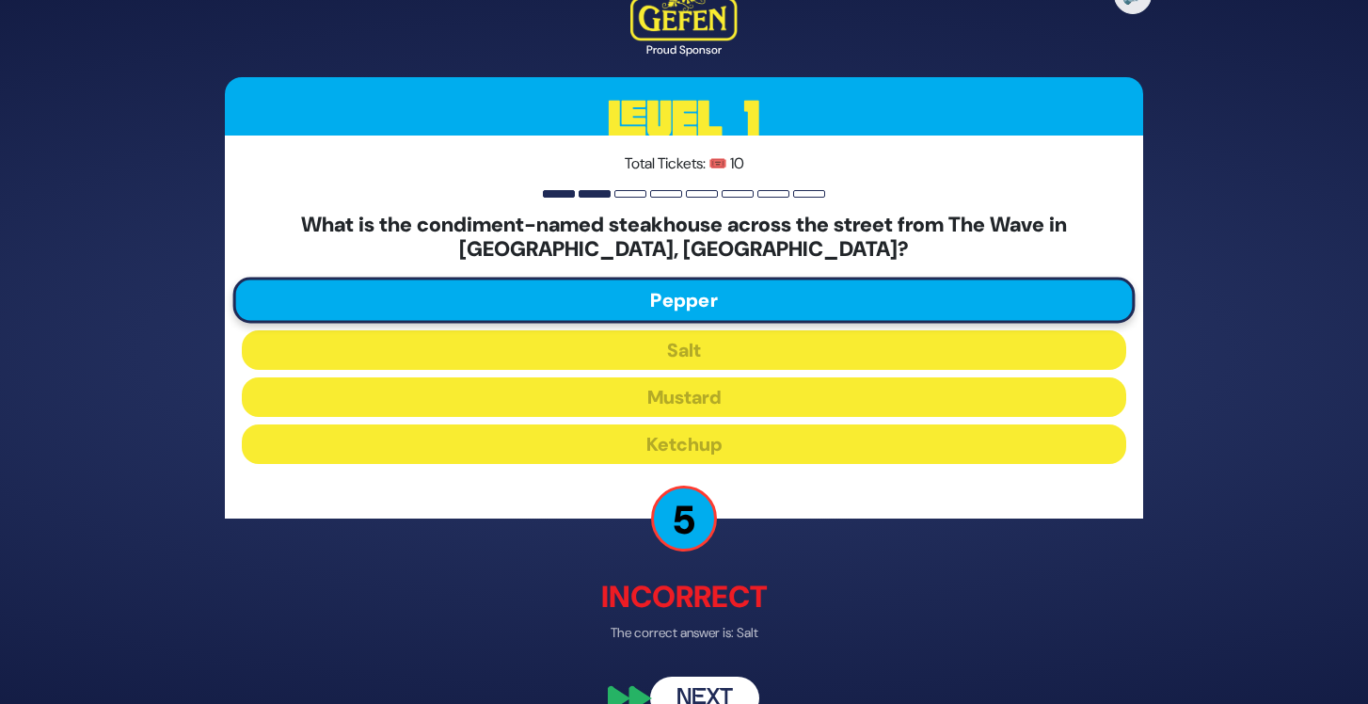
click at [705, 685] on button "Next" at bounding box center [704, 696] width 109 height 43
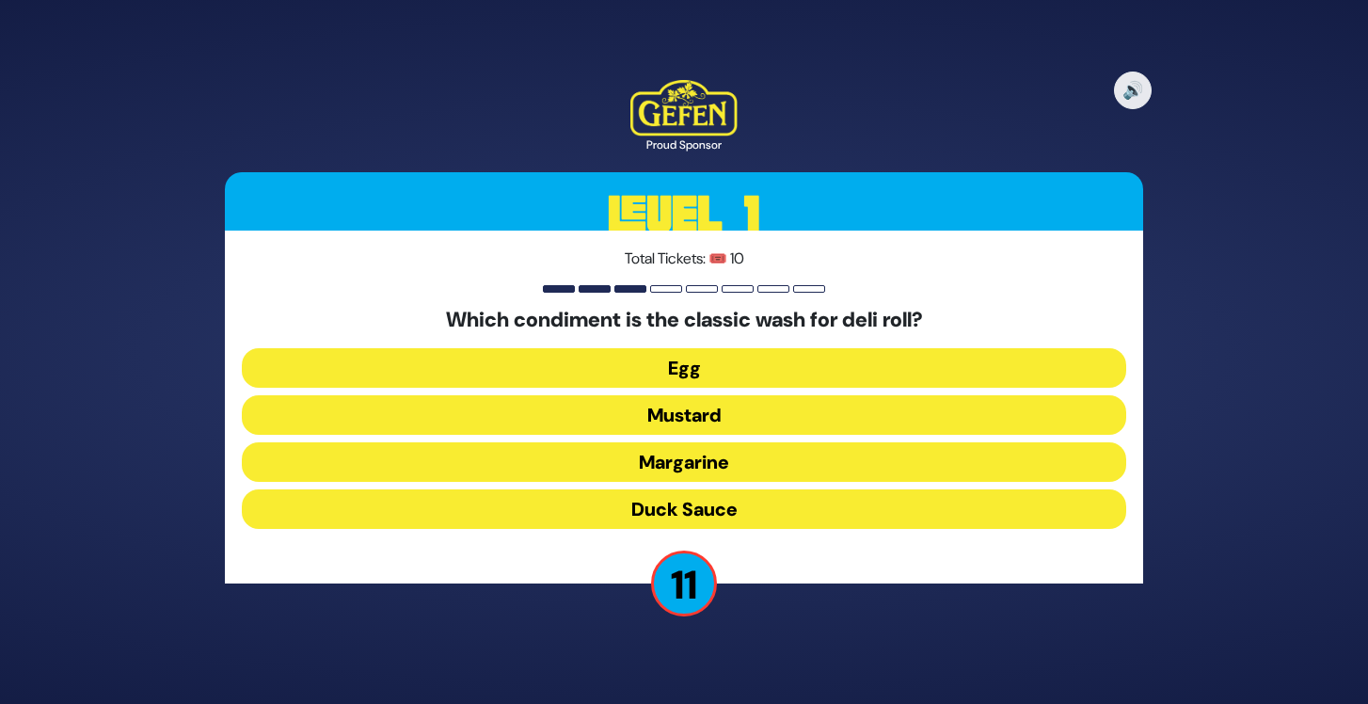
click at [685, 406] on button "Mustard" at bounding box center [684, 415] width 884 height 40
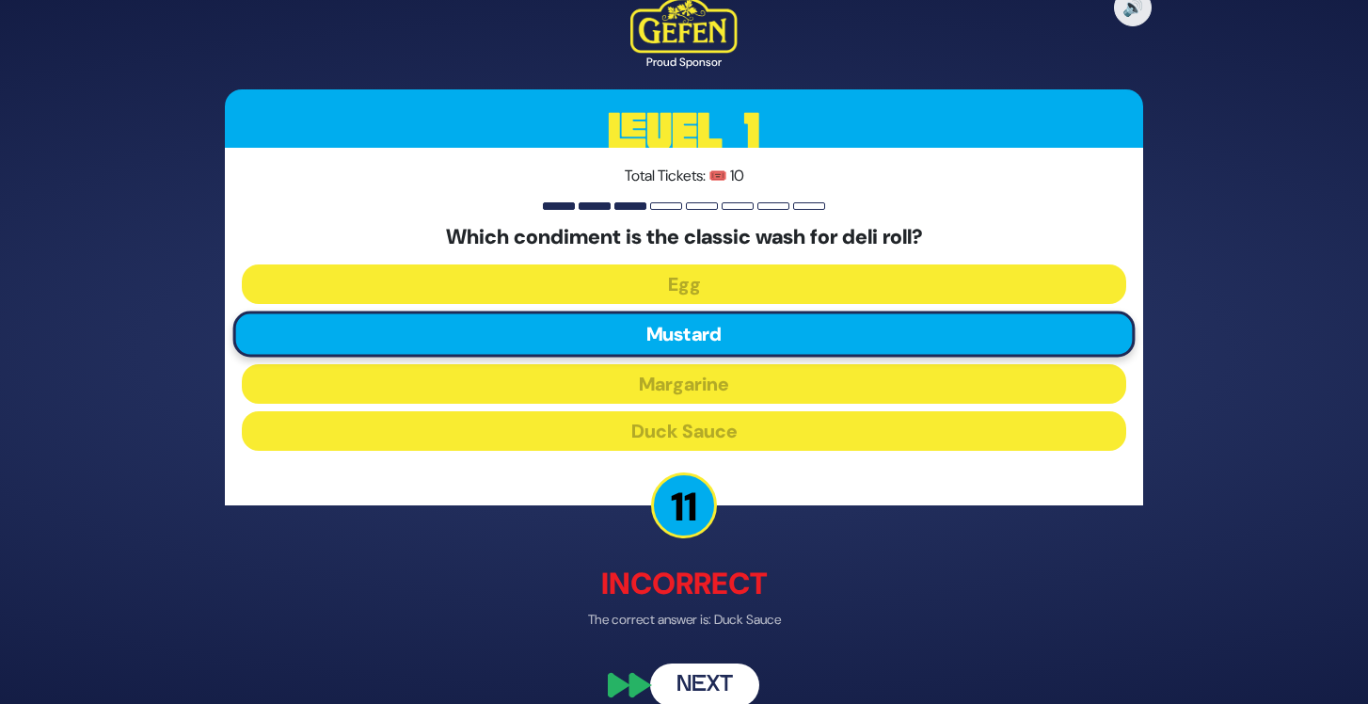
click at [699, 669] on button "Next" at bounding box center [704, 684] width 109 height 43
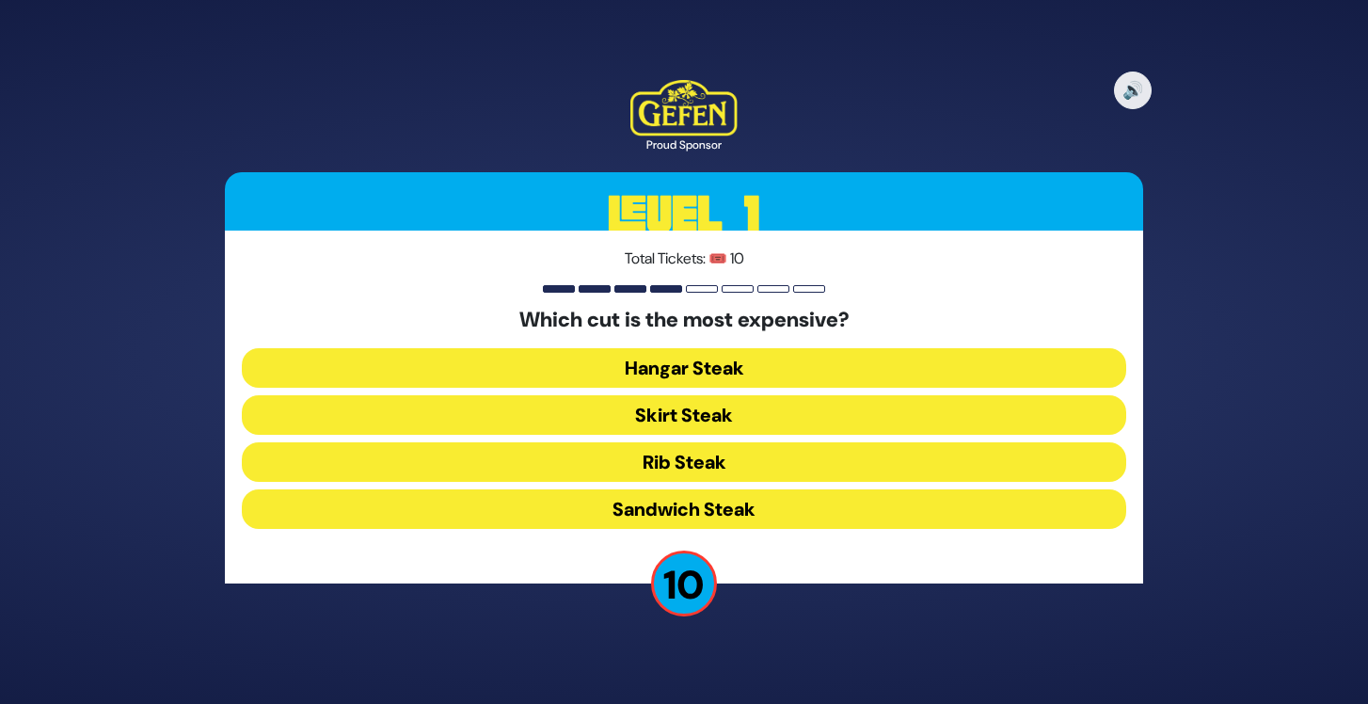
click at [708, 356] on button "Hangar Steak" at bounding box center [684, 368] width 884 height 40
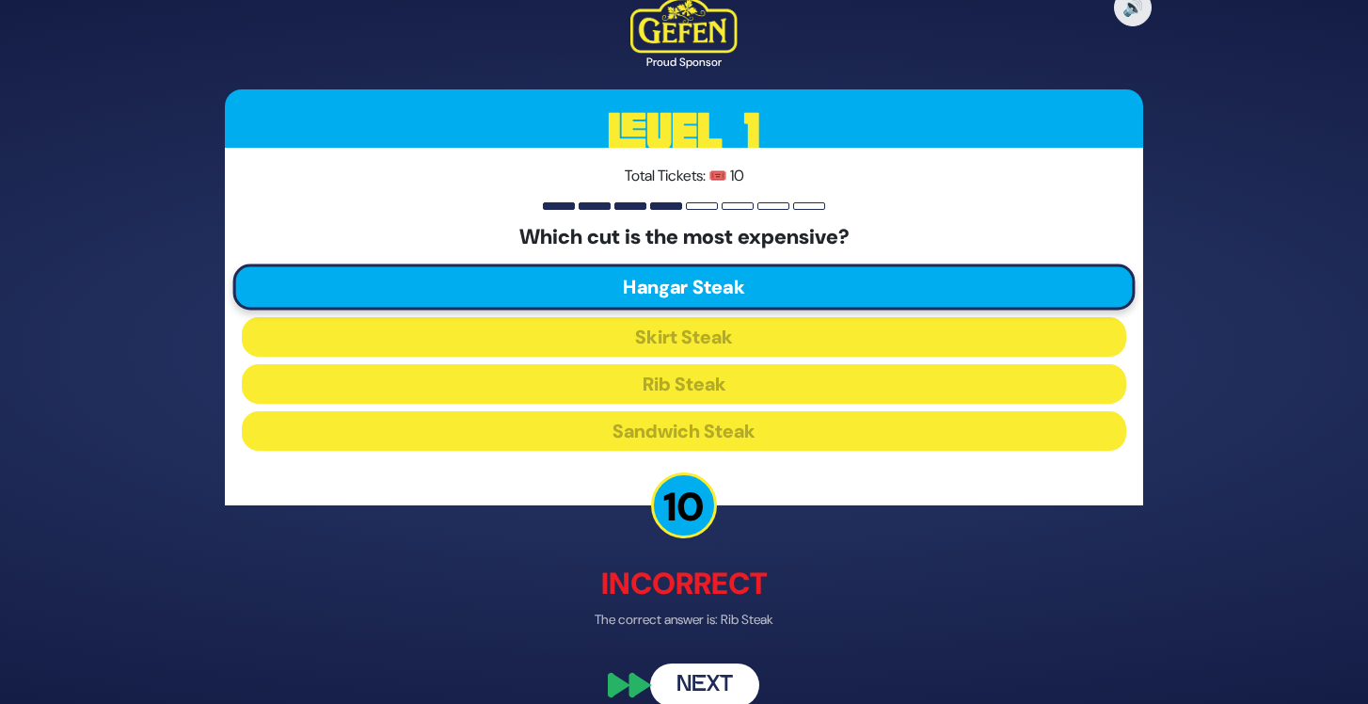
click at [731, 675] on button "Next" at bounding box center [704, 684] width 109 height 43
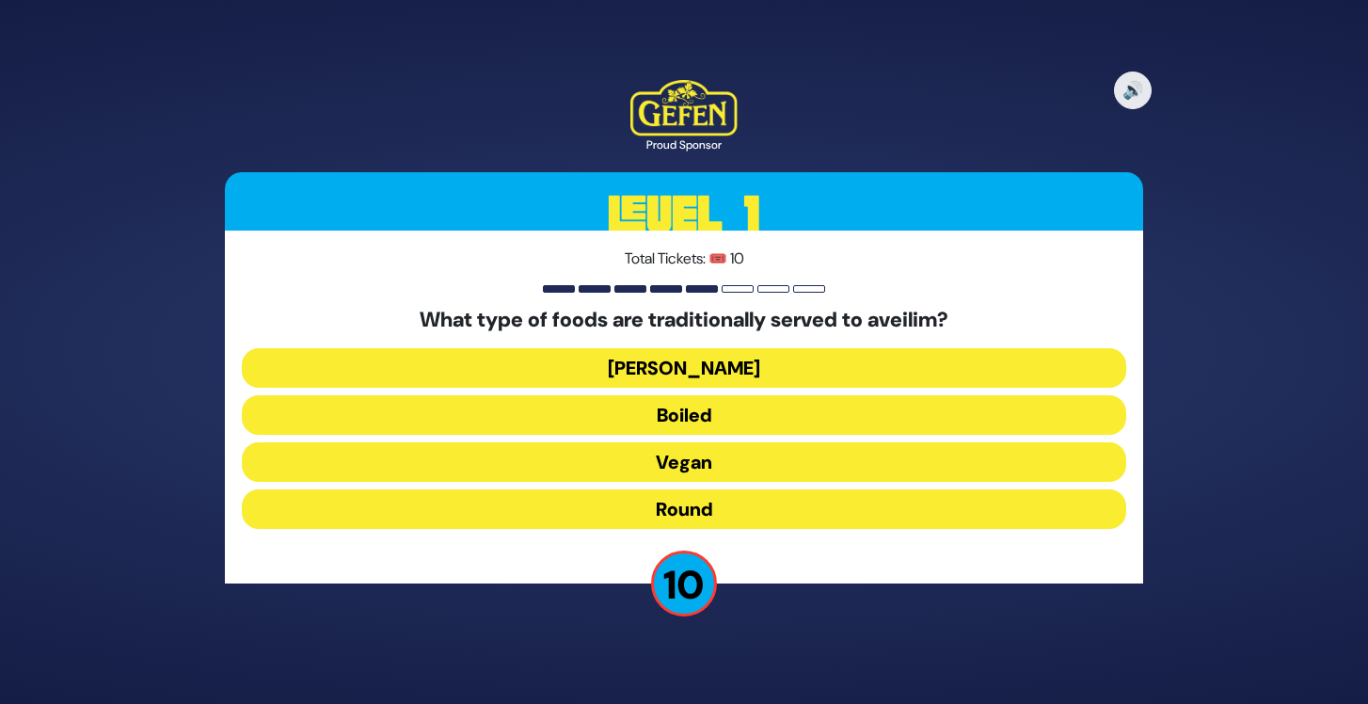
click at [714, 411] on button "Boiled" at bounding box center [684, 415] width 884 height 40
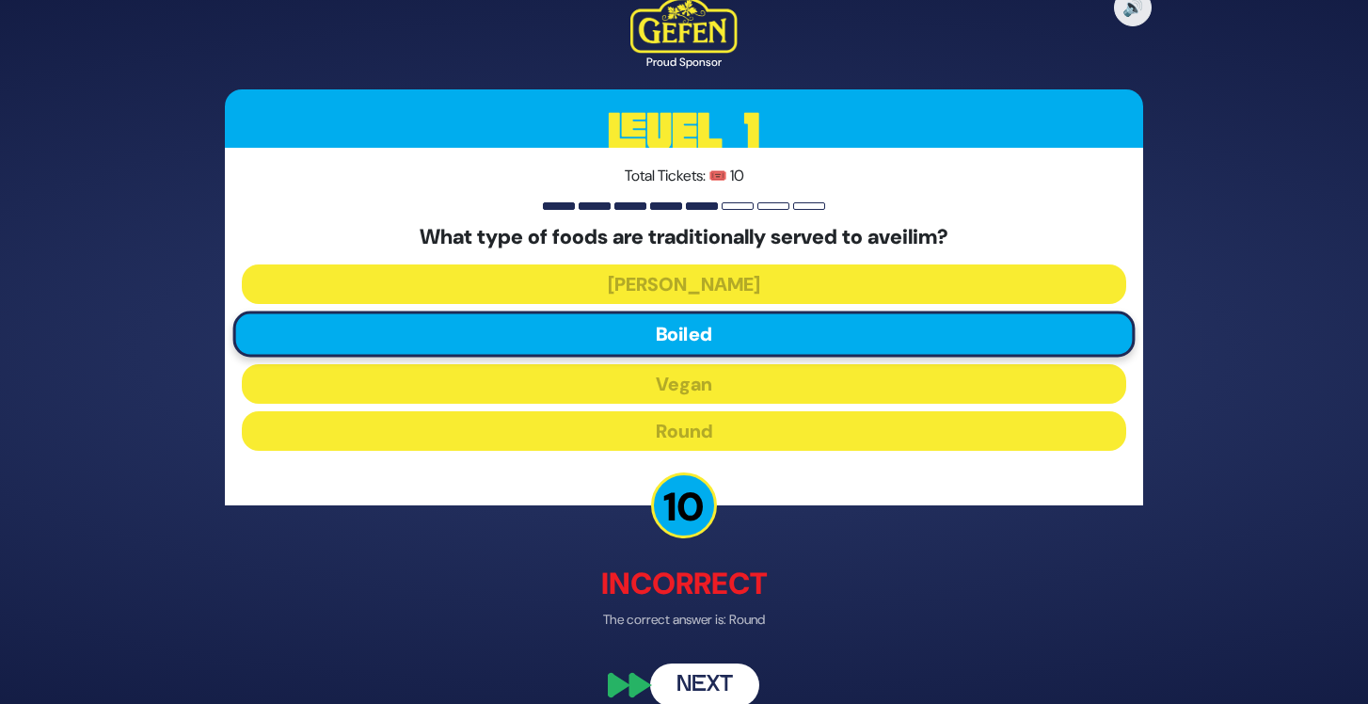
click at [705, 659] on div "🔊 Proud Sponsor Level 1 Total Tickets: 🎟️ 10 What type of foods are traditional…" at bounding box center [683, 352] width 963 height 754
click at [704, 669] on button "Next" at bounding box center [704, 684] width 109 height 43
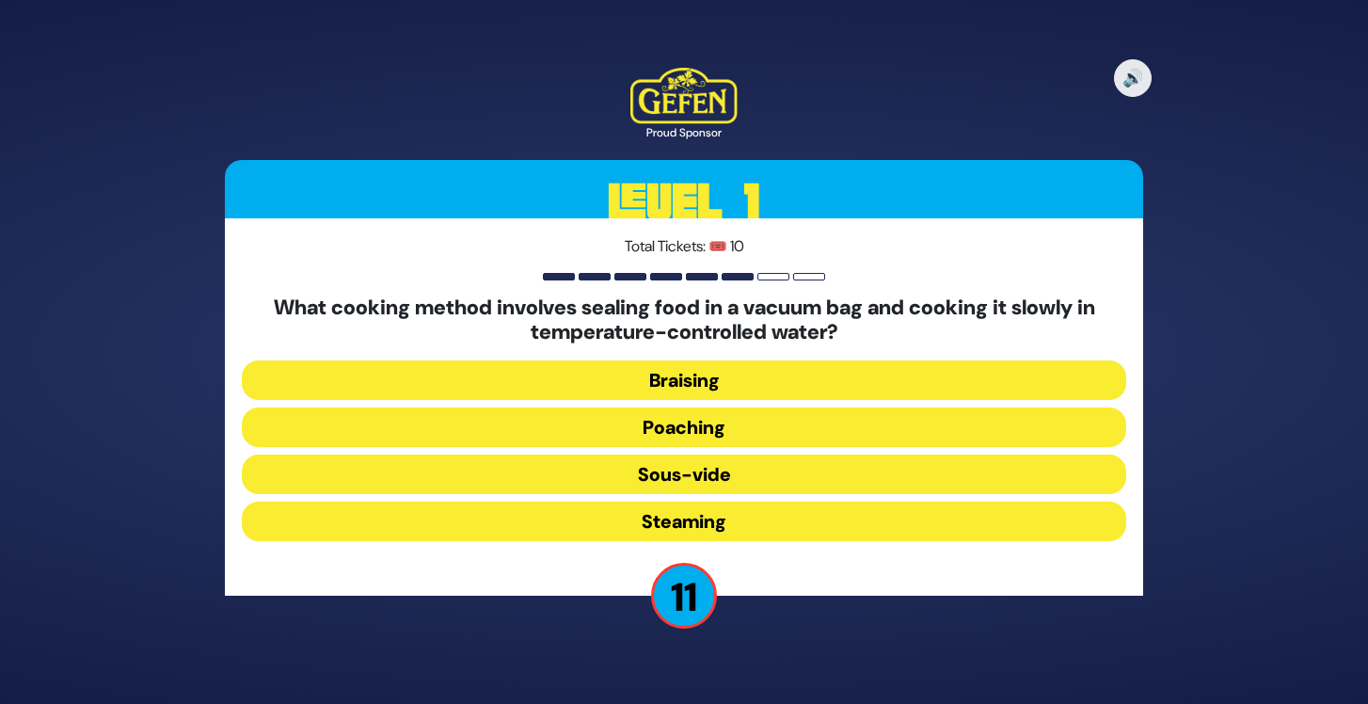
click at [703, 468] on button "Sous-vide" at bounding box center [684, 474] width 884 height 40
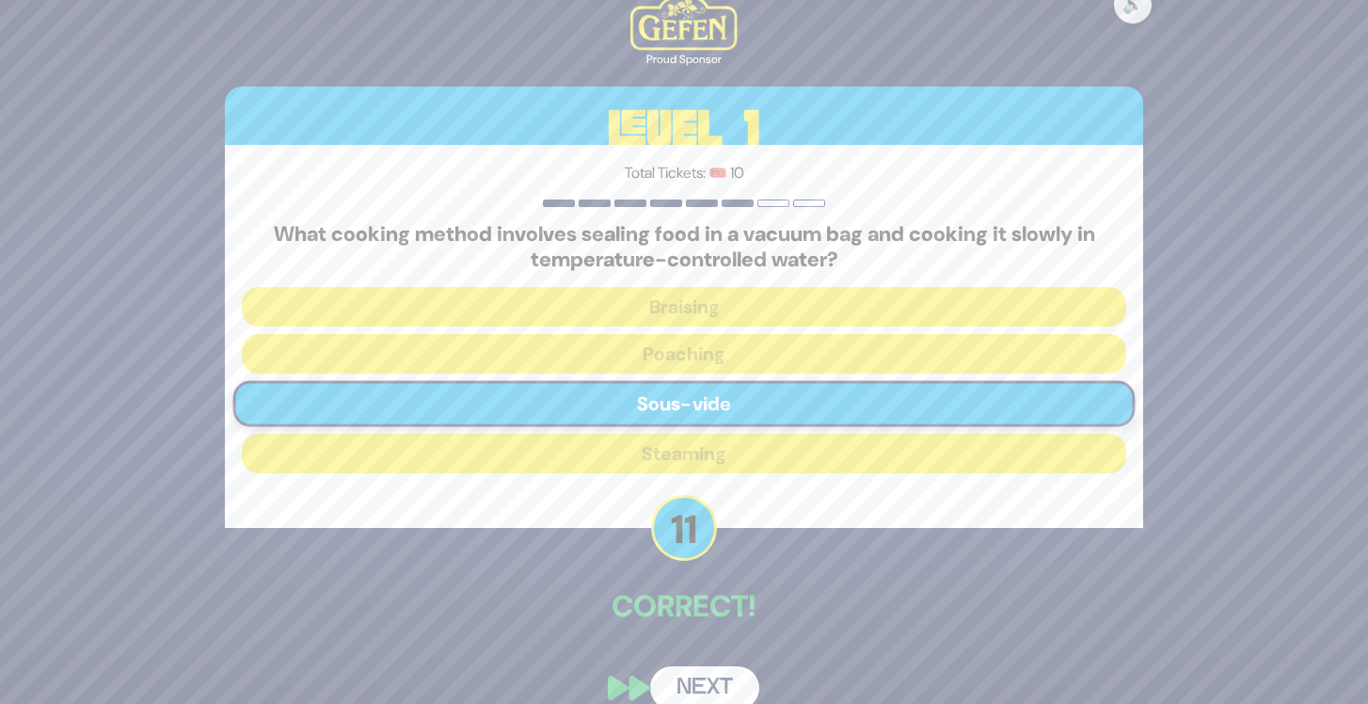
click at [725, 683] on button "Next" at bounding box center [704, 687] width 109 height 43
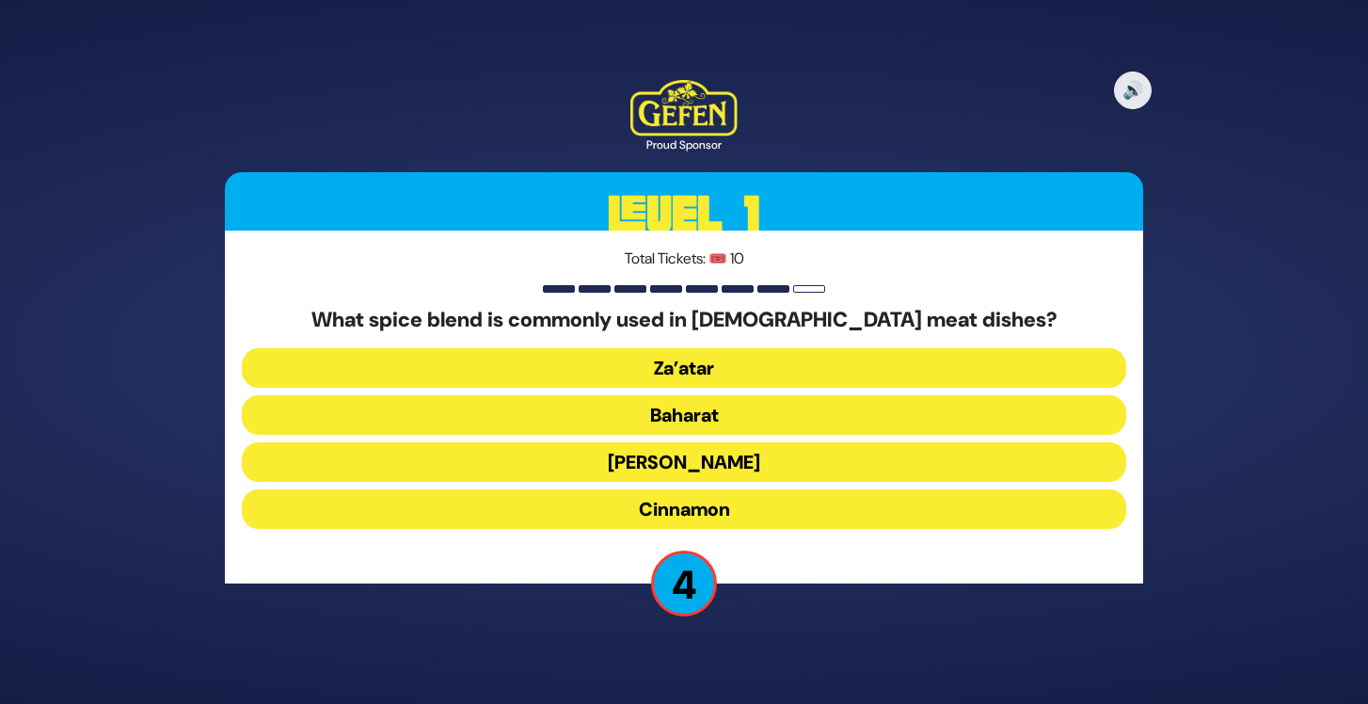
click at [710, 359] on button "Za’atar" at bounding box center [684, 368] width 884 height 40
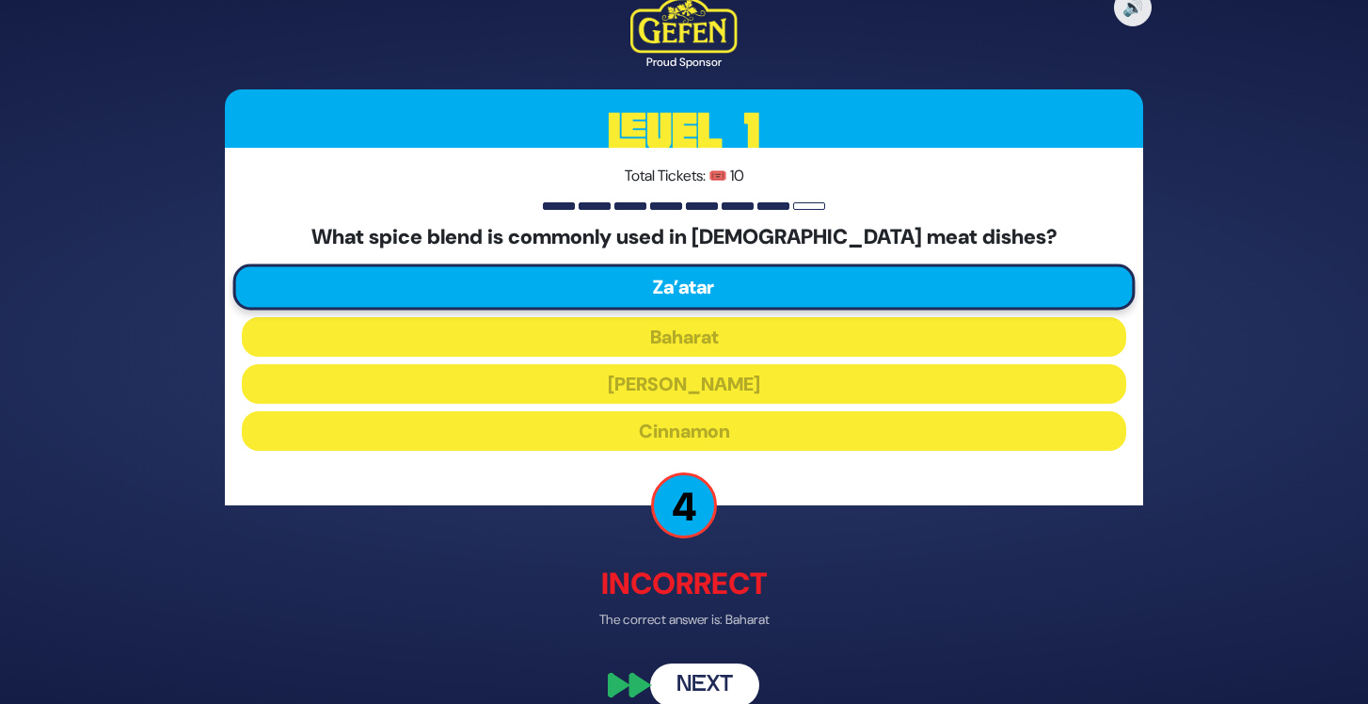
click at [718, 675] on button "Next" at bounding box center [704, 684] width 109 height 43
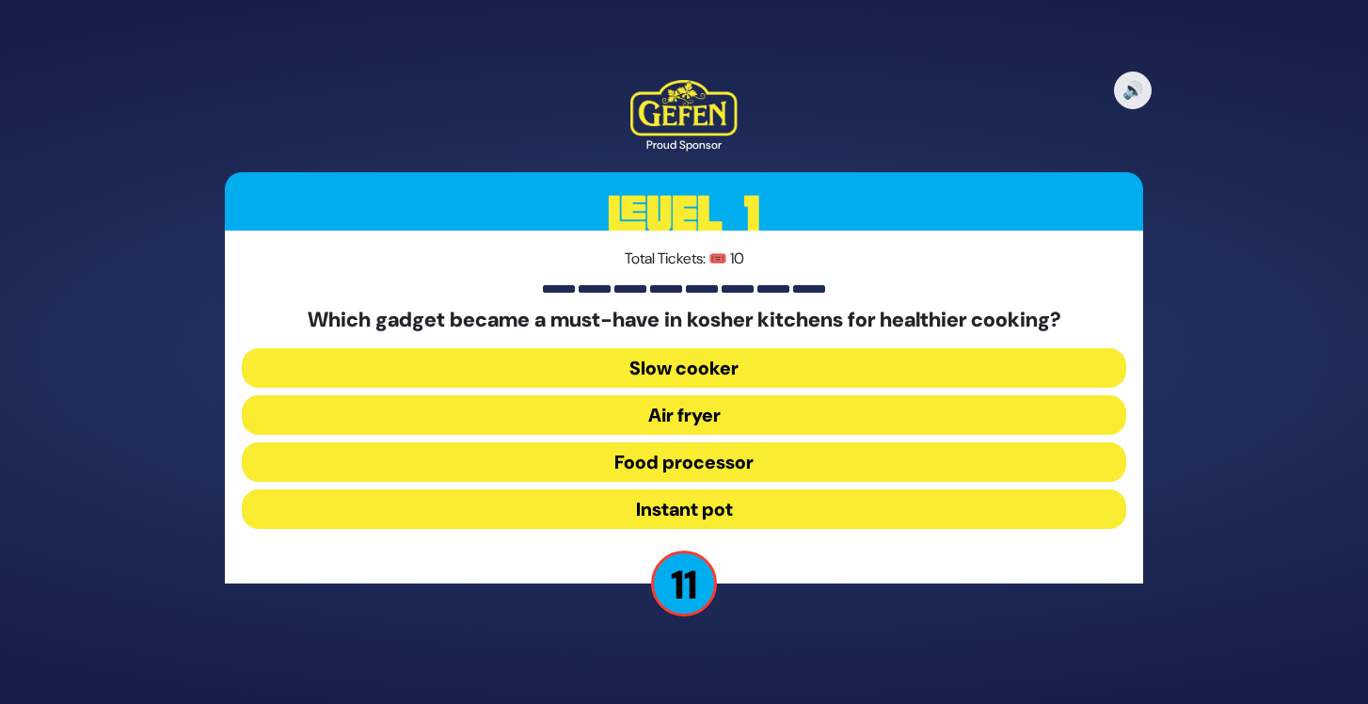
click at [713, 422] on button "Air fryer" at bounding box center [684, 415] width 884 height 40
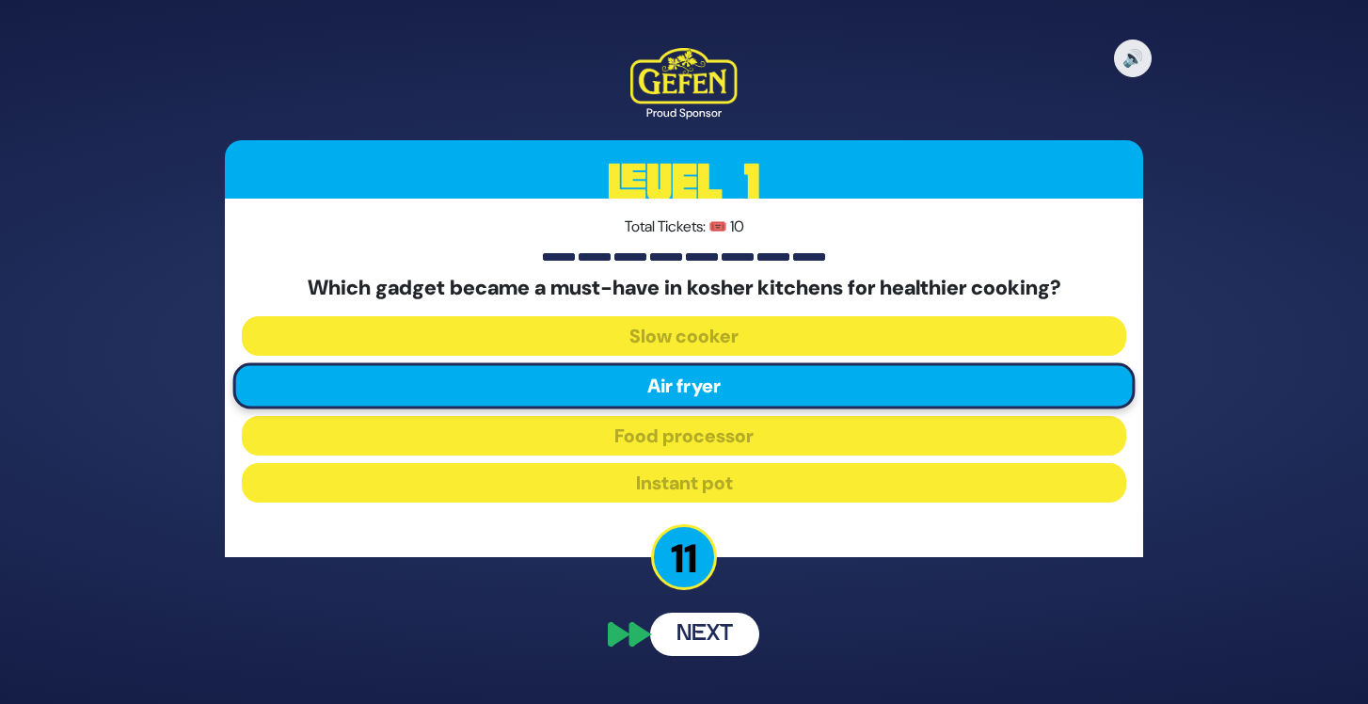
click at [725, 650] on button "Next" at bounding box center [704, 633] width 109 height 43
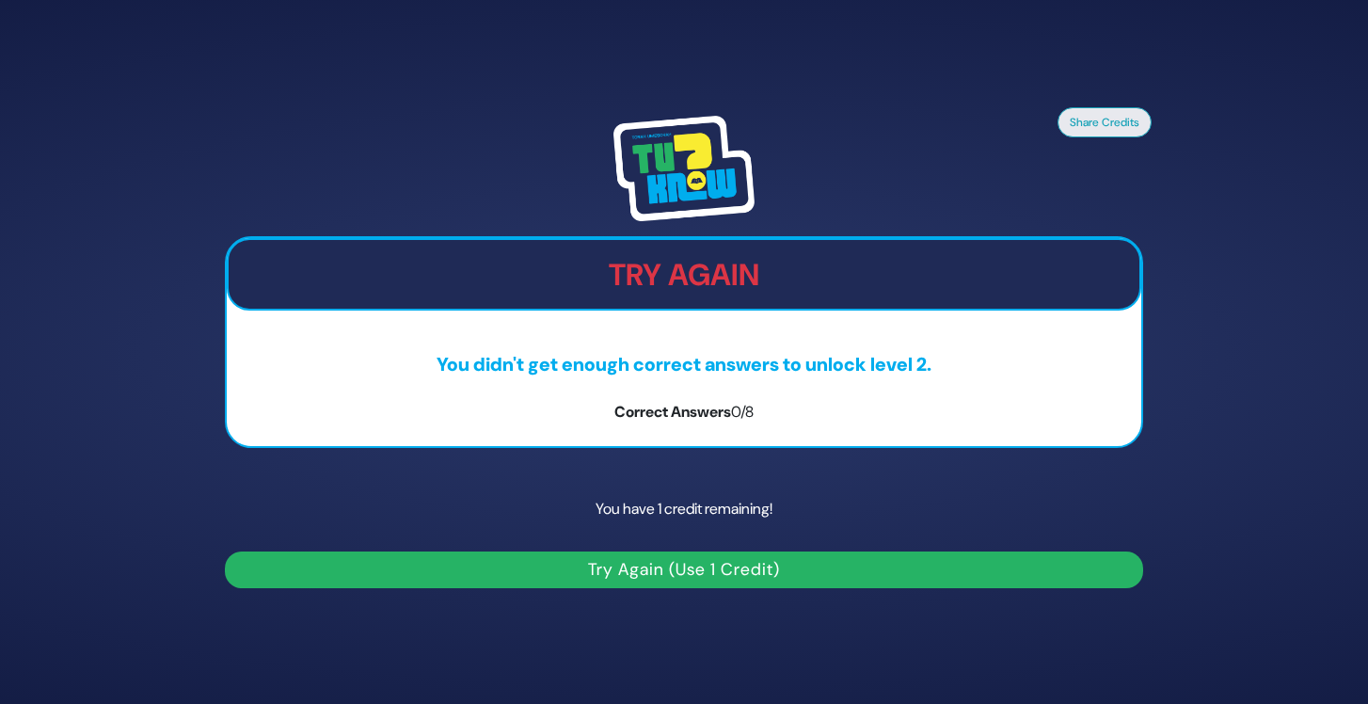
click at [716, 554] on button "Try Again (Use 1 Credit)" at bounding box center [684, 569] width 918 height 37
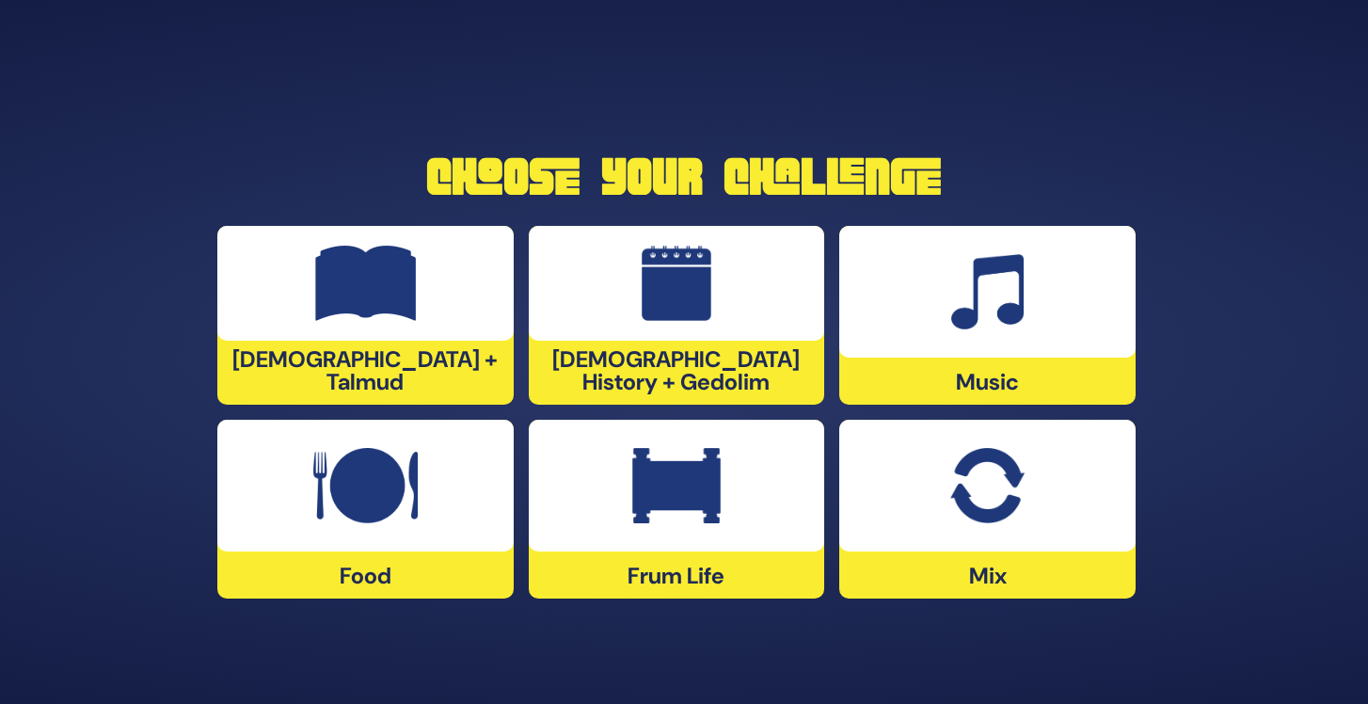
click at [965, 396] on div "Music" at bounding box center [987, 315] width 296 height 179
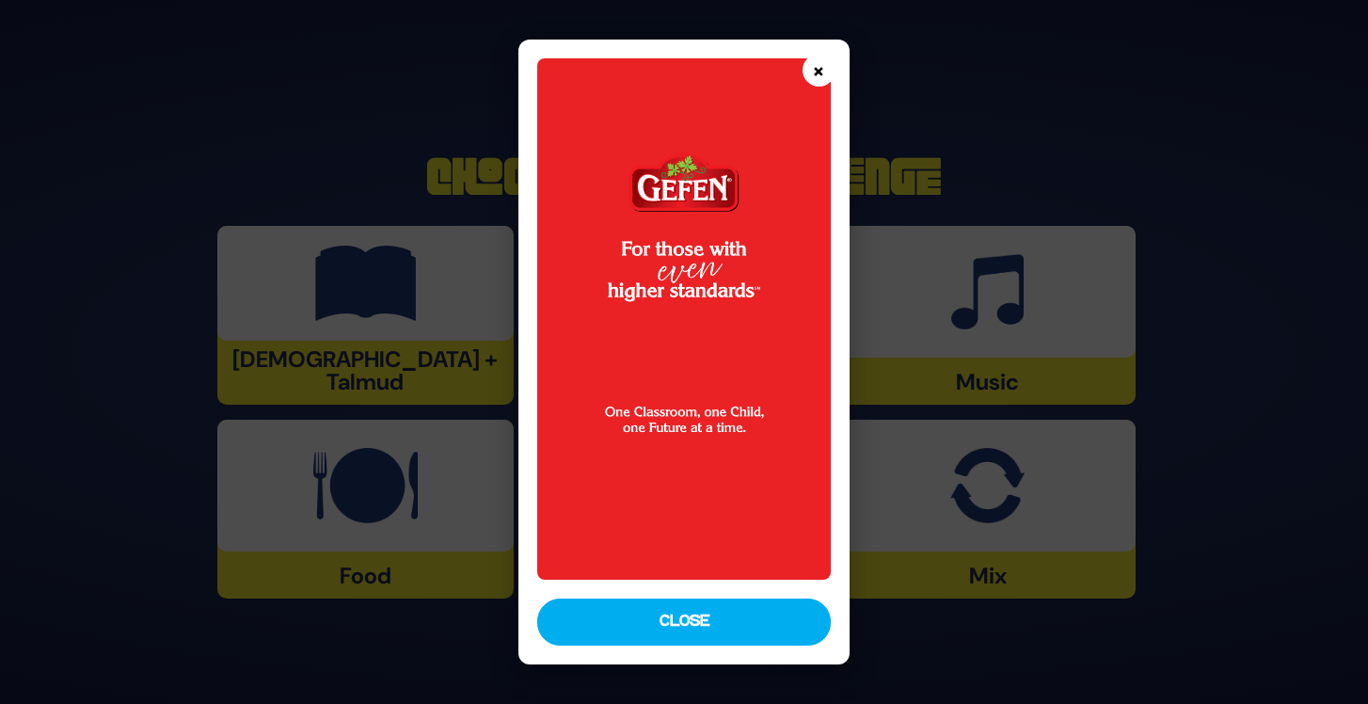
click at [817, 72] on button "×" at bounding box center [818, 70] width 33 height 33
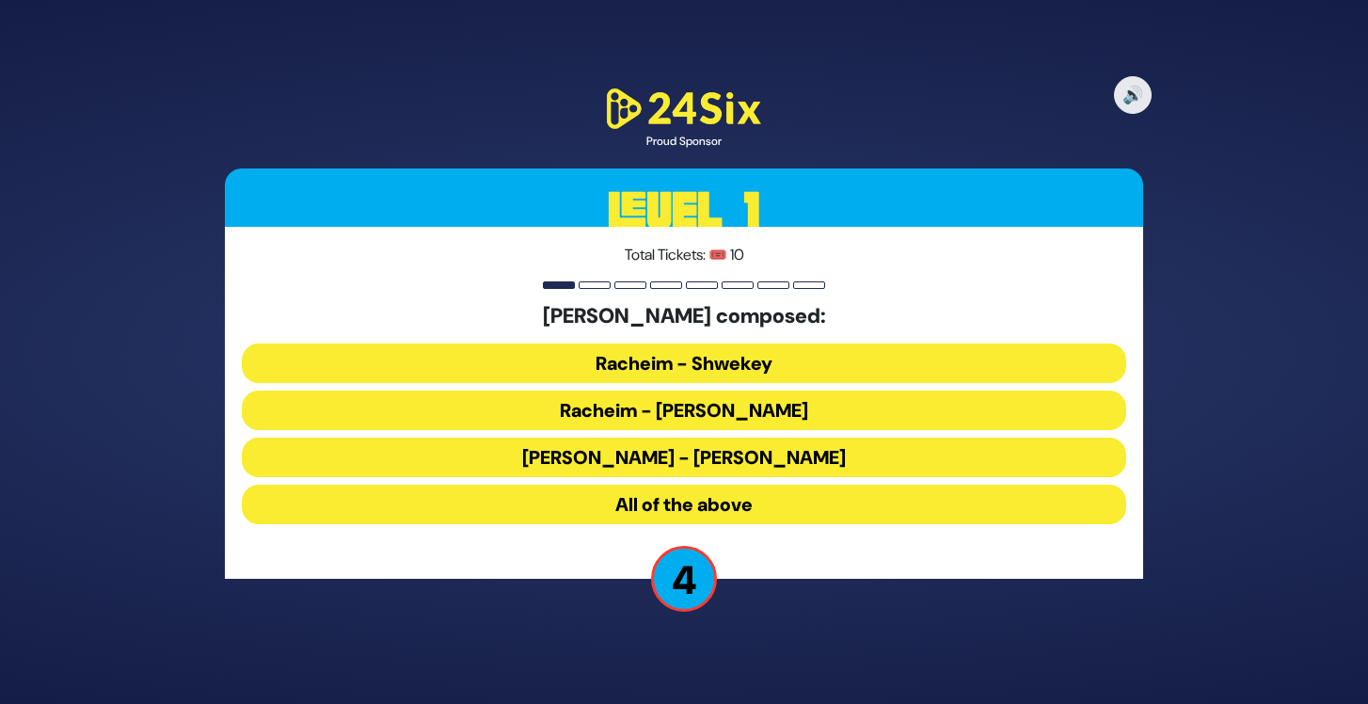
click at [719, 356] on button "Racheim - Shwekey" at bounding box center [684, 363] width 884 height 40
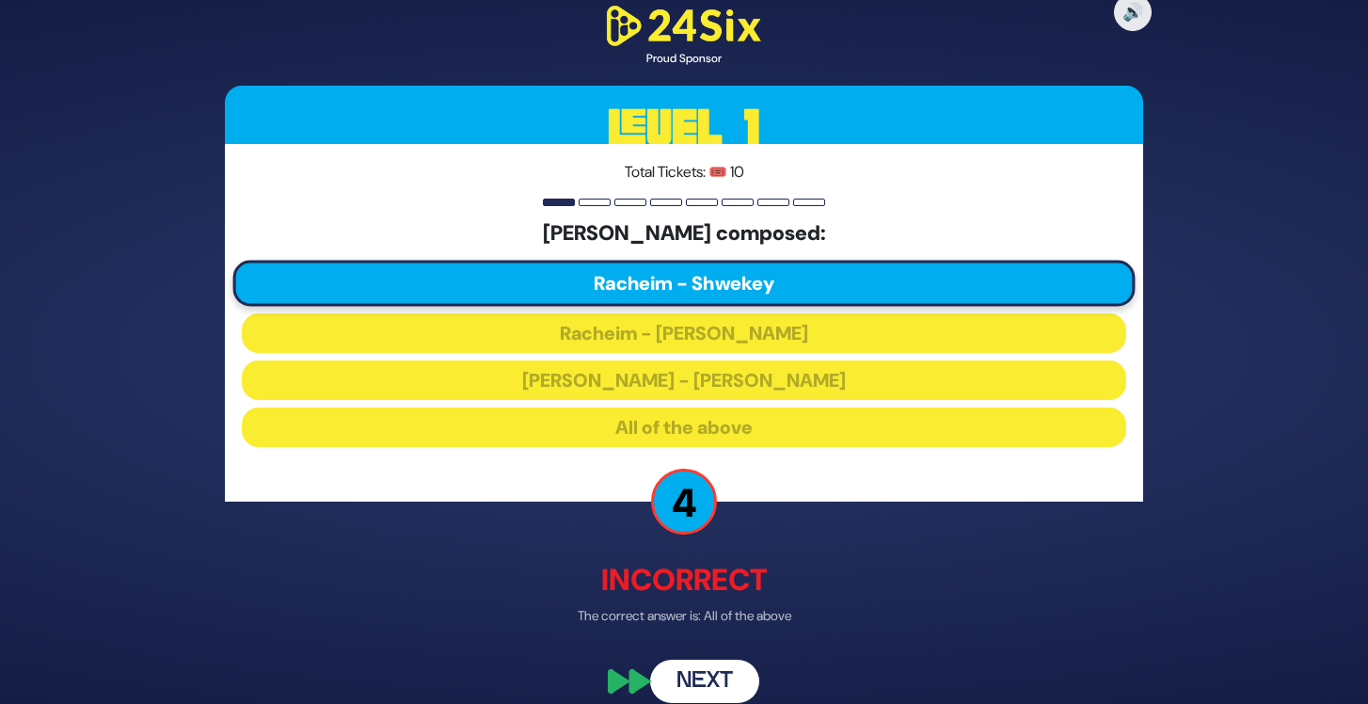
click at [716, 675] on button "Next" at bounding box center [704, 680] width 109 height 43
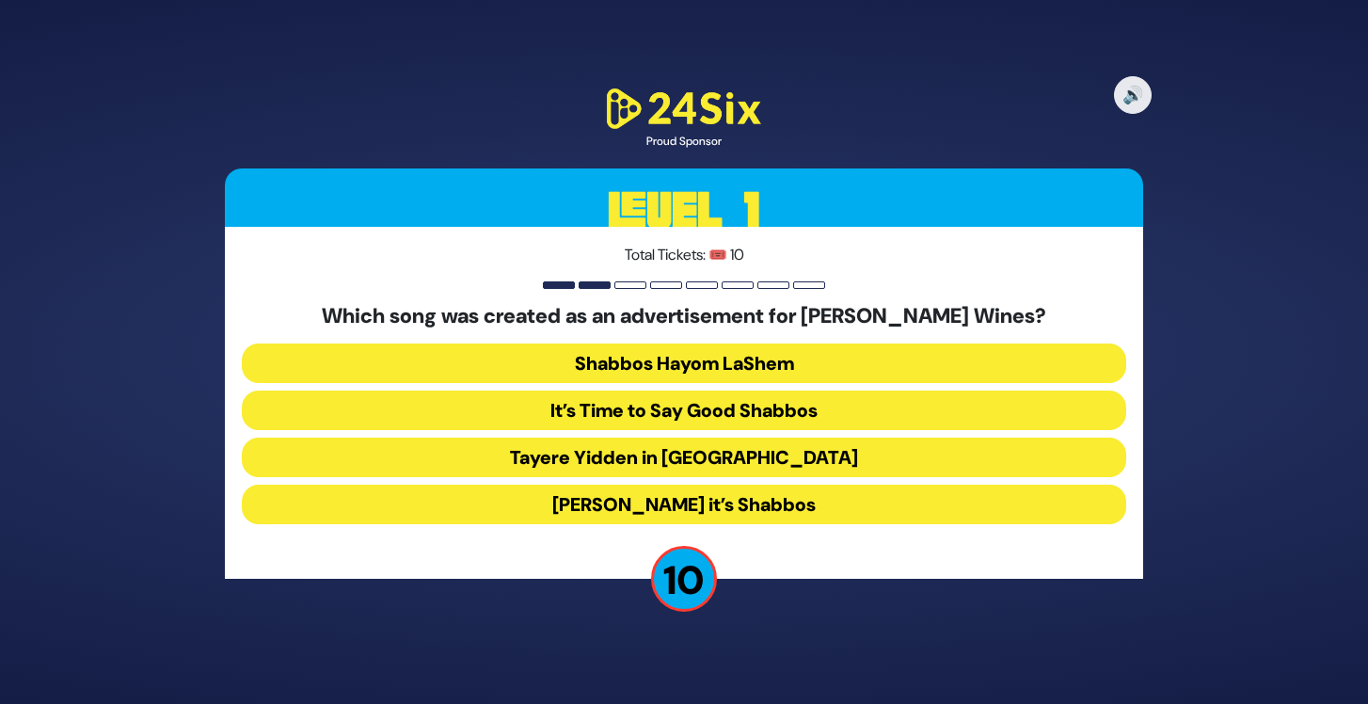
click at [825, 449] on button "Tayere Yidden in [GEOGRAPHIC_DATA]" at bounding box center [684, 457] width 884 height 40
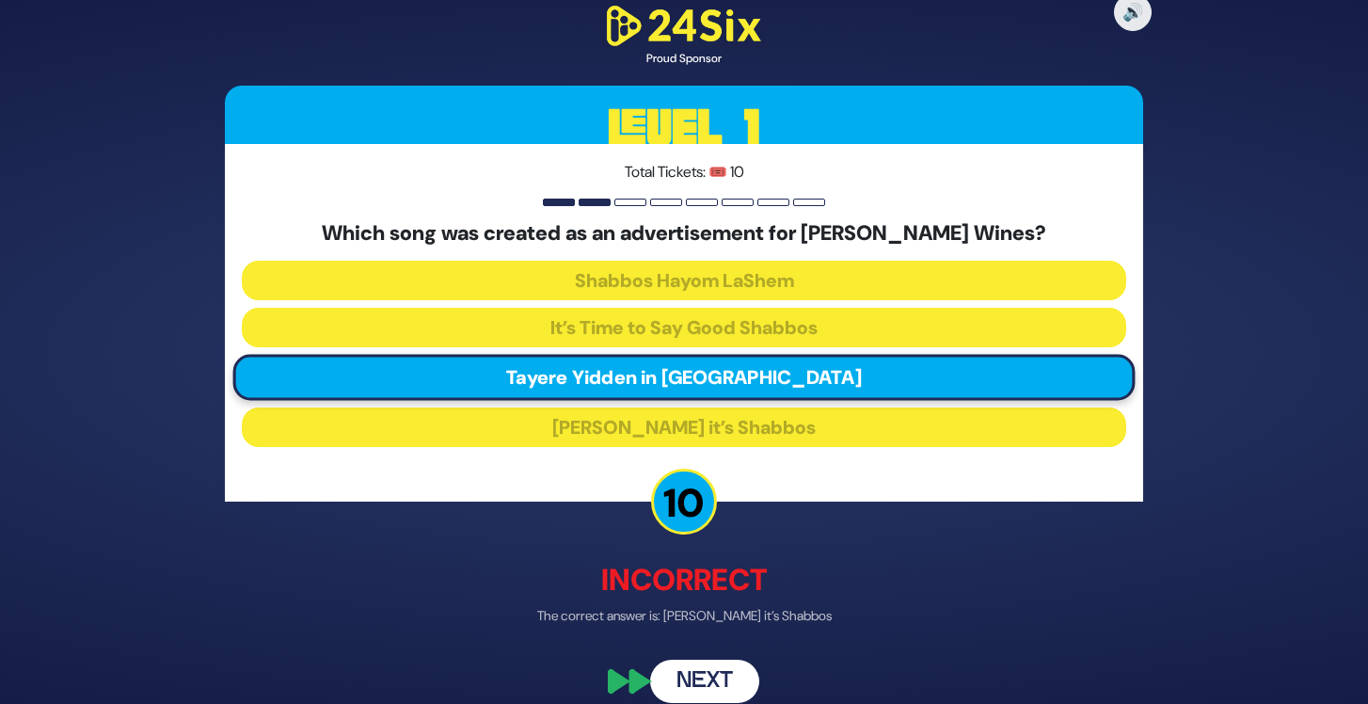
click at [713, 680] on button "Next" at bounding box center [704, 680] width 109 height 43
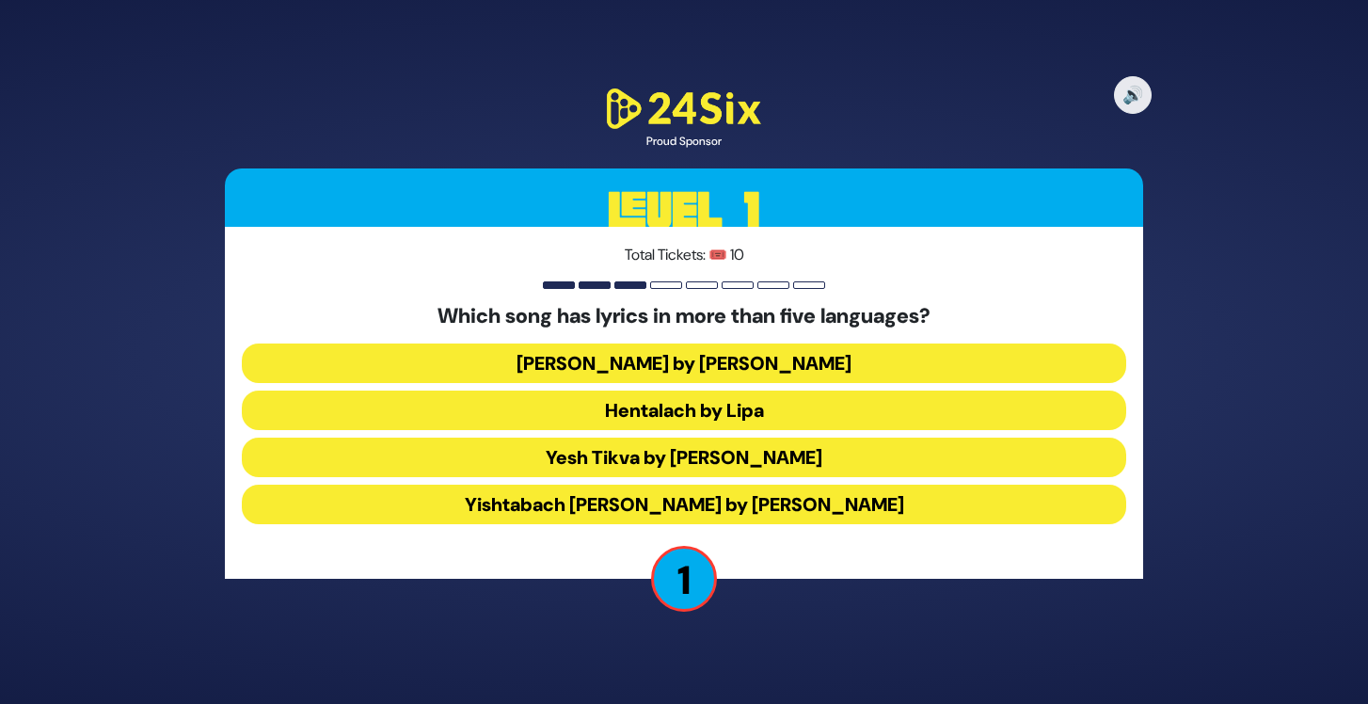
click at [766, 362] on button "[PERSON_NAME] by [PERSON_NAME]" at bounding box center [684, 363] width 884 height 40
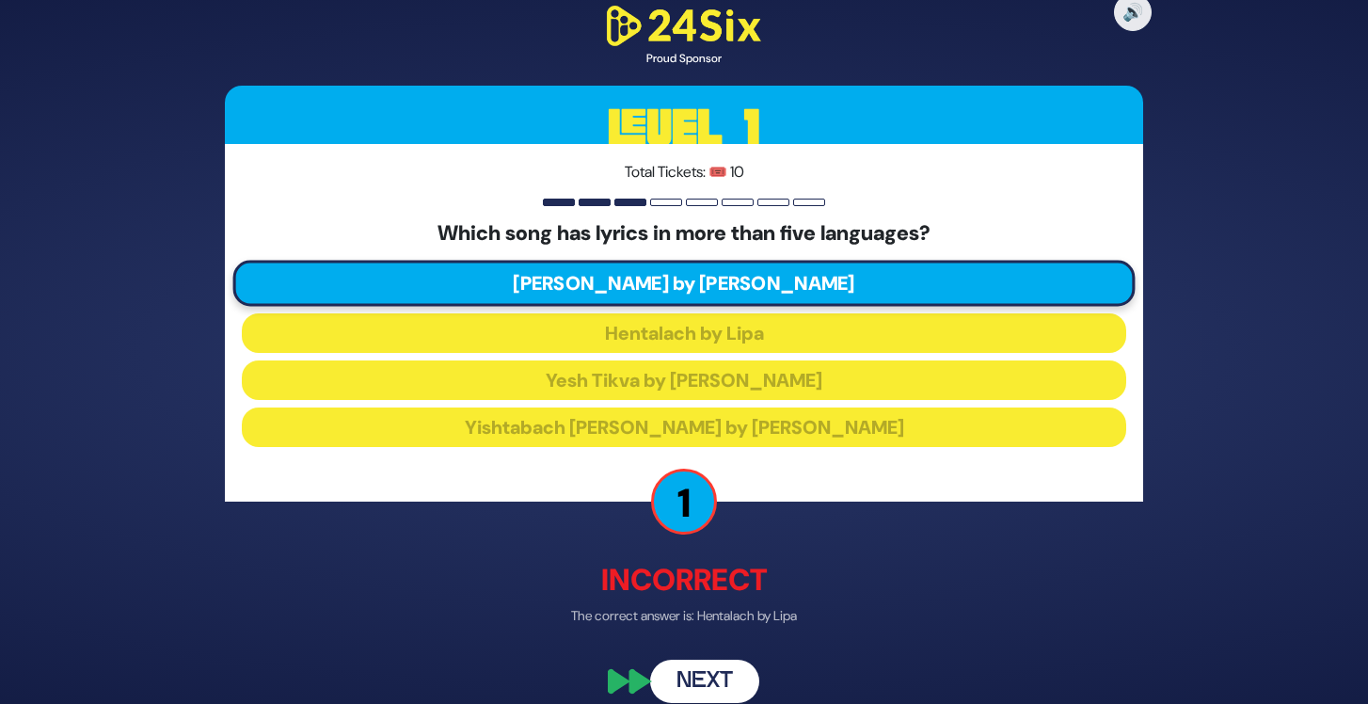
click at [695, 687] on button "Next" at bounding box center [704, 680] width 109 height 43
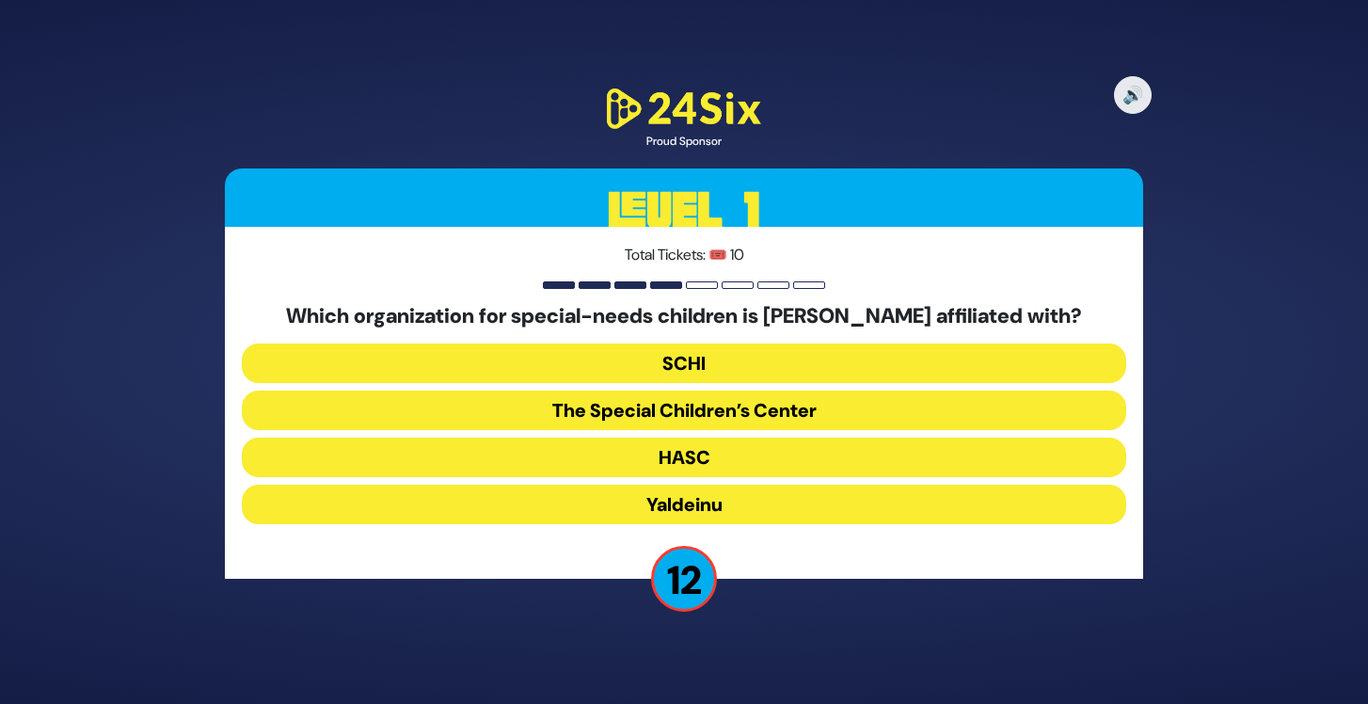
click at [666, 400] on button "The Special Children’s Center" at bounding box center [684, 410] width 884 height 40
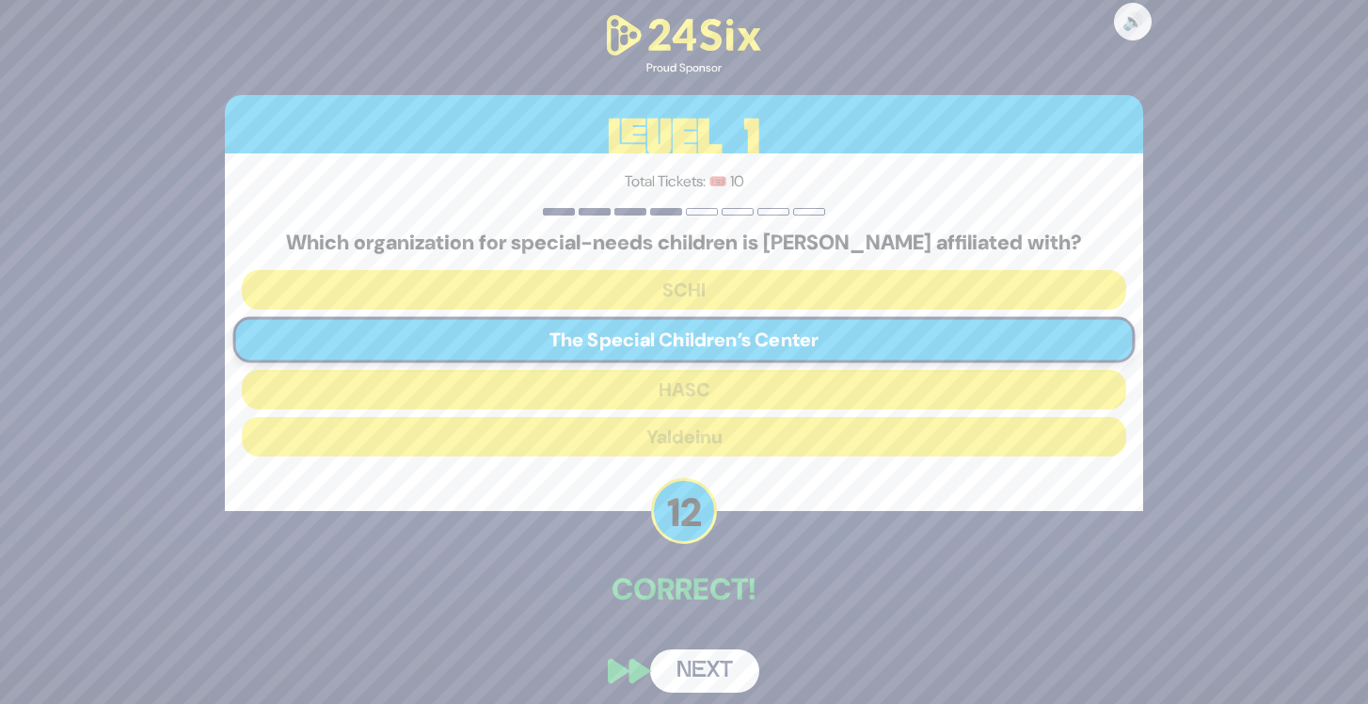
click at [707, 670] on button "Next" at bounding box center [704, 670] width 109 height 43
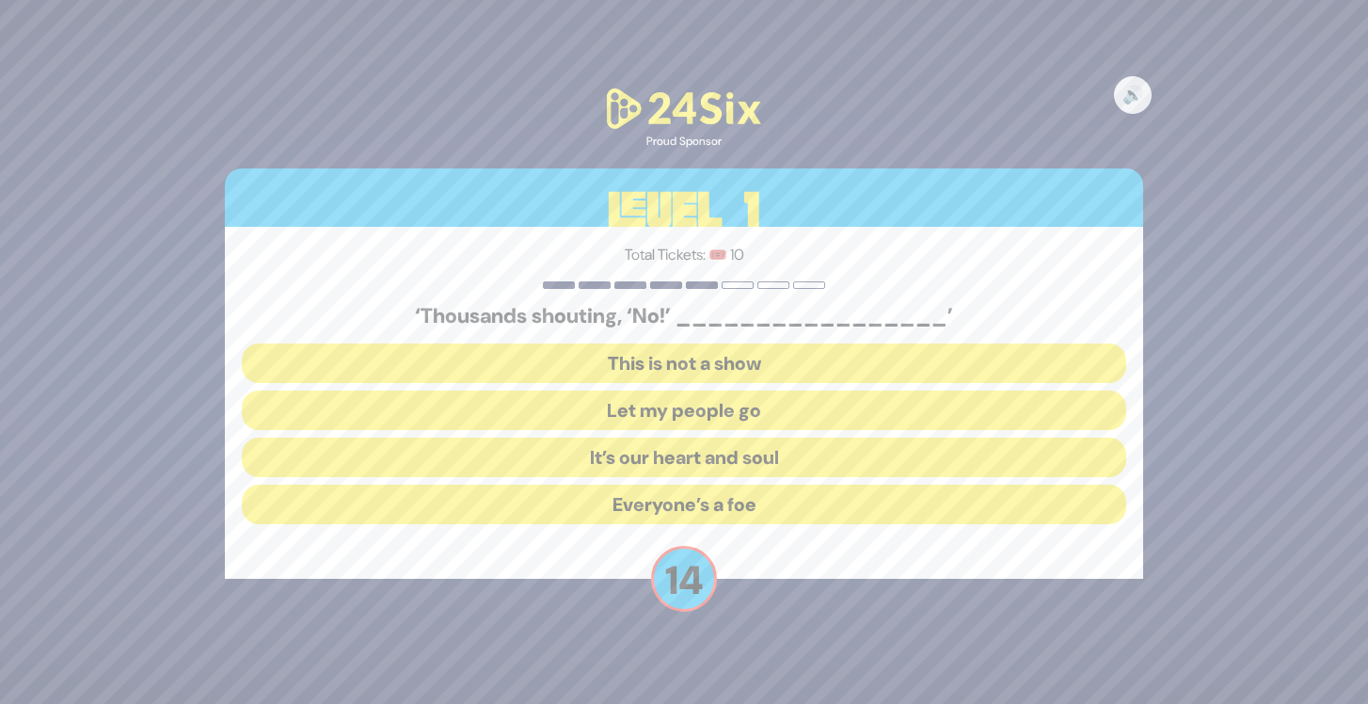
click at [692, 406] on button "Let my people go" at bounding box center [684, 410] width 884 height 40
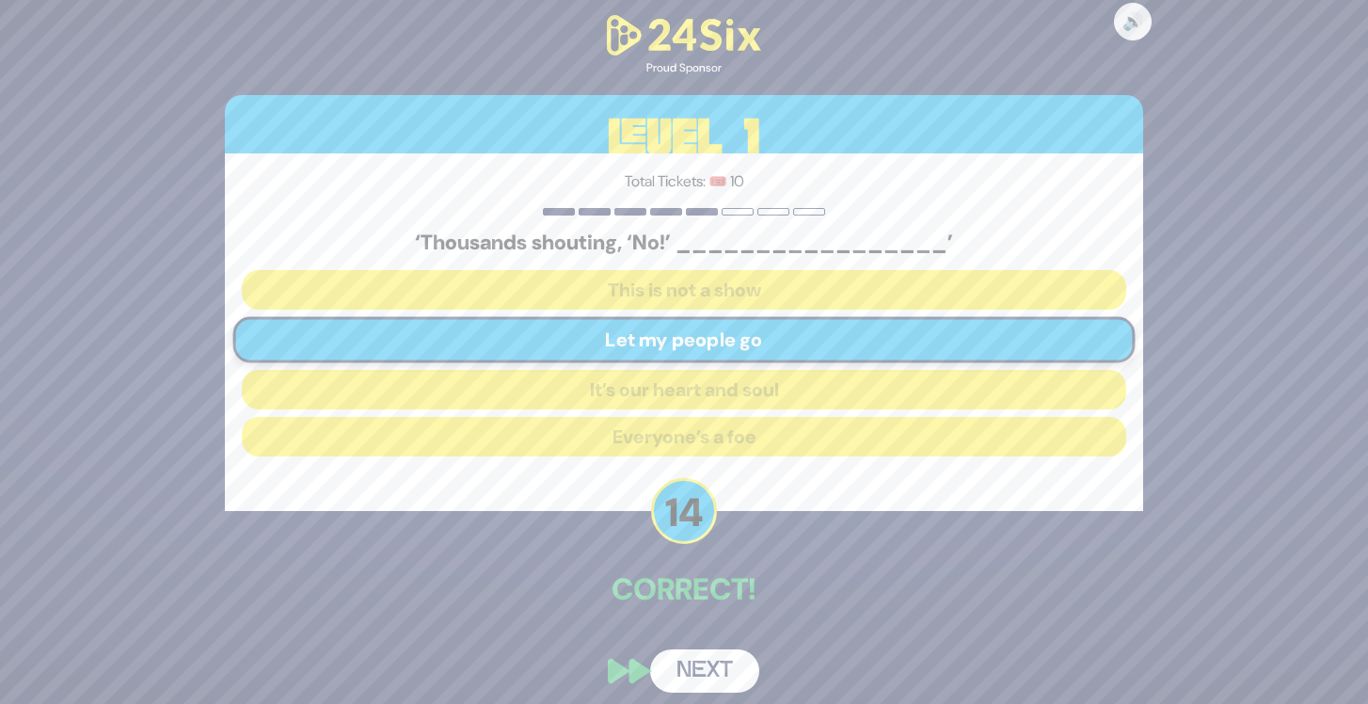
click at [706, 681] on button "Next" at bounding box center [704, 670] width 109 height 43
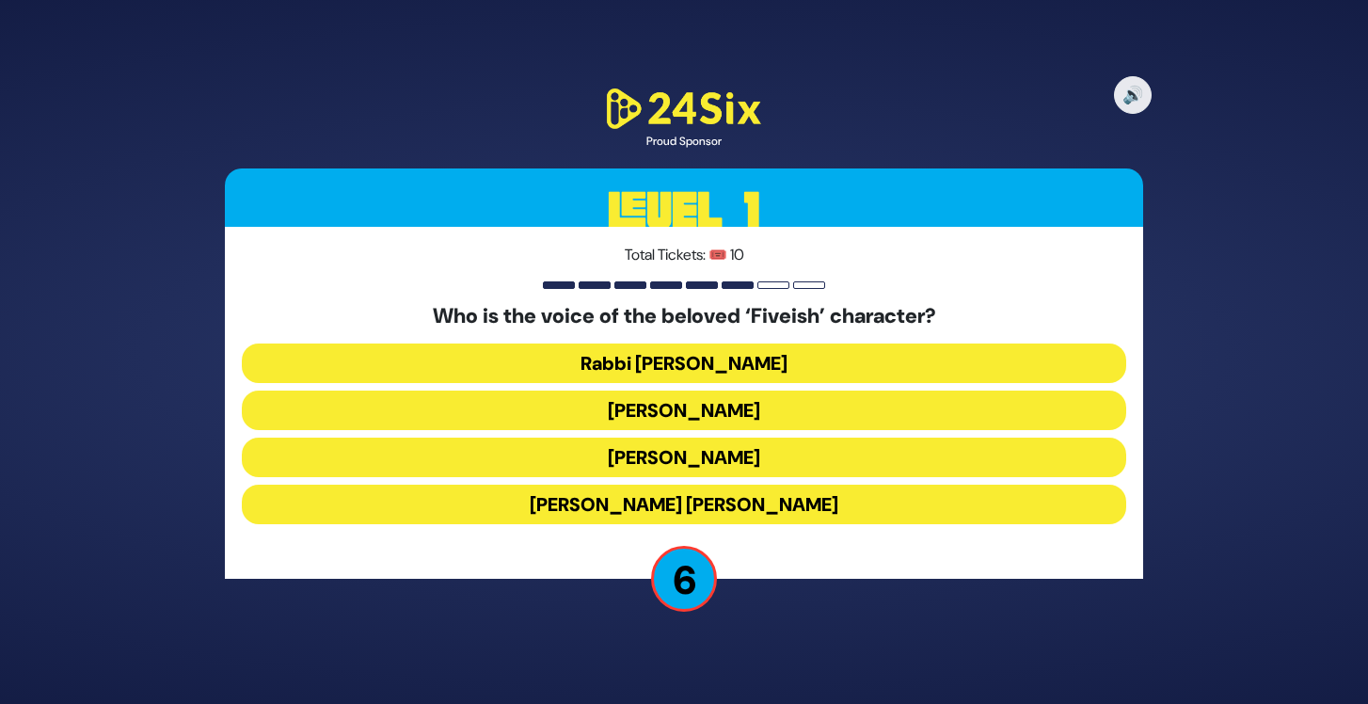
click at [742, 468] on button "[PERSON_NAME]" at bounding box center [684, 457] width 884 height 40
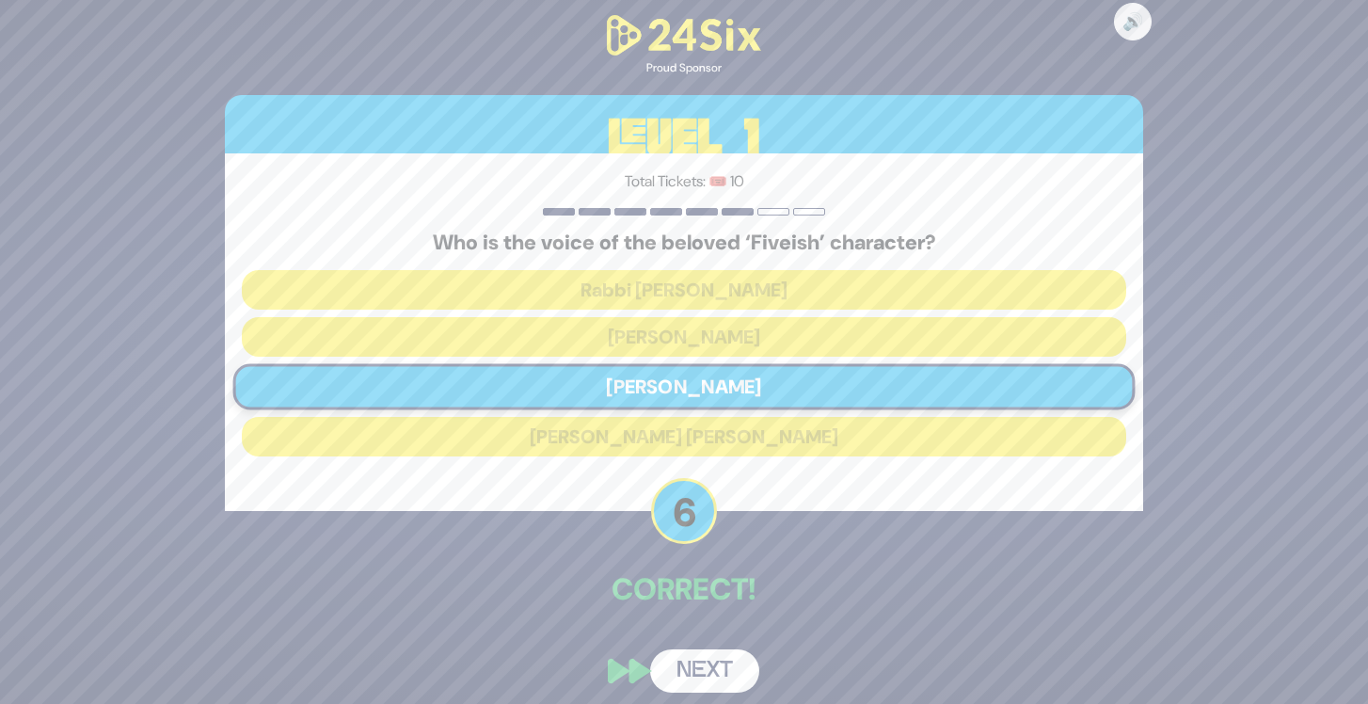
click at [719, 657] on button "Next" at bounding box center [704, 670] width 109 height 43
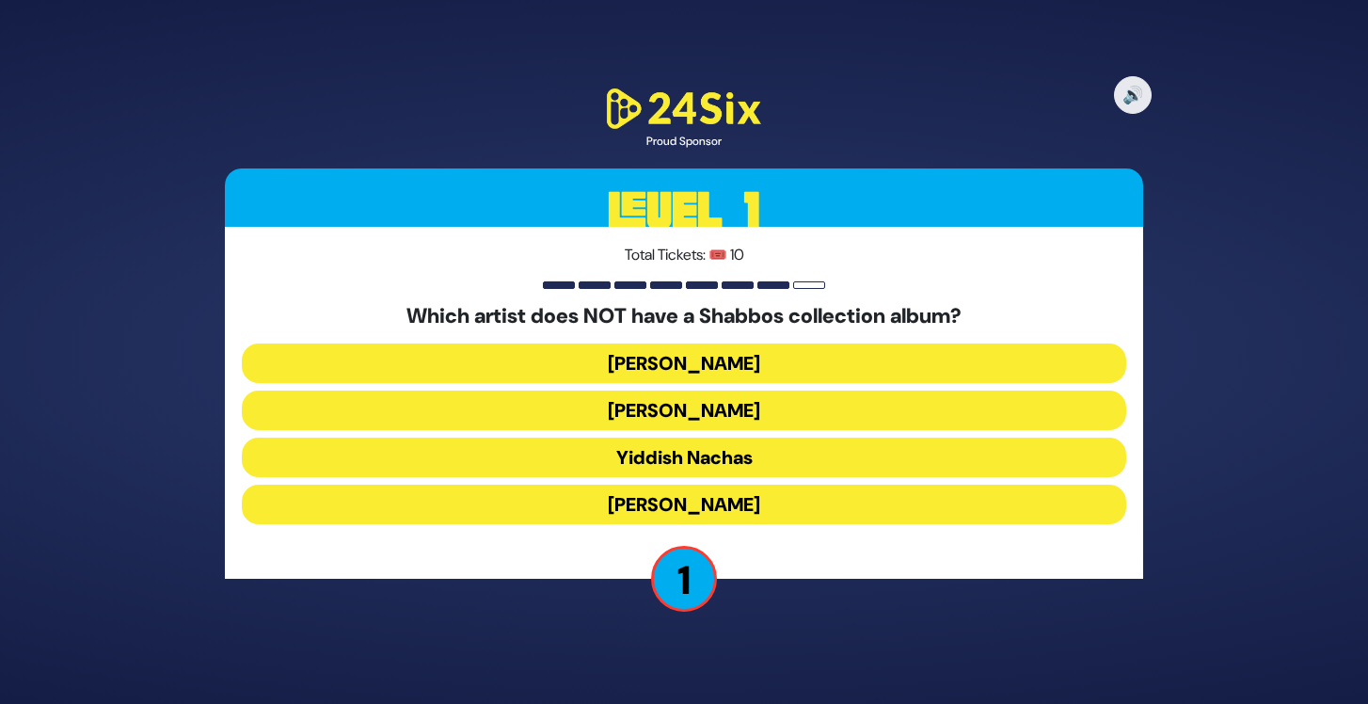
click at [747, 371] on button "[PERSON_NAME]" at bounding box center [684, 363] width 884 height 40
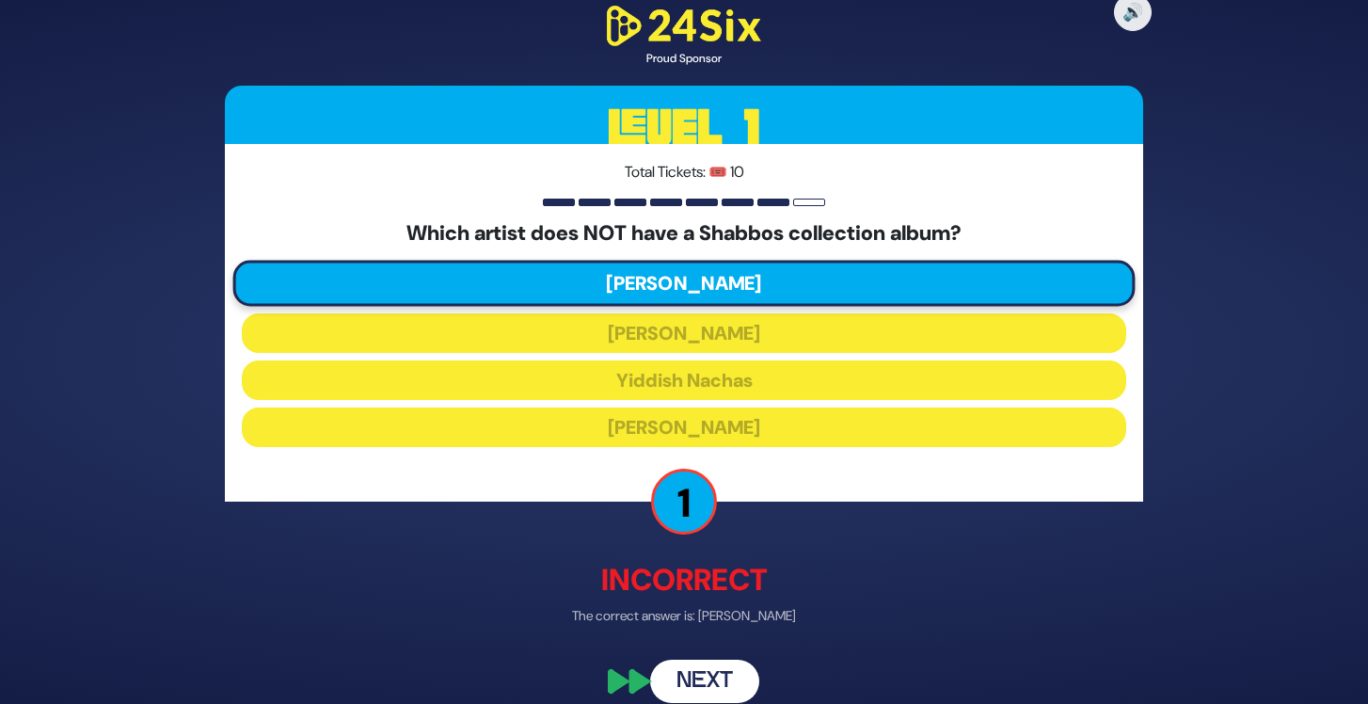
click at [695, 689] on button "Next" at bounding box center [704, 680] width 109 height 43
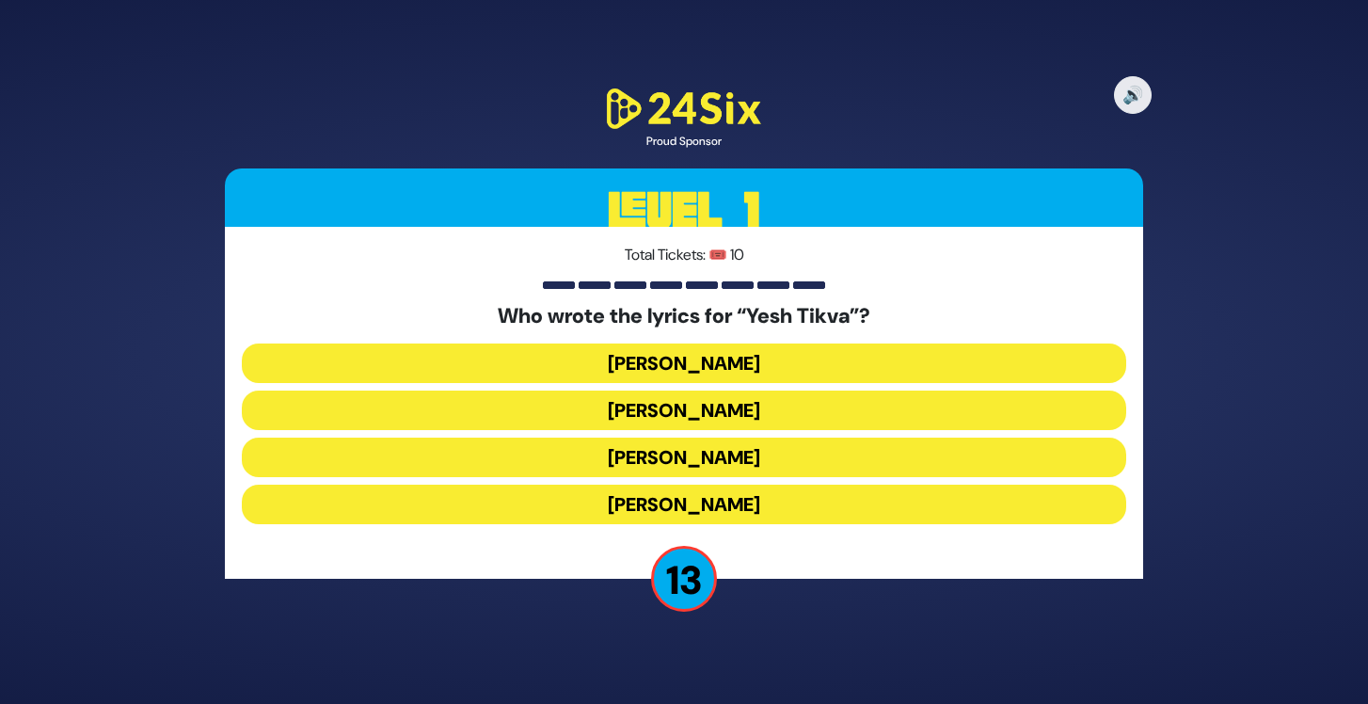
click at [719, 412] on button "[PERSON_NAME]" at bounding box center [684, 410] width 884 height 40
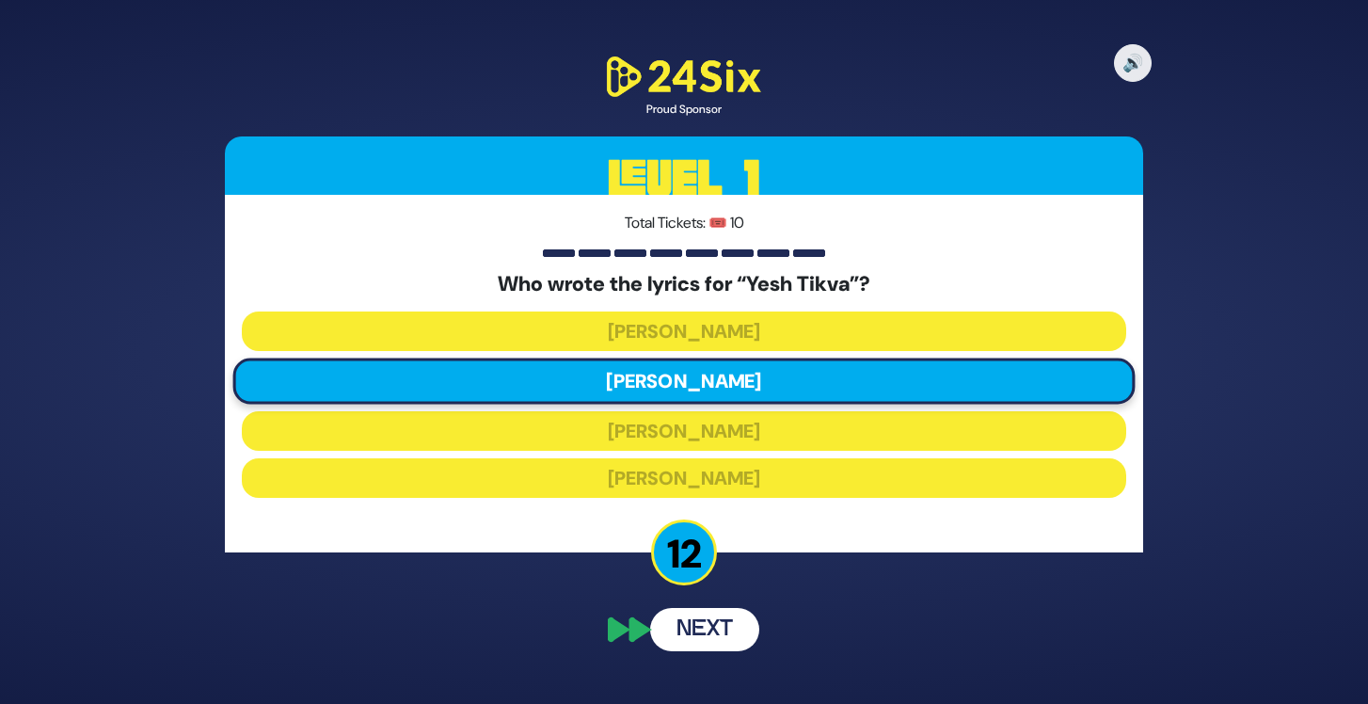
click at [714, 618] on div "🔊 Proud Sponsor Level 1 Total Tickets: 🎟️ 10 Who wrote the lyrics for “Yesh Tik…" at bounding box center [683, 351] width 963 height 643
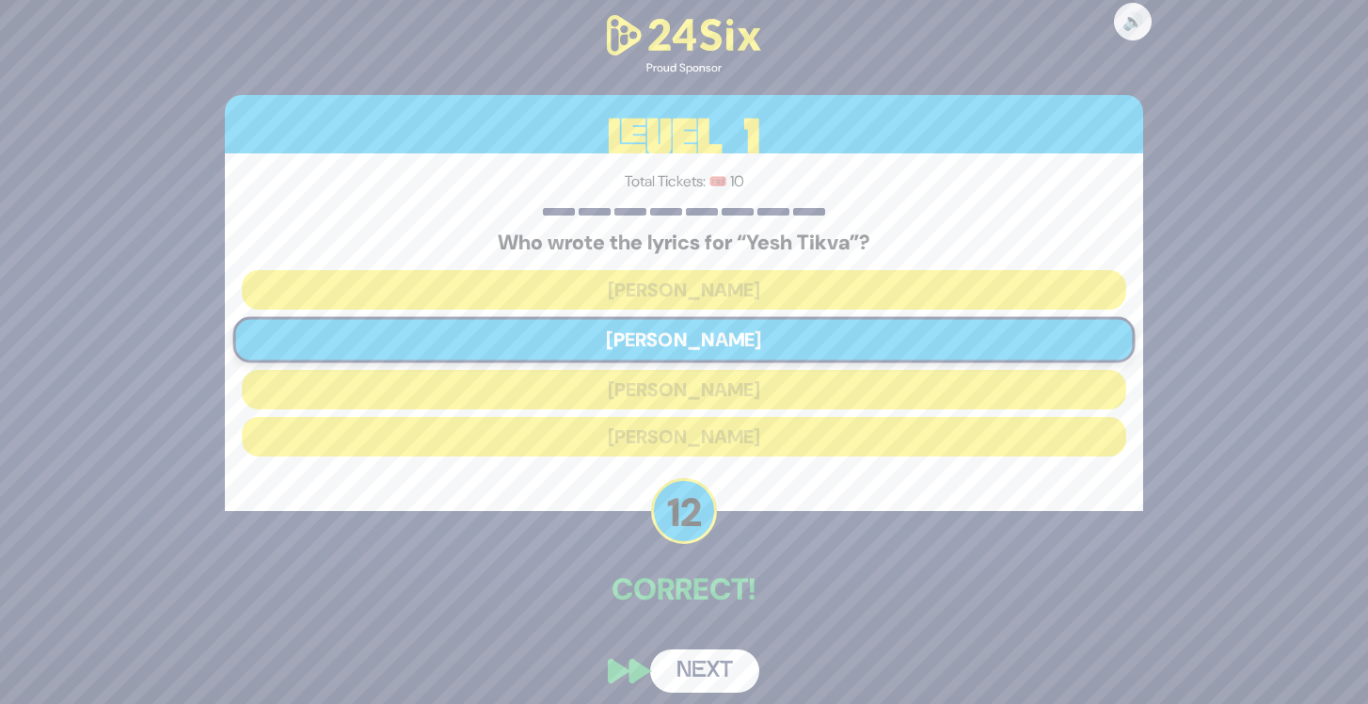
click at [715, 662] on button "Next" at bounding box center [704, 670] width 109 height 43
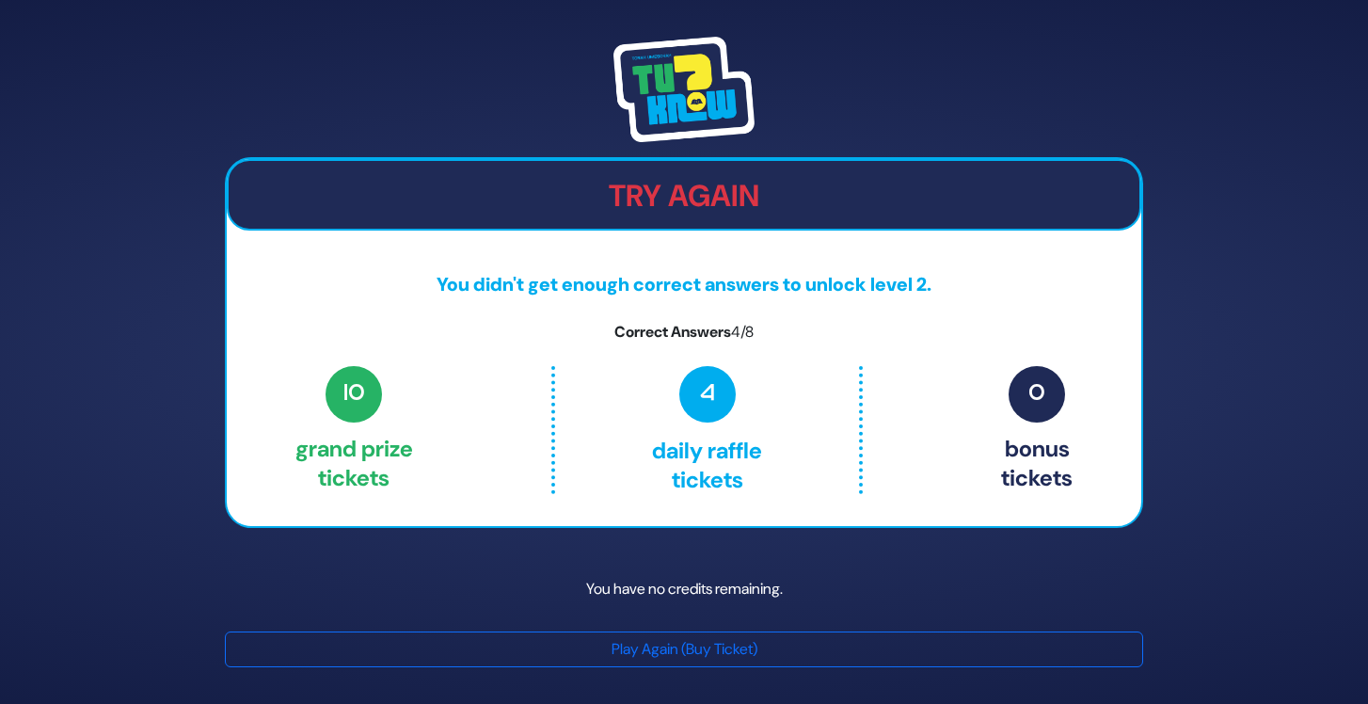
click at [694, 415] on span "4" at bounding box center [707, 394] width 56 height 56
click at [404, 402] on p "10 Grand Prize tickets" at bounding box center [354, 430] width 118 height 128
click at [666, 318] on div "Try Again You didn't get enough correct answers to unlock level 2. Correct Answ…" at bounding box center [684, 343] width 918 height 372
click at [753, 274] on p "You didn't get enough correct answers to unlock level 2." at bounding box center [684, 284] width 914 height 28
click at [701, 592] on p "You have no credits remaining." at bounding box center [684, 589] width 918 height 55
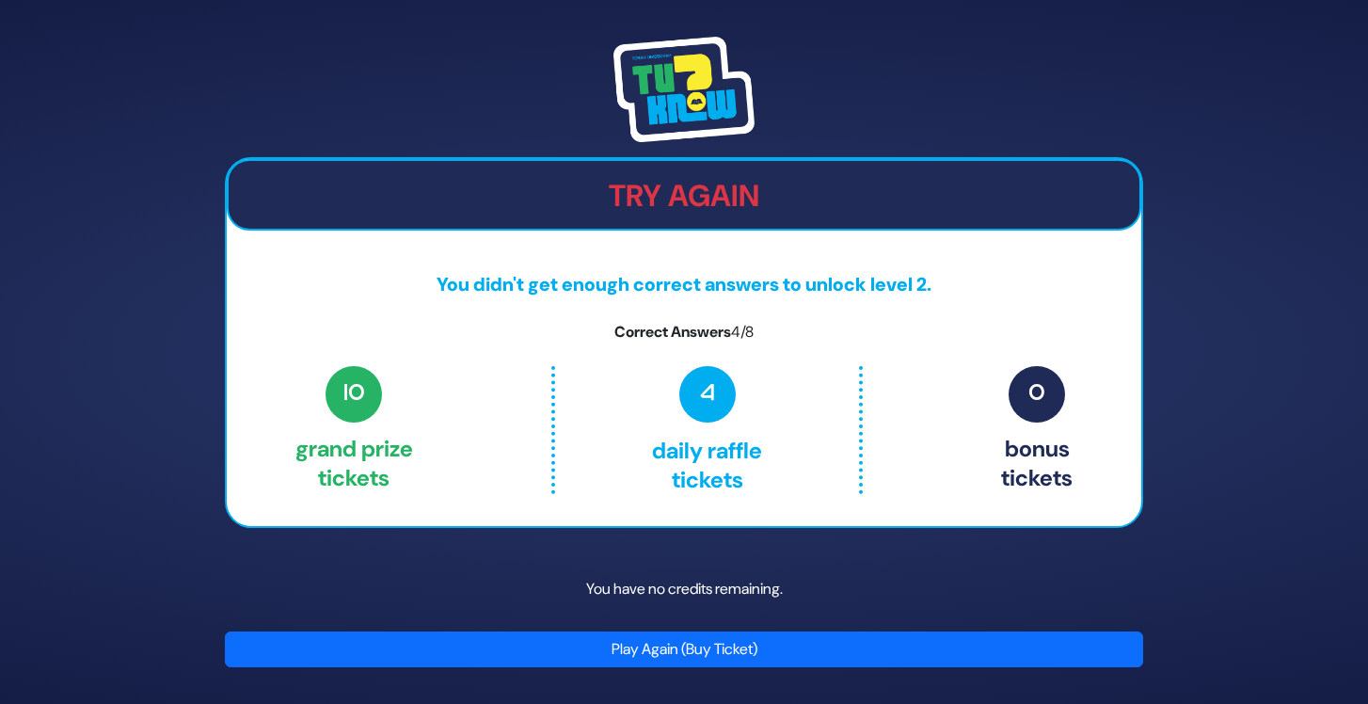
click at [701, 633] on button "Play Again (Buy Ticket)" at bounding box center [684, 649] width 918 height 36
